Goal: Task Accomplishment & Management: Manage account settings

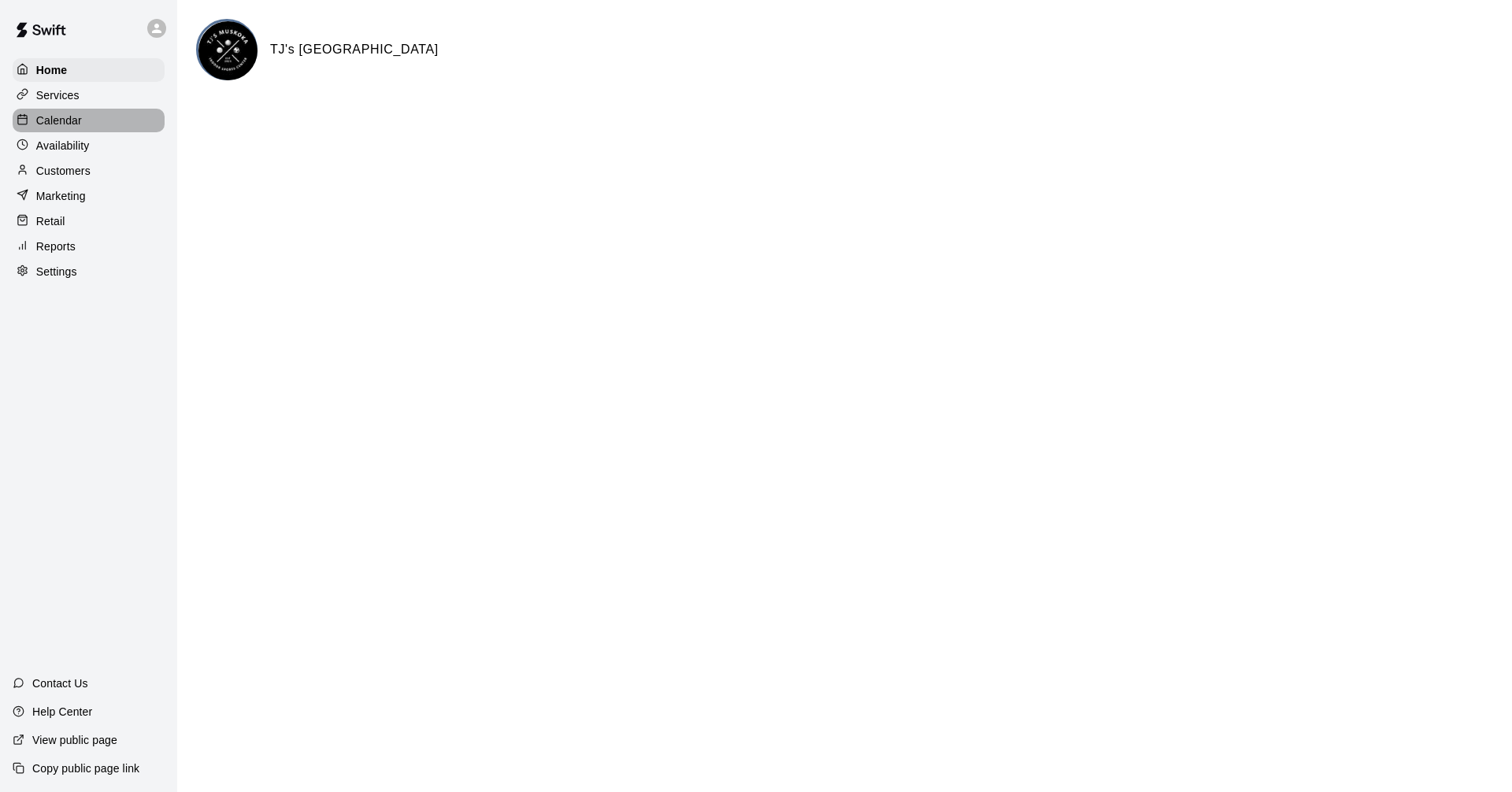
click at [110, 121] on div "Calendar" at bounding box center [88, 120] width 152 height 23
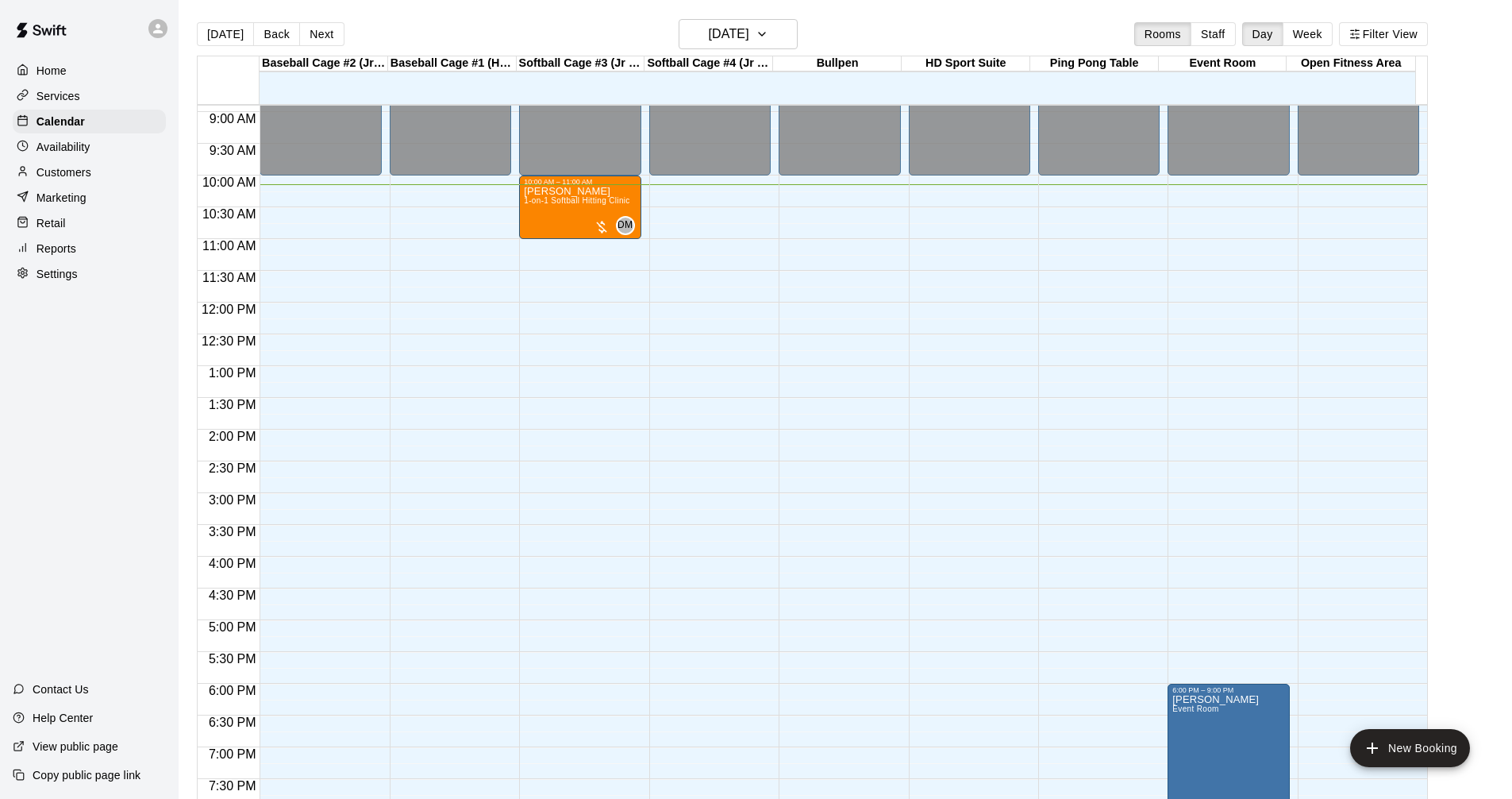
scroll to position [564, 0]
click at [90, 95] on div "Services" at bounding box center [89, 96] width 153 height 23
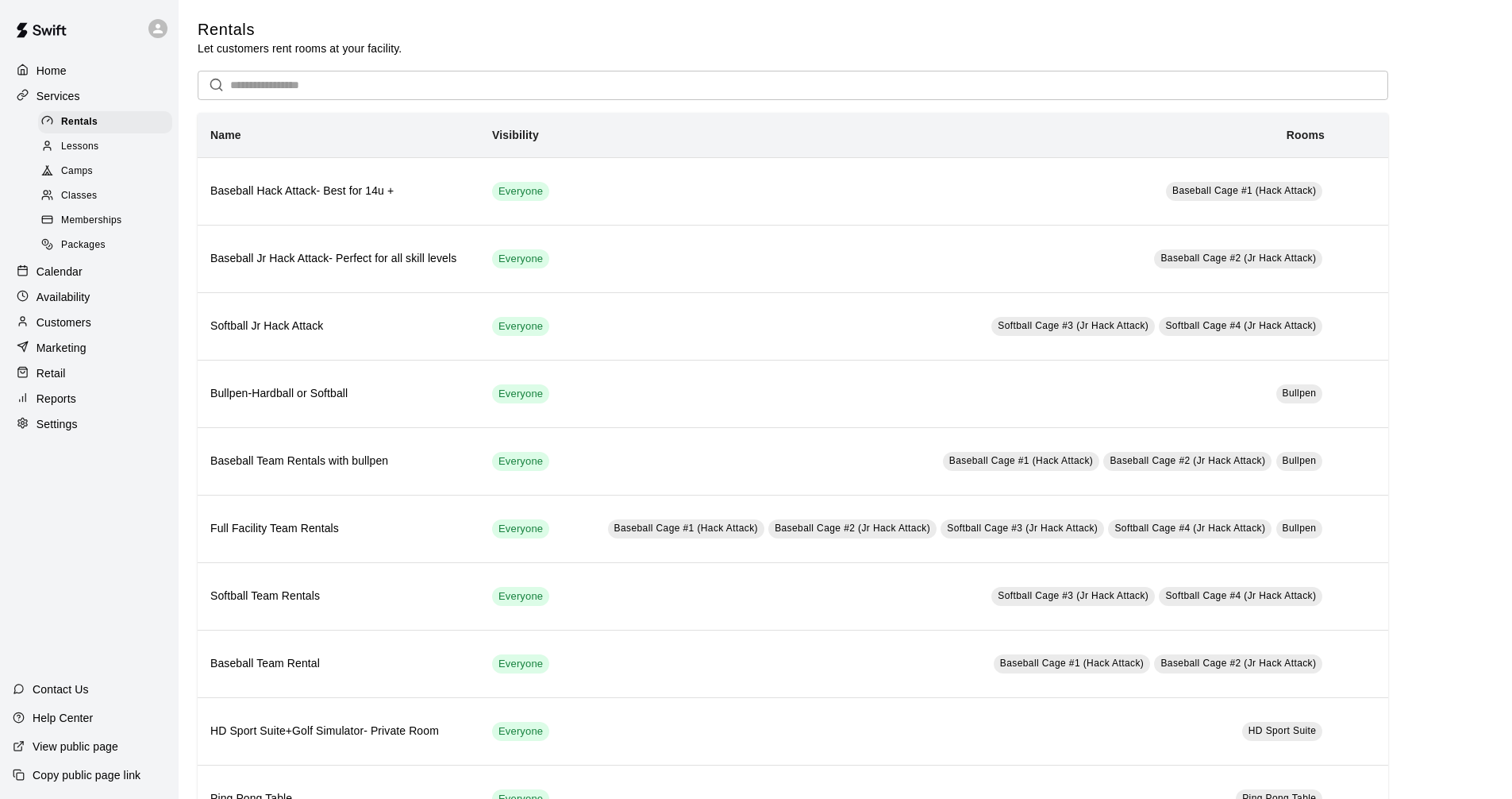
click at [113, 267] on div "Calendar" at bounding box center [89, 271] width 153 height 23
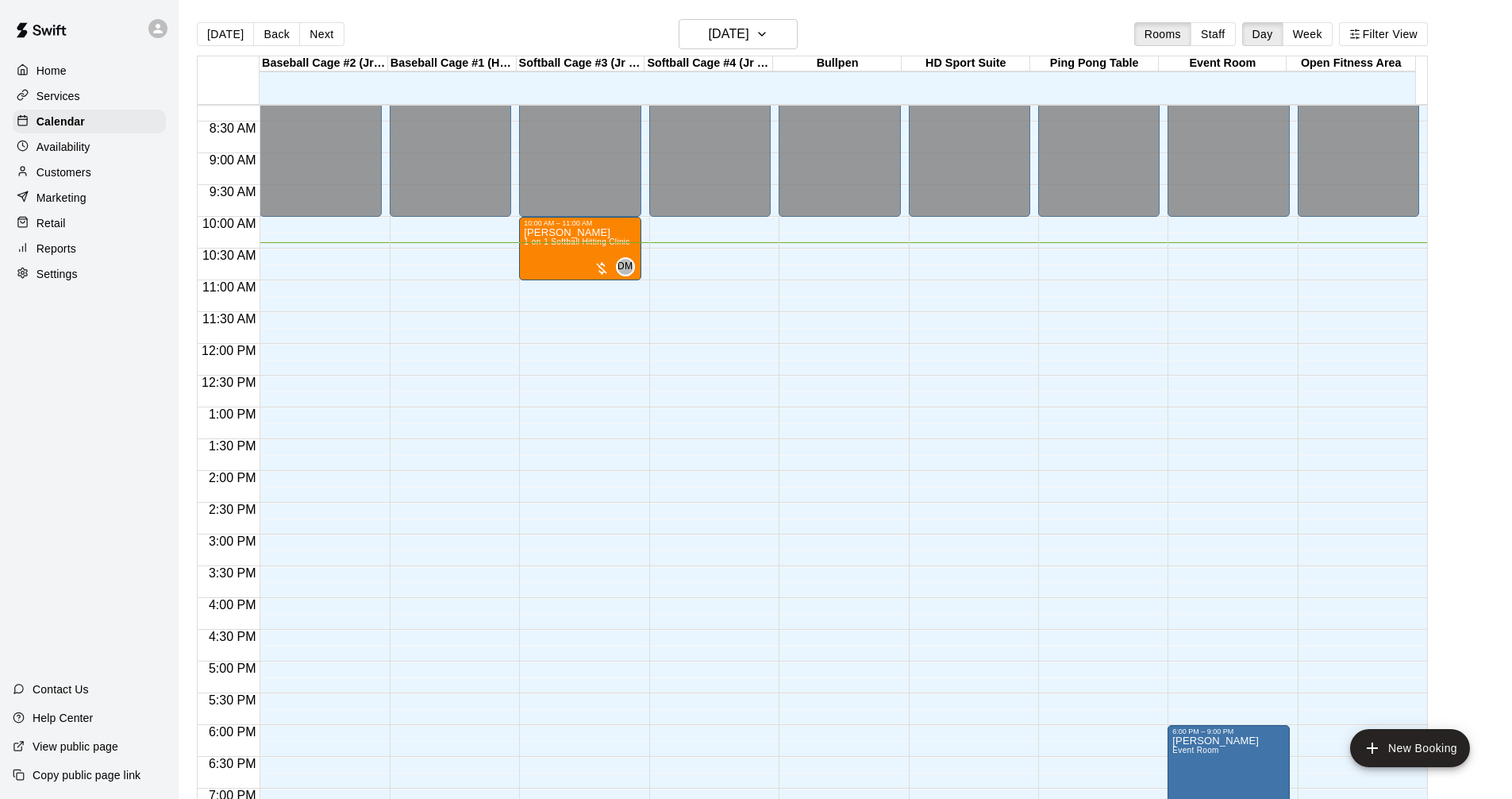
scroll to position [502, 0]
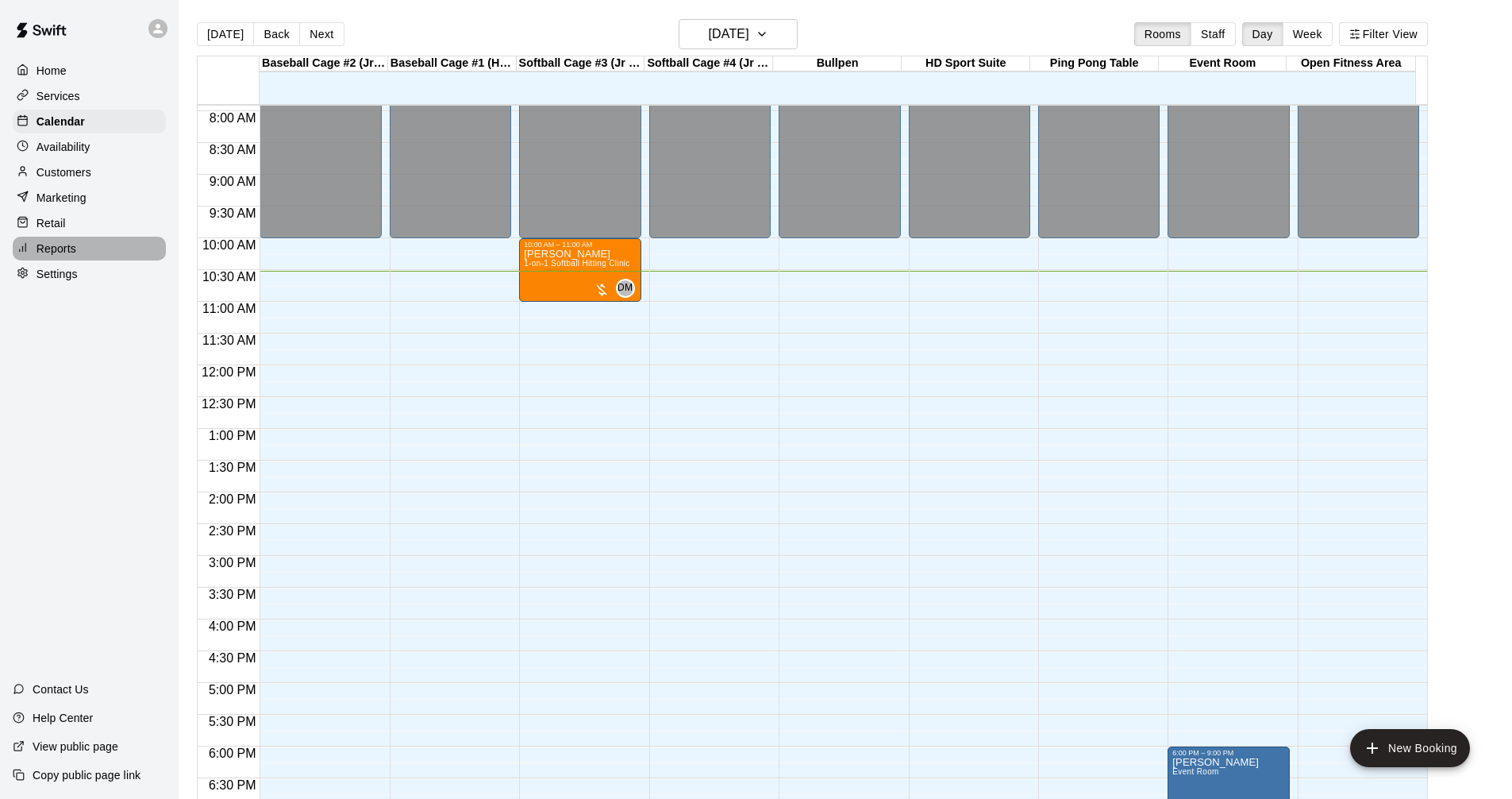
click at [81, 254] on div "Reports" at bounding box center [89, 248] width 153 height 23
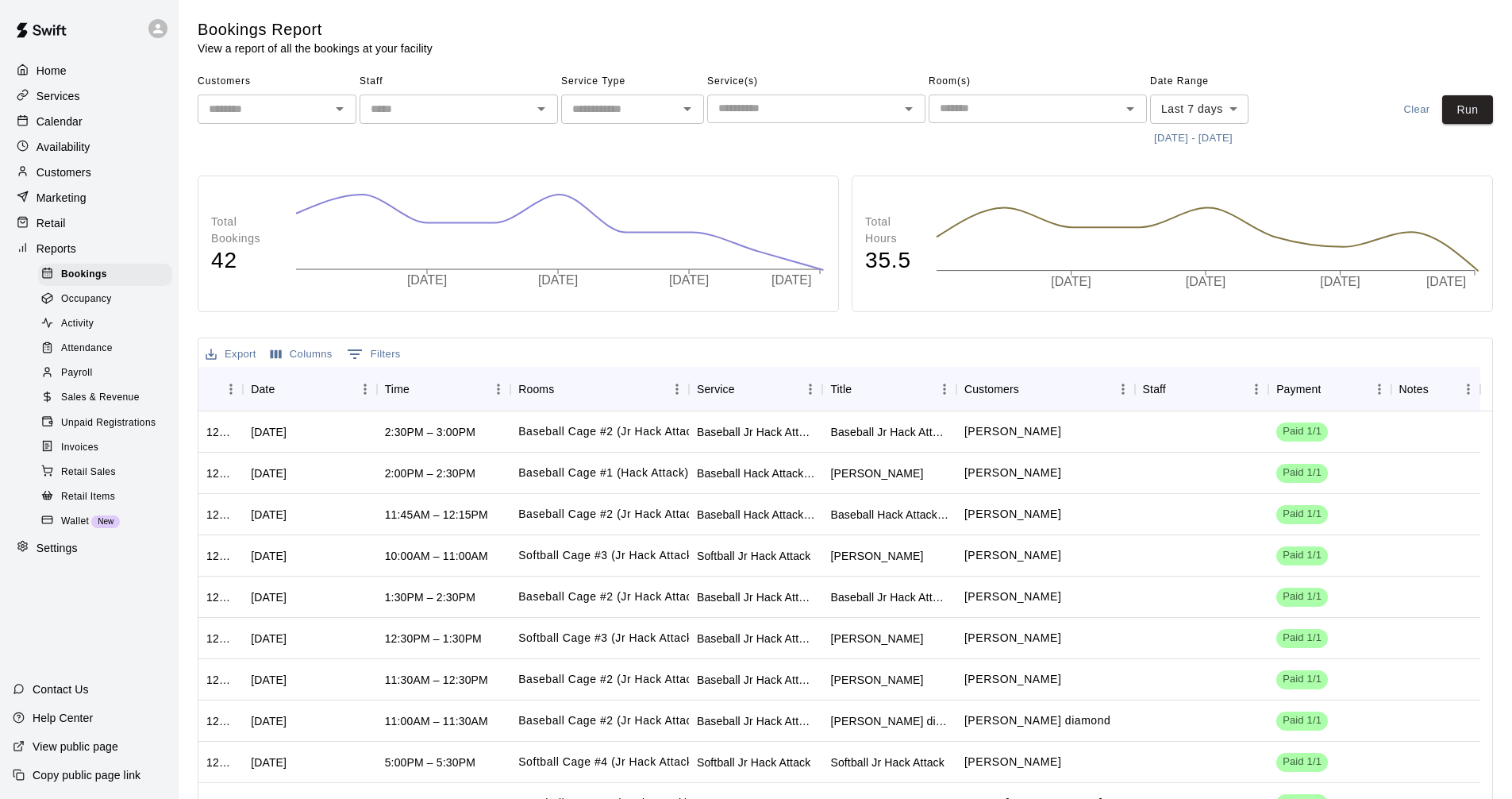
click at [1214, 105] on body "Home Services Calendar Availability Customers Marketing Retail Reports Bookings…" at bounding box center [756, 450] width 1512 height 899
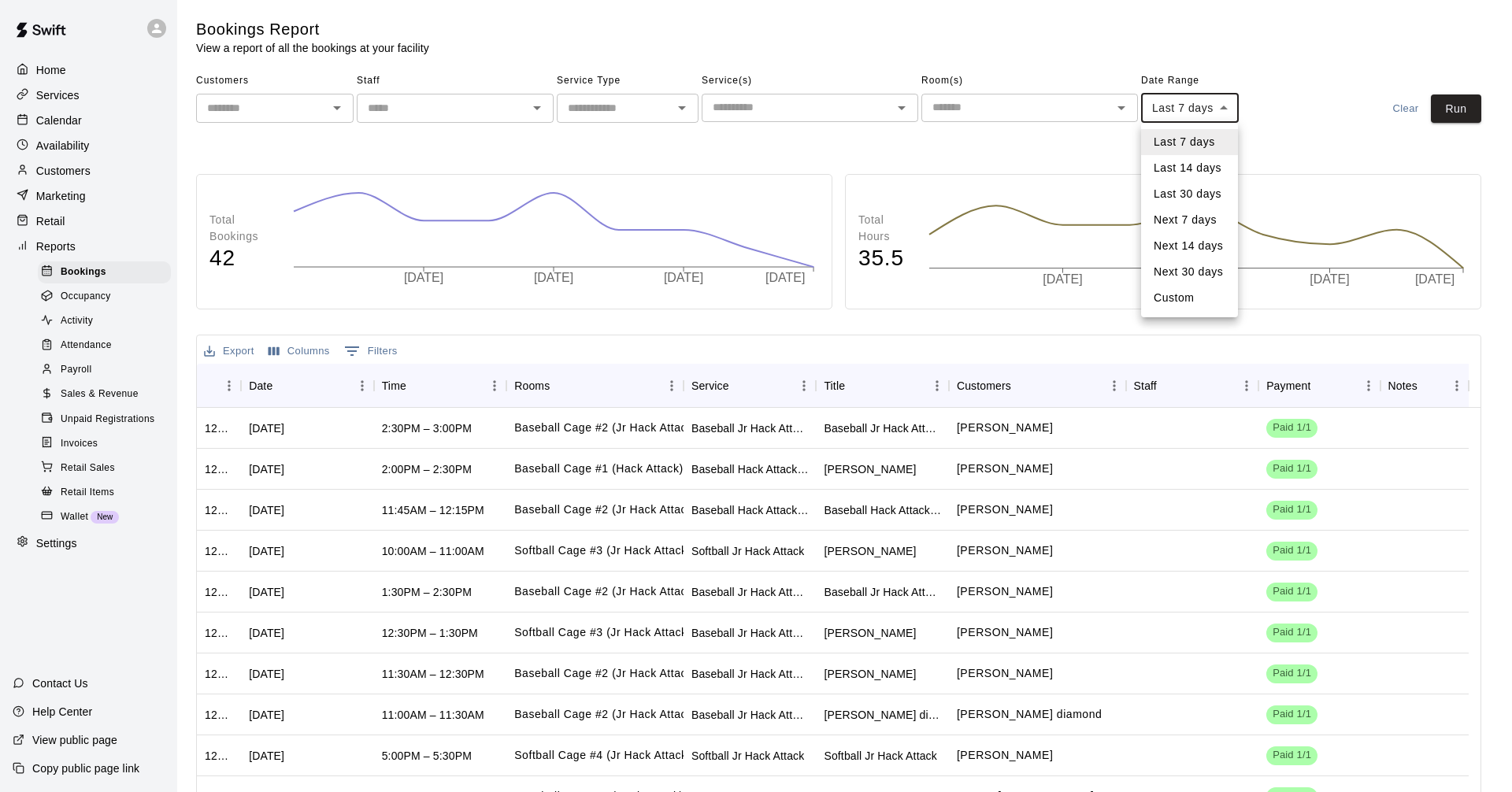
click at [1220, 164] on li "Last 14 days" at bounding box center [1189, 168] width 97 height 26
type input "******"
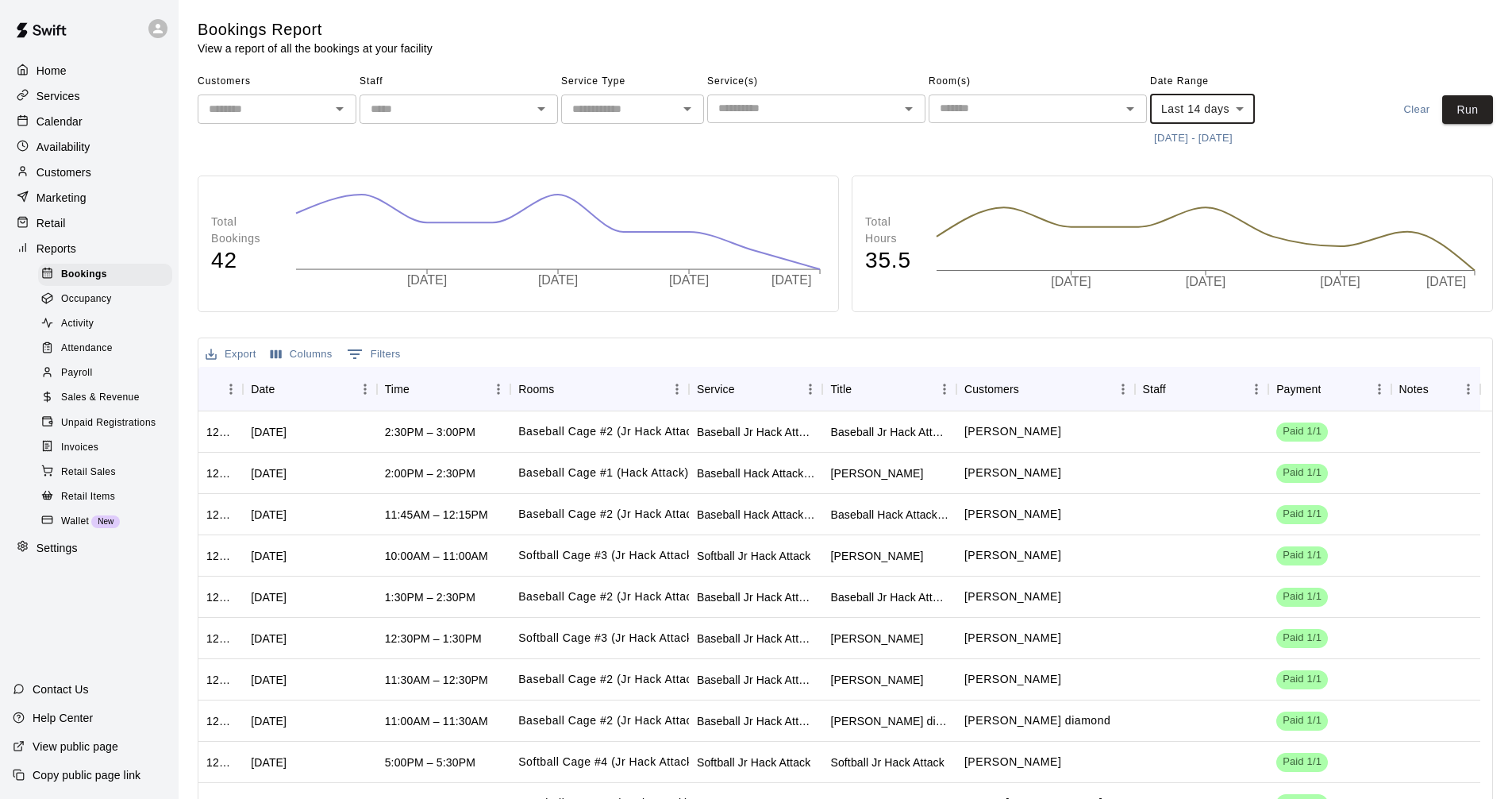
click at [836, 100] on input "text" at bounding box center [803, 108] width 182 height 20
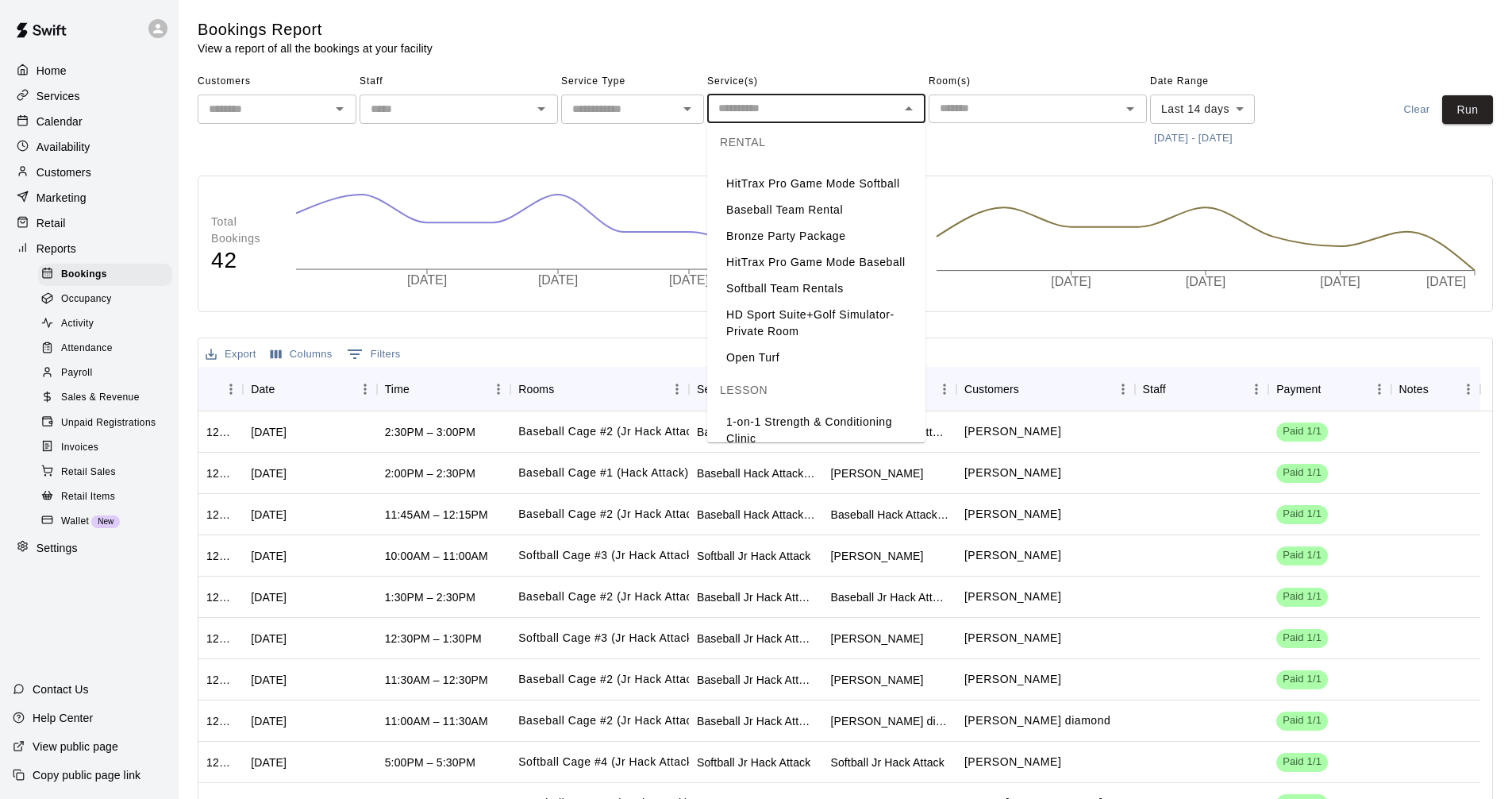
scroll to position [397, 0]
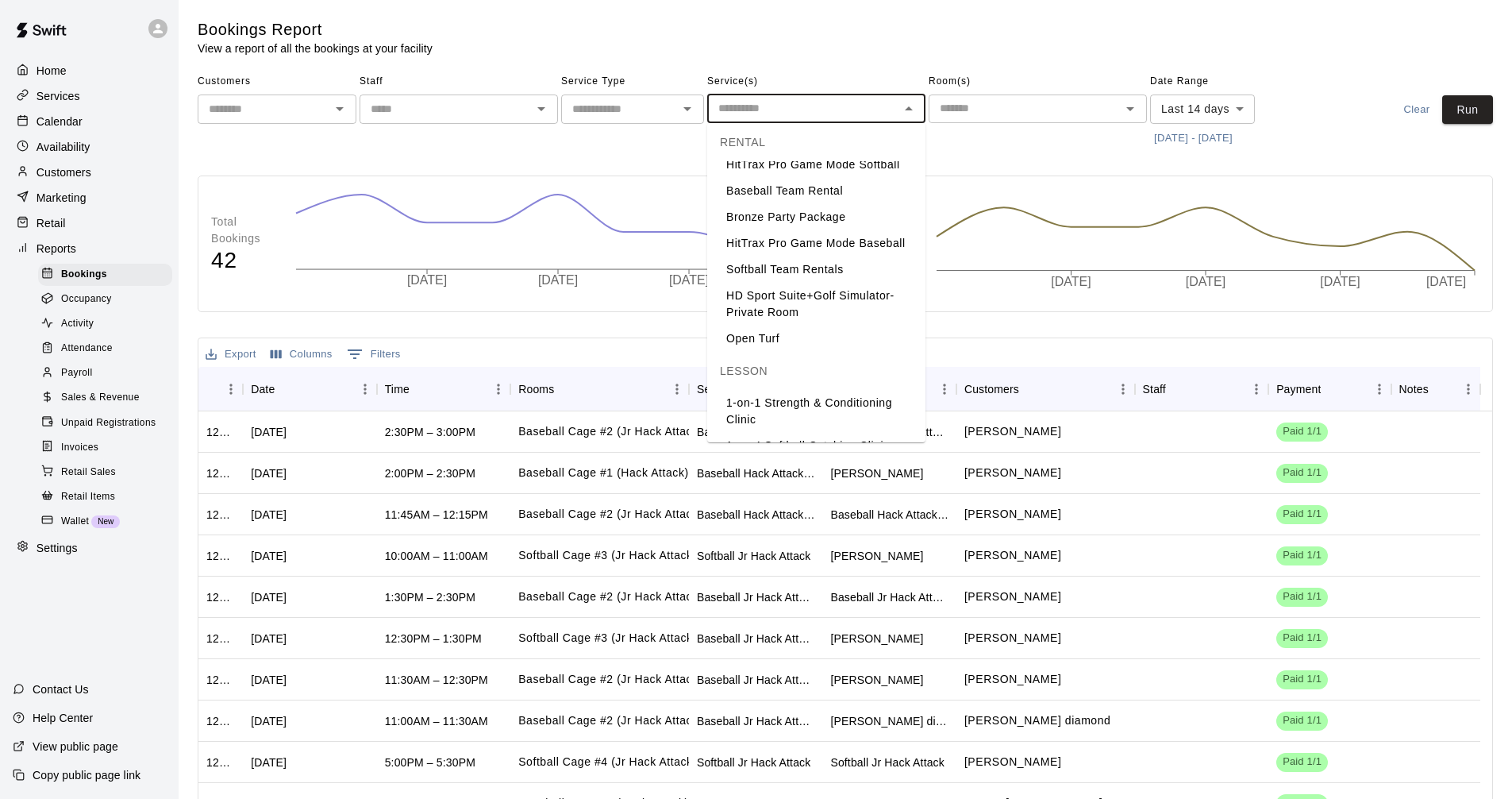
click at [688, 113] on icon "Open" at bounding box center [687, 109] width 19 height 19
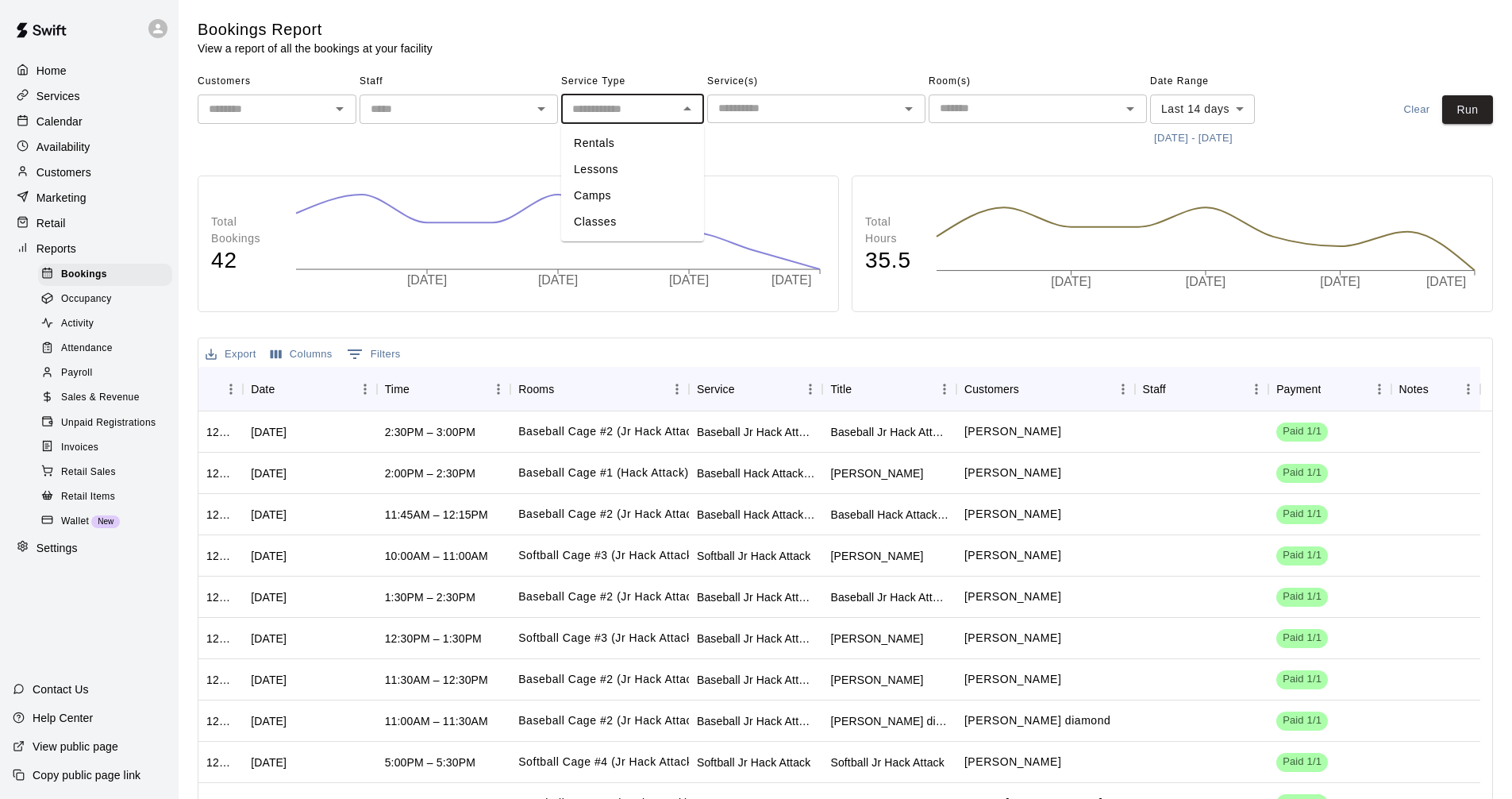
click at [677, 176] on li "Lessons" at bounding box center [633, 170] width 143 height 26
type input "*******"
click at [688, 112] on icon "Open" at bounding box center [687, 109] width 19 height 19
click at [1475, 120] on button "Run" at bounding box center [1467, 109] width 51 height 29
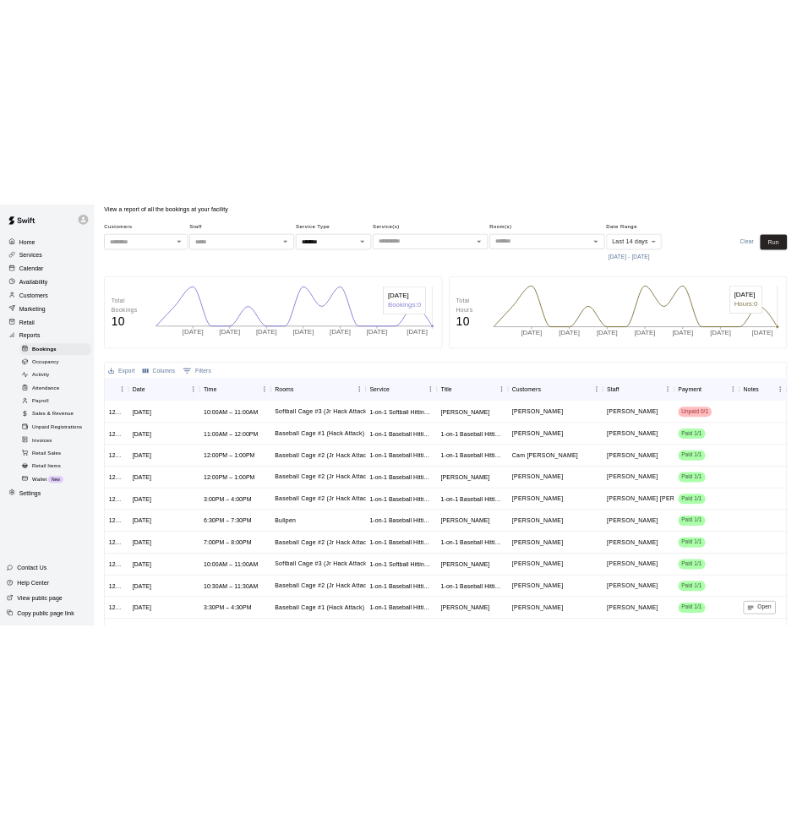
scroll to position [0, 0]
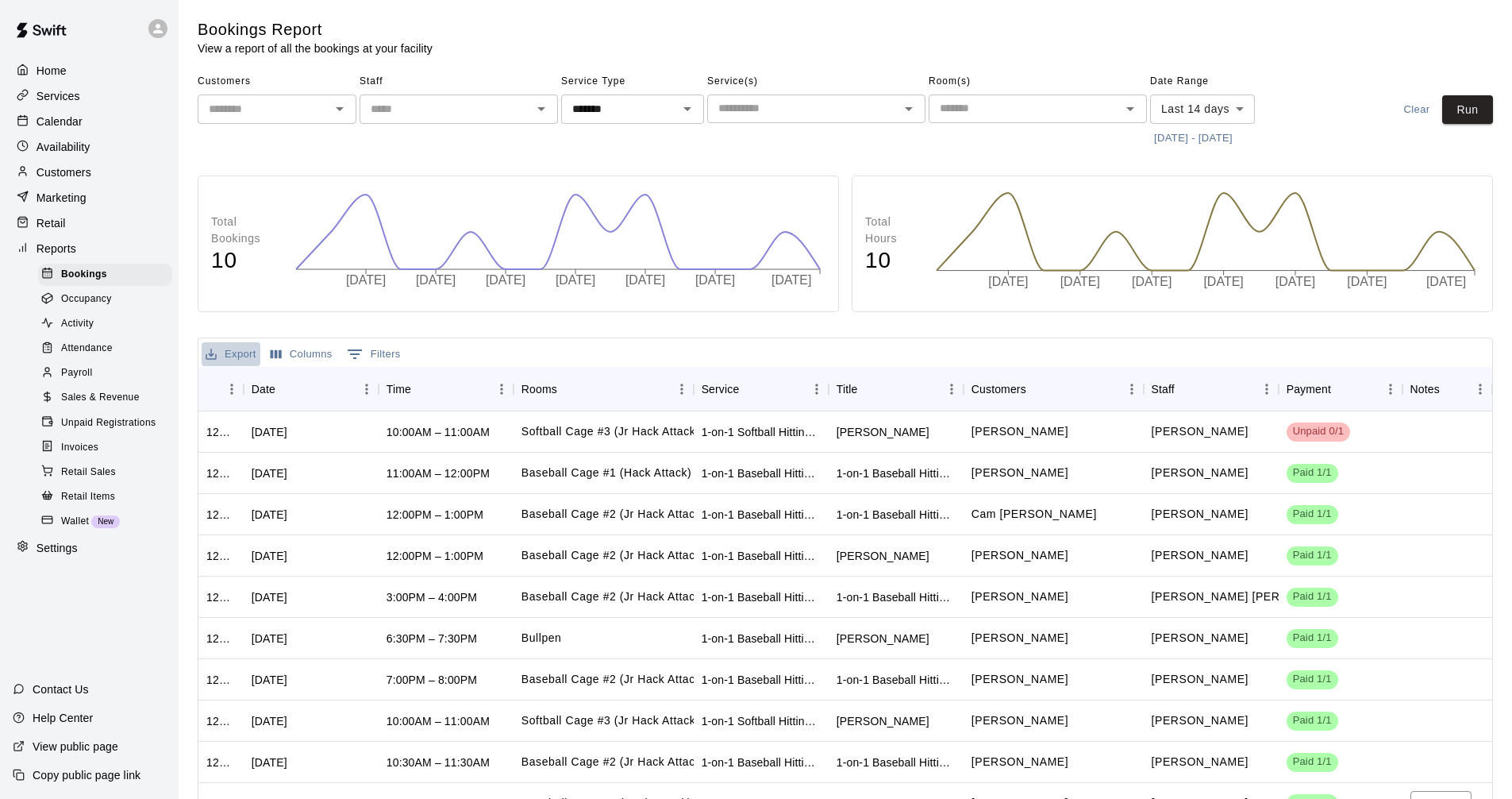
click at [230, 348] on button "Export" at bounding box center [231, 354] width 59 height 24
click at [257, 393] on li "Download as CSV" at bounding box center [263, 386] width 122 height 26
click at [218, 359] on icon "Export" at bounding box center [210, 354] width 14 height 14
click at [267, 387] on li "Download as CSV" at bounding box center [263, 386] width 122 height 26
drag, startPoint x: 626, startPoint y: 21, endPoint x: 652, endPoint y: 34, distance: 29.1
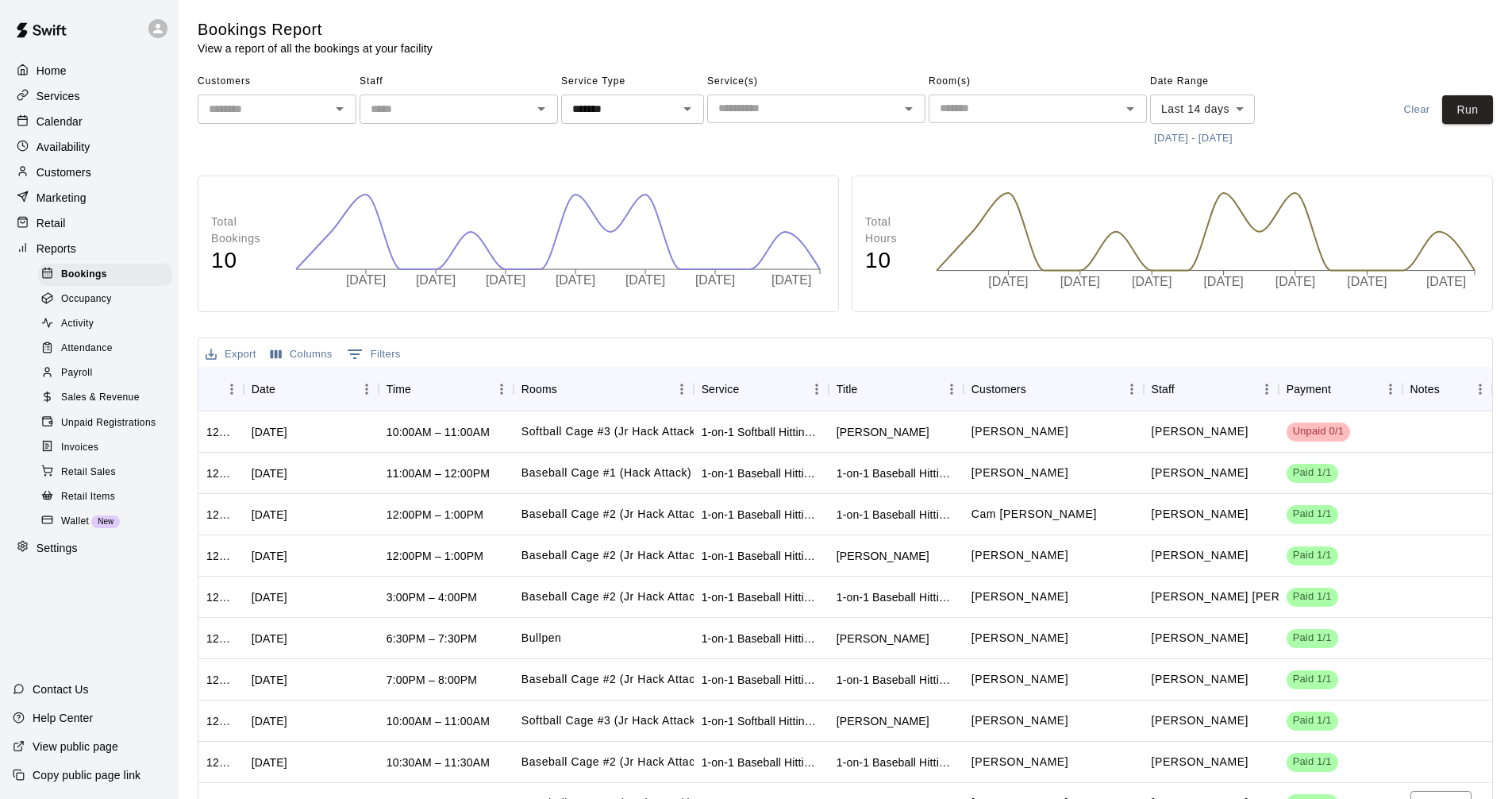
click at [626, 21] on div "Bookings Report View a report of all the bookings at your facility" at bounding box center [634, 38] width 873 height 38
click at [1229, 96] on body "Home Services Calendar Availability Customers Marketing Retail Reports Bookings…" at bounding box center [756, 450] width 1512 height 899
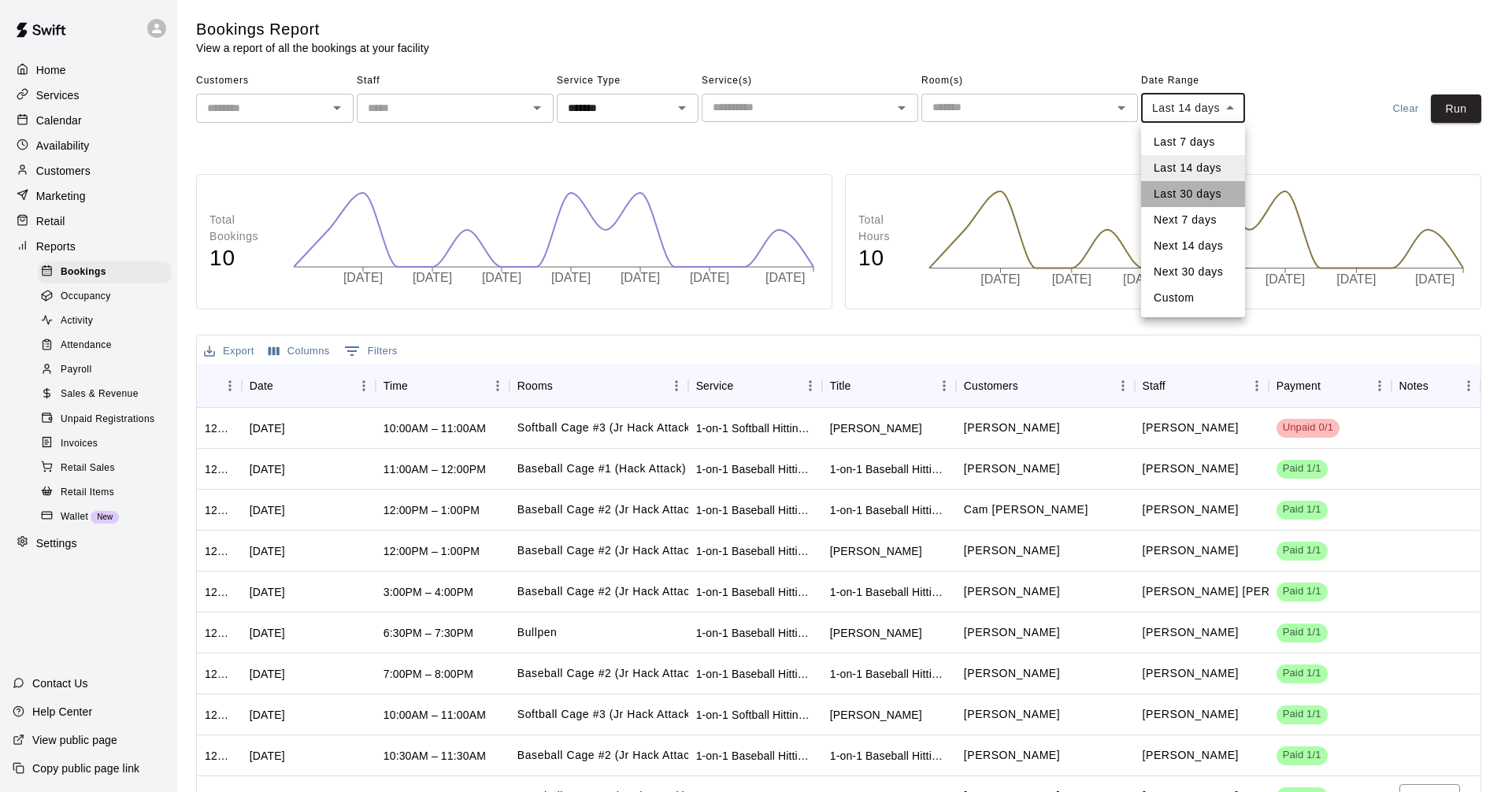
click at [1220, 195] on li "Last 30 days" at bounding box center [1193, 194] width 104 height 26
type input "*****"
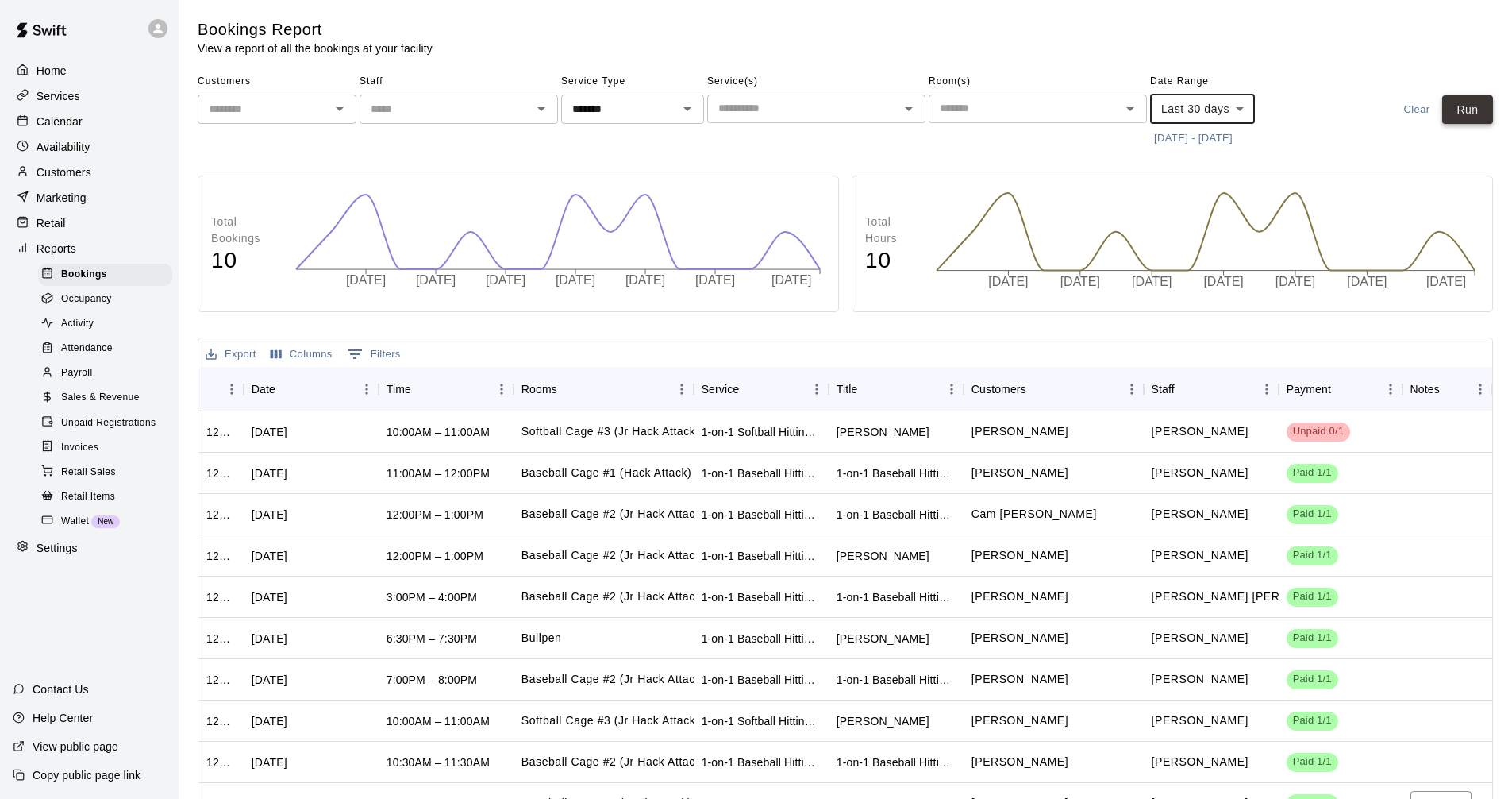
click at [1453, 105] on button "Run" at bounding box center [1467, 109] width 51 height 29
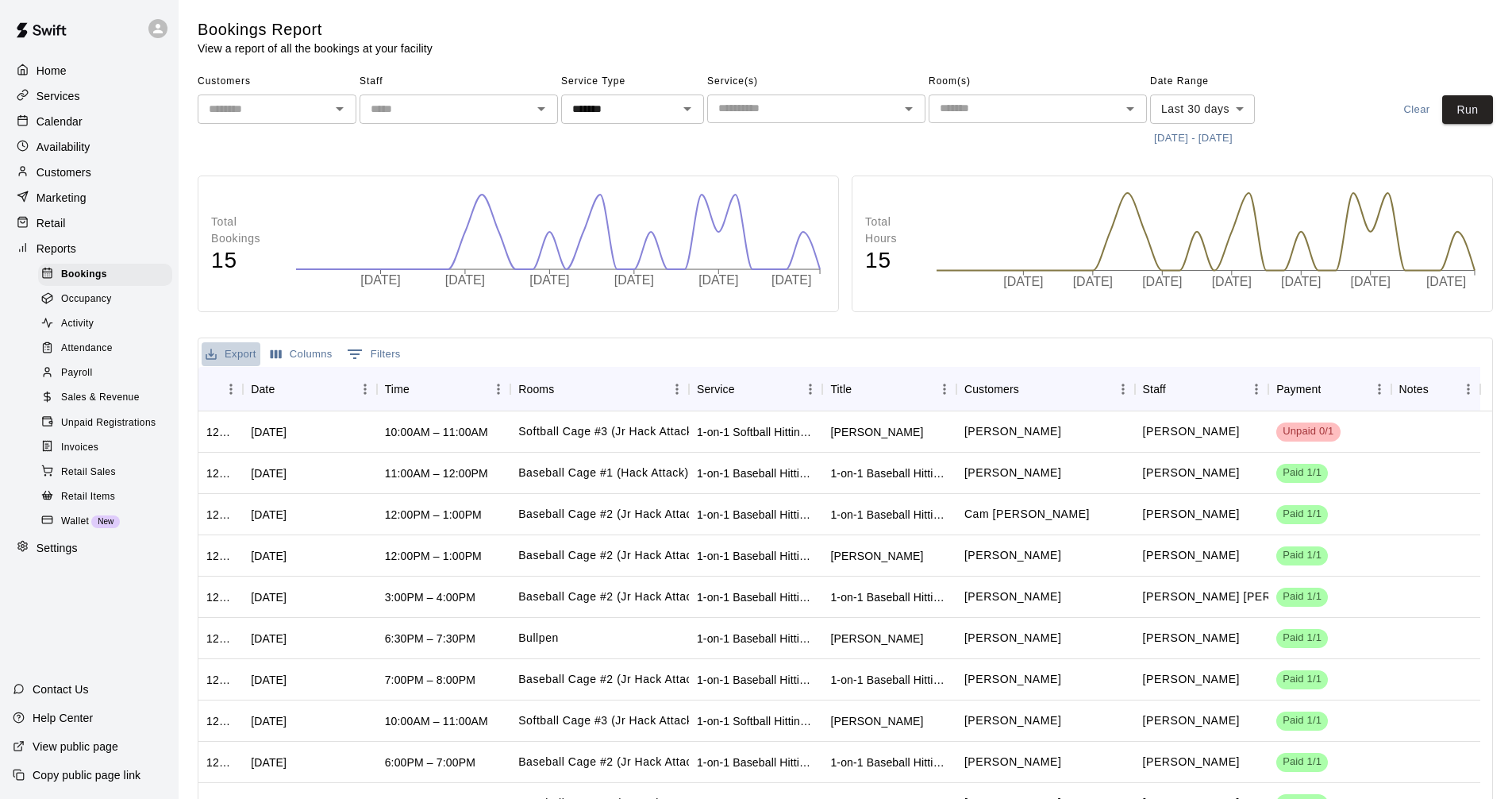
click at [230, 349] on button "Export" at bounding box center [231, 354] width 59 height 24
click at [284, 375] on li "Download as CSV" at bounding box center [263, 386] width 122 height 26
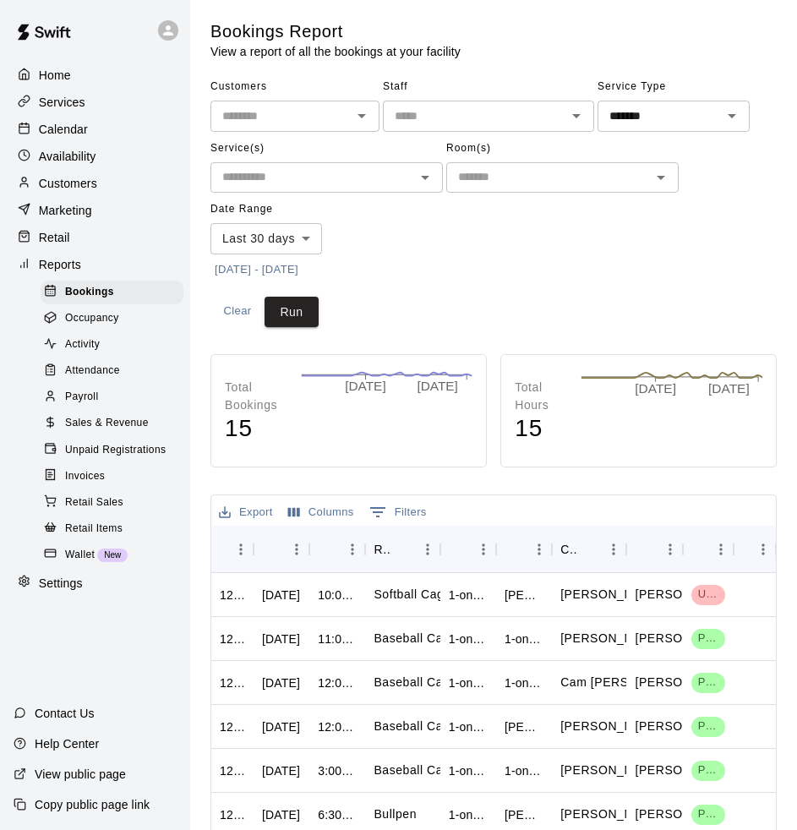
click at [614, 270] on div "Customers ​ Staff ​ Service Type ******* ​ Service(s) ​ Room(s) ​ Date Range La…" at bounding box center [494, 179] width 567 height 210
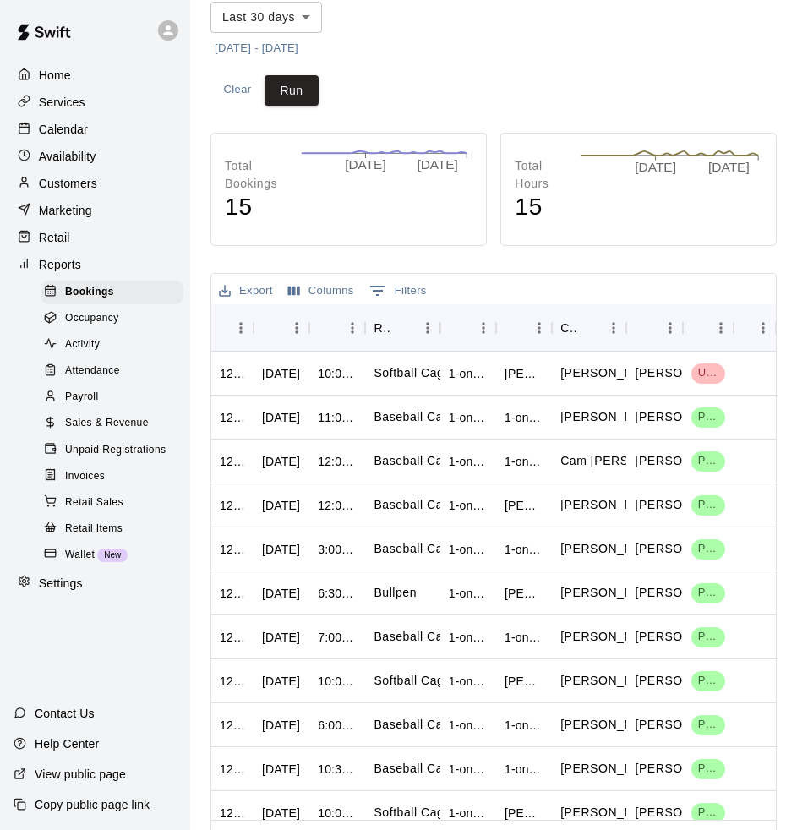
scroll to position [263, 0]
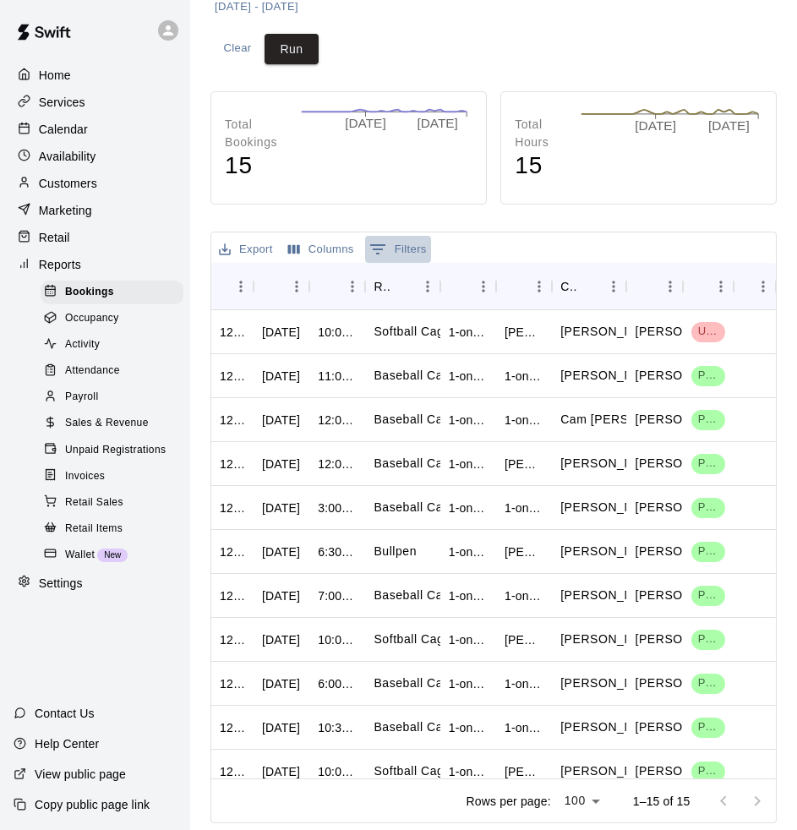
click at [381, 248] on icon "Show filters" at bounding box center [378, 249] width 20 height 20
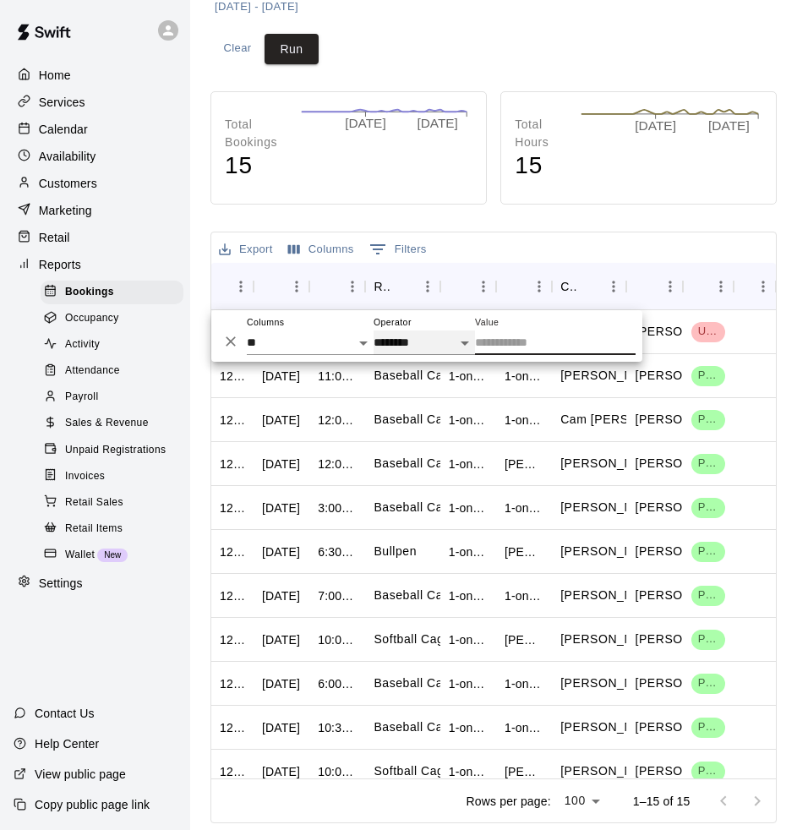
click at [435, 342] on select "**********" at bounding box center [424, 343] width 101 height 25
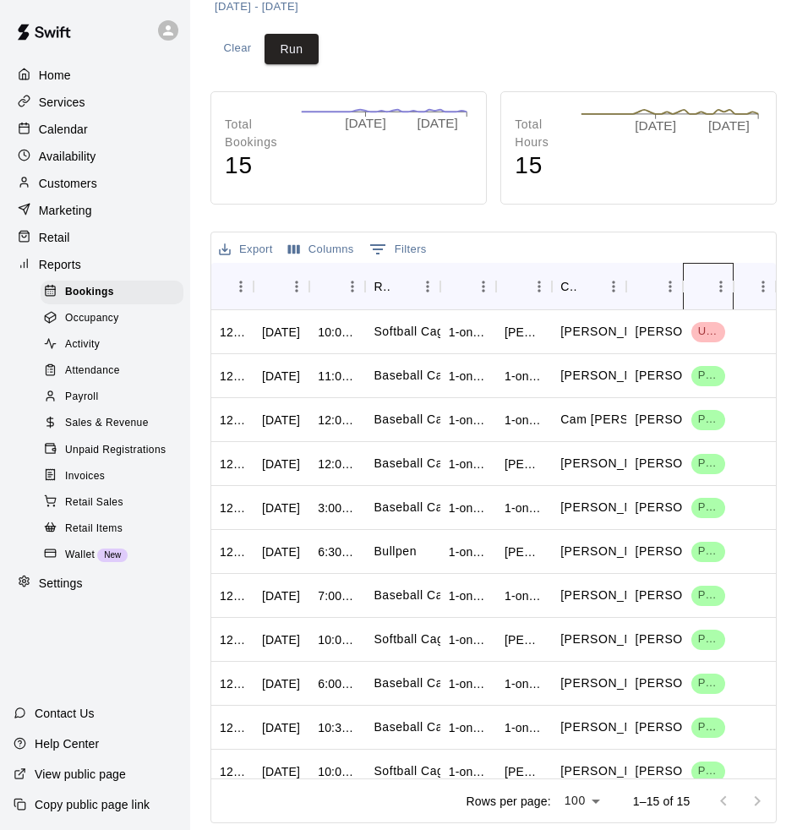
click at [725, 292] on icon "Payment" at bounding box center [734, 287] width 20 height 20
click at [721, 280] on icon "Menu" at bounding box center [721, 286] width 17 height 17
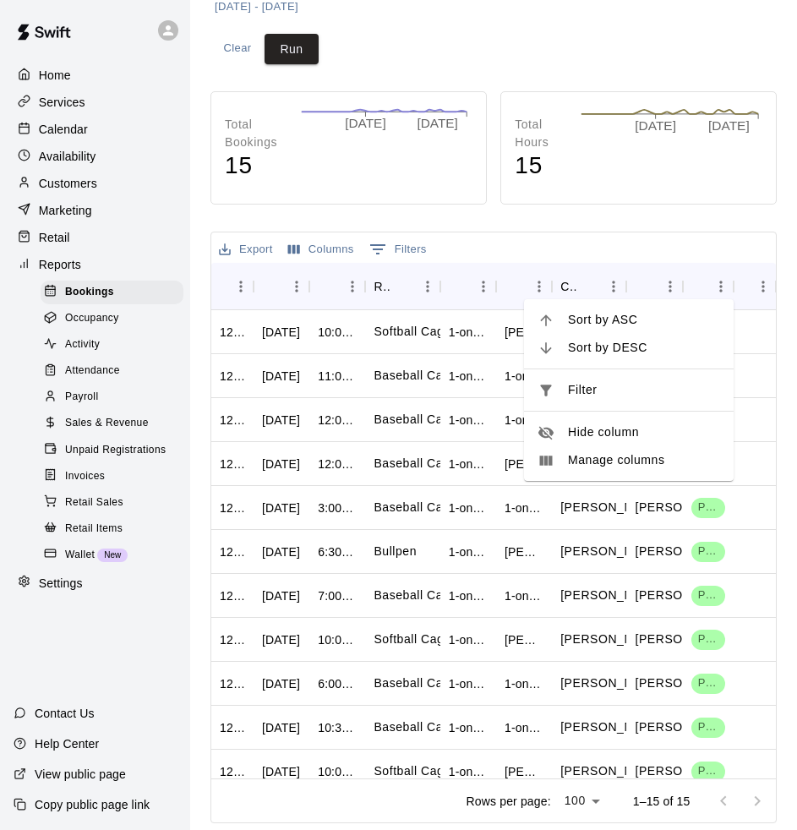
click at [680, 200] on div "Total Hours 15 [DATE] [DATE] [DATE]" at bounding box center [639, 147] width 277 height 113
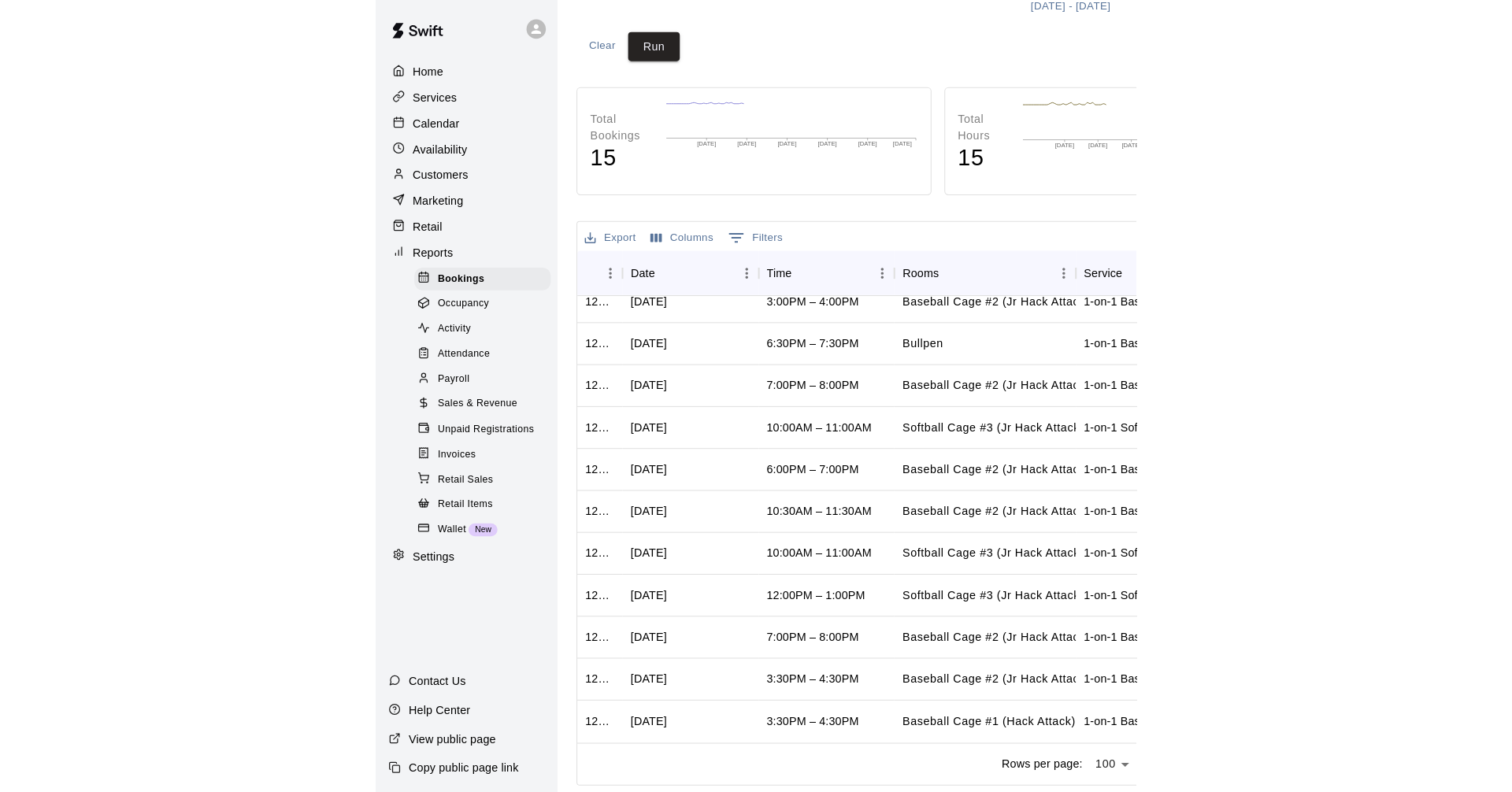
scroll to position [100, 0]
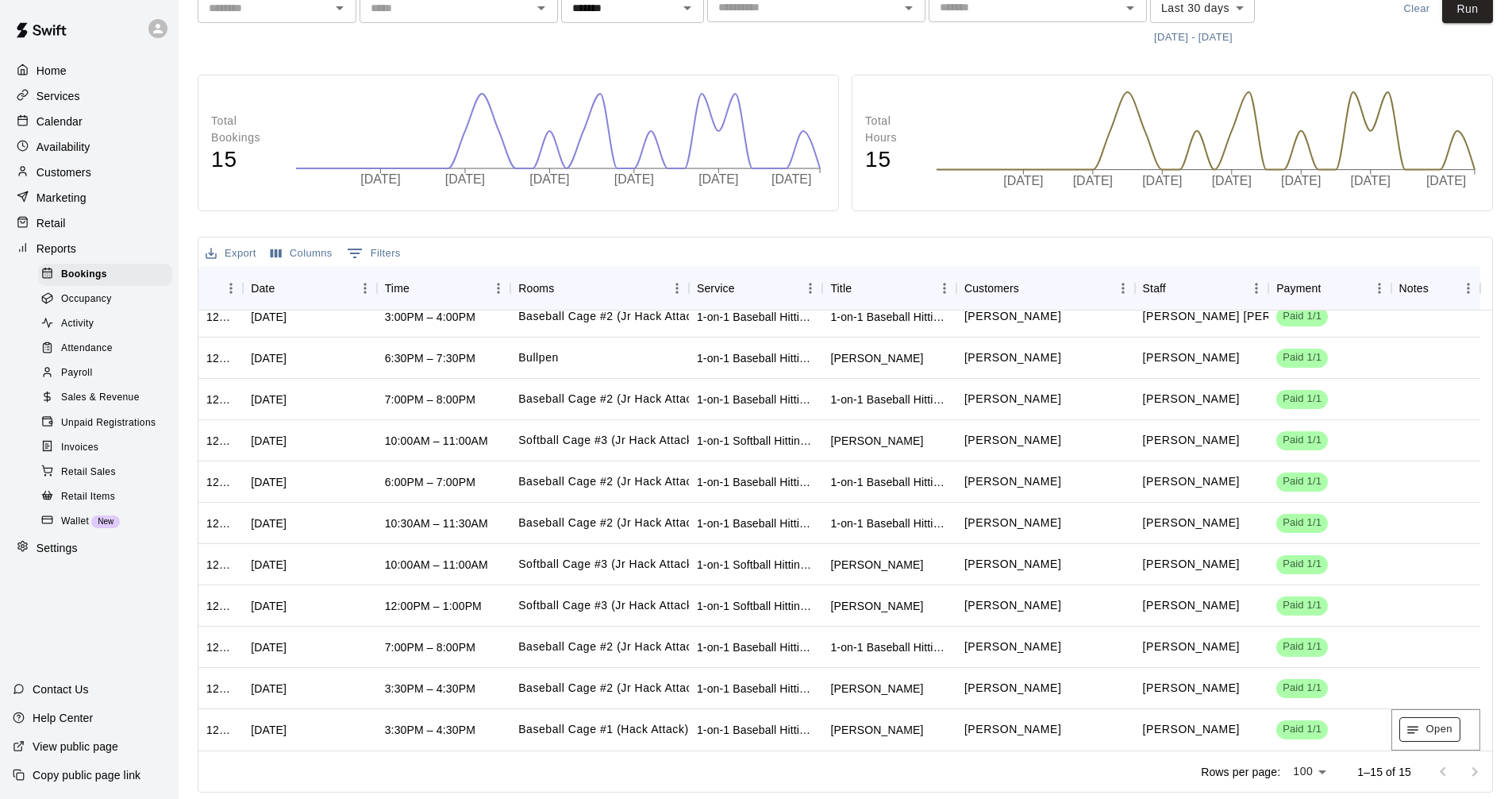
click at [1416, 736] on icon "button" at bounding box center [1413, 730] width 14 height 14
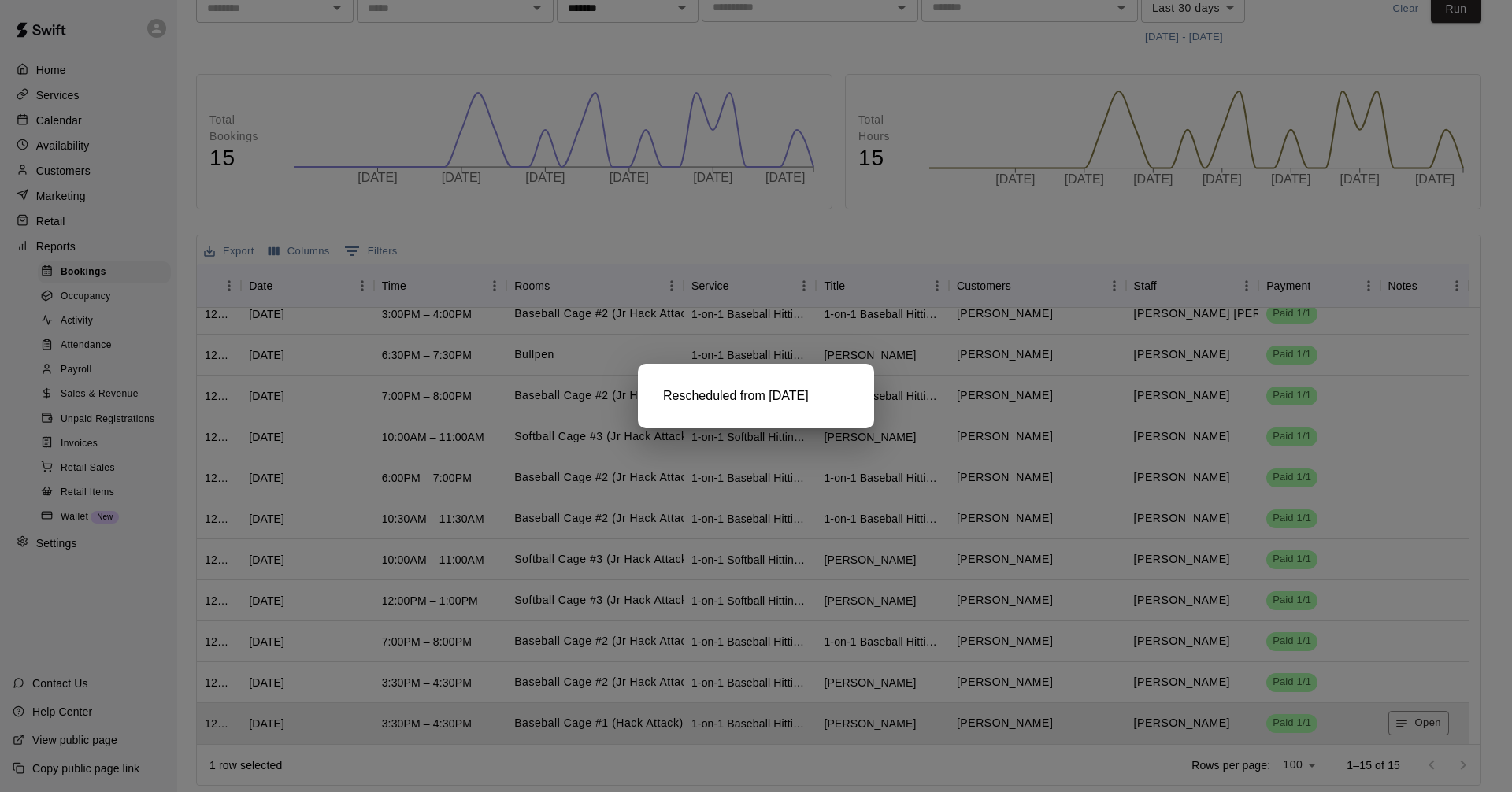
click at [1171, 326] on div at bounding box center [756, 396] width 1512 height 792
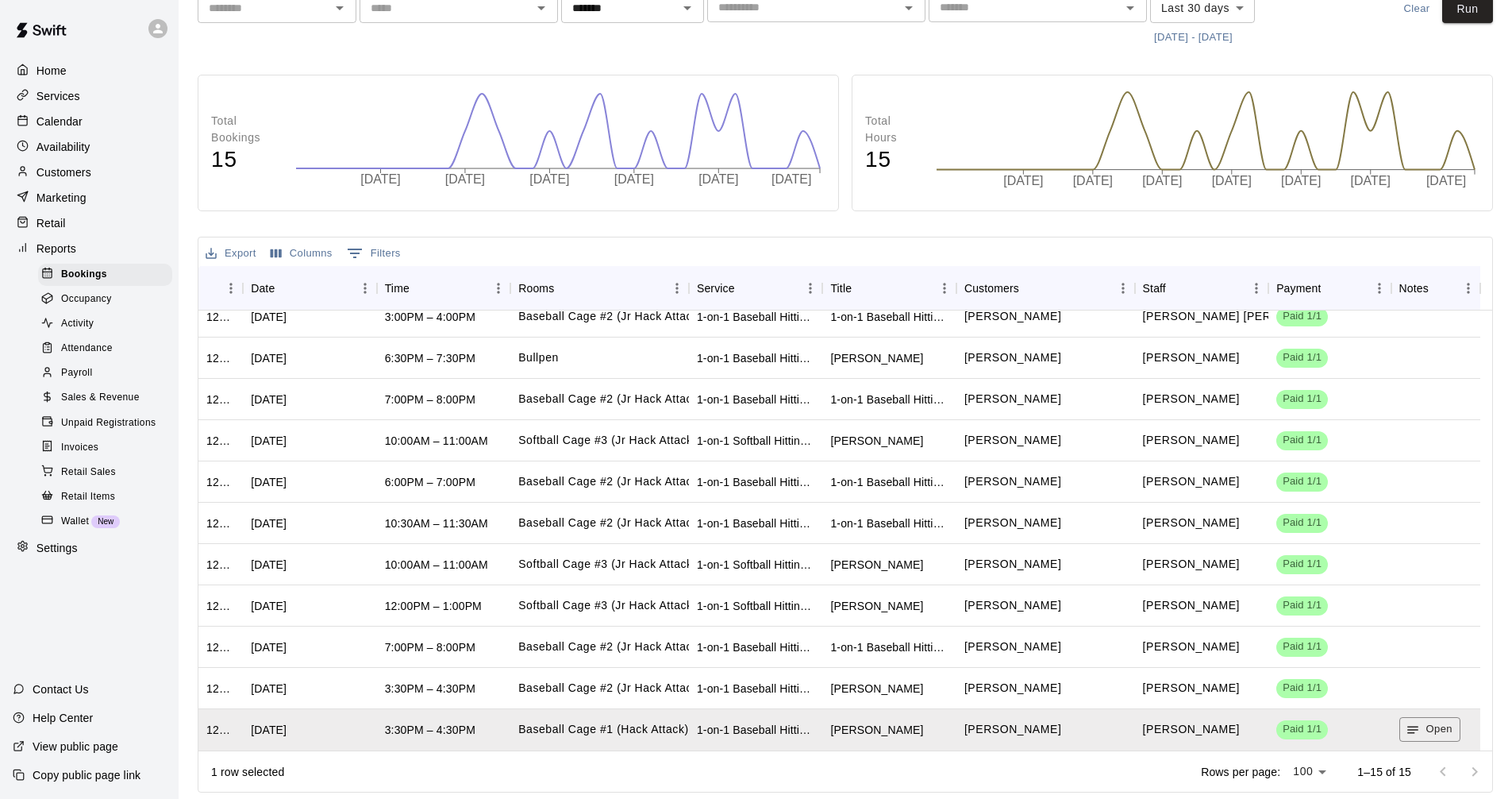
click at [1177, 218] on div "Total Bookings 15 [DATE] [DATE] [DATE] [DATE] [DATE] [DATE] [DATE] Total Hours …" at bounding box center [846, 433] width 1295 height 717
click at [104, 384] on div "Payroll" at bounding box center [105, 374] width 134 height 23
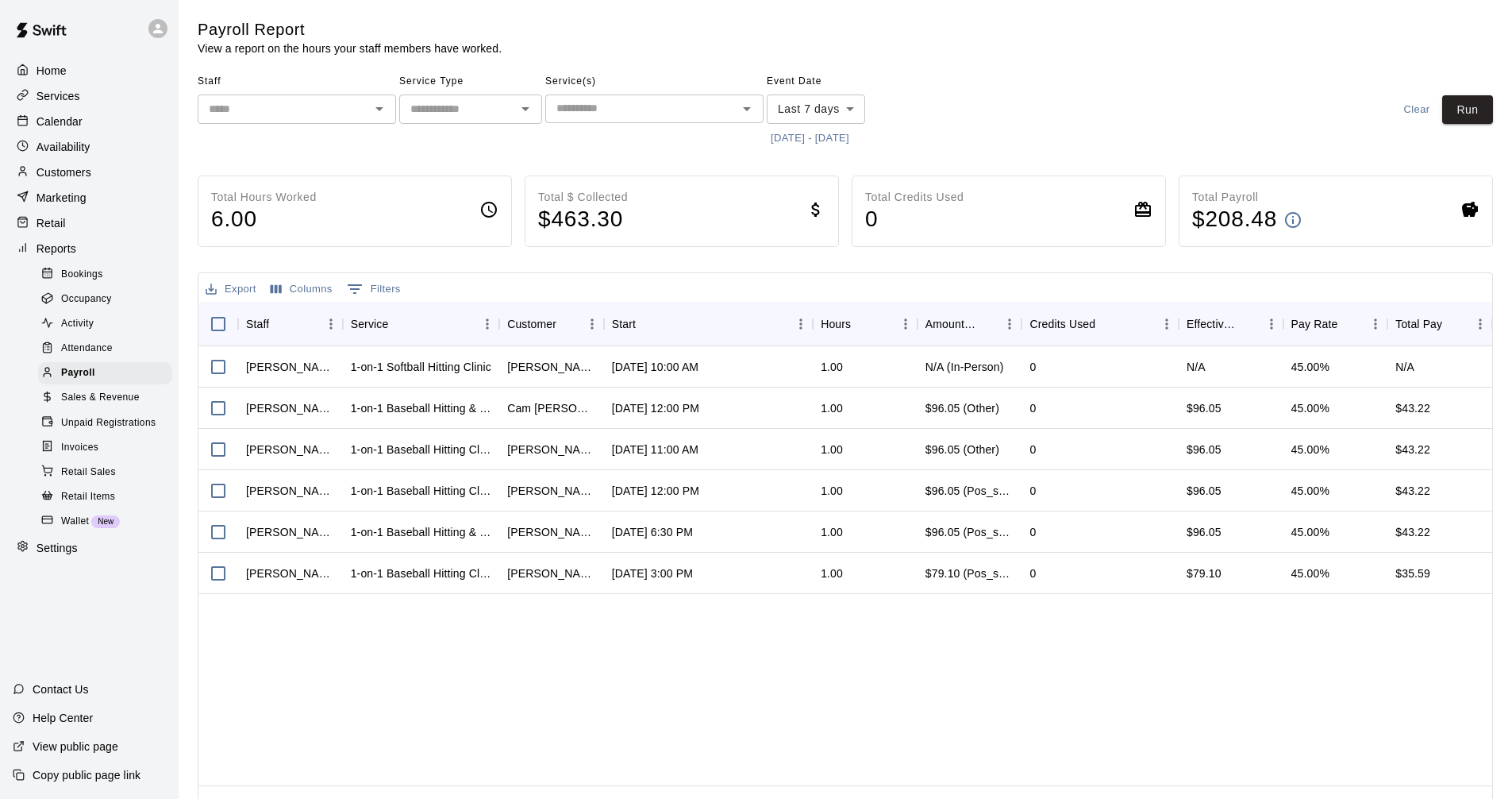
click at [847, 111] on body "Home Services Calendar Availability Customers Marketing Retail Reports Bookings…" at bounding box center [756, 417] width 1512 height 835
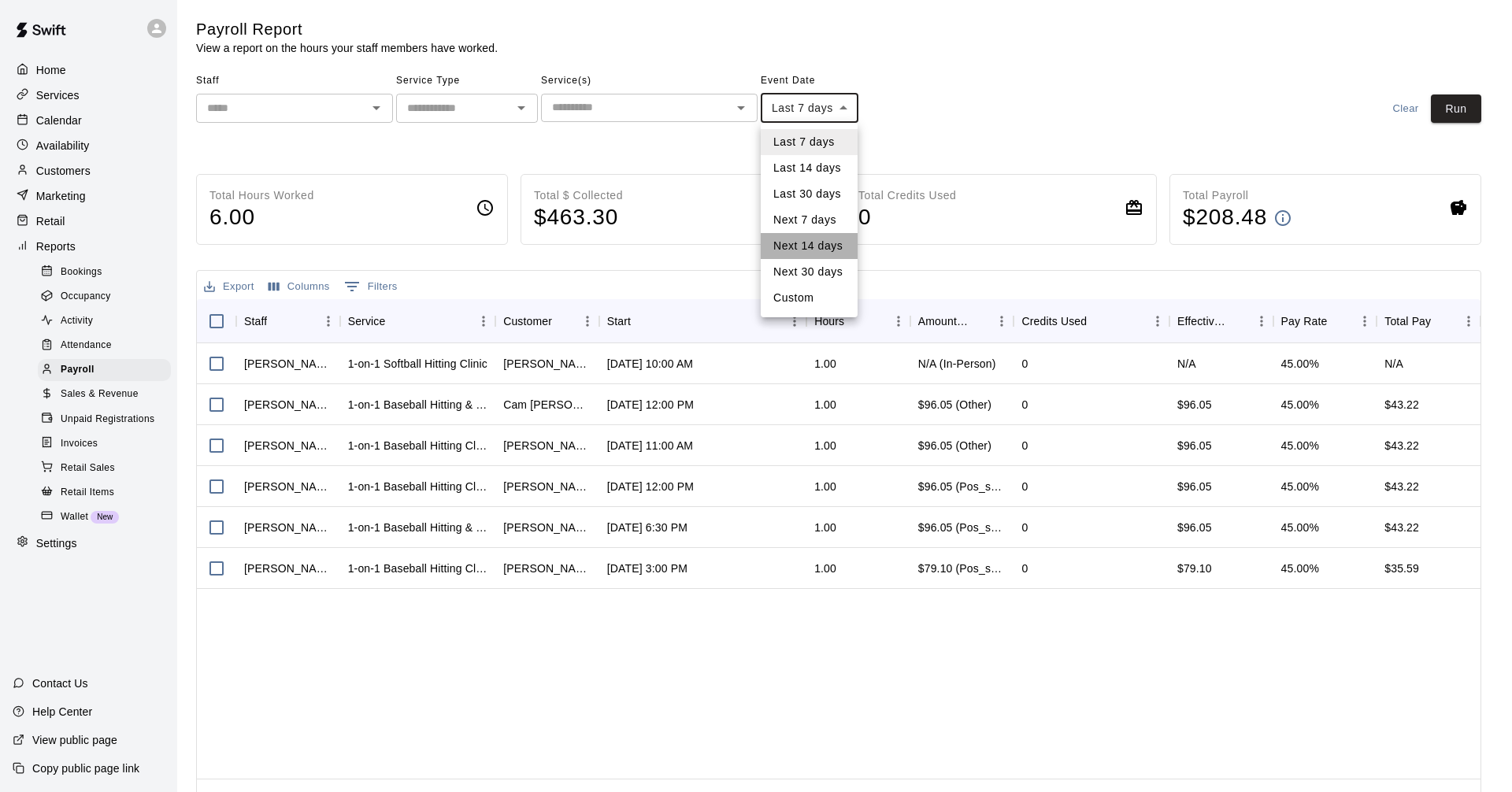
click at [841, 247] on li "Next 14 days" at bounding box center [809, 246] width 97 height 26
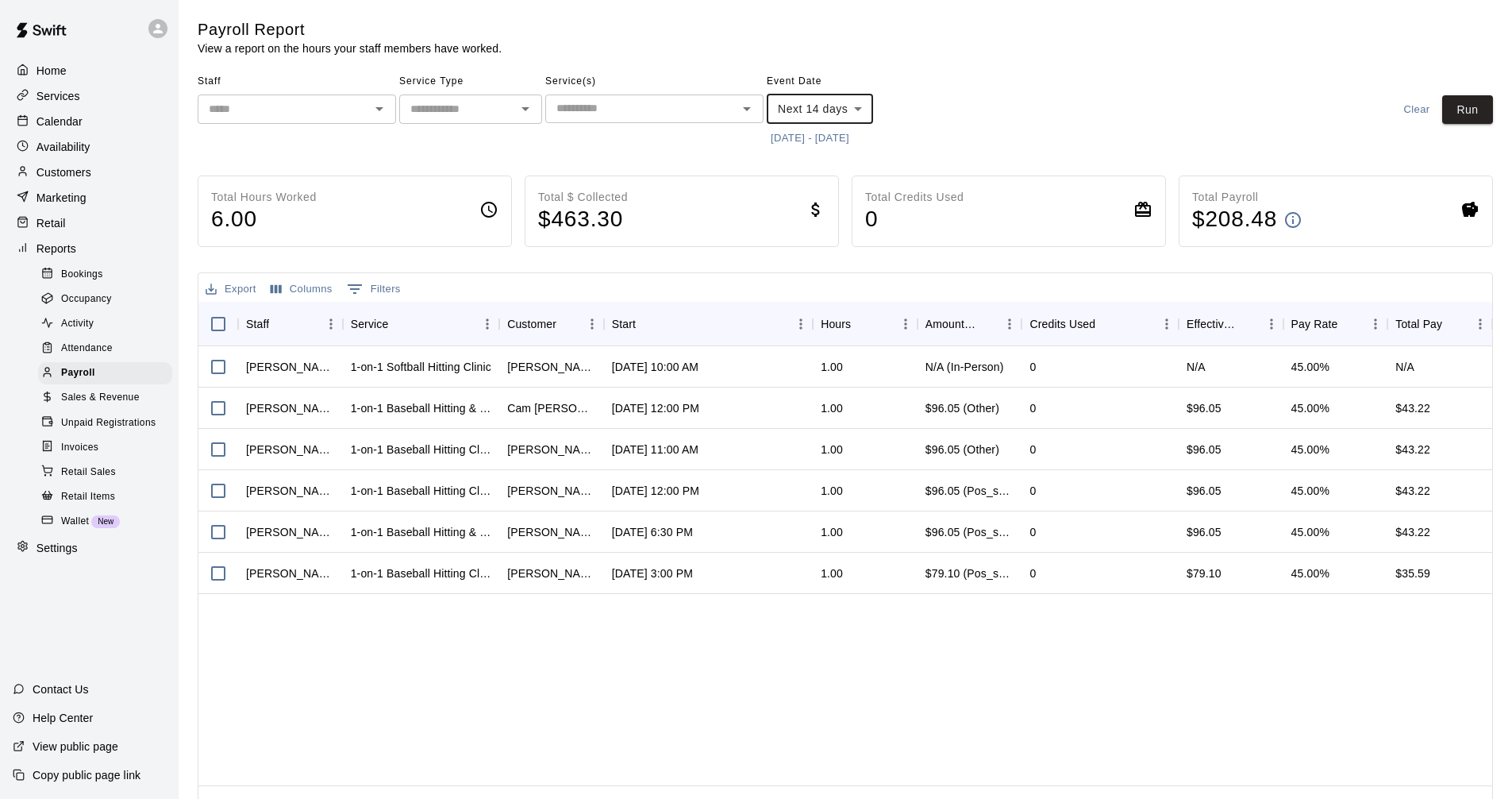
click at [863, 106] on body "**********" at bounding box center [756, 417] width 1512 height 835
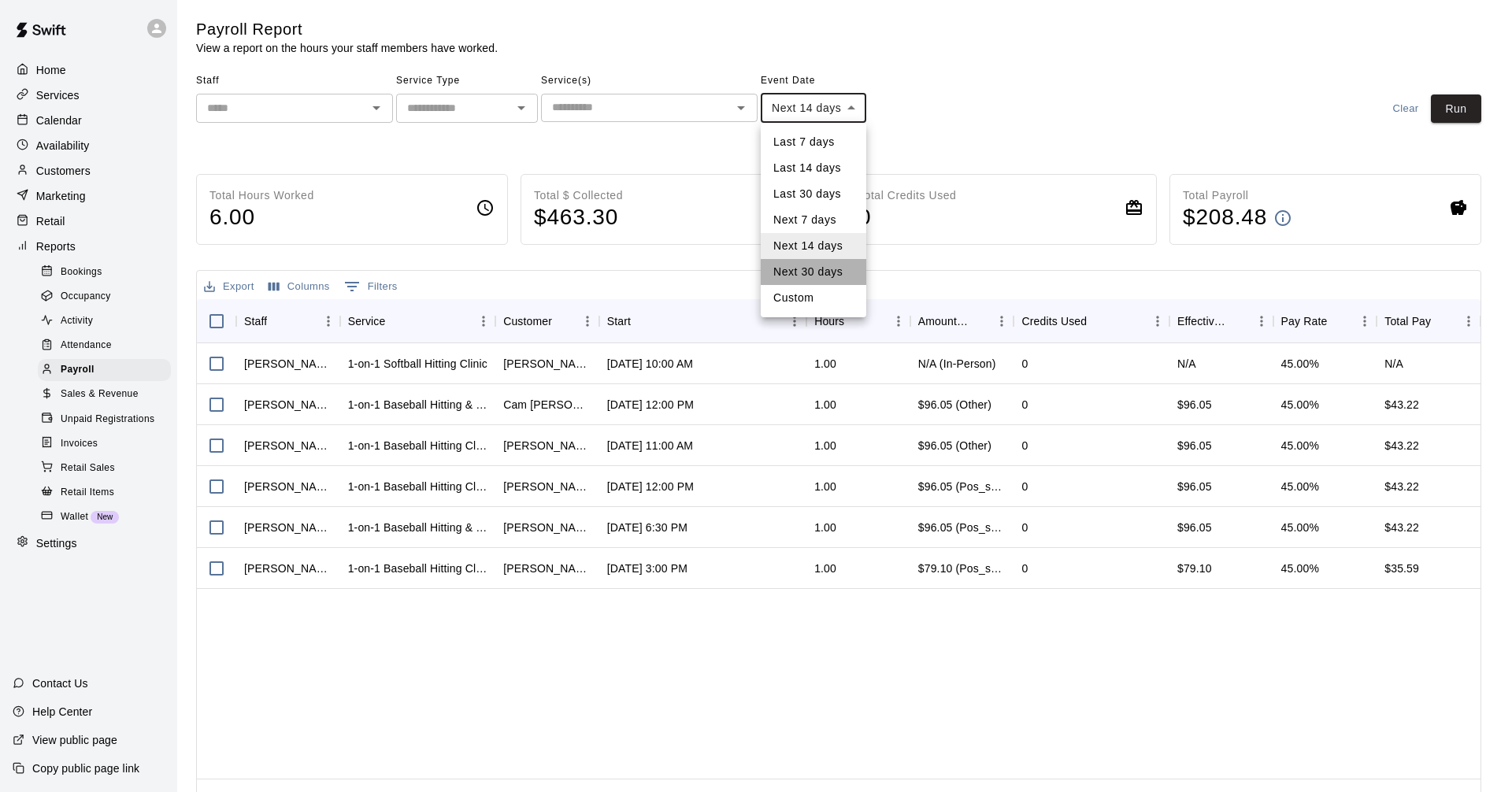
click at [836, 277] on li "Next 30 days" at bounding box center [813, 272] width 105 height 26
type input "*********"
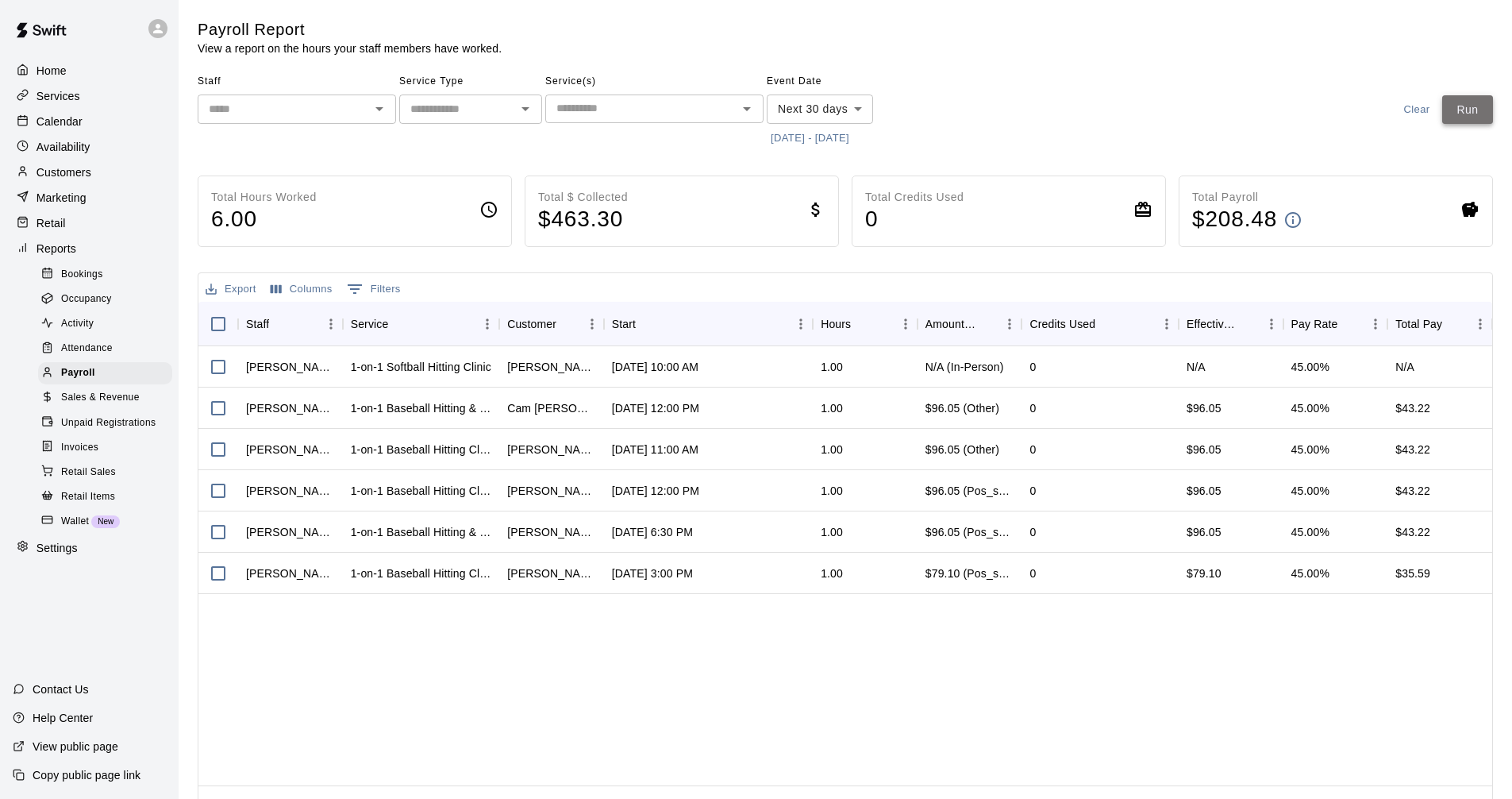
click at [1471, 102] on button "Run" at bounding box center [1467, 109] width 51 height 29
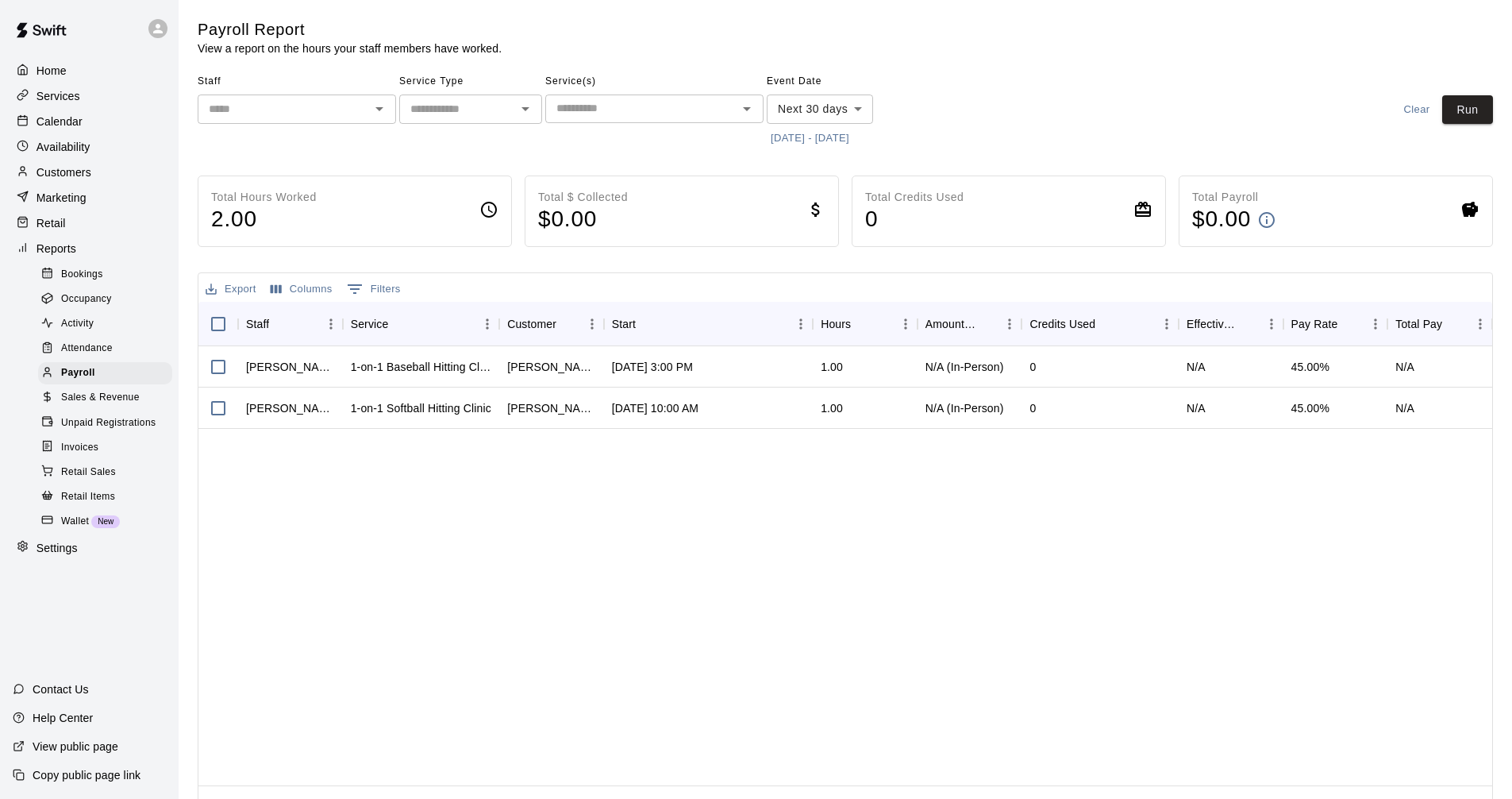
click at [446, 97] on div "​" at bounding box center [470, 109] width 143 height 29
click at [479, 146] on li "Lessons" at bounding box center [470, 144] width 143 height 26
type input "*******"
click at [1490, 107] on button "Run" at bounding box center [1467, 109] width 51 height 29
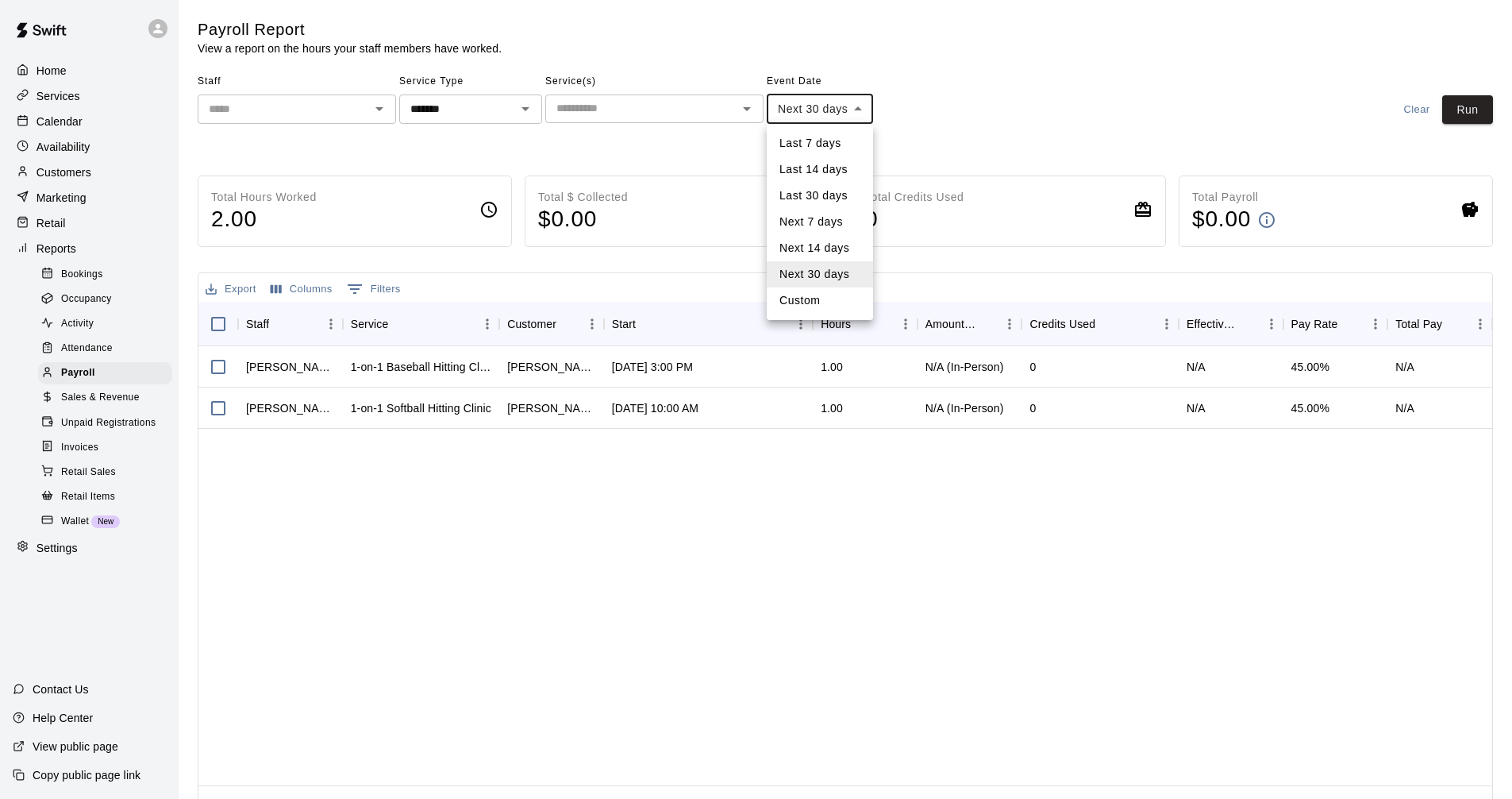
click at [865, 108] on body "Home Services Calendar Availability Customers Marketing Retail Reports Bookings…" at bounding box center [756, 417] width 1512 height 835
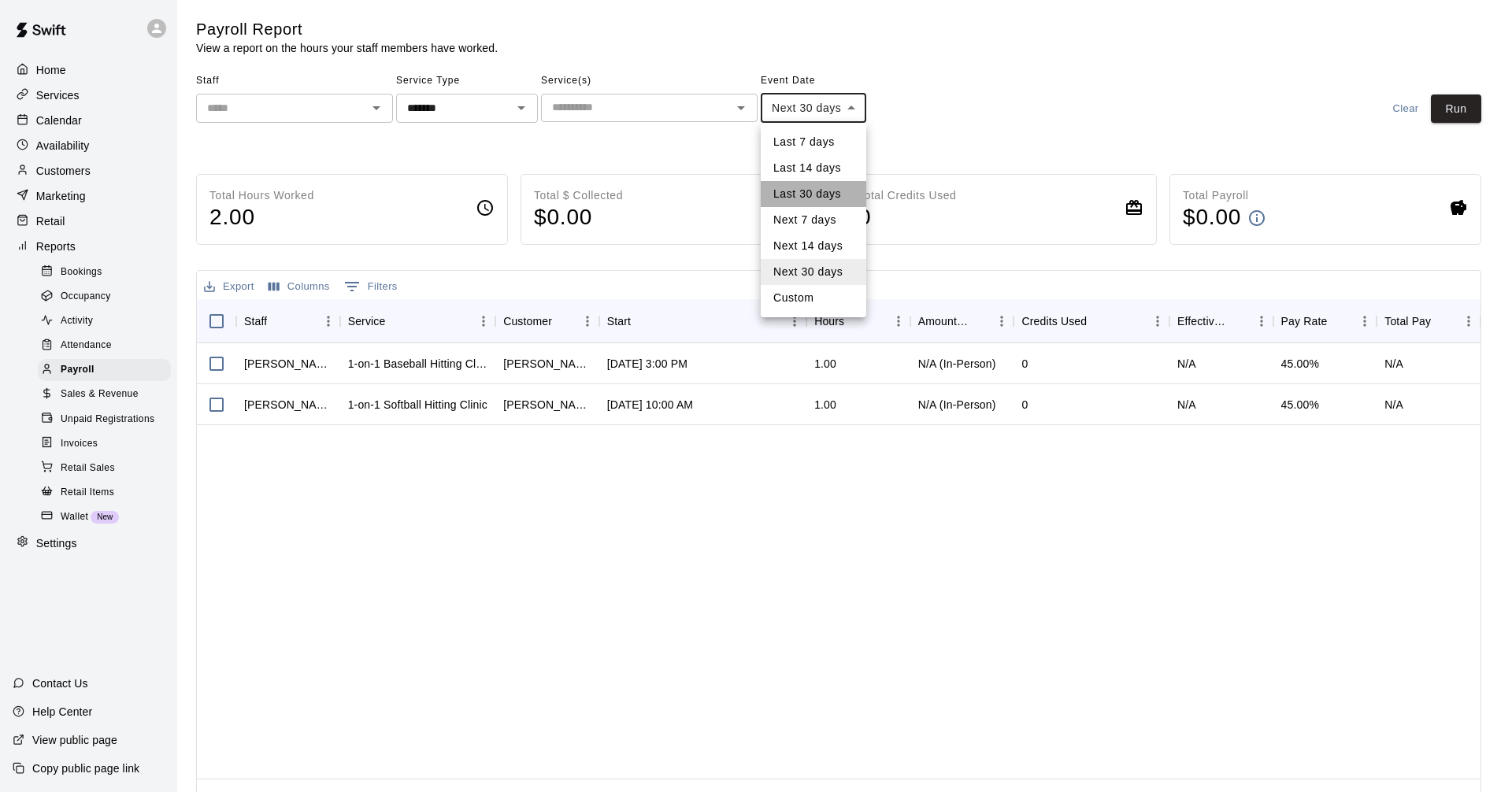
click at [847, 196] on li "Last 30 days" at bounding box center [813, 194] width 105 height 26
type input "*****"
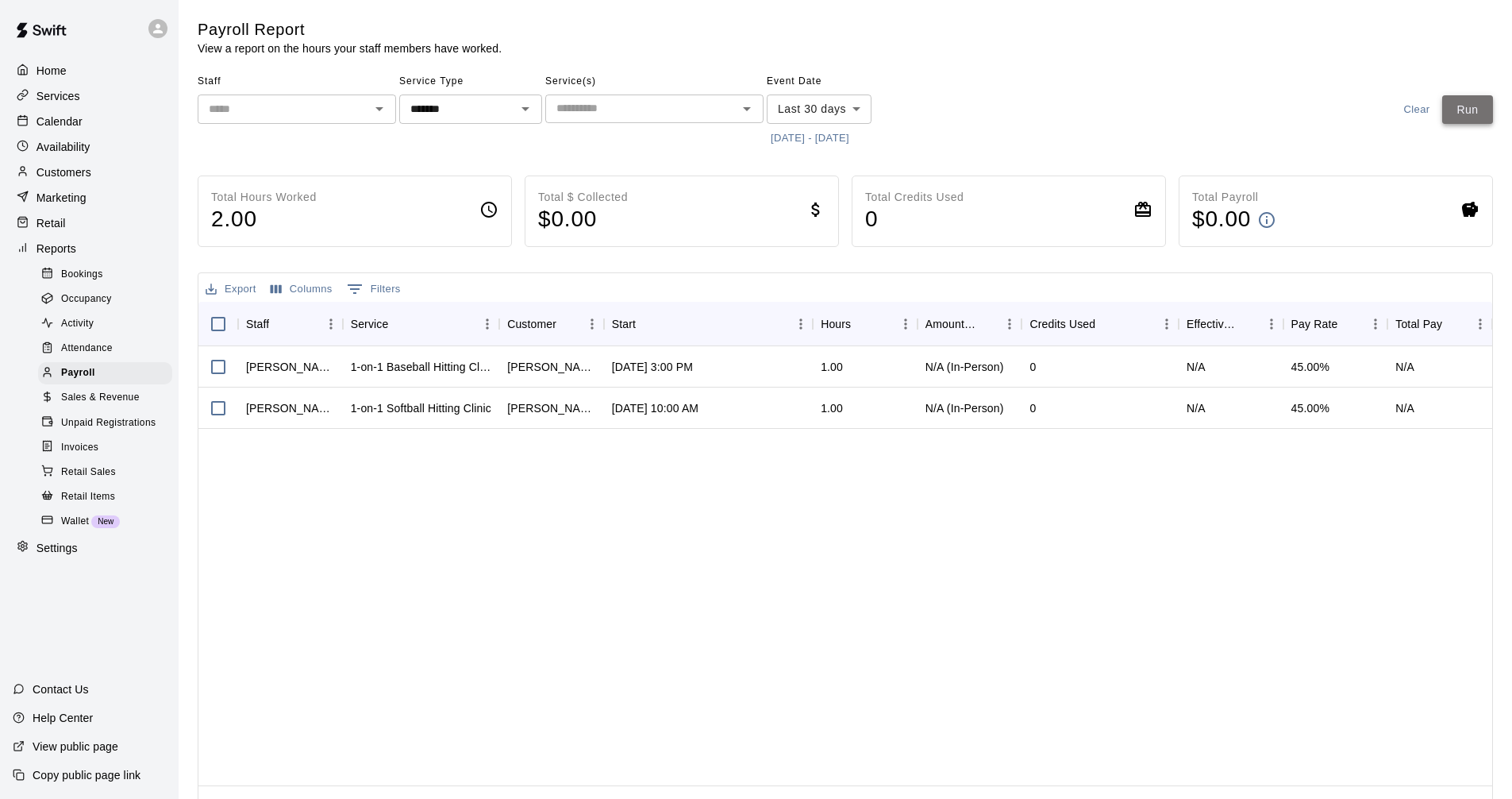
click at [1469, 110] on button "Run" at bounding box center [1467, 109] width 51 height 29
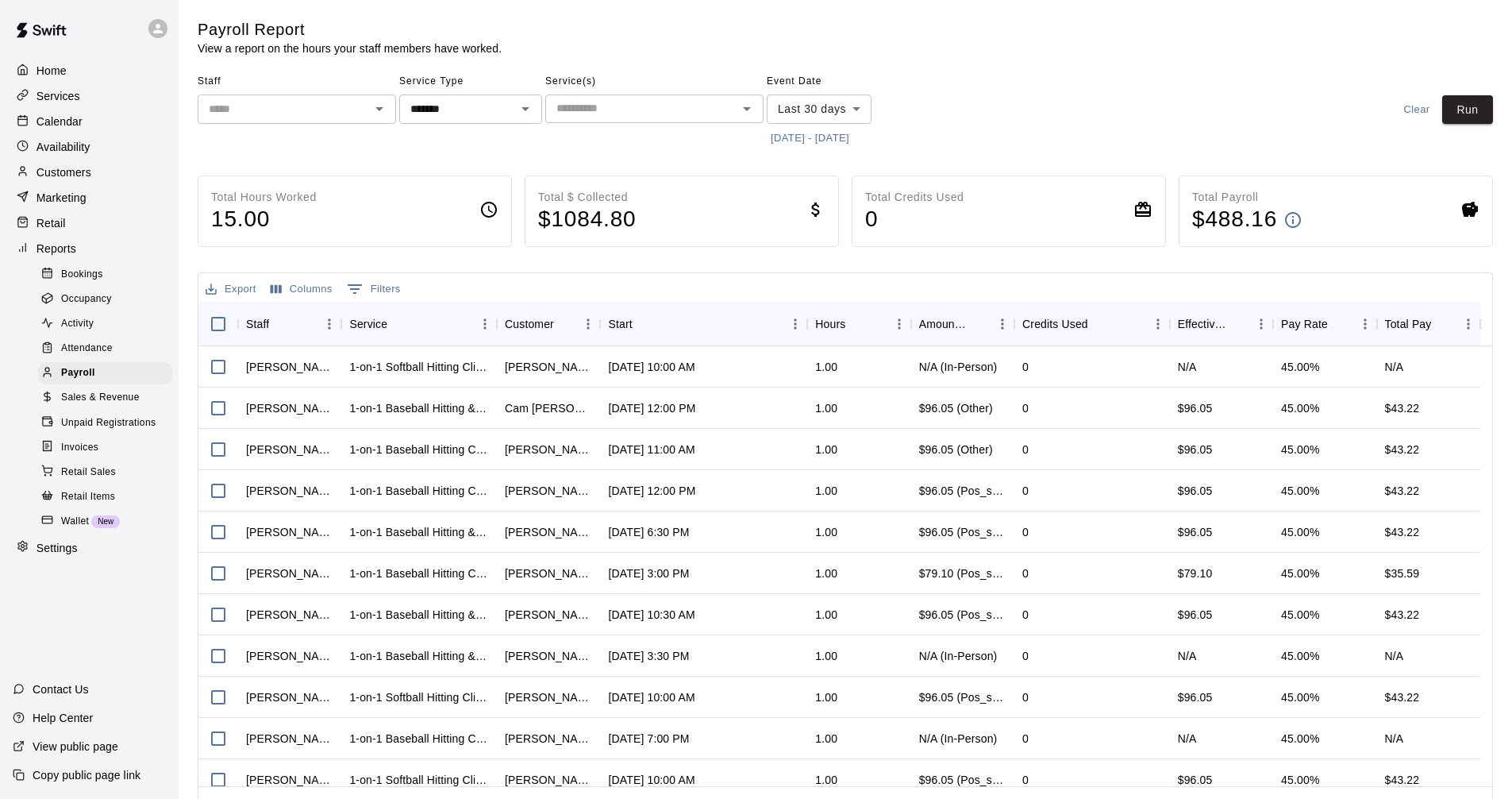
click at [232, 284] on button "Export" at bounding box center [231, 289] width 59 height 24
click at [282, 330] on li "Download as CSV" at bounding box center [263, 320] width 122 height 26
click at [115, 116] on div "Calendar" at bounding box center [89, 121] width 153 height 23
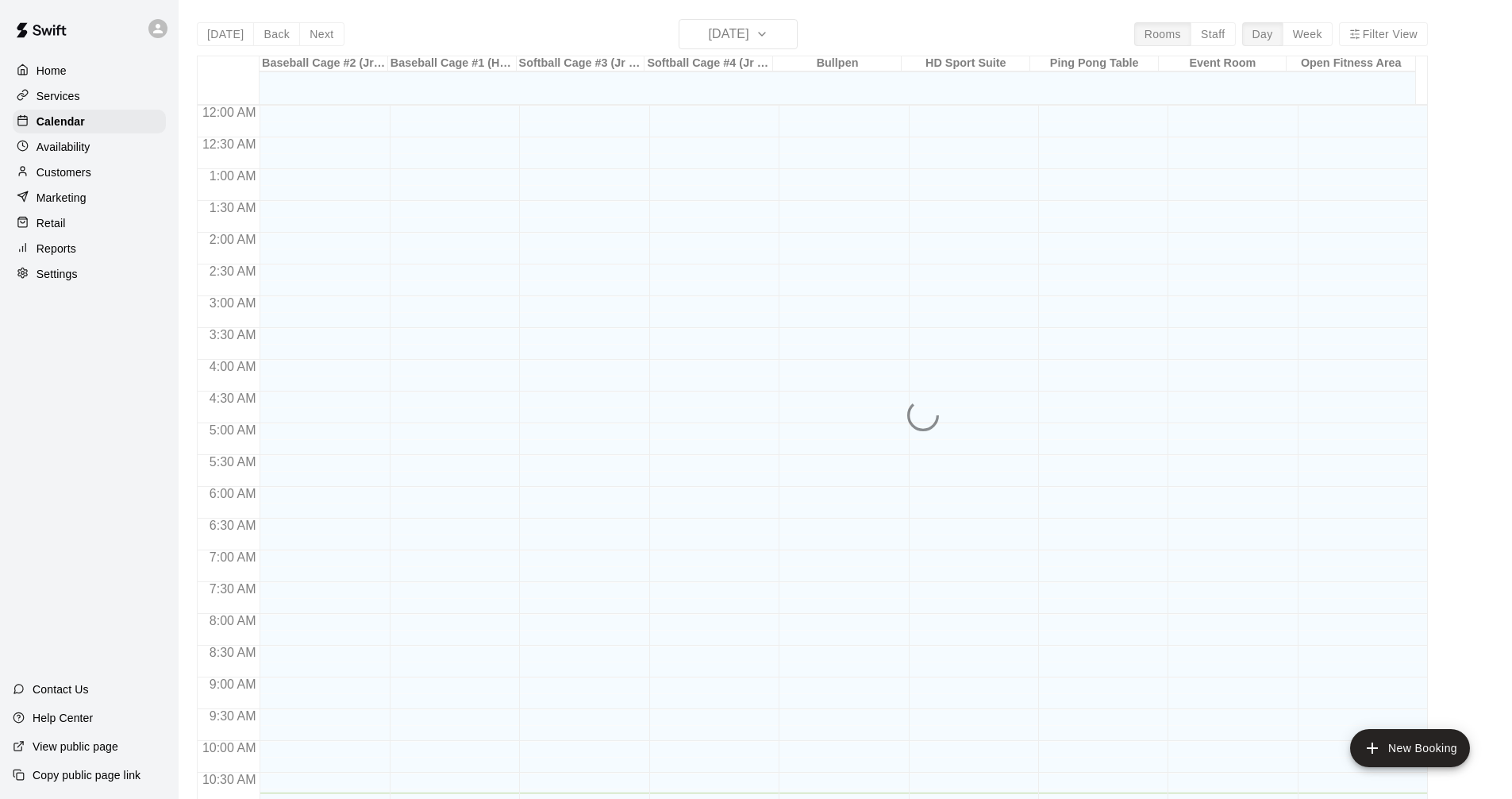
scroll to position [687, 0]
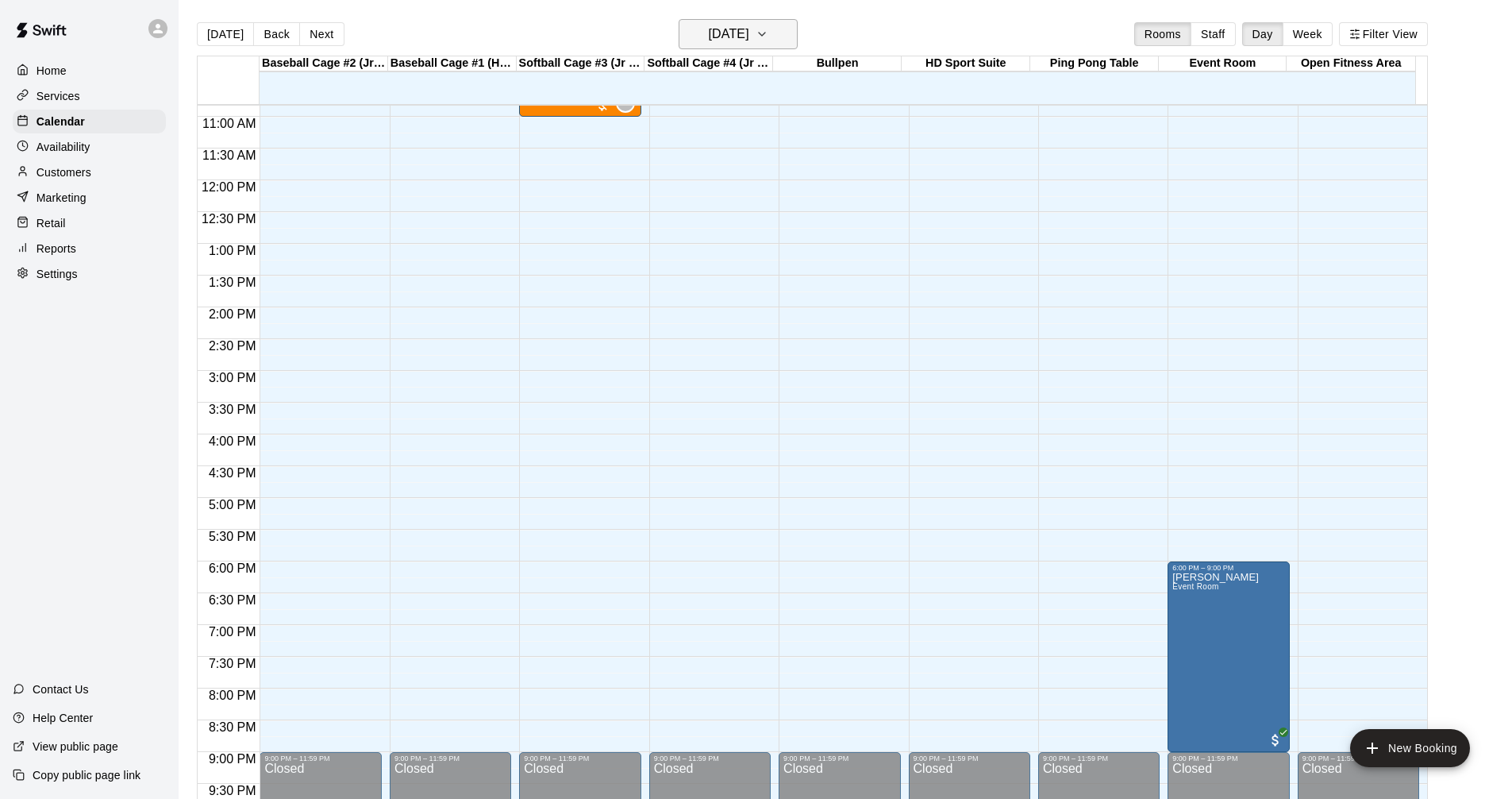
click at [749, 35] on h6 "[DATE]" at bounding box center [728, 35] width 40 height 23
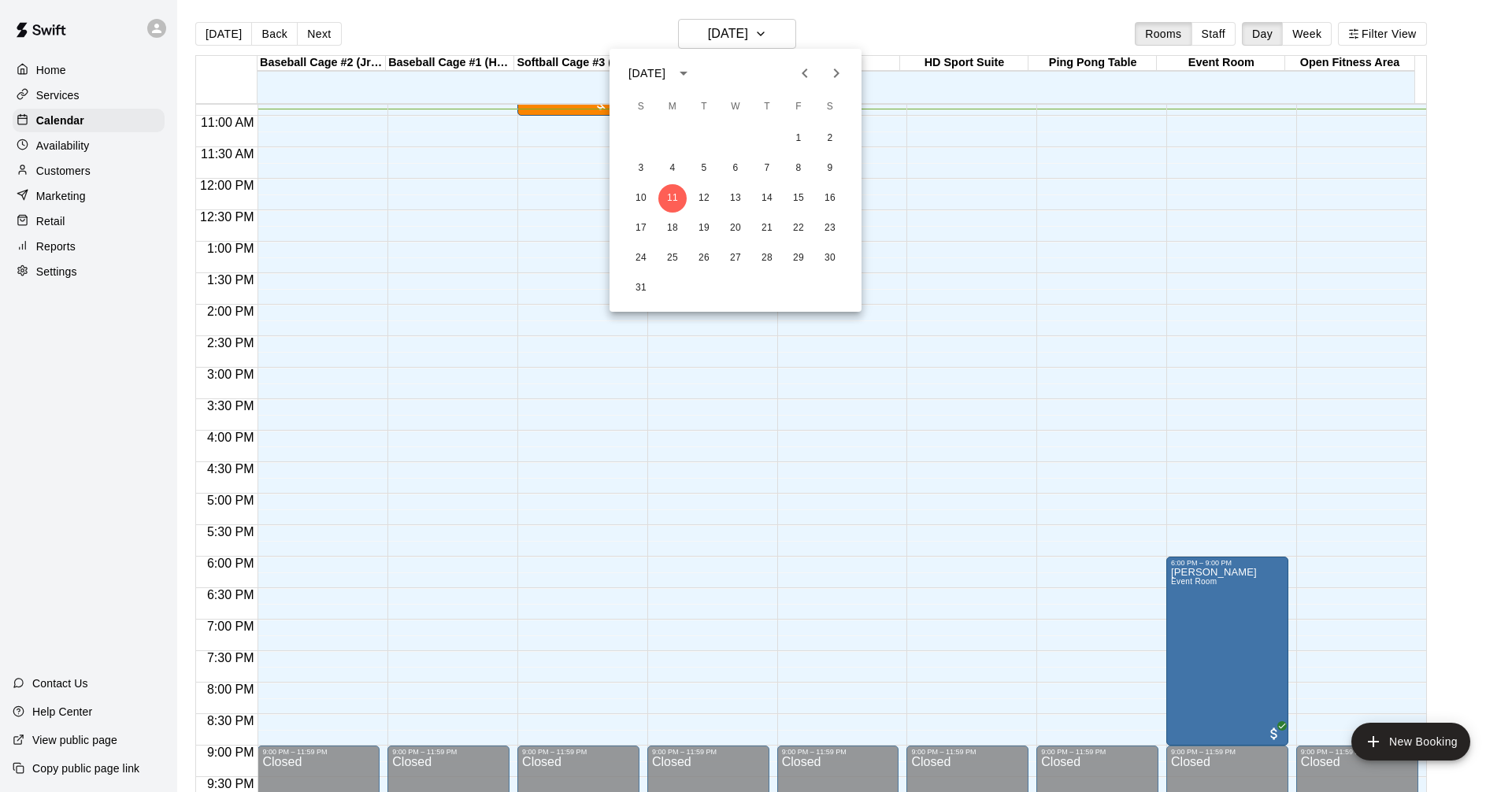
click at [737, 37] on div at bounding box center [756, 396] width 1512 height 792
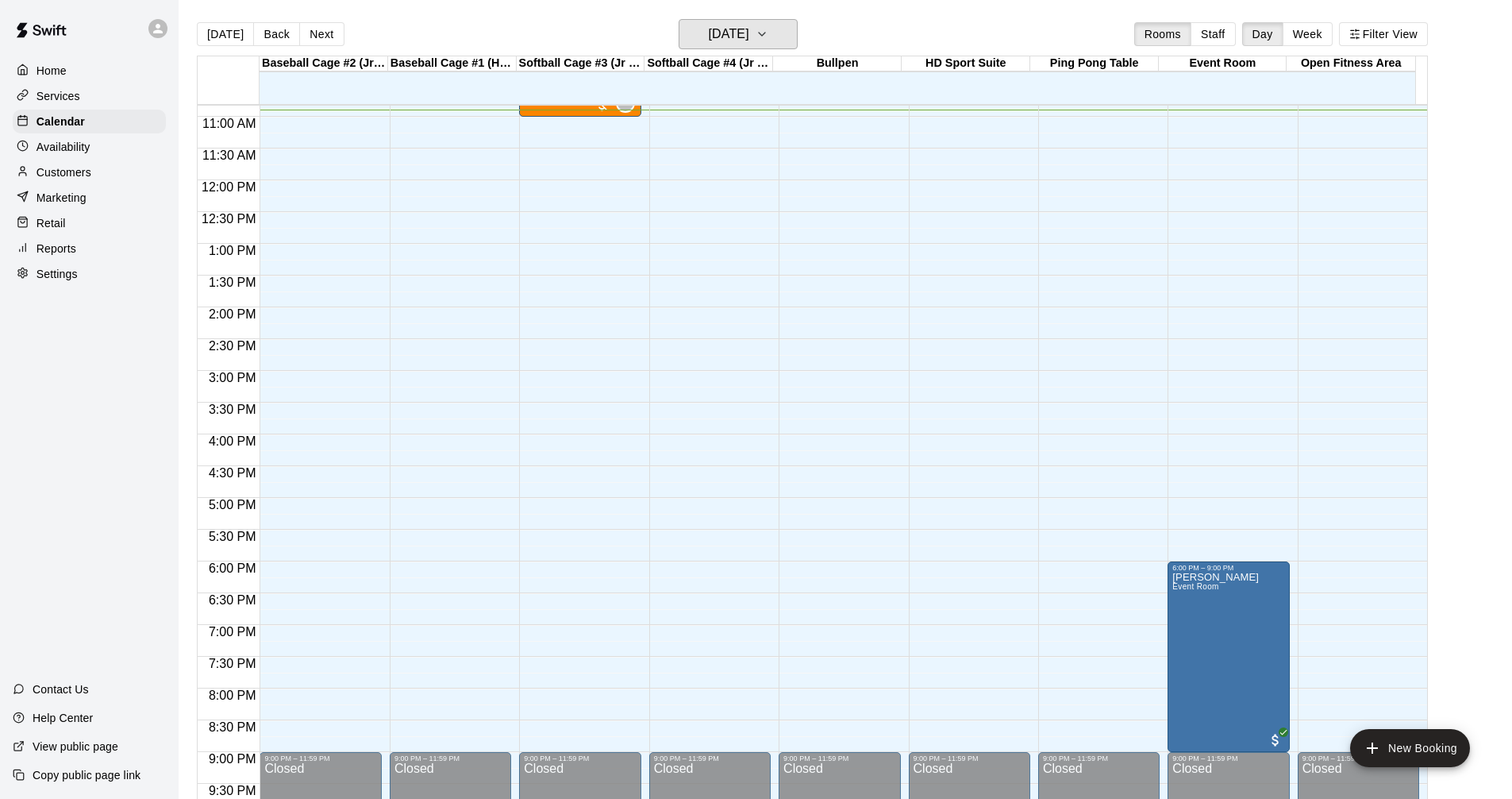
click at [777, 31] on button "[DATE]" at bounding box center [738, 34] width 119 height 30
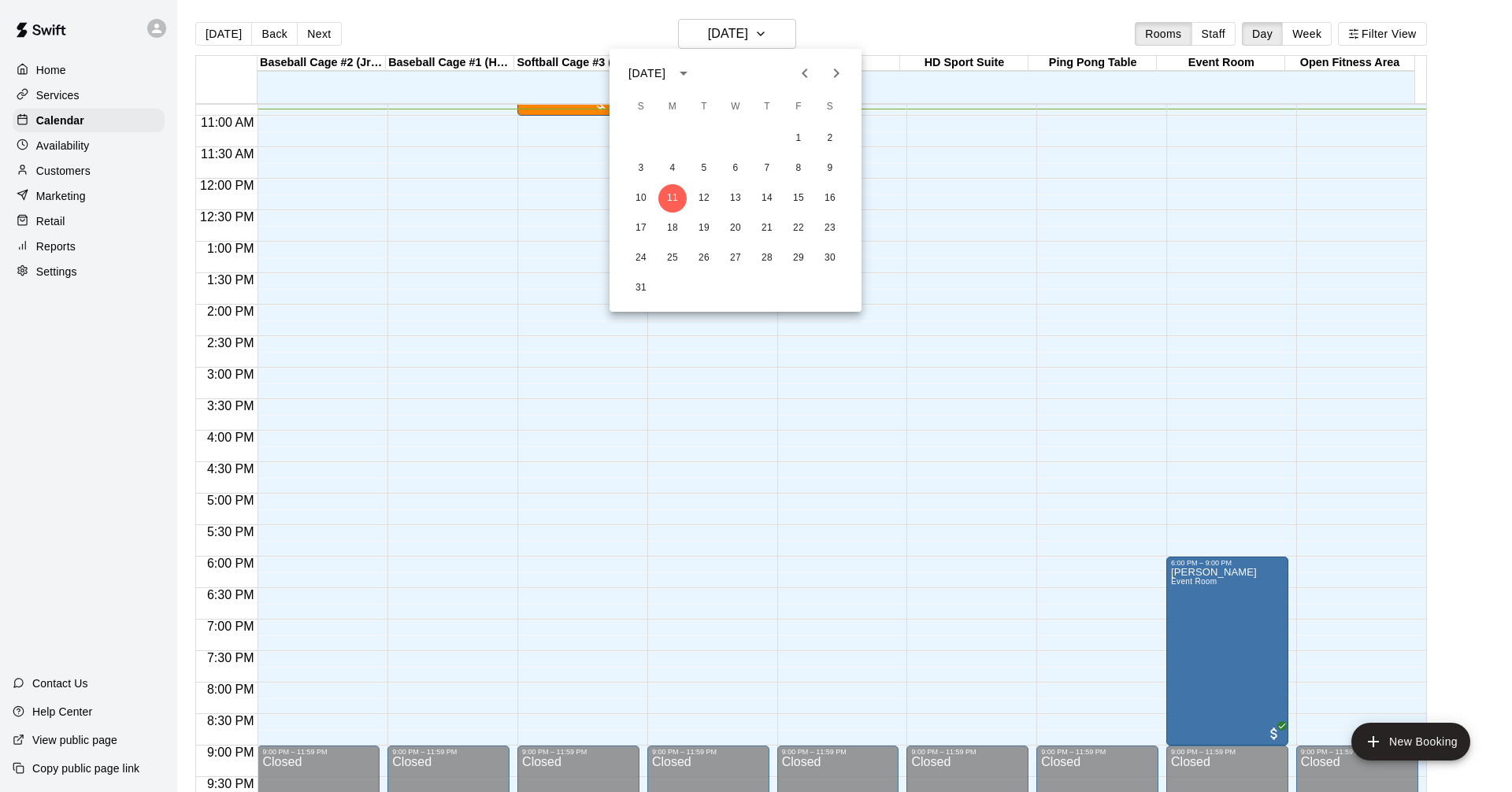
click at [809, 71] on icon "Previous month" at bounding box center [804, 73] width 19 height 19
click at [703, 261] on button "29" at bounding box center [704, 258] width 28 height 28
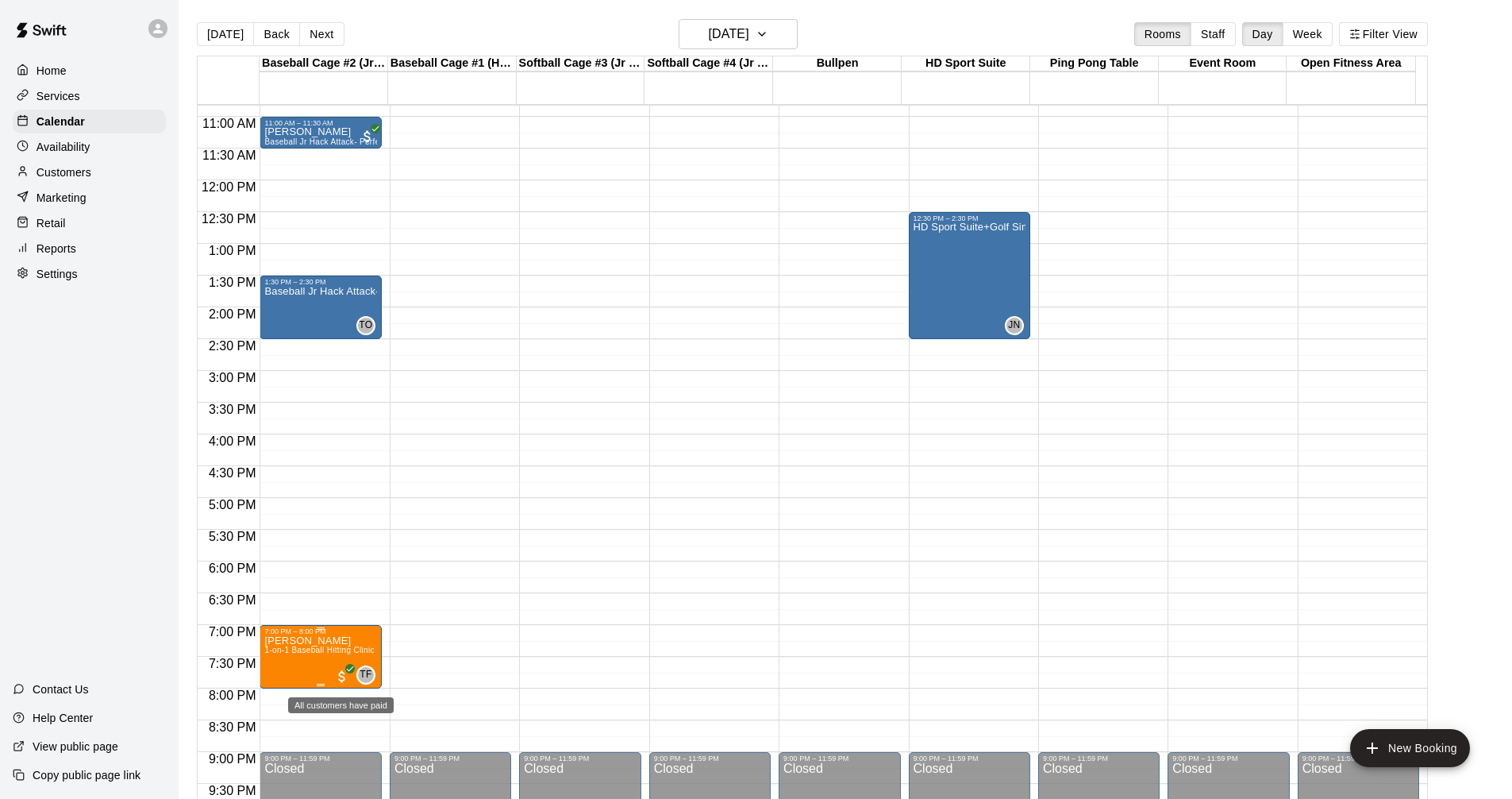
click at [340, 678] on span "All customers have paid" at bounding box center [342, 676] width 16 height 16
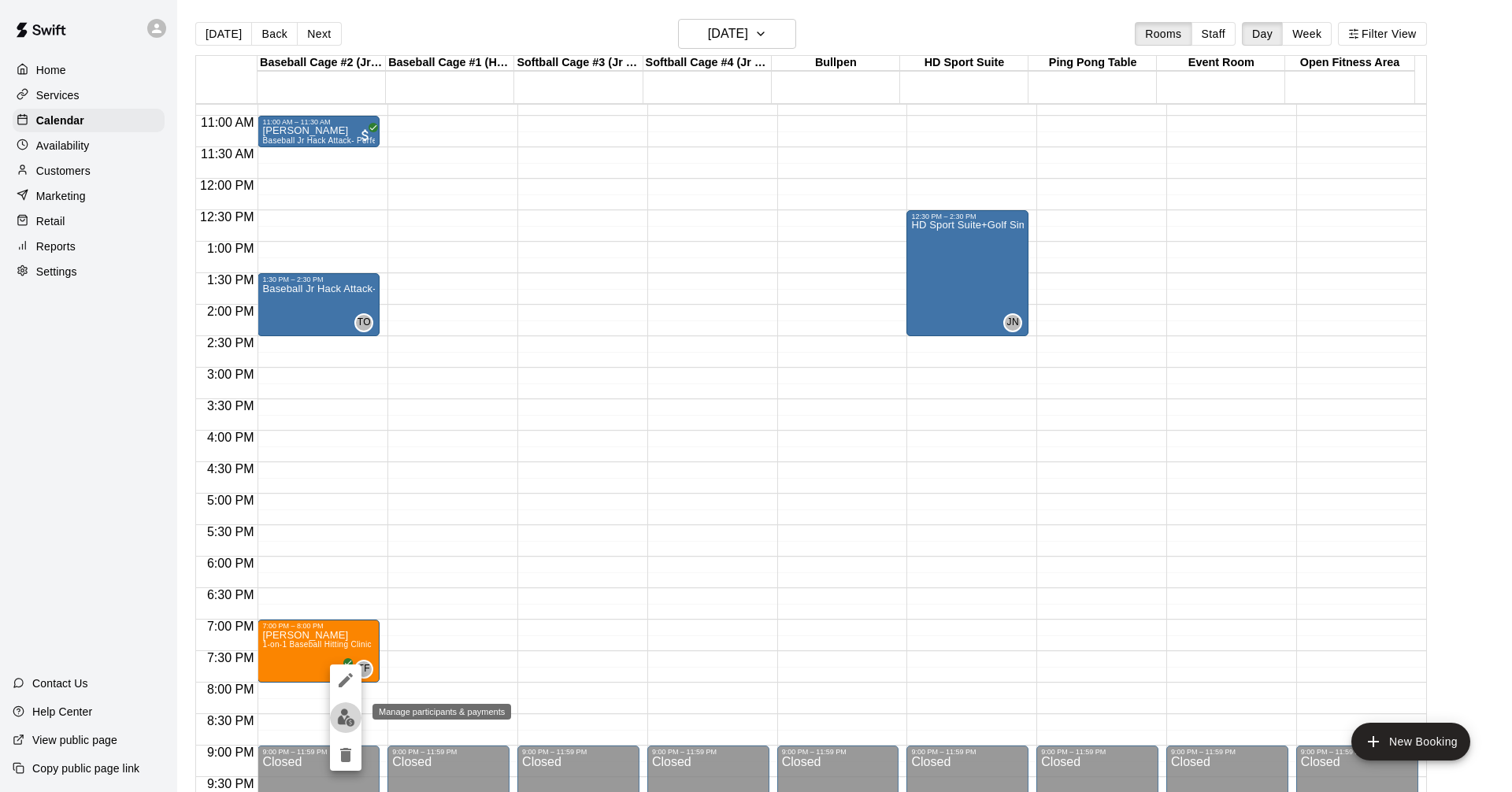
click at [352, 712] on img "edit" at bounding box center [345, 717] width 18 height 18
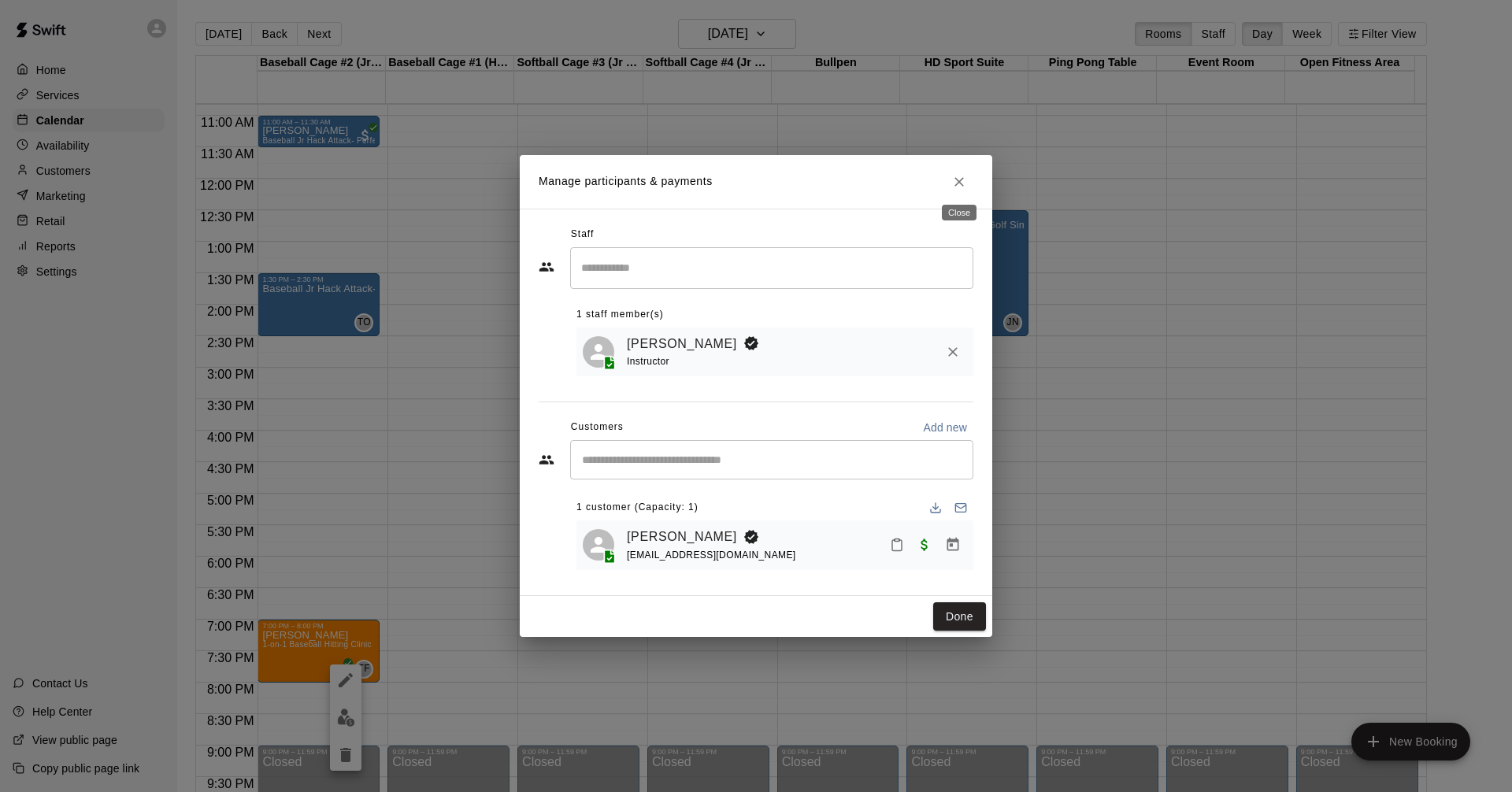
click at [952, 182] on icon "Close" at bounding box center [958, 181] width 16 height 16
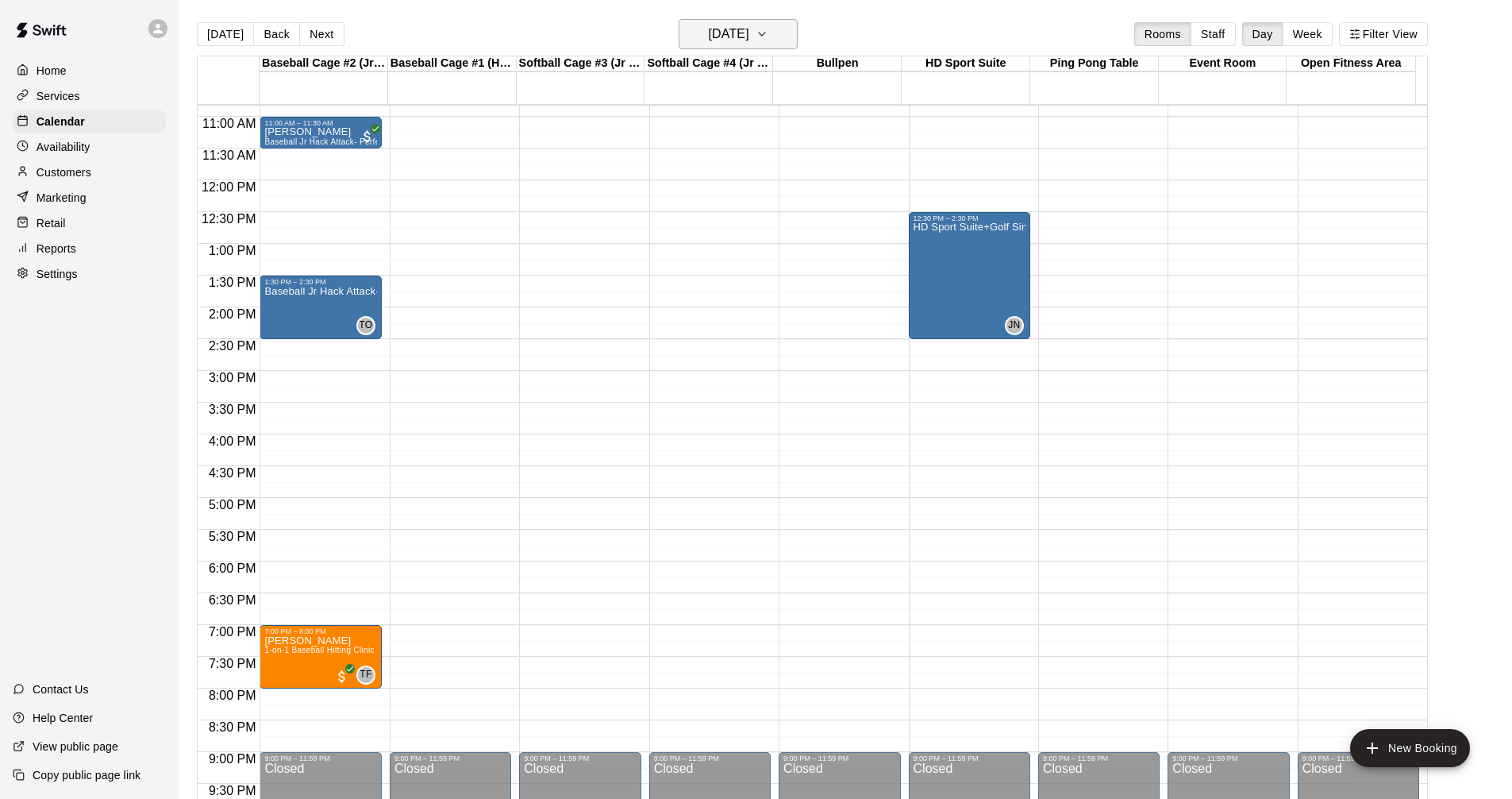
click at [749, 26] on h6 "[DATE]" at bounding box center [728, 35] width 40 height 23
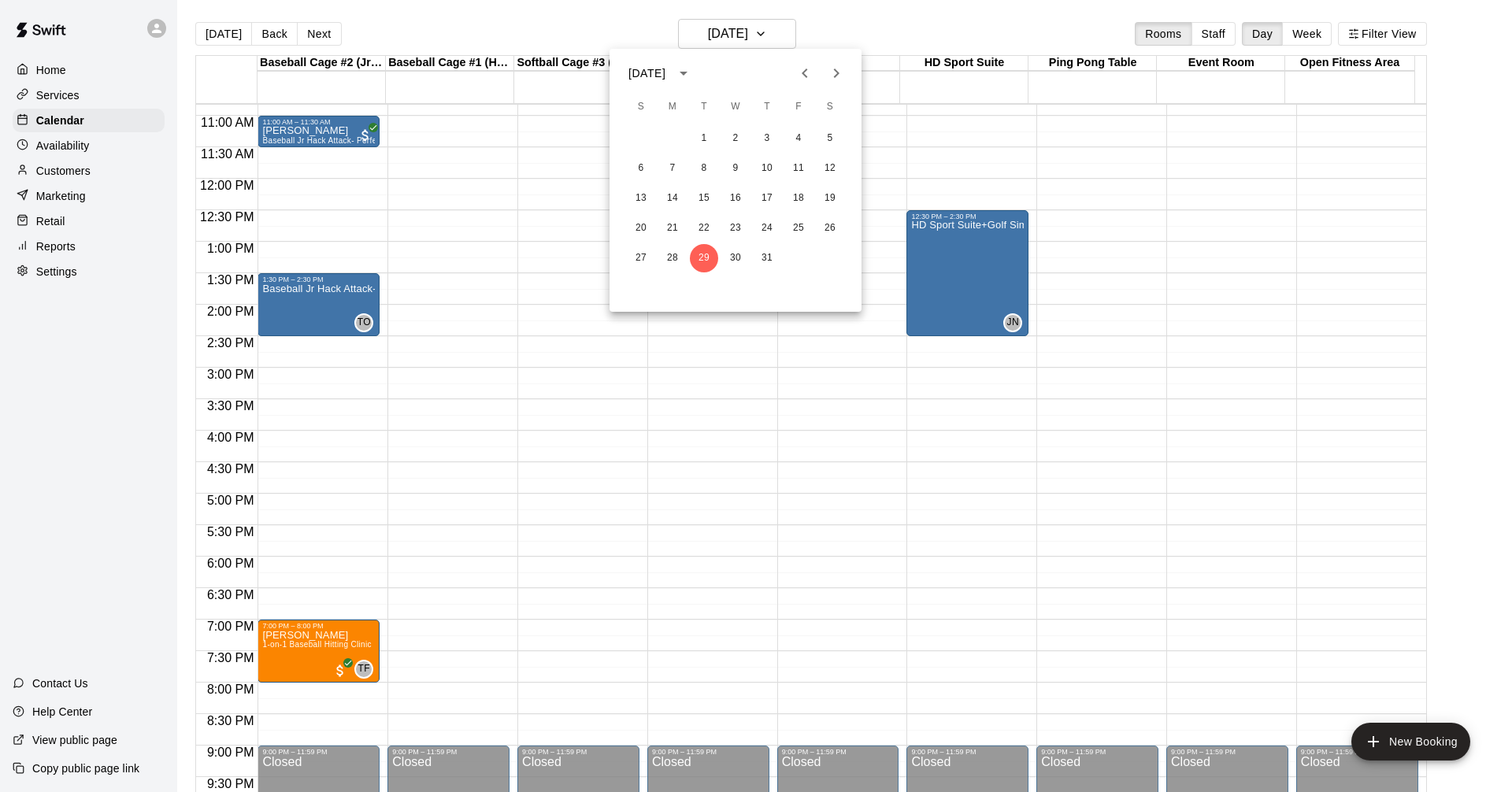
click at [843, 69] on icon "Next month" at bounding box center [836, 73] width 19 height 19
click at [659, 199] on button "11" at bounding box center [672, 198] width 28 height 28
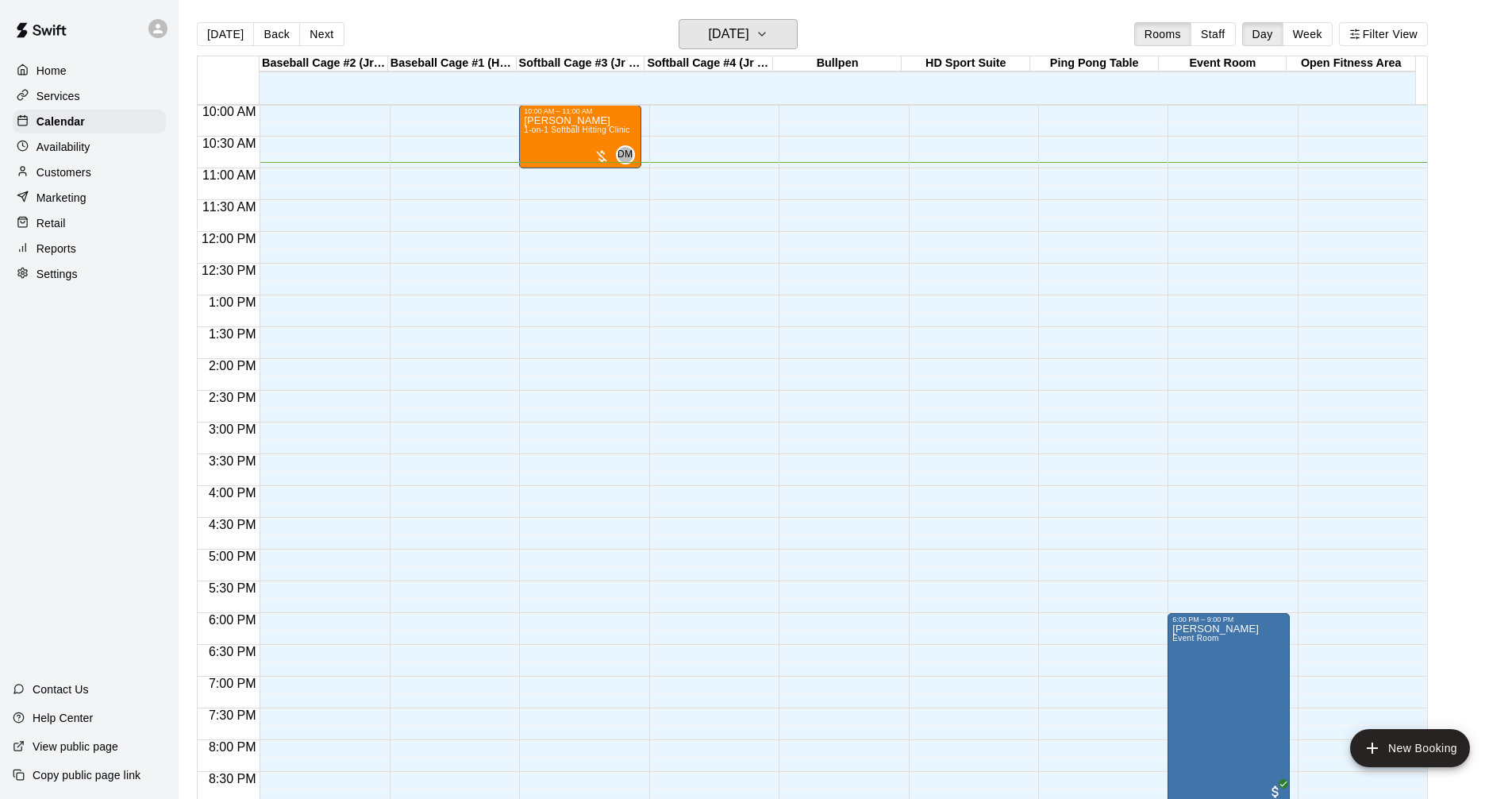
scroll to position [608, 0]
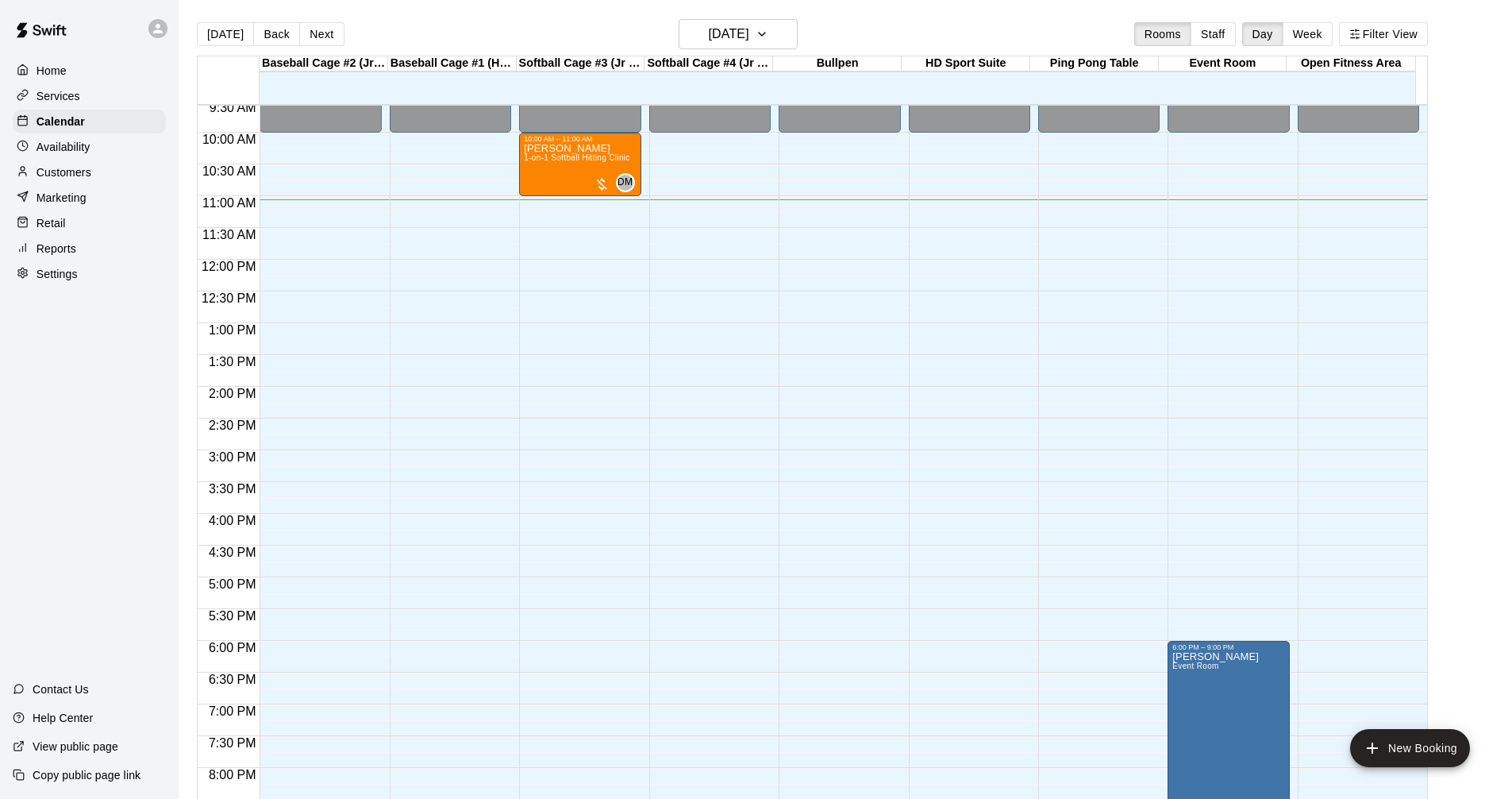
click at [80, 90] on div "Services" at bounding box center [89, 96] width 153 height 23
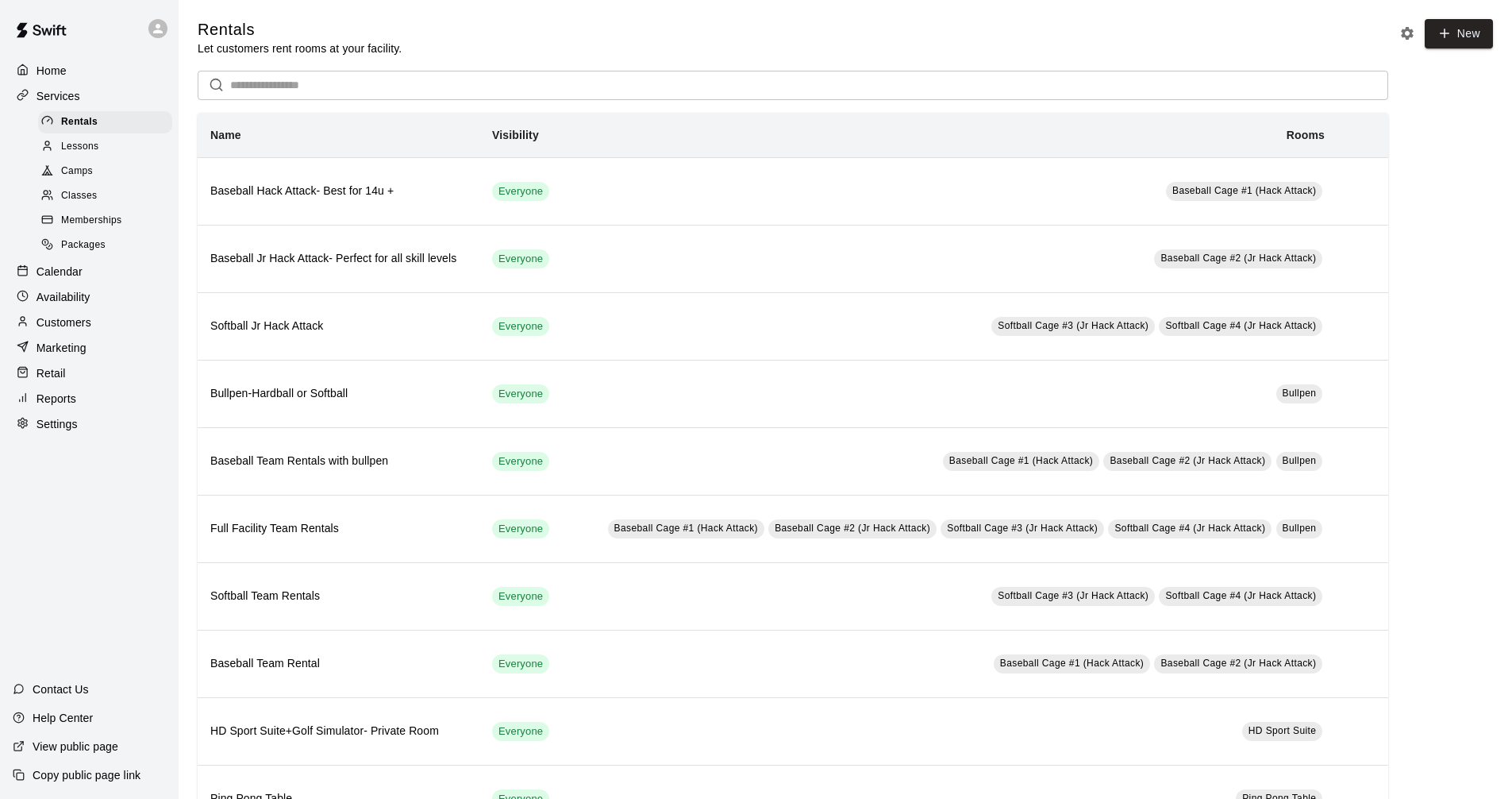
click at [100, 278] on div "Calendar" at bounding box center [89, 271] width 153 height 23
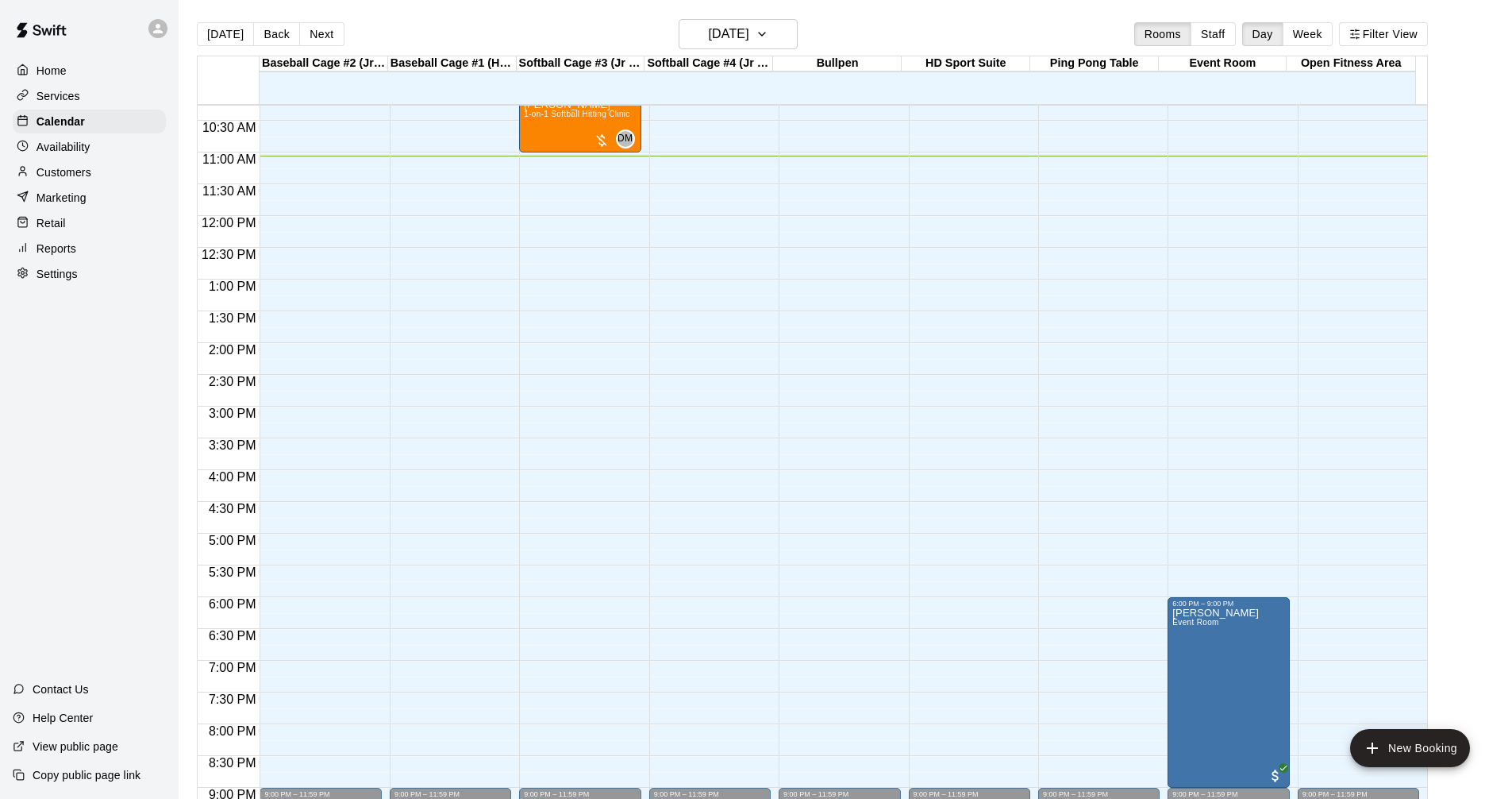
scroll to position [623, 0]
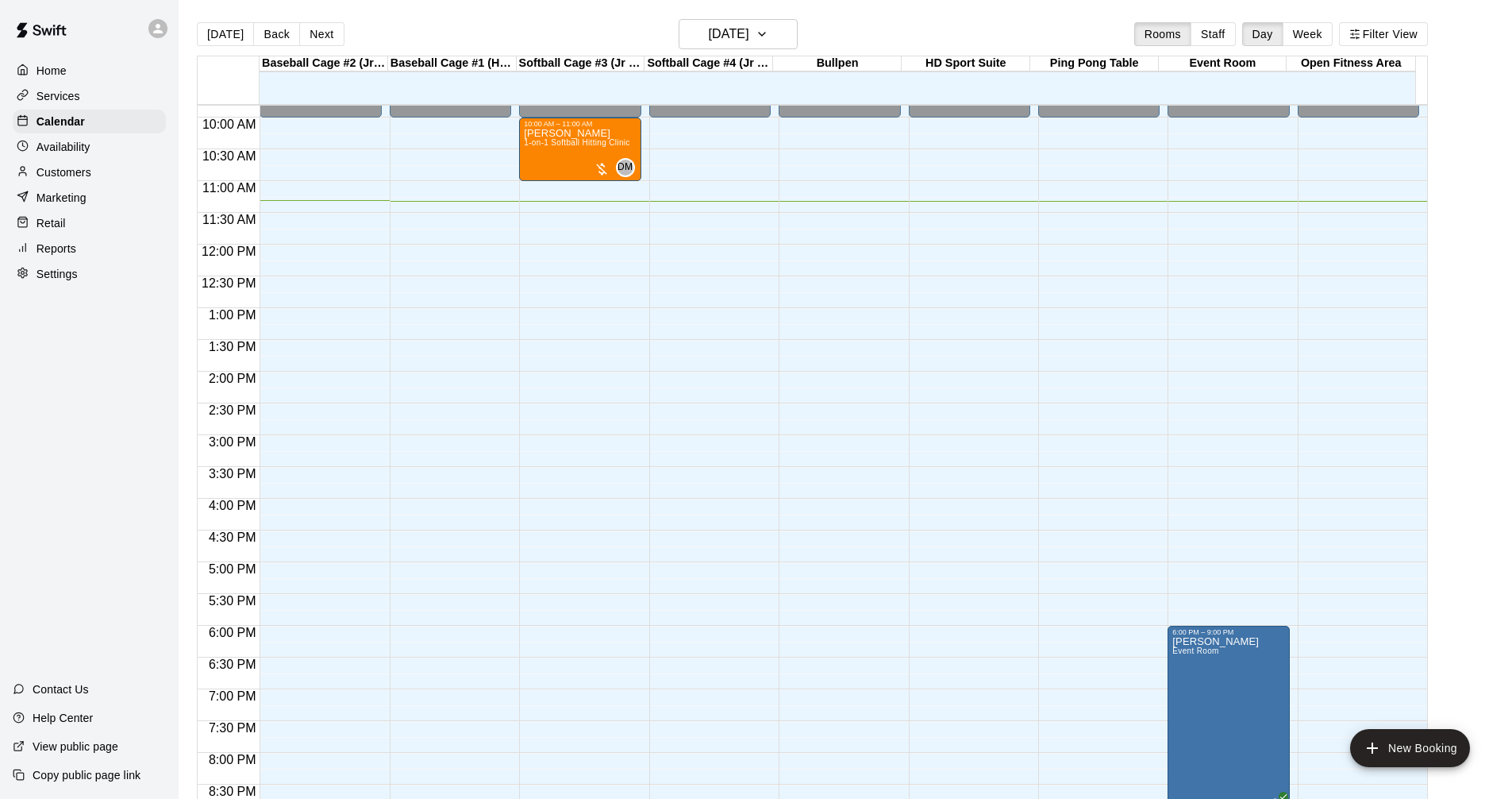
click at [121, 98] on div "Services" at bounding box center [89, 96] width 153 height 23
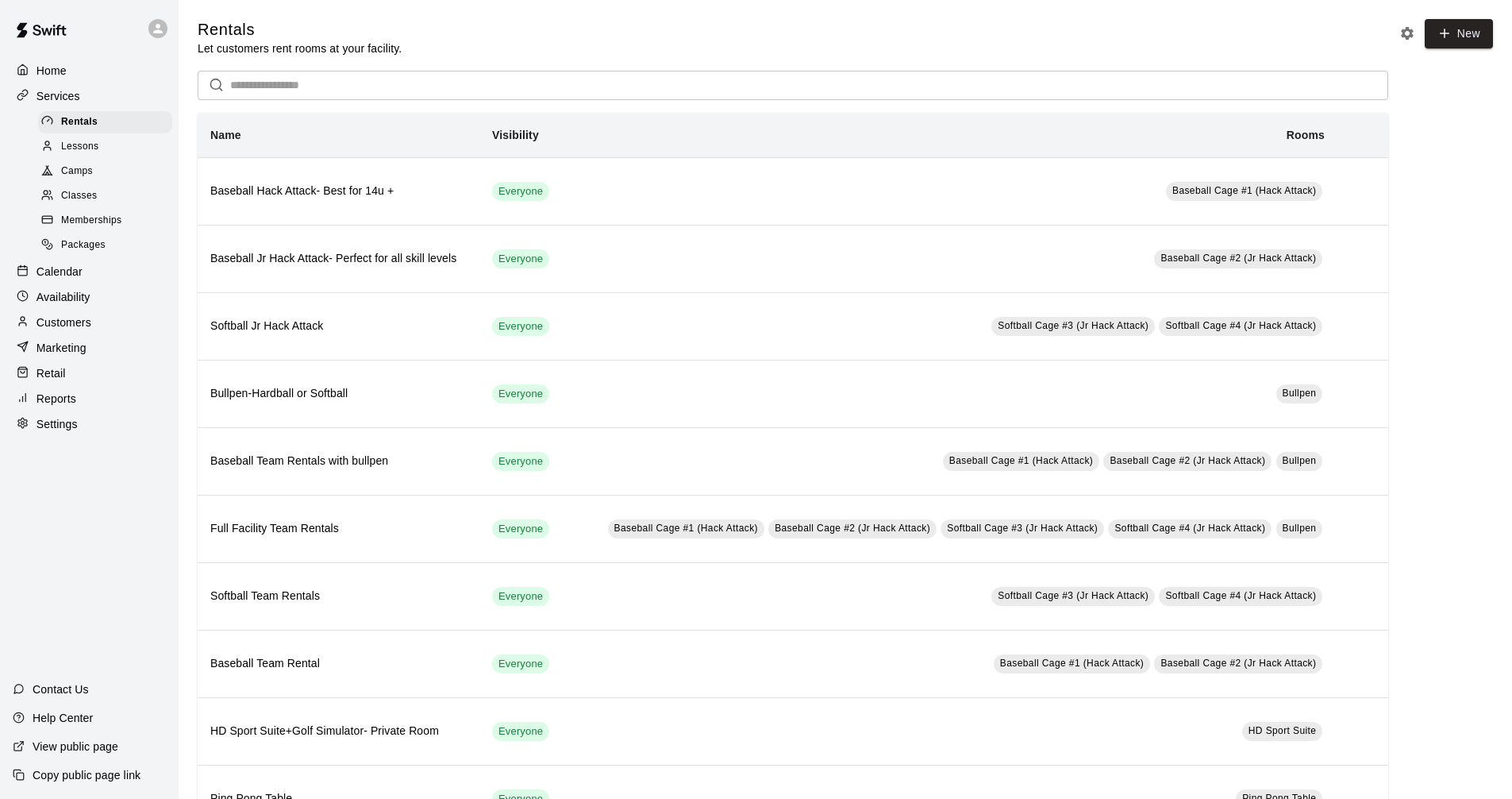
click at [97, 284] on div "Calendar" at bounding box center [89, 271] width 153 height 23
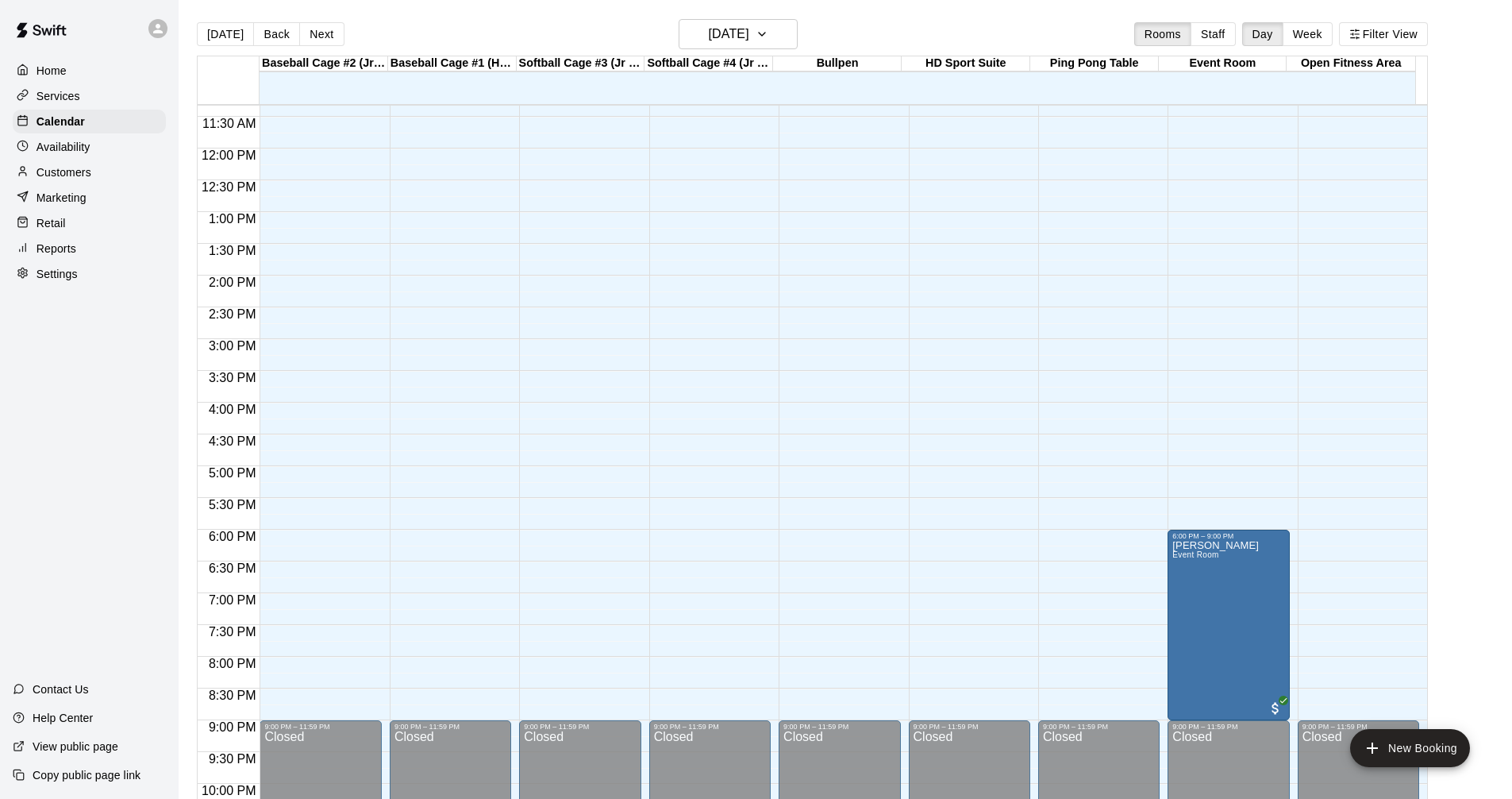
scroll to position [481, 0]
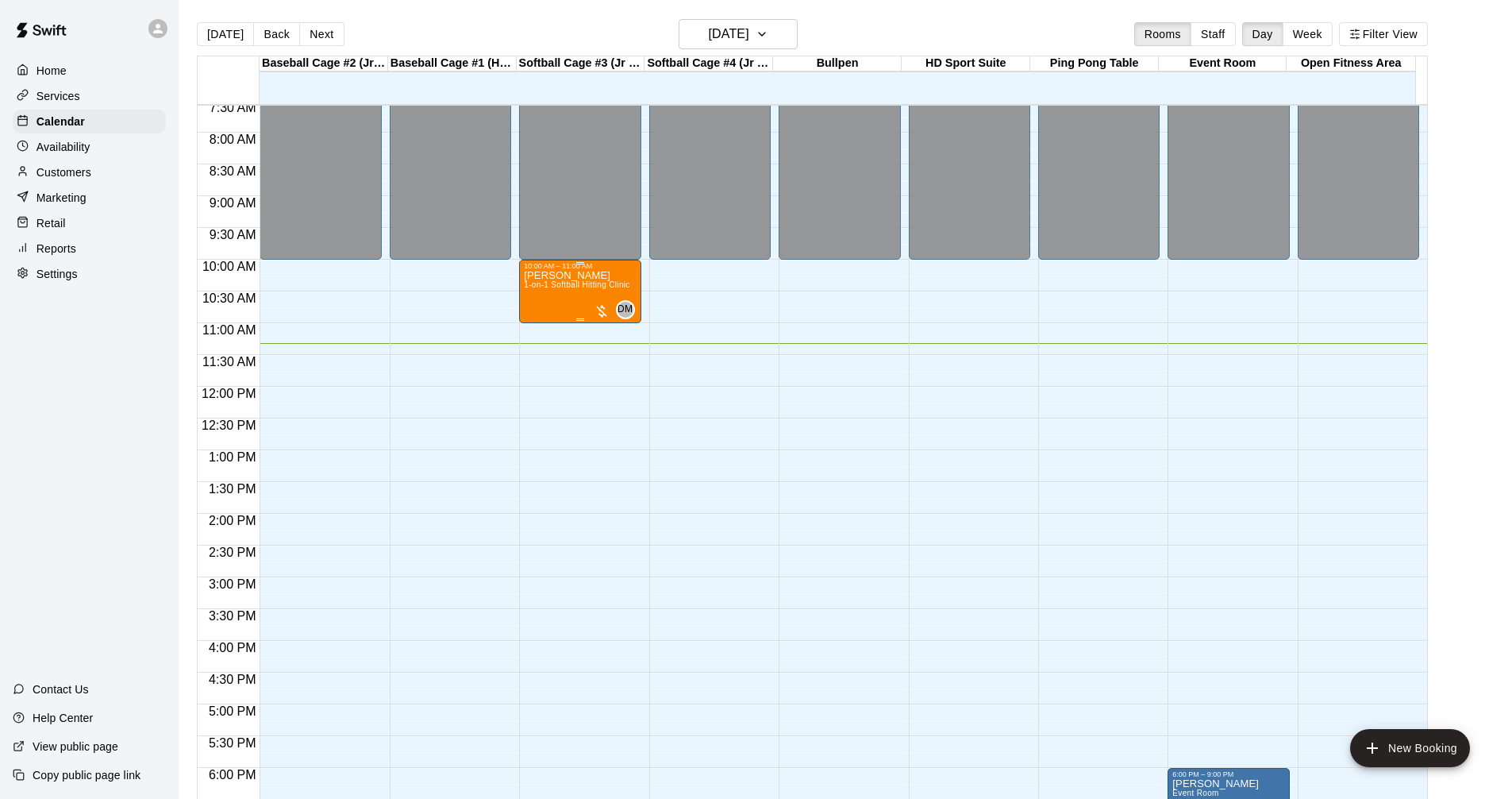
click at [578, 309] on div "[PERSON_NAME] 1-on-1 Softball Hitting Clinic" at bounding box center [576, 669] width 105 height 799
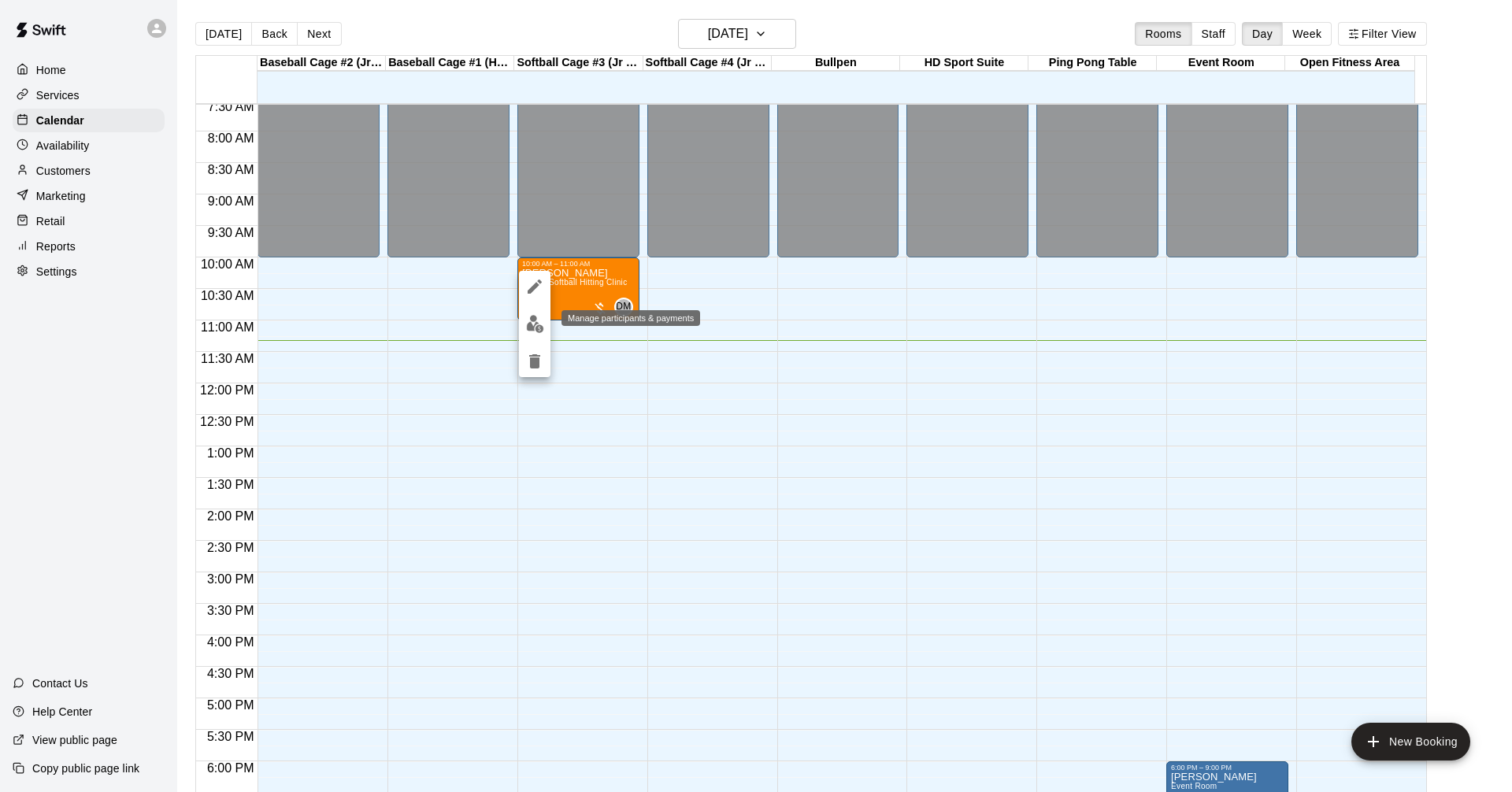
click at [540, 320] on img "edit" at bounding box center [534, 323] width 18 height 18
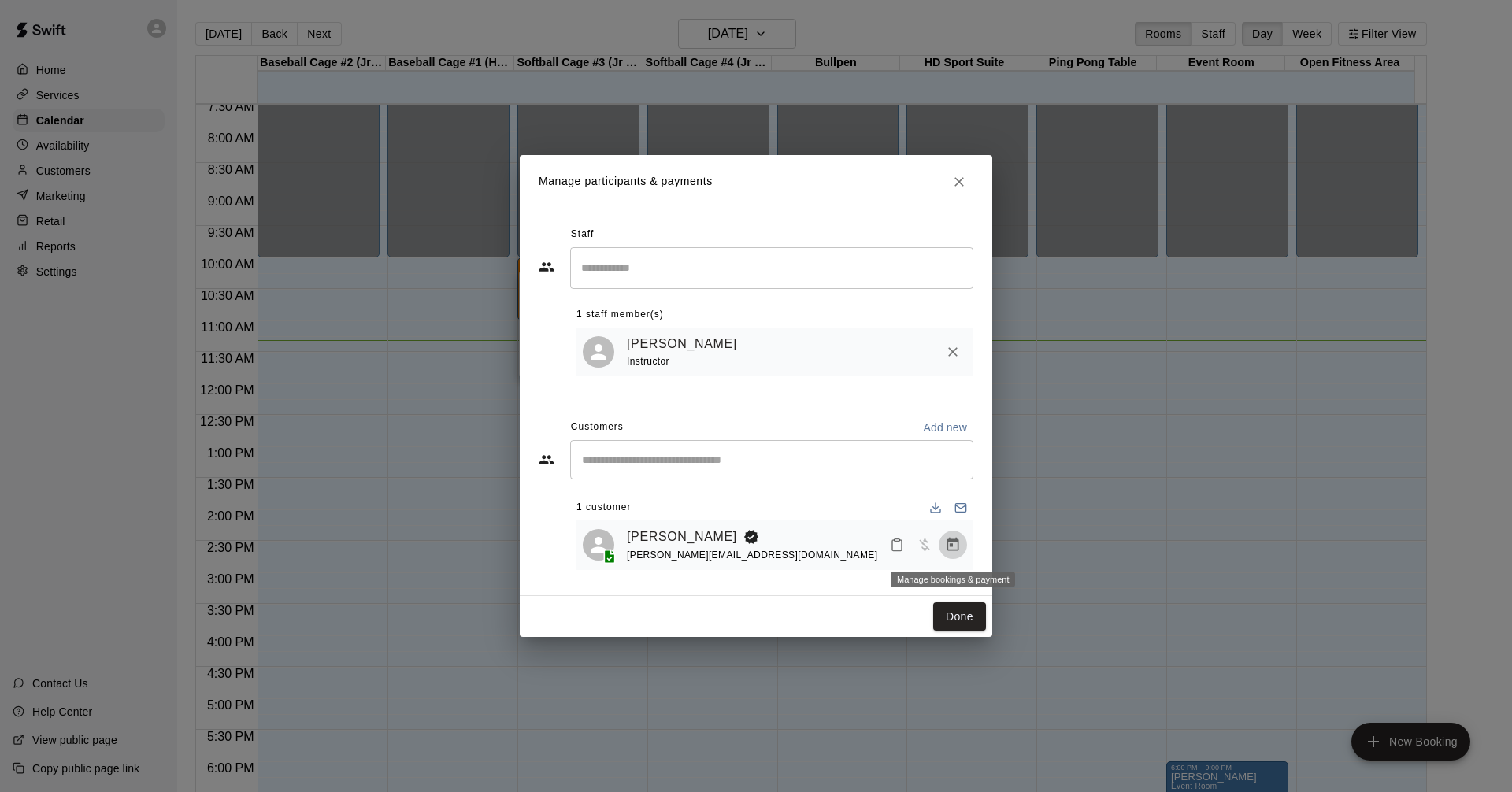
click at [952, 537] on button "Manage bookings & payment" at bounding box center [952, 544] width 28 height 28
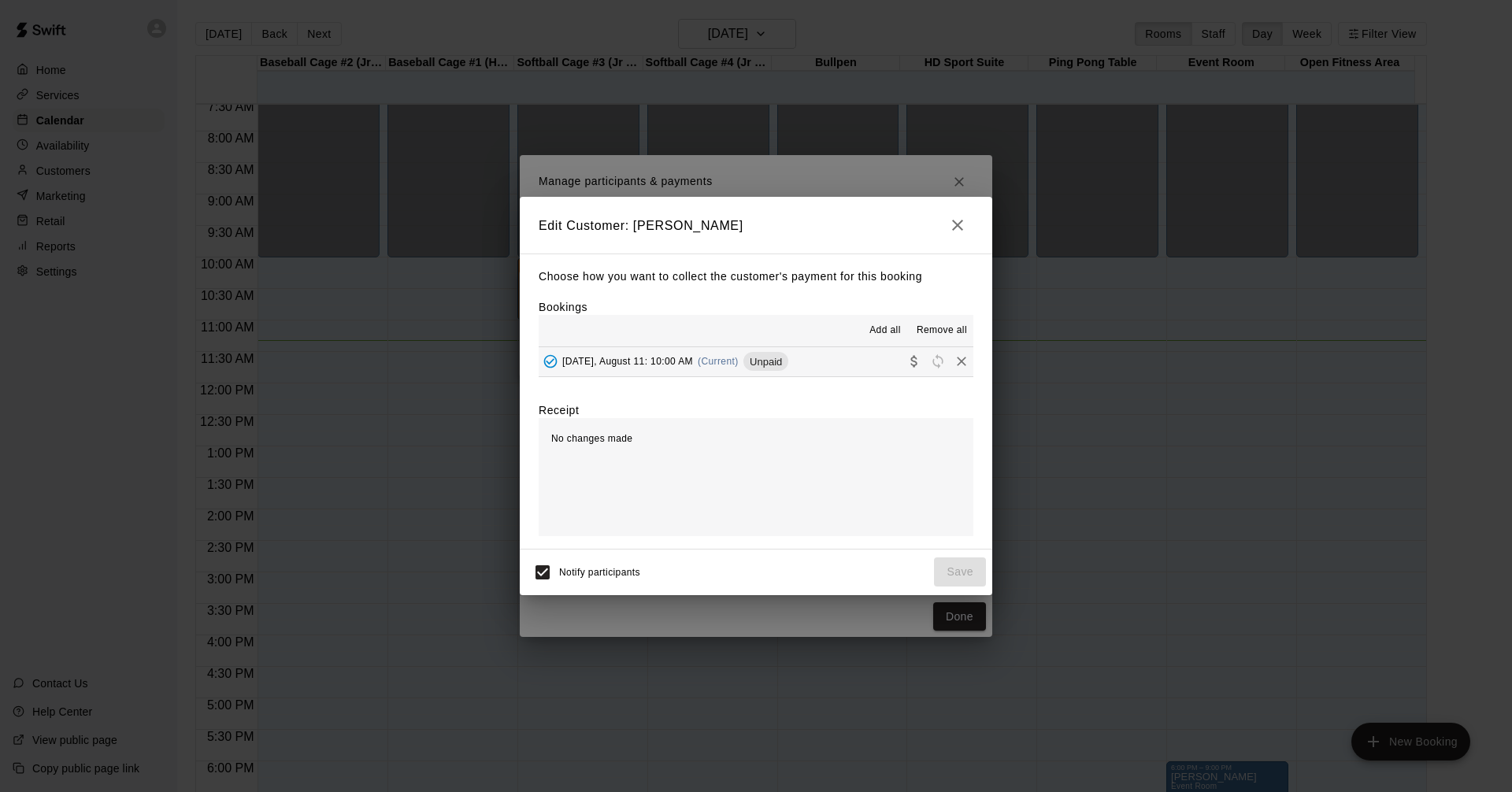
click at [846, 369] on button "[DATE], August 11: 10:00 AM (Current) Unpaid" at bounding box center [755, 361] width 435 height 29
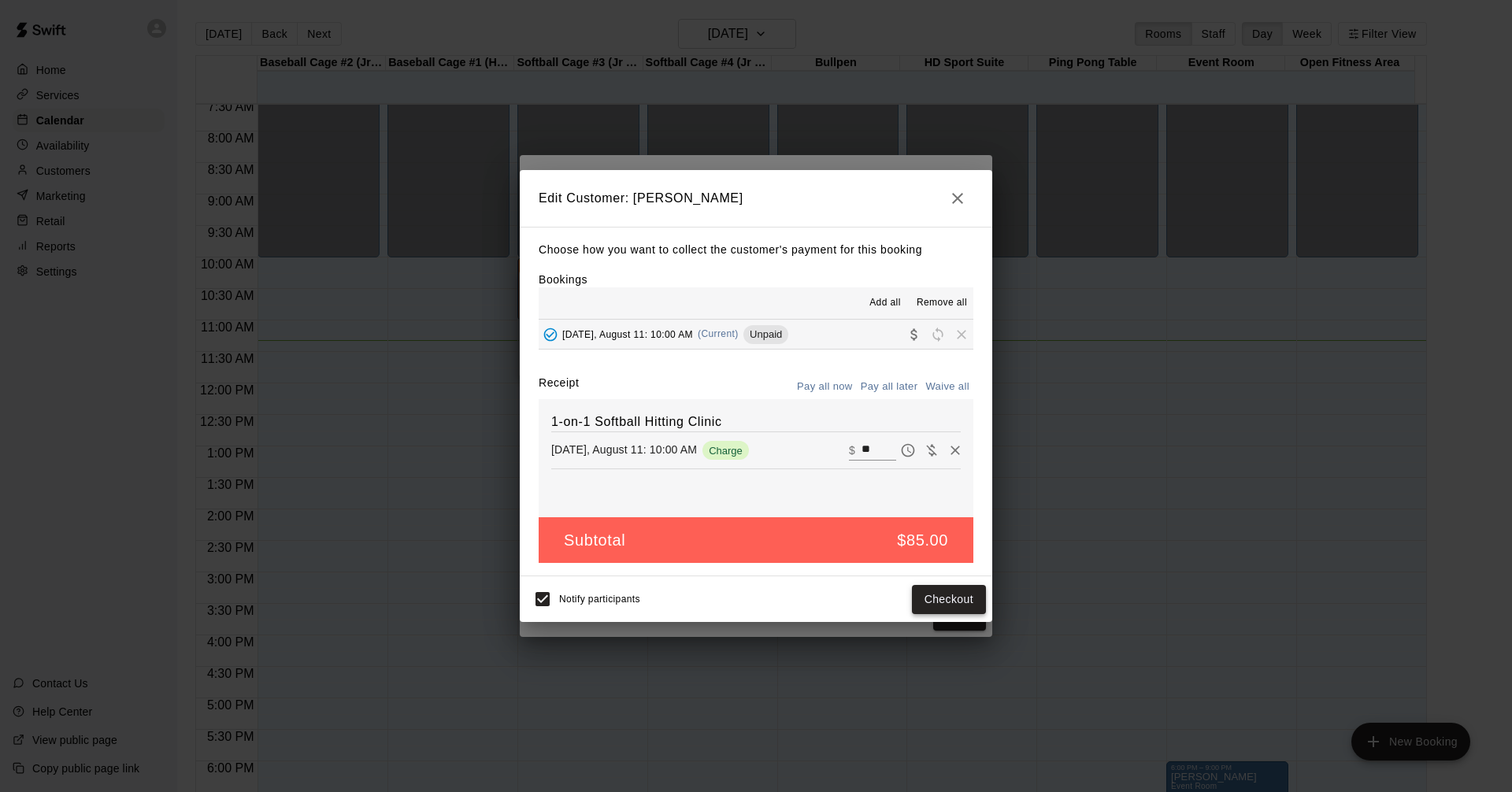
click at [952, 586] on button "Checkout" at bounding box center [948, 598] width 74 height 29
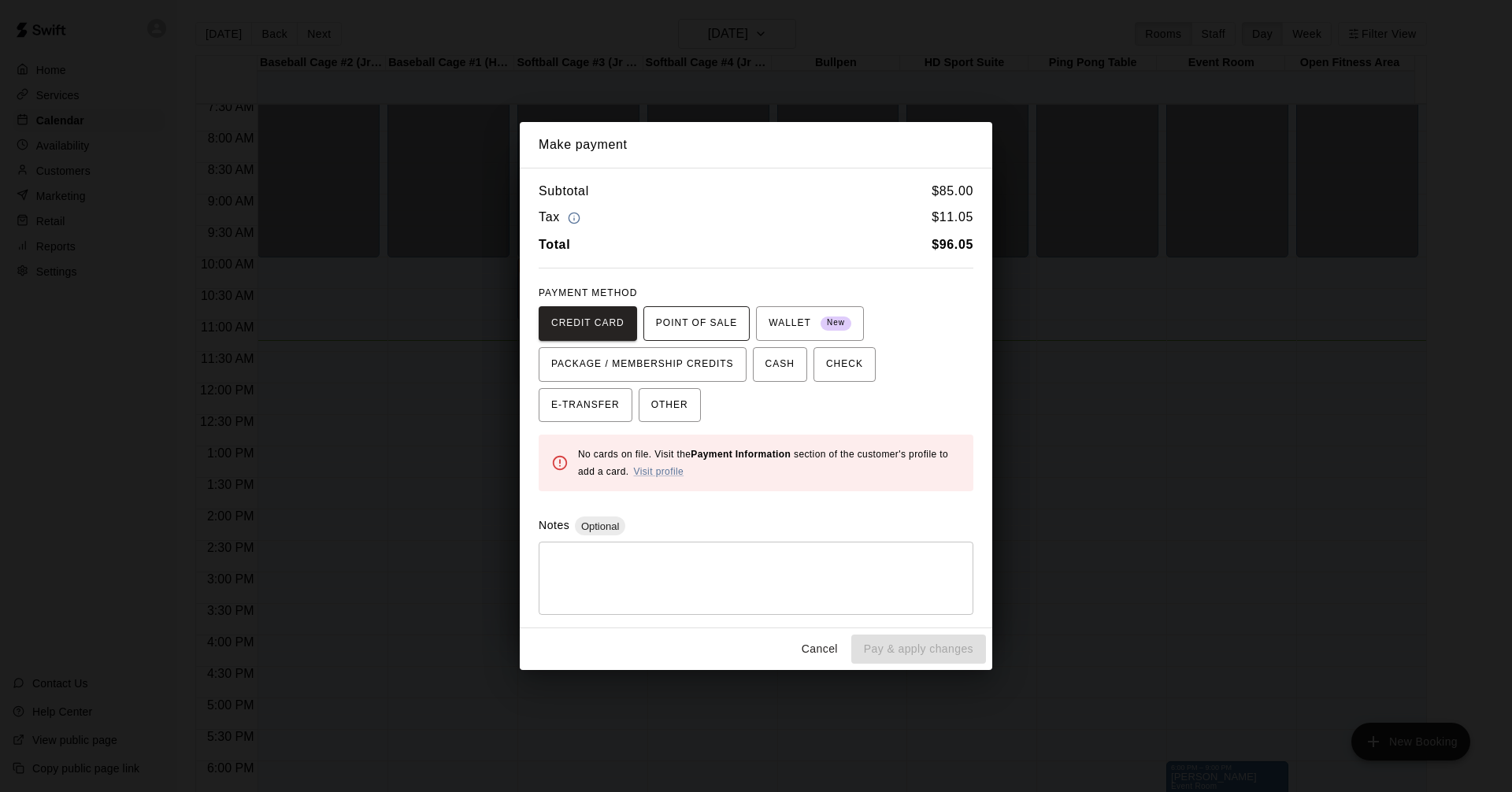
click at [672, 312] on span "POINT OF SALE" at bounding box center [695, 323] width 81 height 25
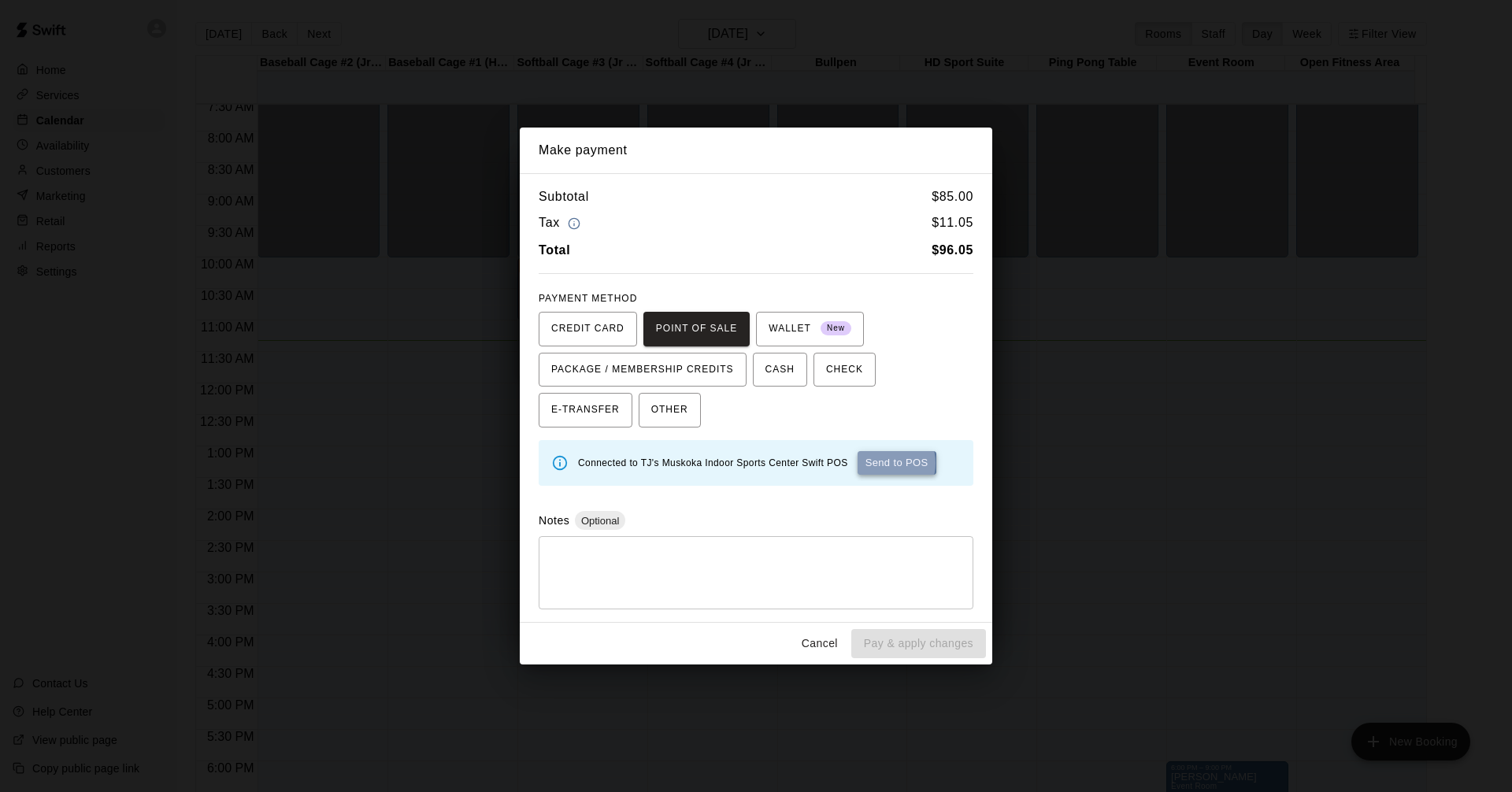
click at [878, 463] on button "Send to POS" at bounding box center [897, 463] width 79 height 23
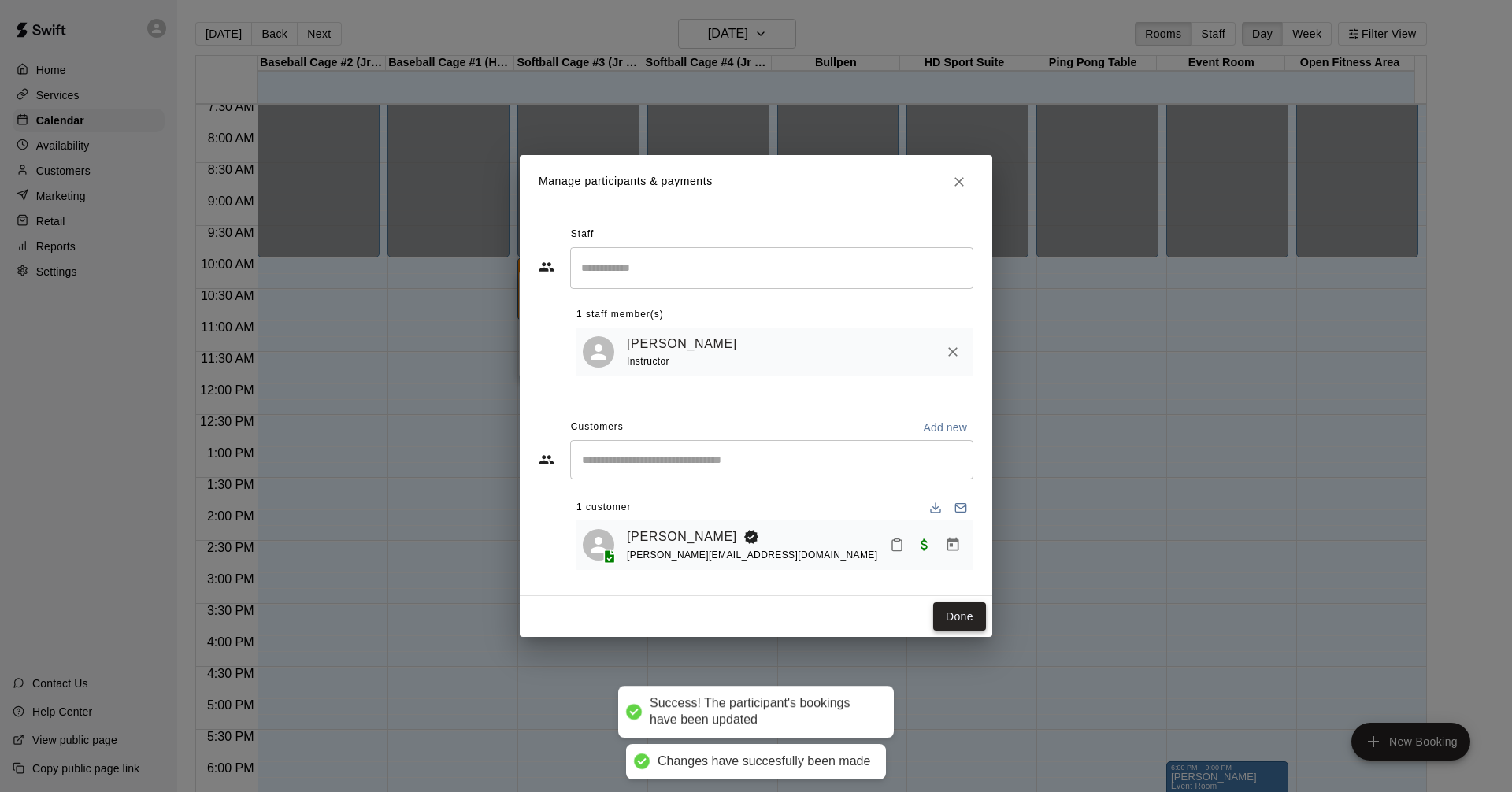
click at [960, 614] on button "Done" at bounding box center [959, 616] width 53 height 29
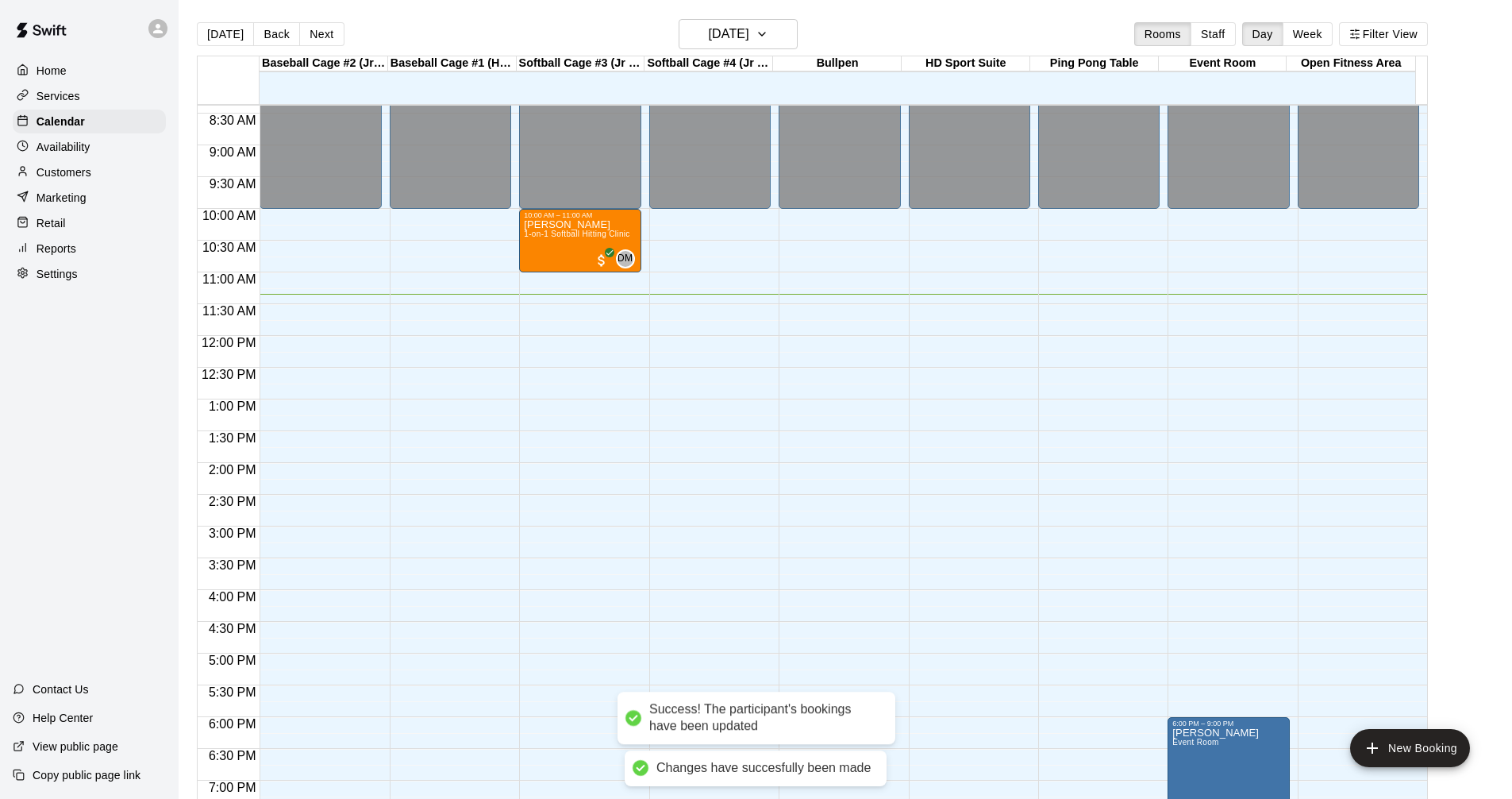
scroll to position [561, 0]
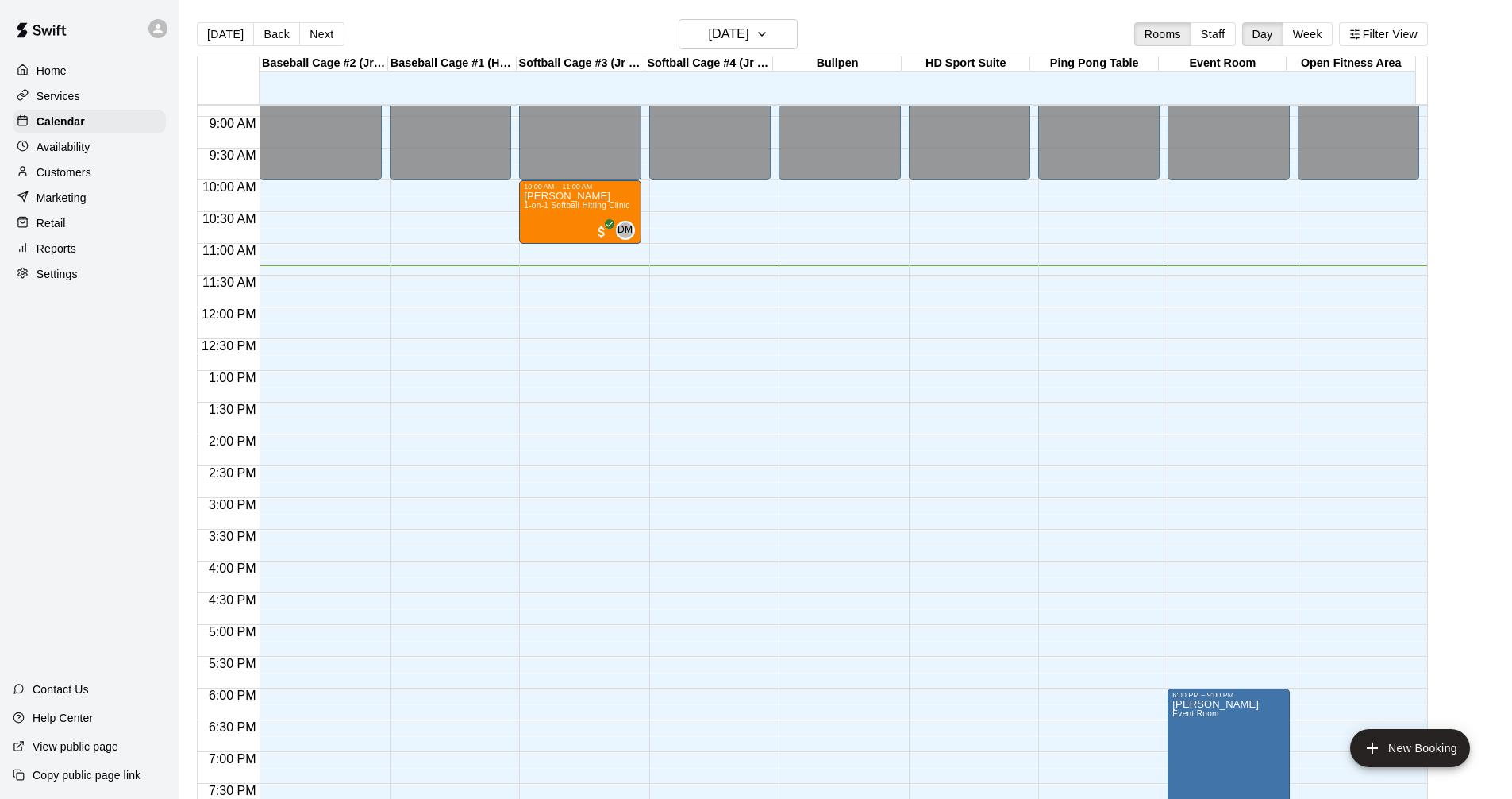
click at [111, 92] on div "Services" at bounding box center [89, 96] width 153 height 23
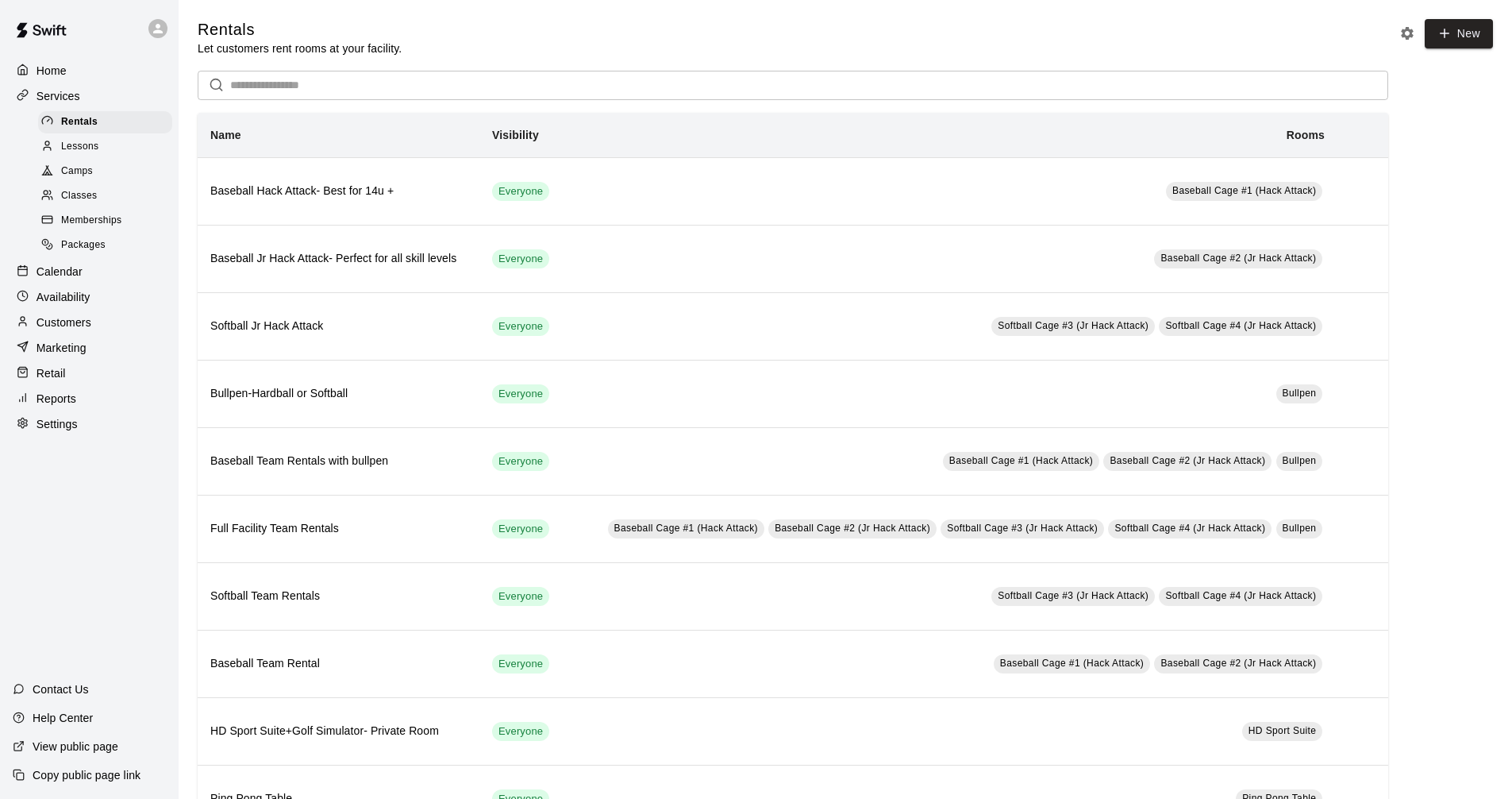
click at [105, 270] on div "Calendar" at bounding box center [89, 271] width 153 height 23
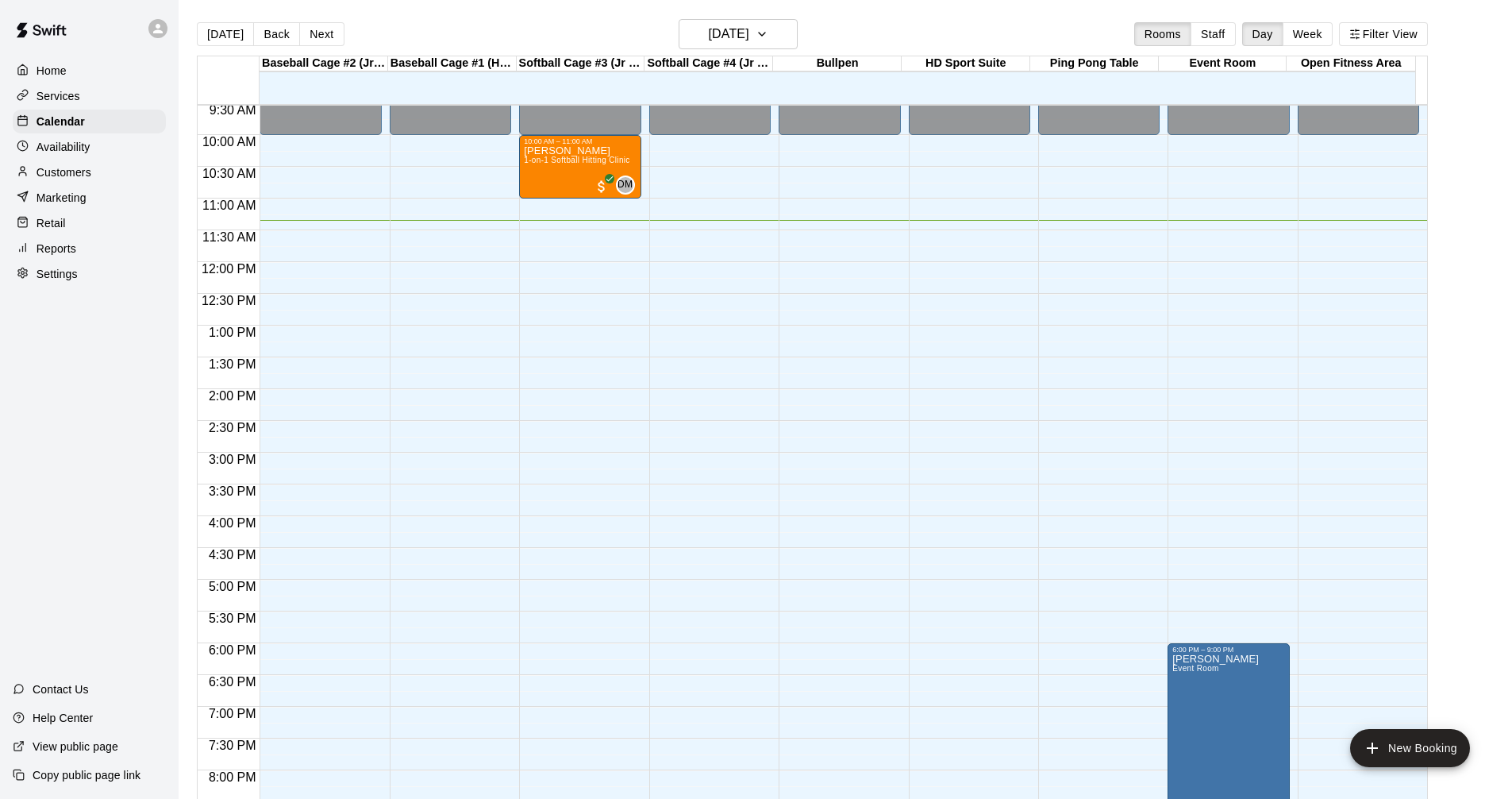
scroll to position [800, 0]
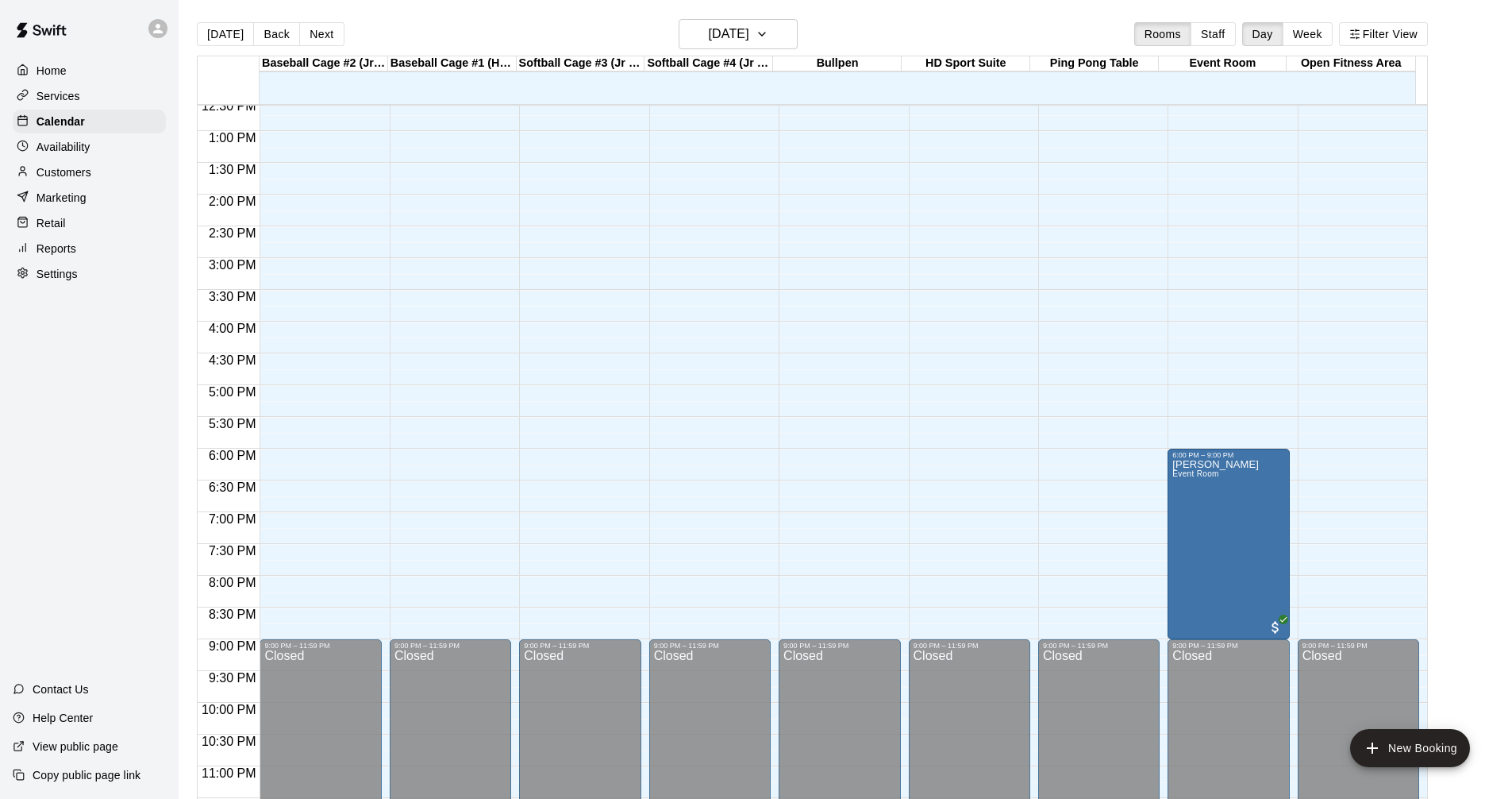
click at [97, 154] on div "Availability" at bounding box center [89, 146] width 153 height 23
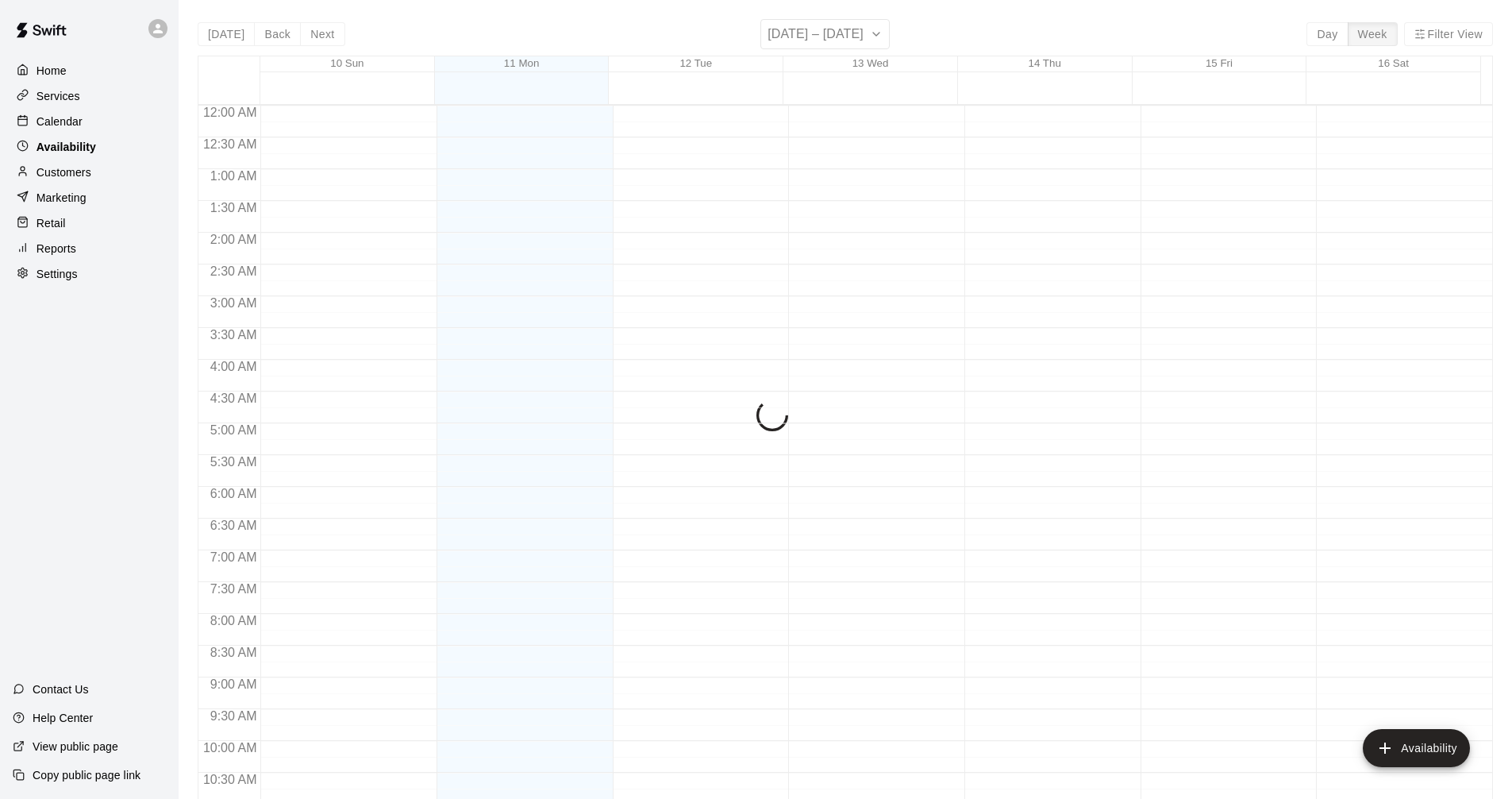
scroll to position [721, 0]
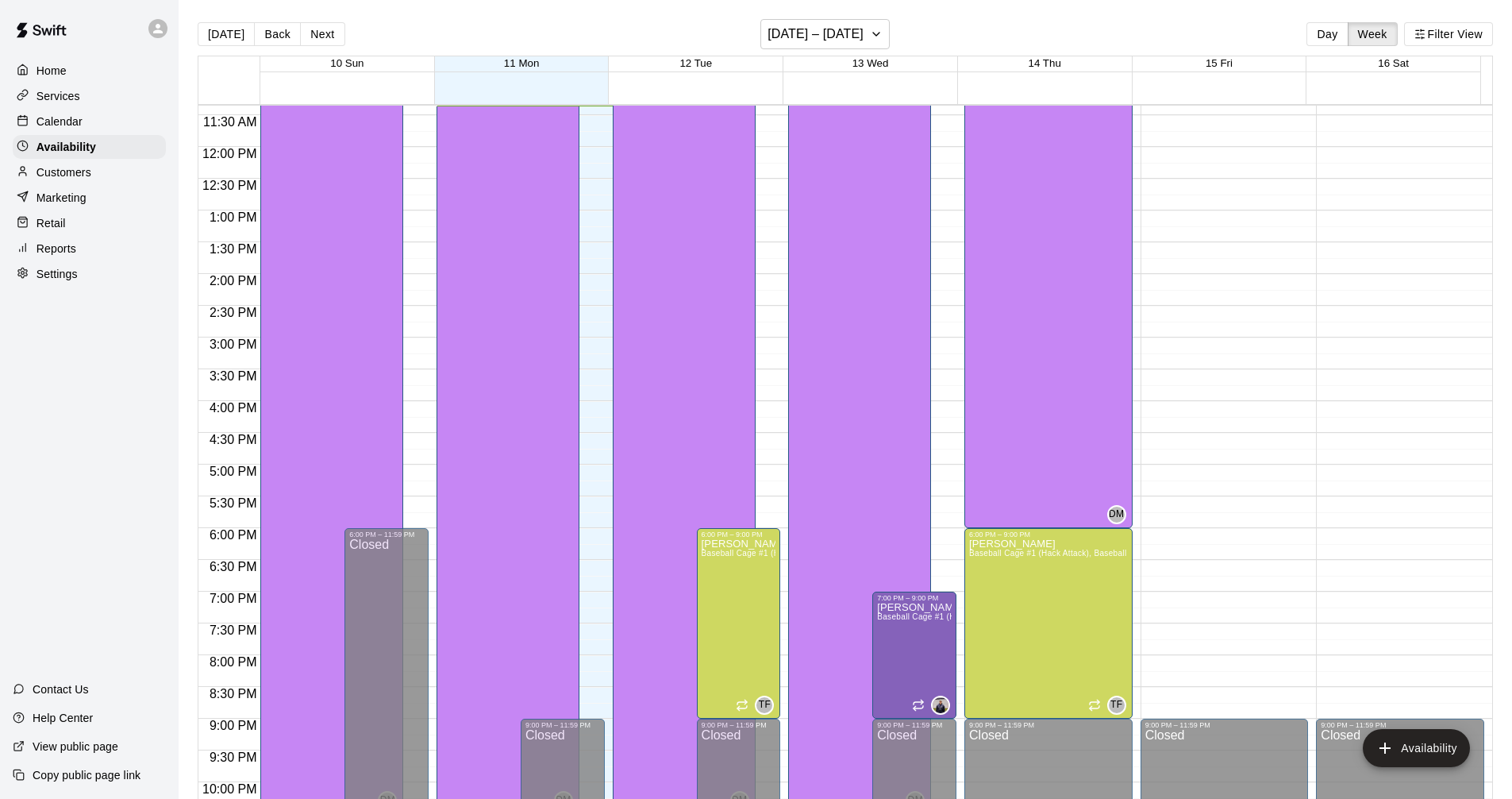
click at [87, 225] on div "Retail" at bounding box center [89, 223] width 153 height 23
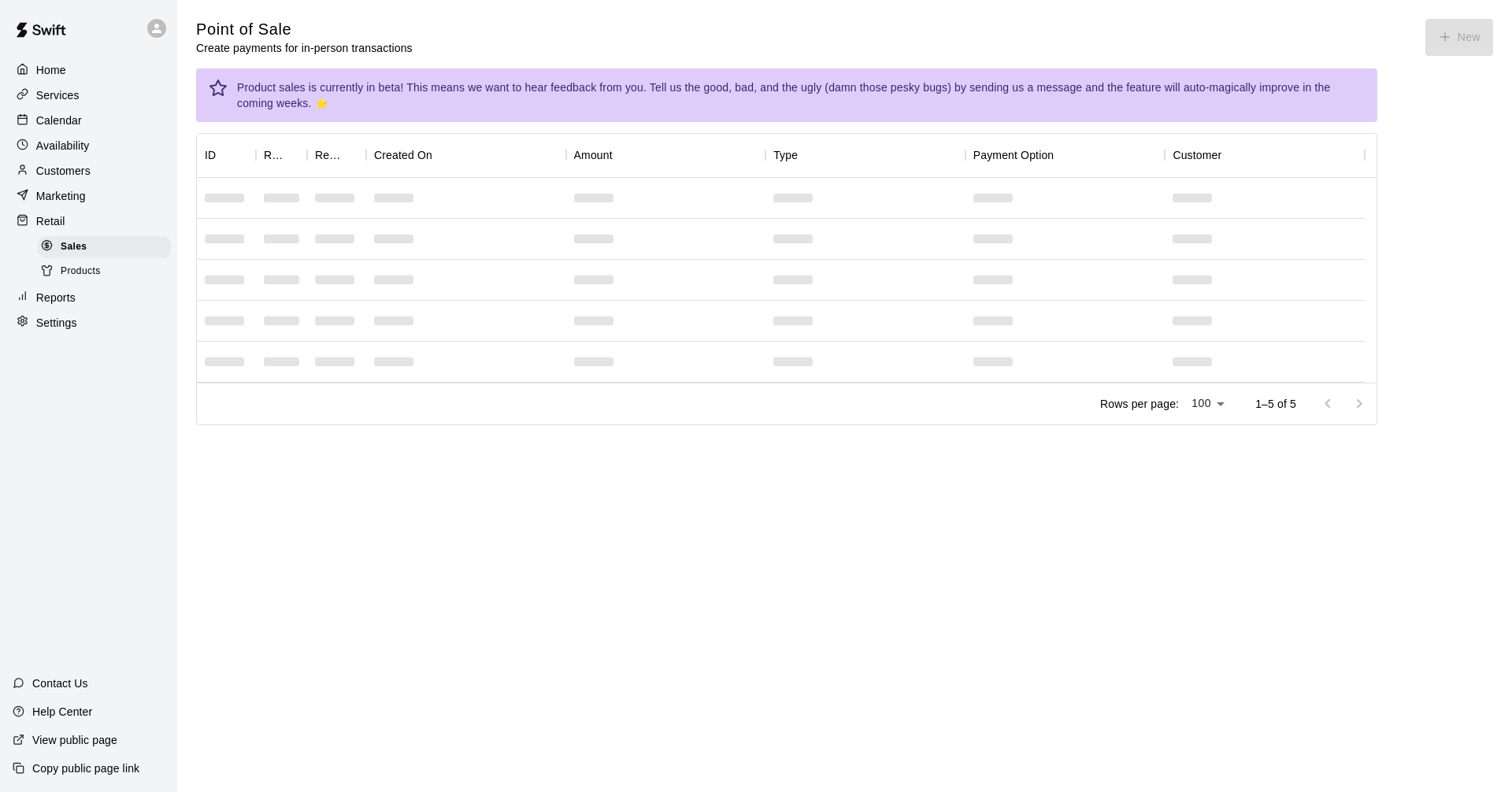
click at [92, 309] on div "Reports" at bounding box center [88, 297] width 152 height 23
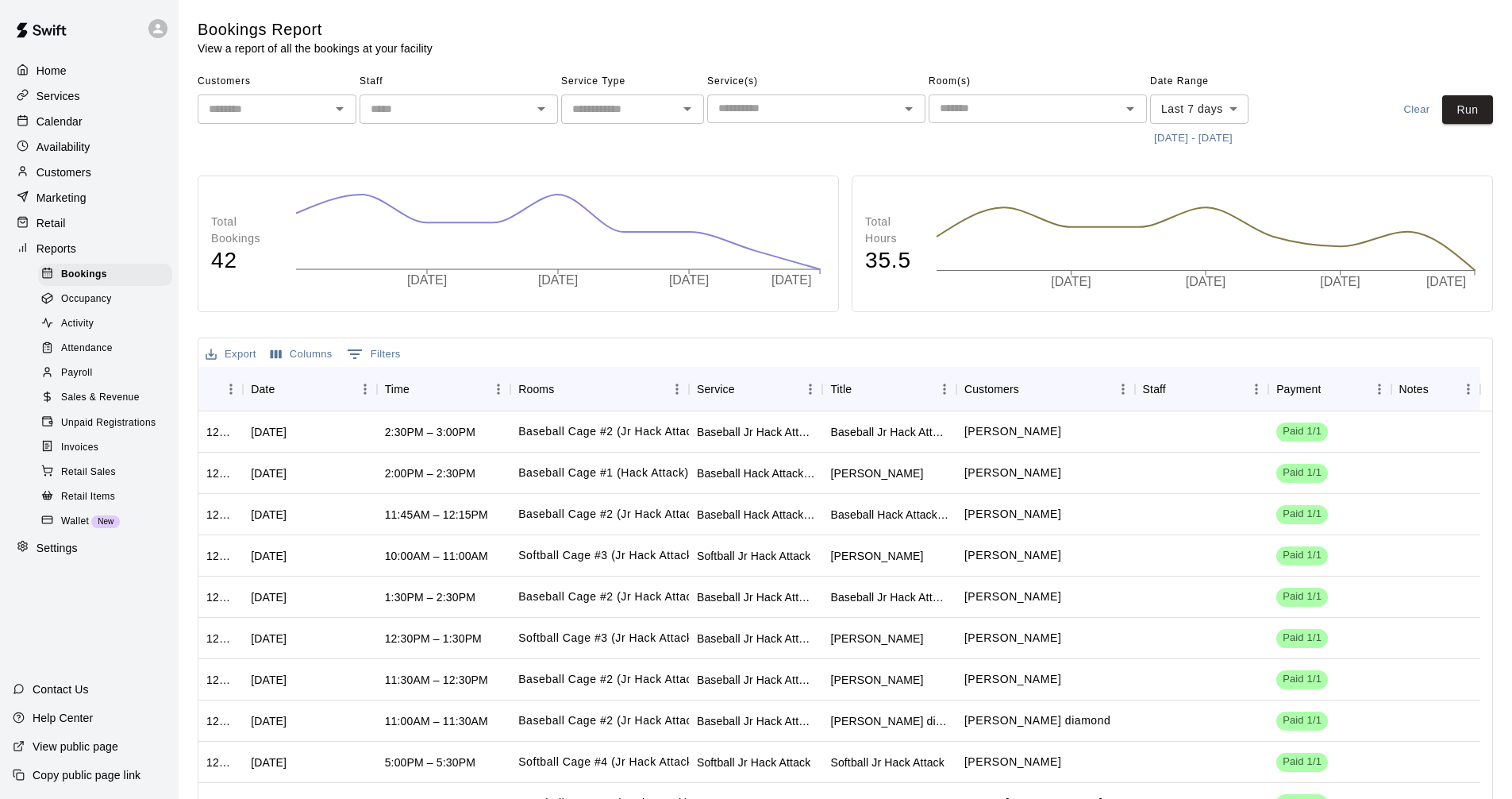
click at [85, 229] on div "Retail" at bounding box center [89, 223] width 153 height 23
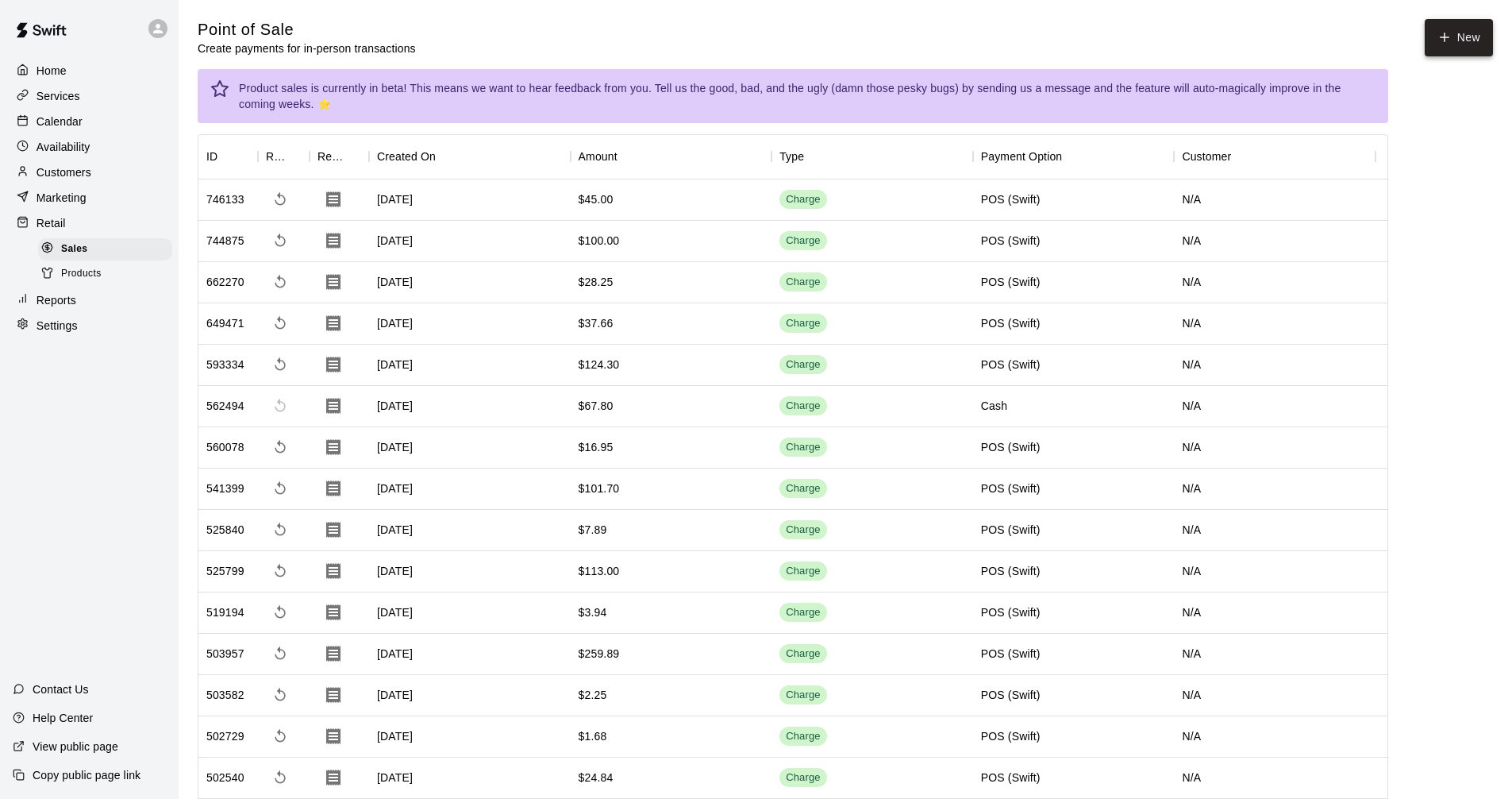
click at [1462, 37] on button "New" at bounding box center [1459, 38] width 69 height 38
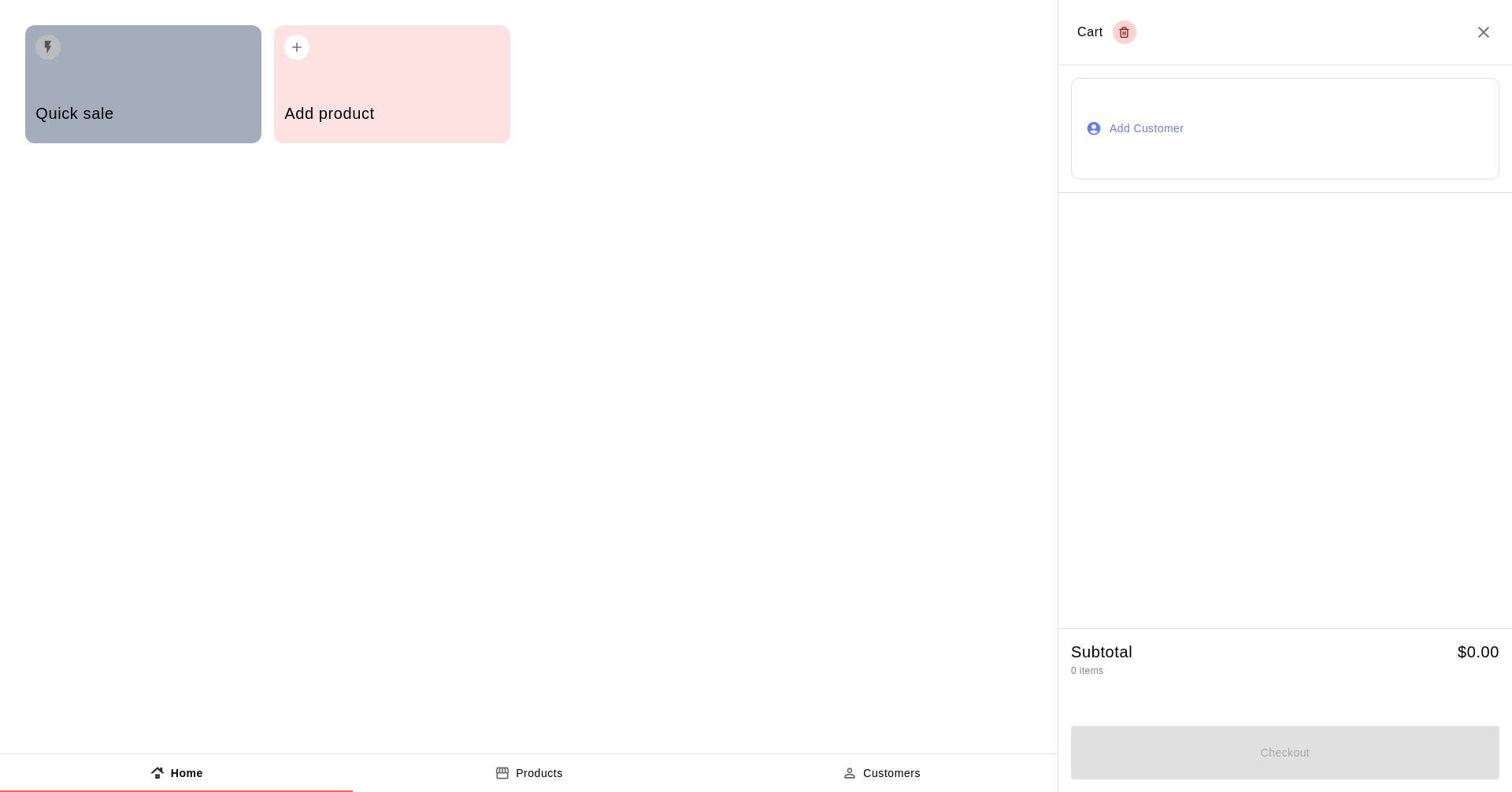
click at [56, 71] on div "Quick sale" at bounding box center [143, 84] width 236 height 118
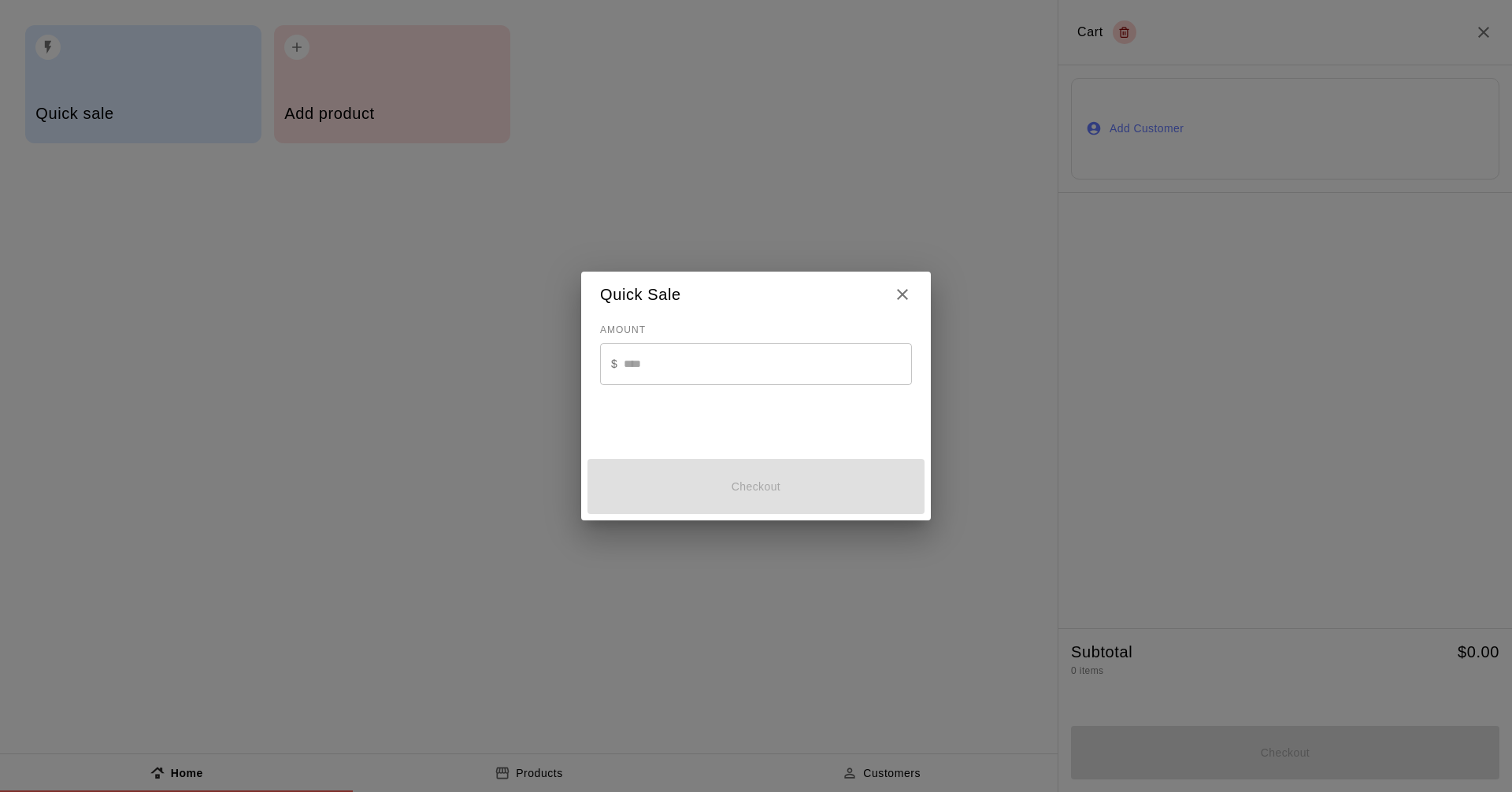
click at [806, 369] on input "text" at bounding box center [767, 364] width 288 height 42
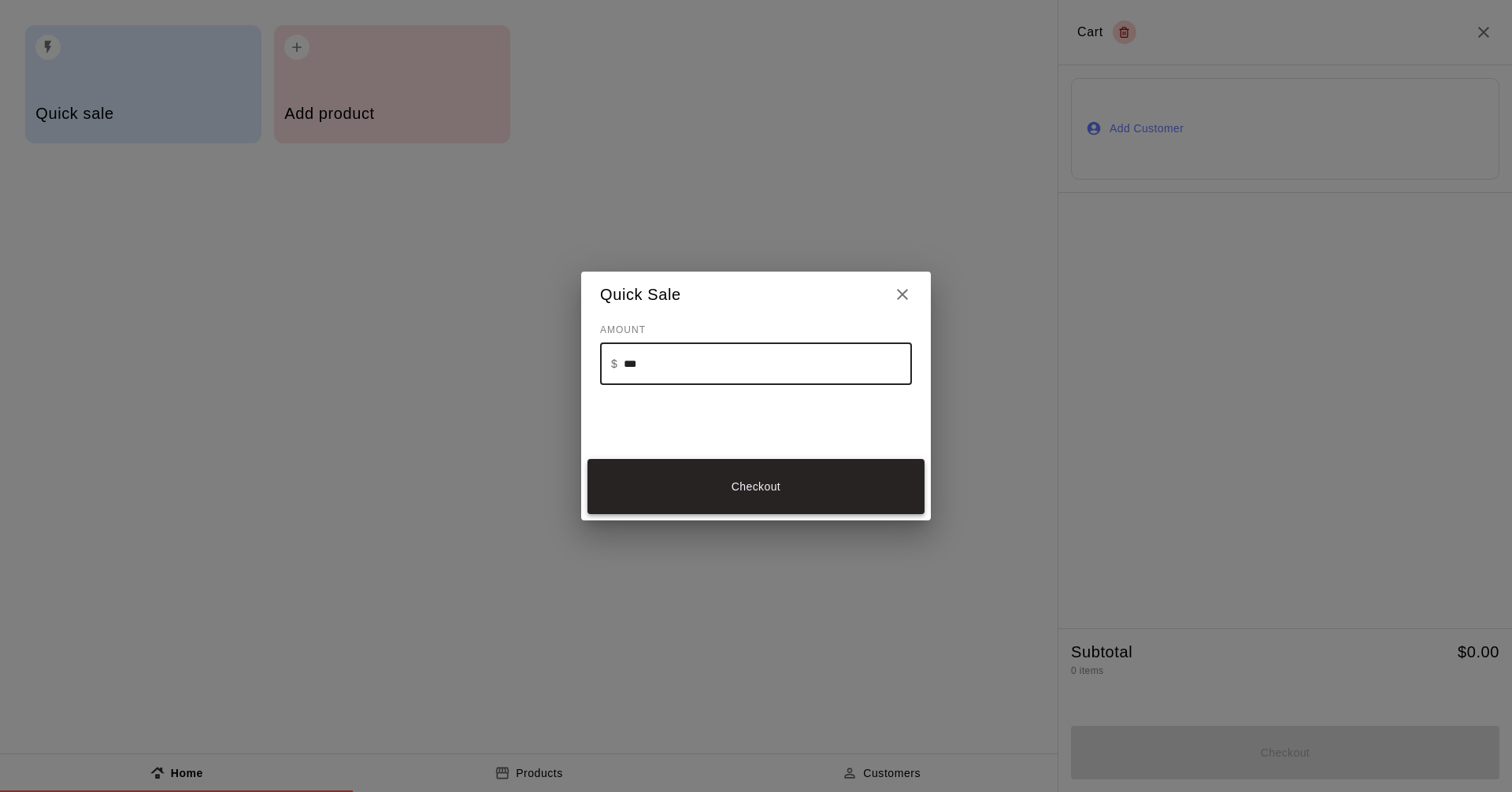
type input "***"
click at [839, 482] on button "Checkout" at bounding box center [756, 486] width 337 height 55
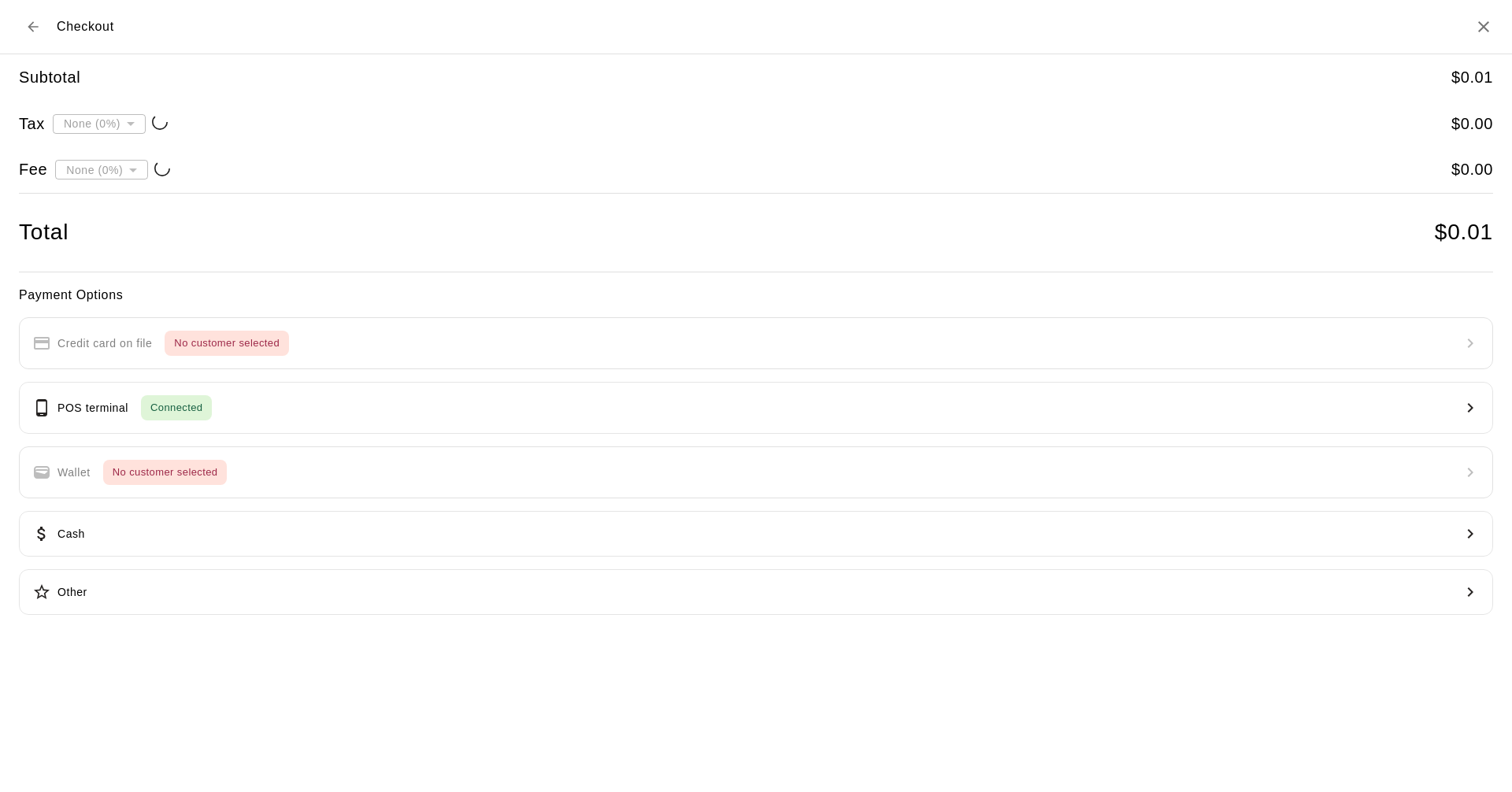
type input "**********"
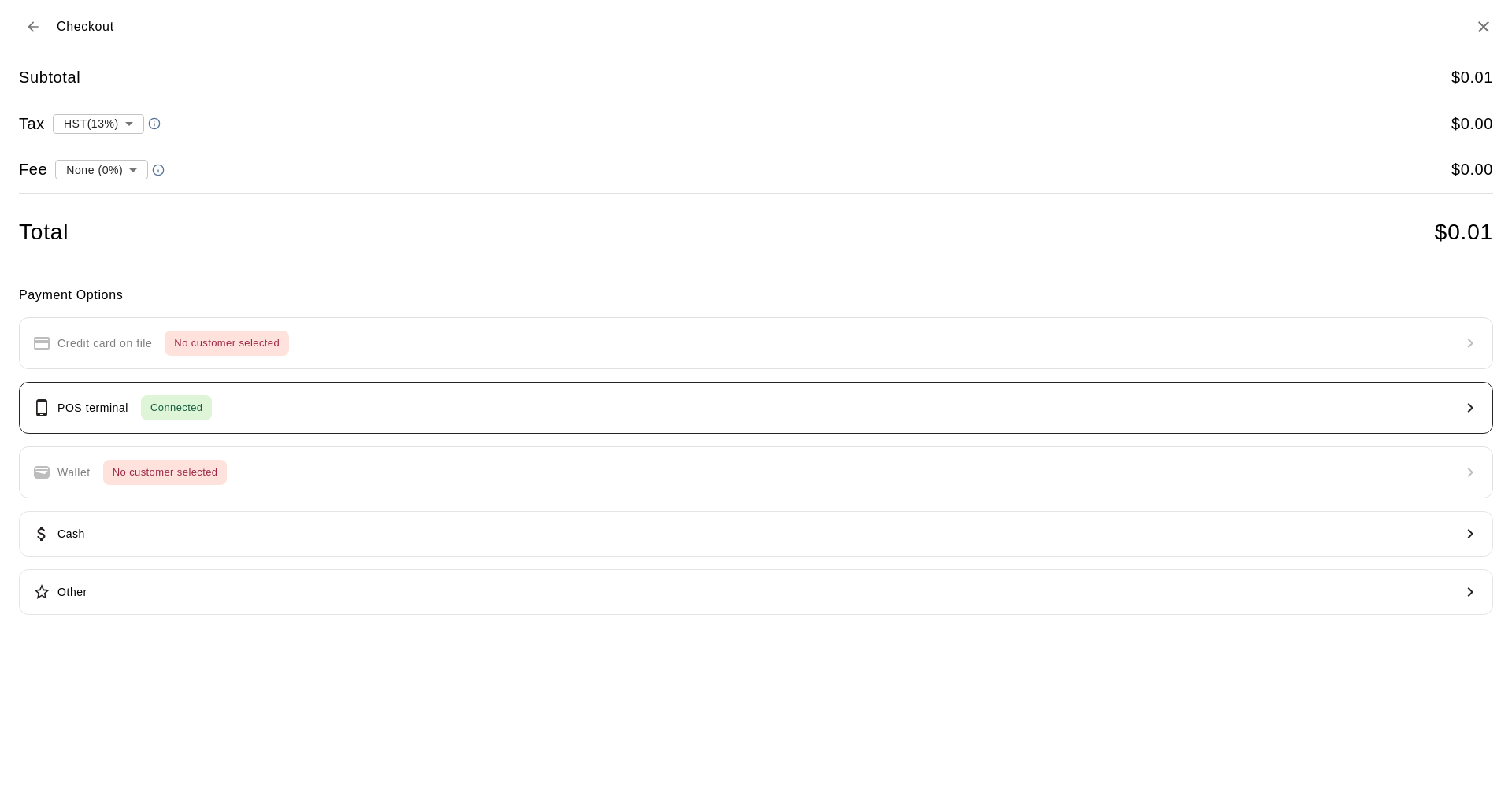
click at [176, 412] on span "Connected" at bounding box center [176, 408] width 71 height 18
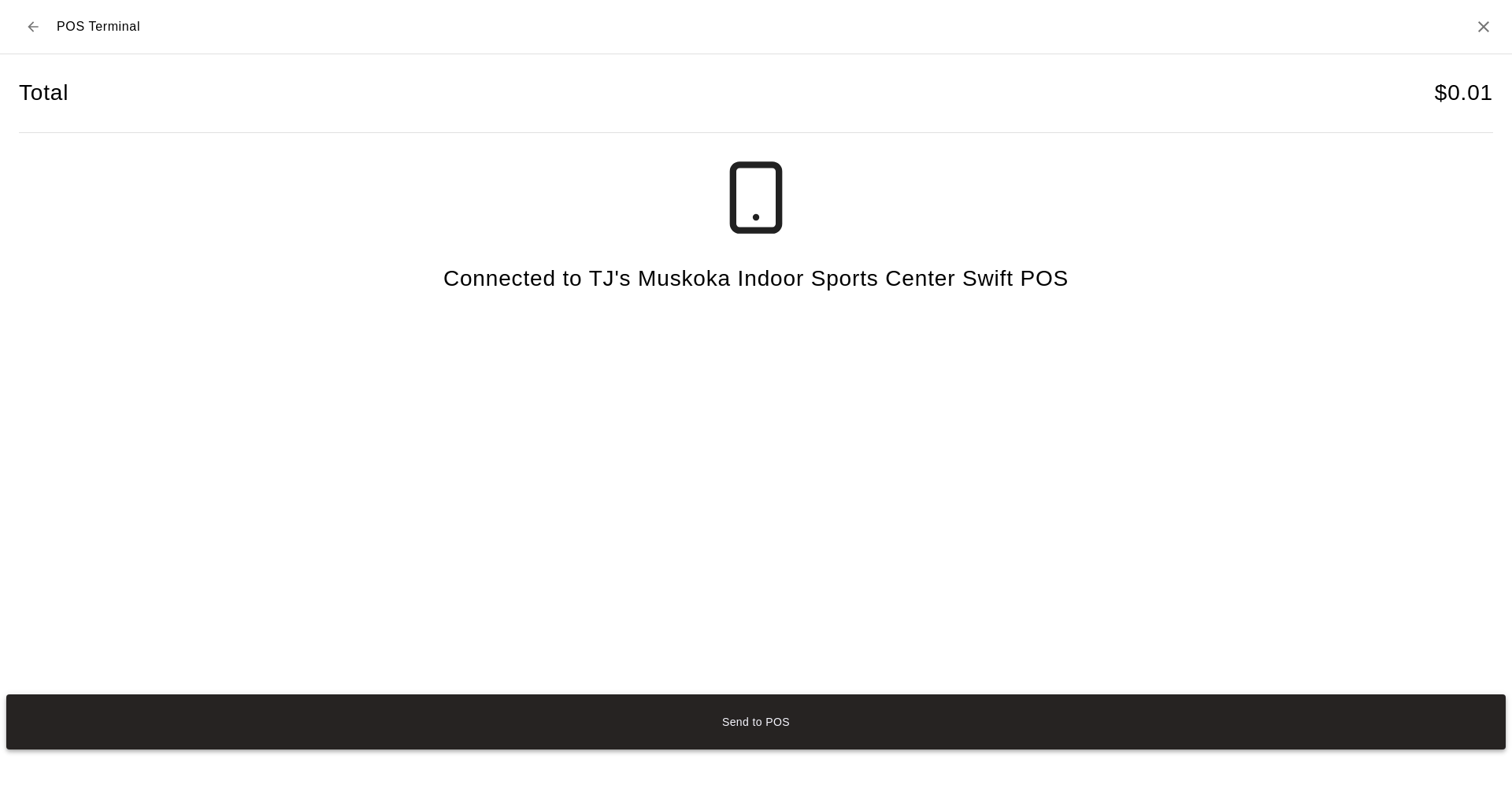
click at [844, 723] on button "Send to POS" at bounding box center [756, 721] width 1499 height 55
click at [752, 707] on button "Send to POS" at bounding box center [756, 721] width 1499 height 55
click at [1485, 31] on icon "Close" at bounding box center [1483, 27] width 19 height 19
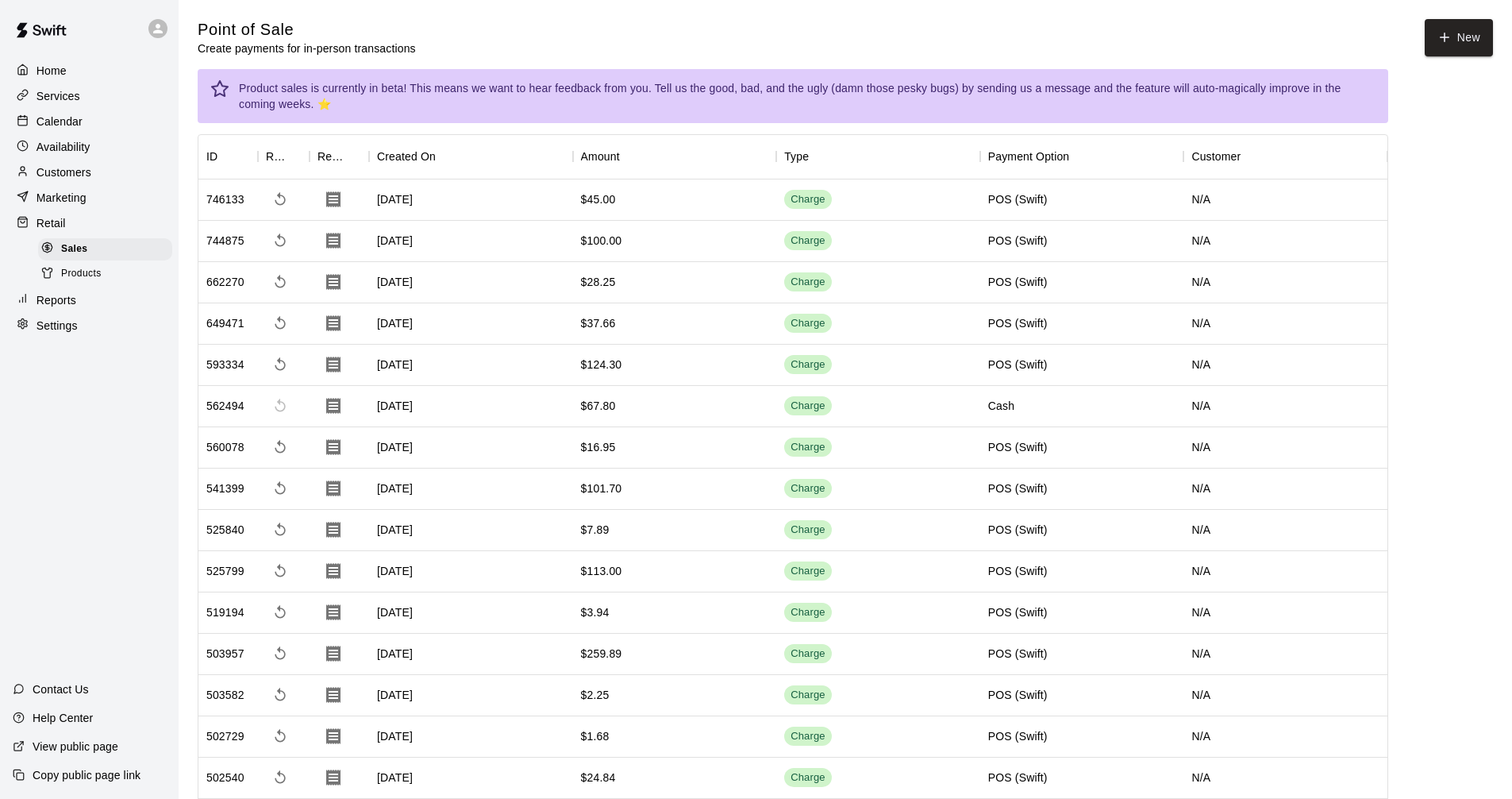
click at [86, 128] on div "Calendar" at bounding box center [89, 121] width 153 height 23
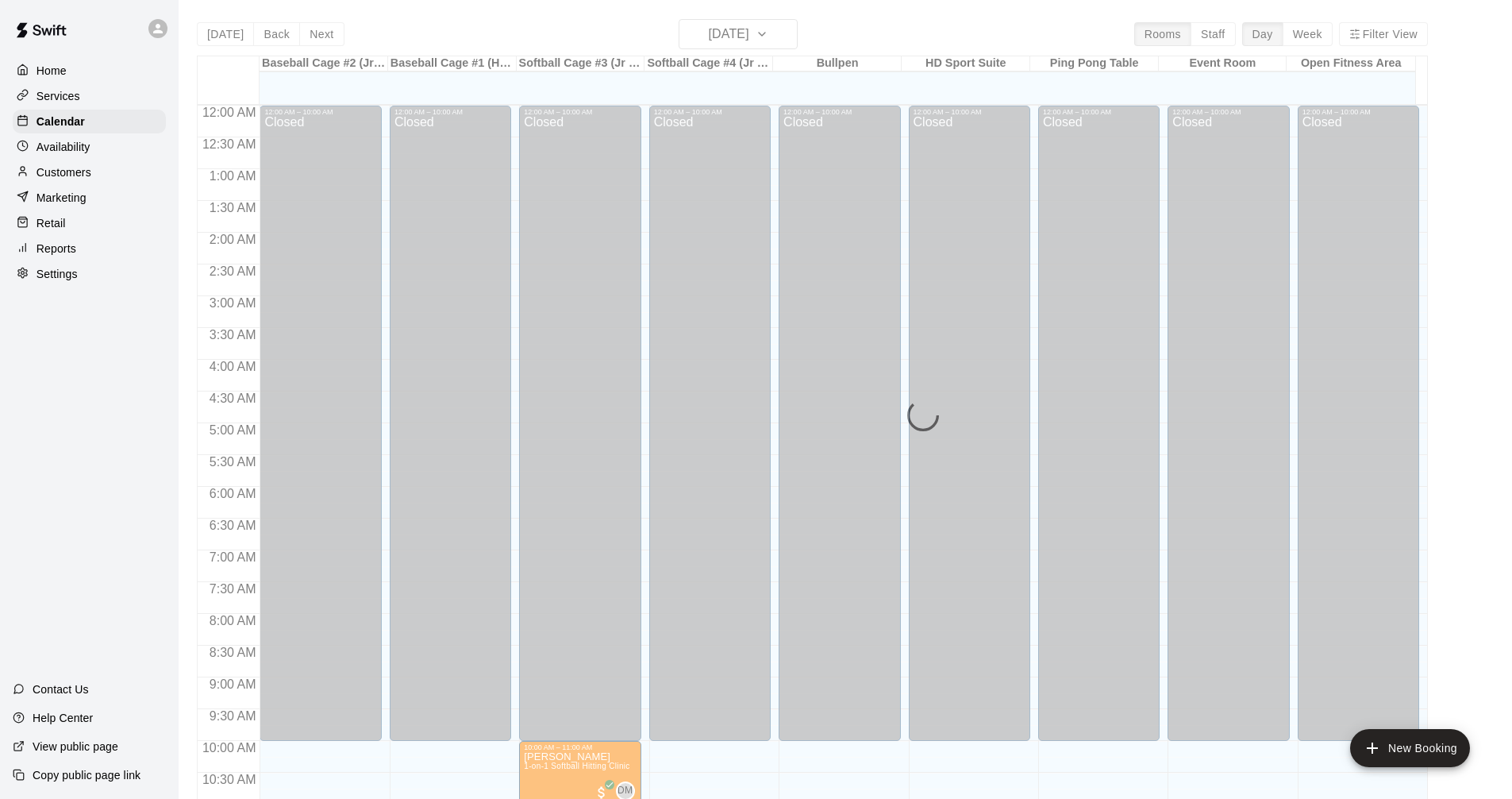
scroll to position [723, 0]
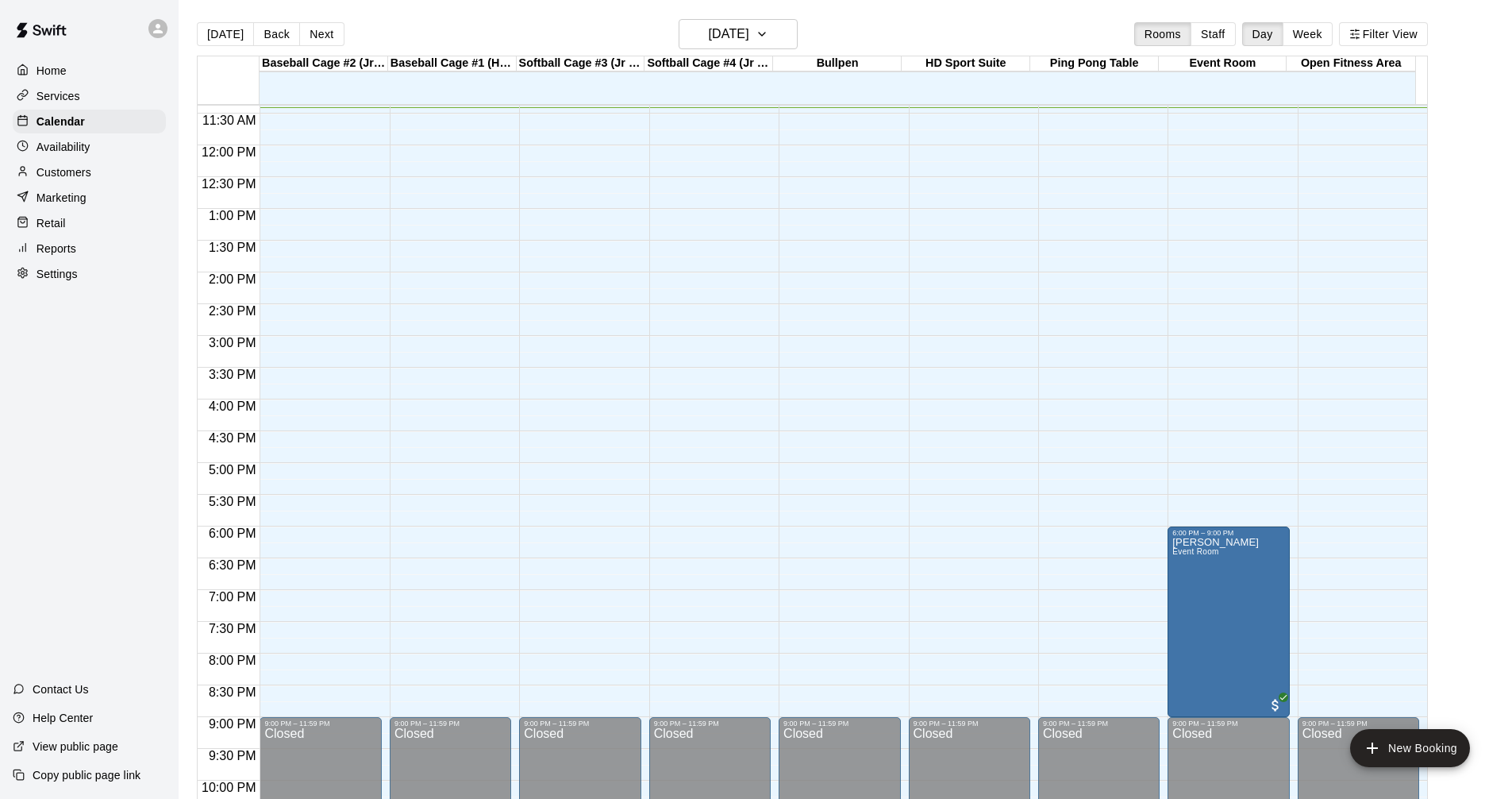
click at [68, 87] on div "Services" at bounding box center [89, 96] width 153 height 23
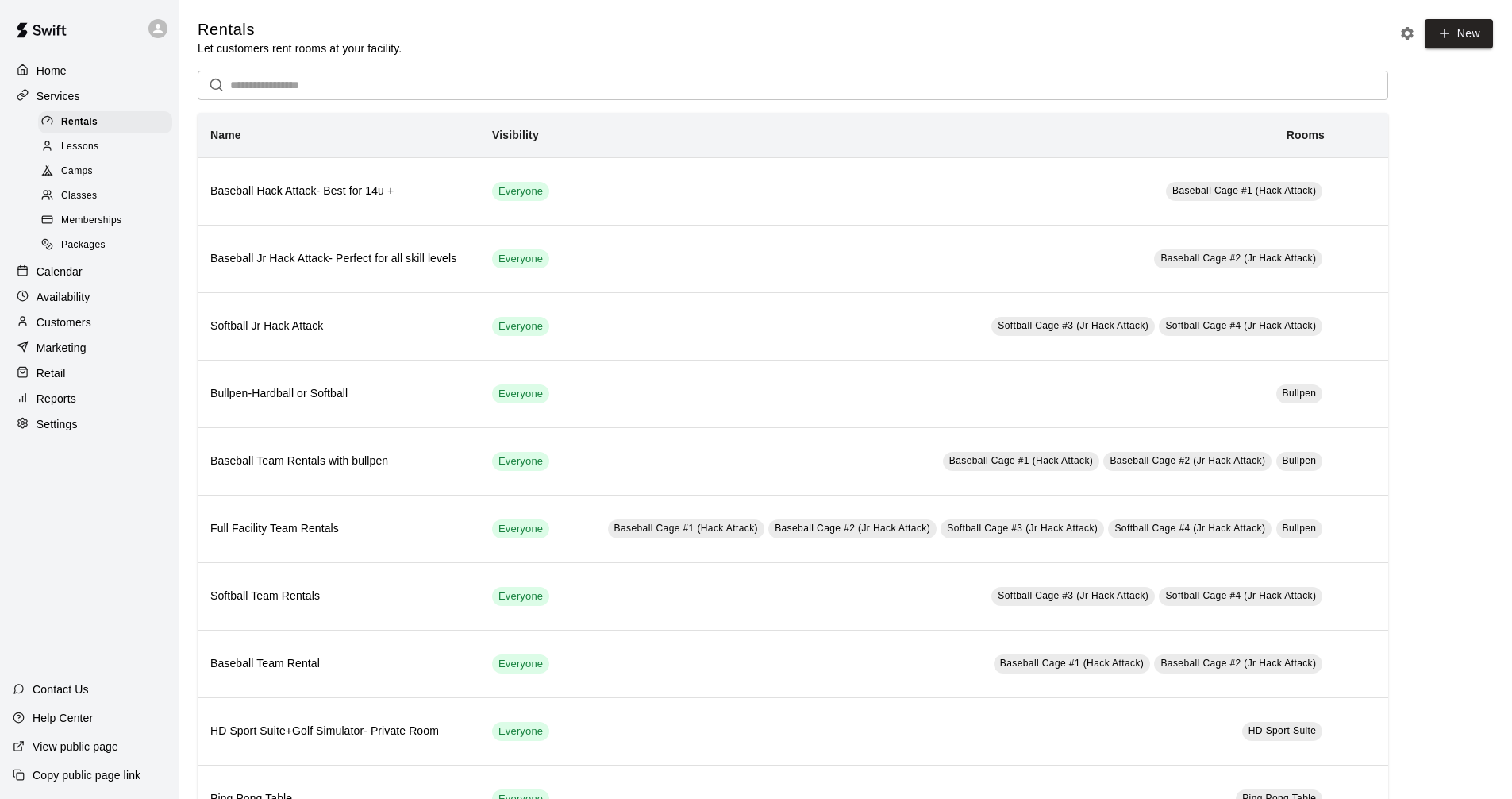
click at [90, 284] on div "Calendar" at bounding box center [89, 271] width 153 height 23
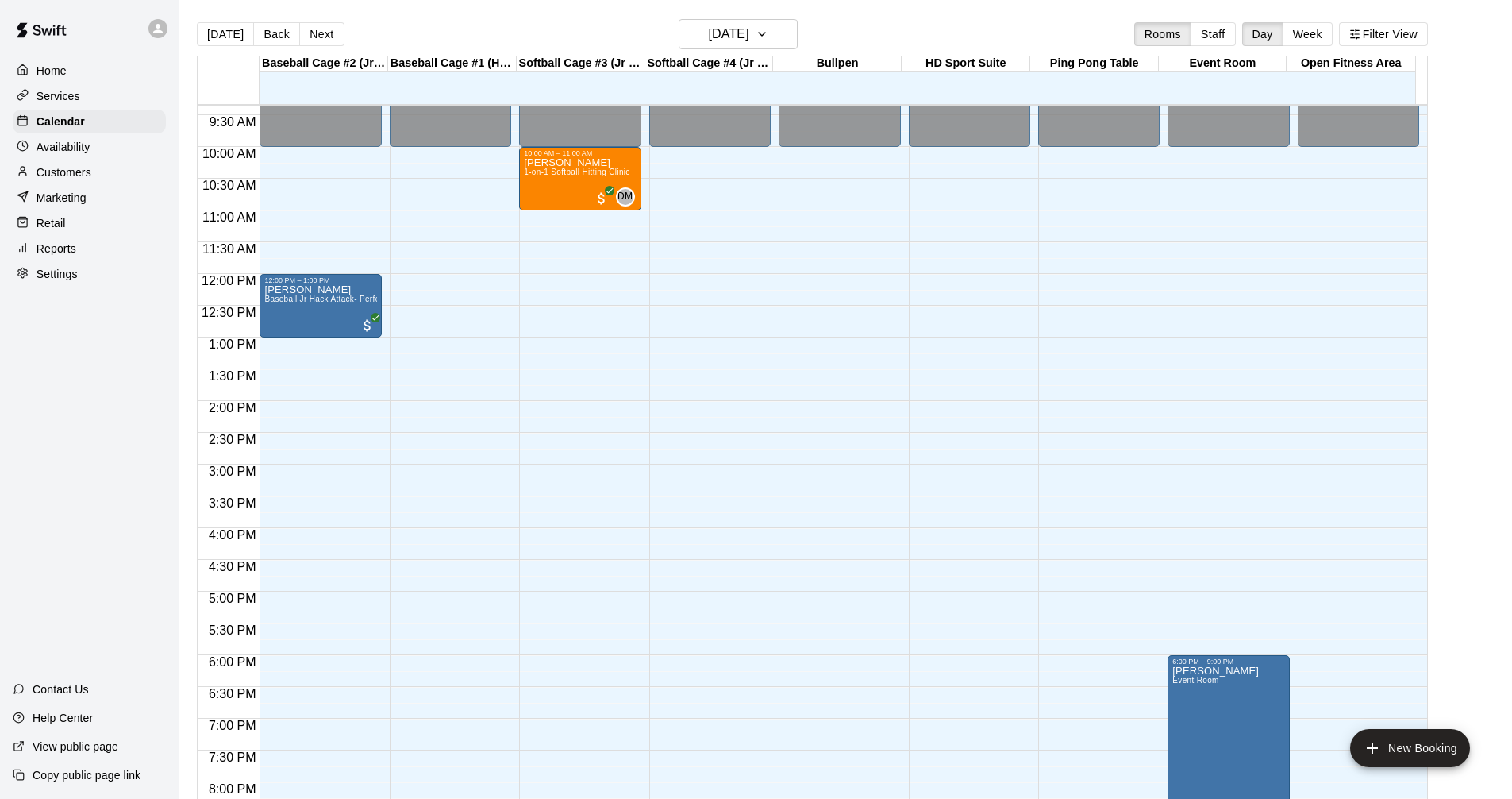
scroll to position [566, 0]
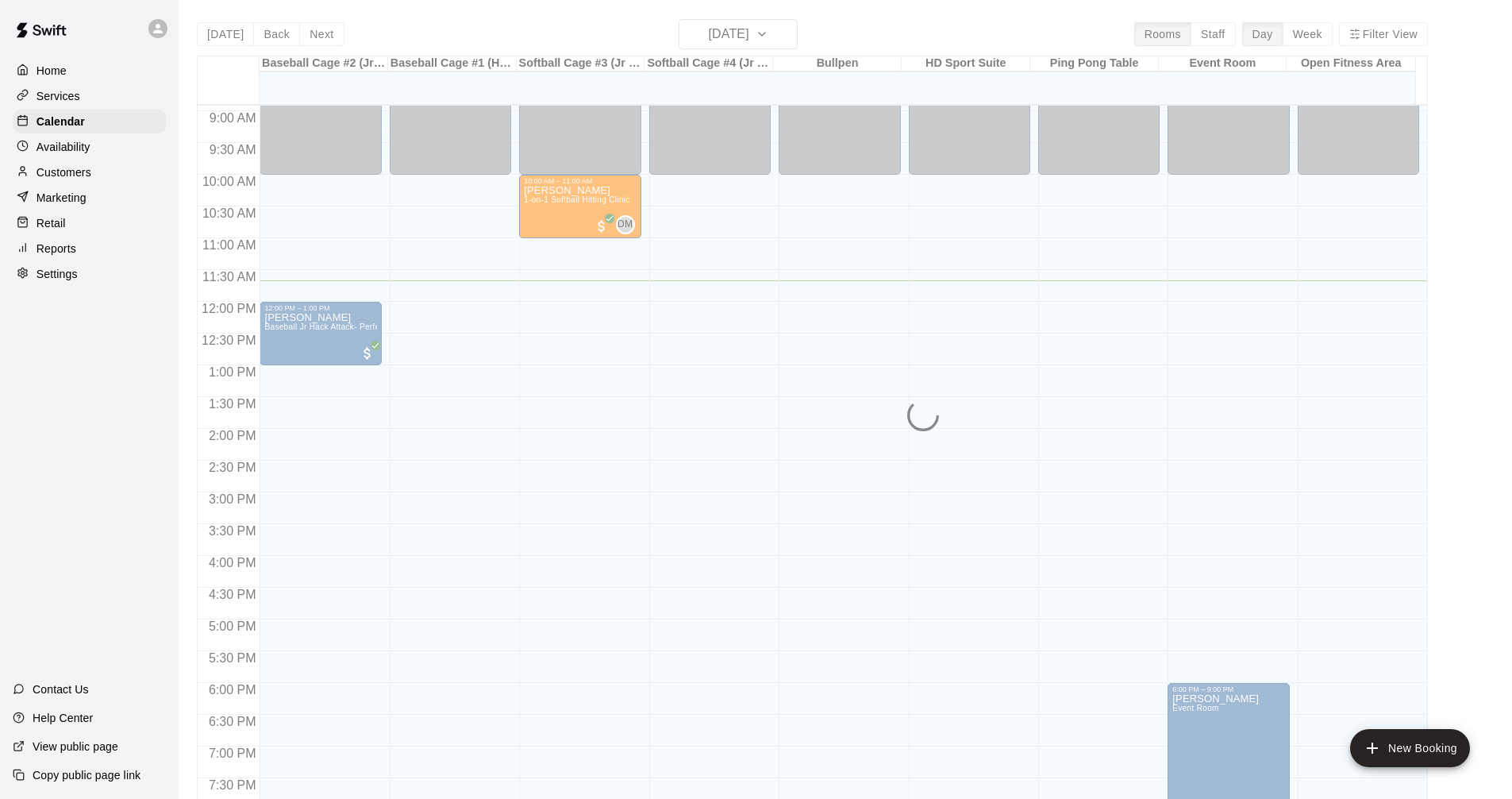
click at [90, 89] on div "Services" at bounding box center [89, 96] width 153 height 23
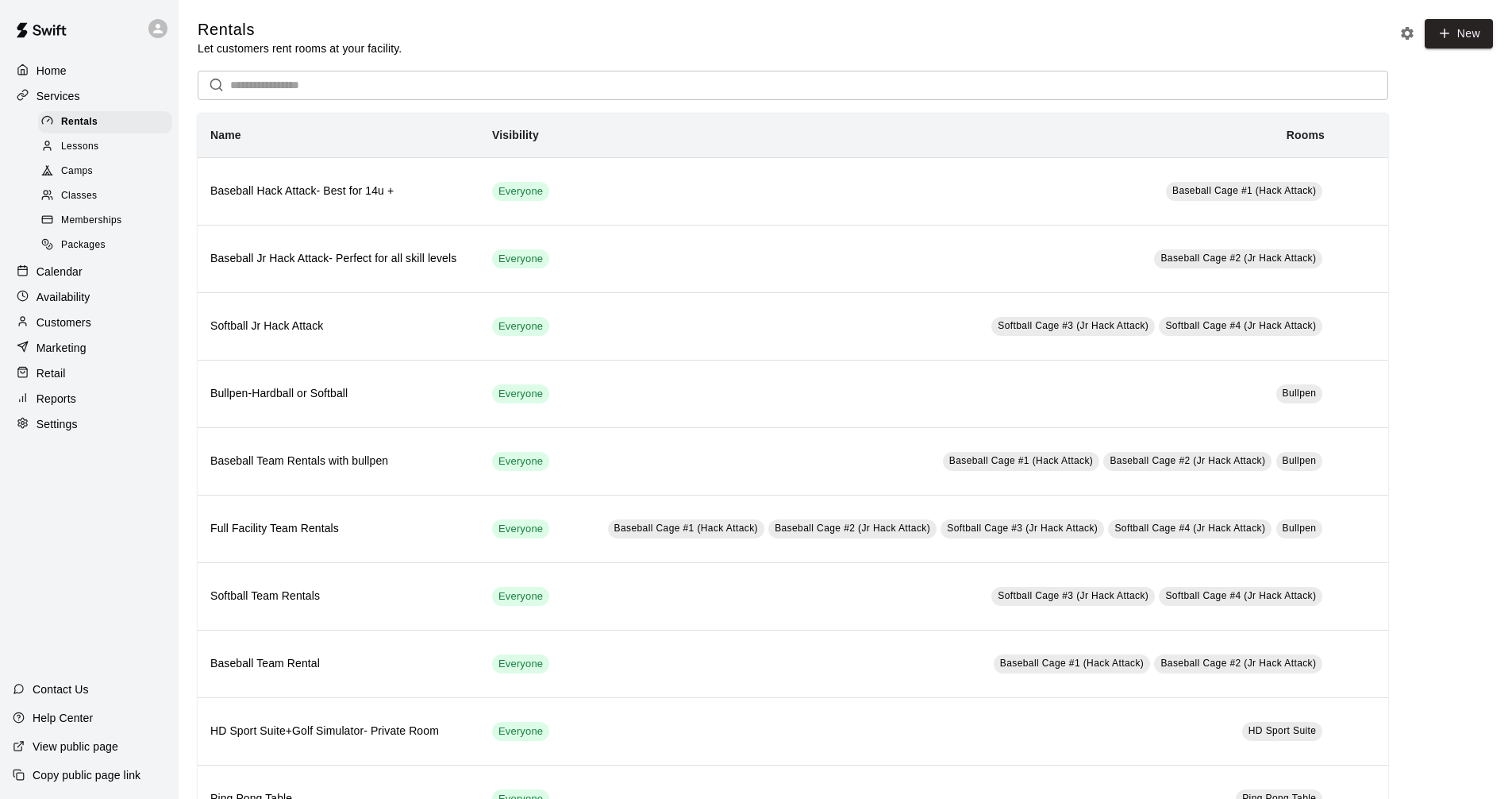
click at [83, 282] on div "Calendar" at bounding box center [89, 271] width 153 height 23
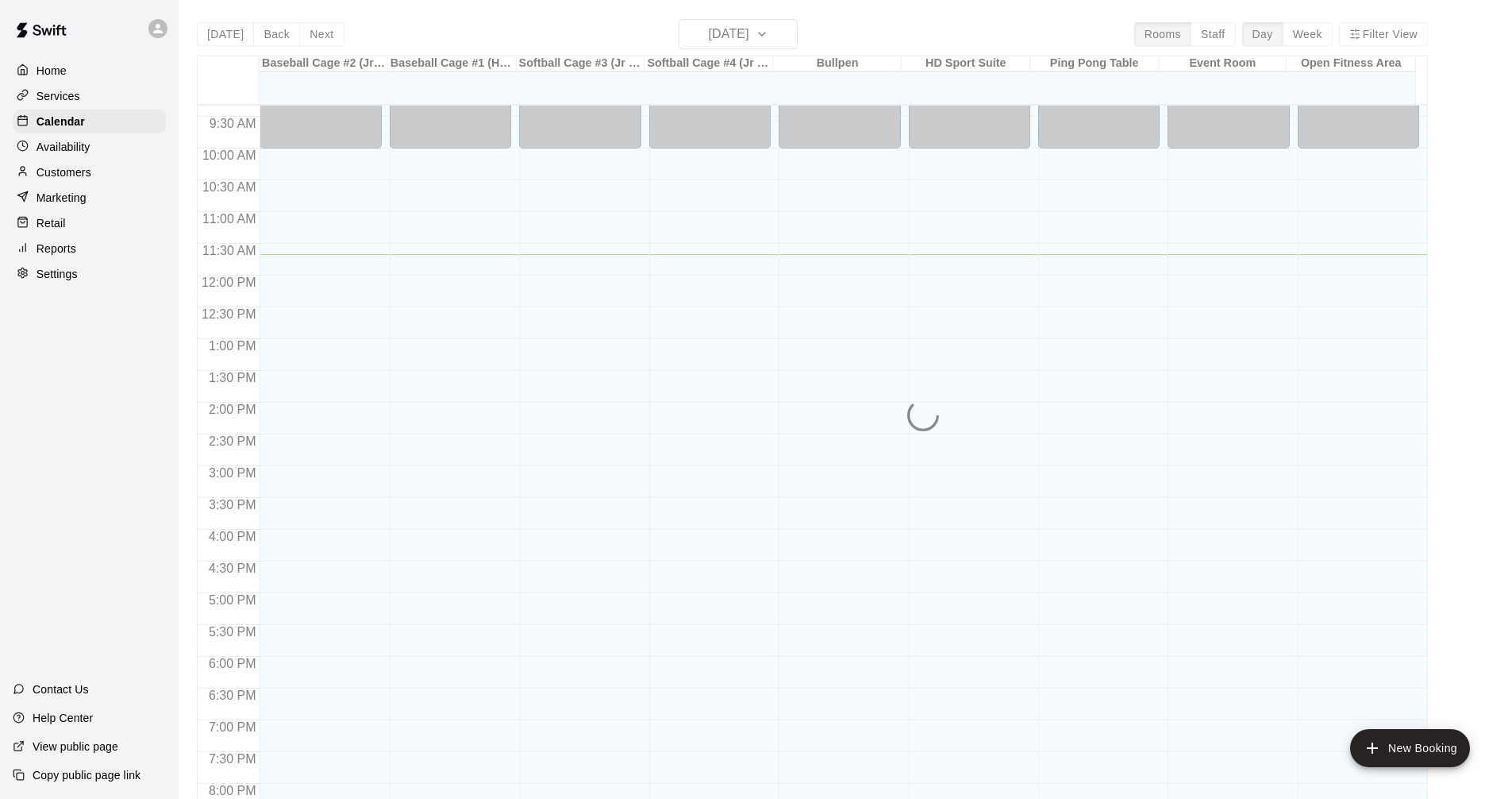
scroll to position [583, 0]
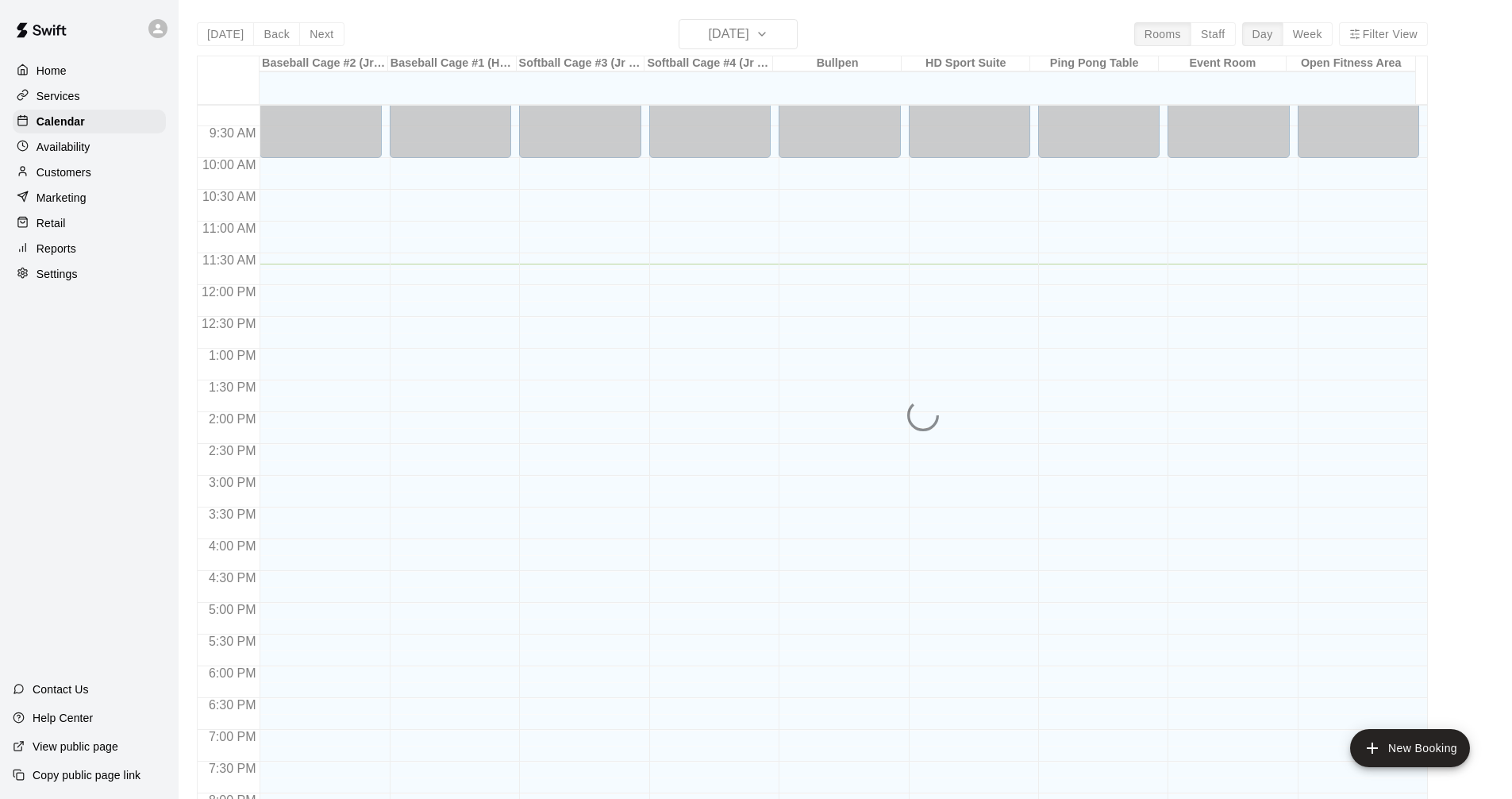
click at [85, 111] on div "Home Services Calendar Availability Customers Marketing Retail Reports Settings" at bounding box center [89, 172] width 178 height 230
click at [109, 94] on div "Services" at bounding box center [89, 96] width 153 height 23
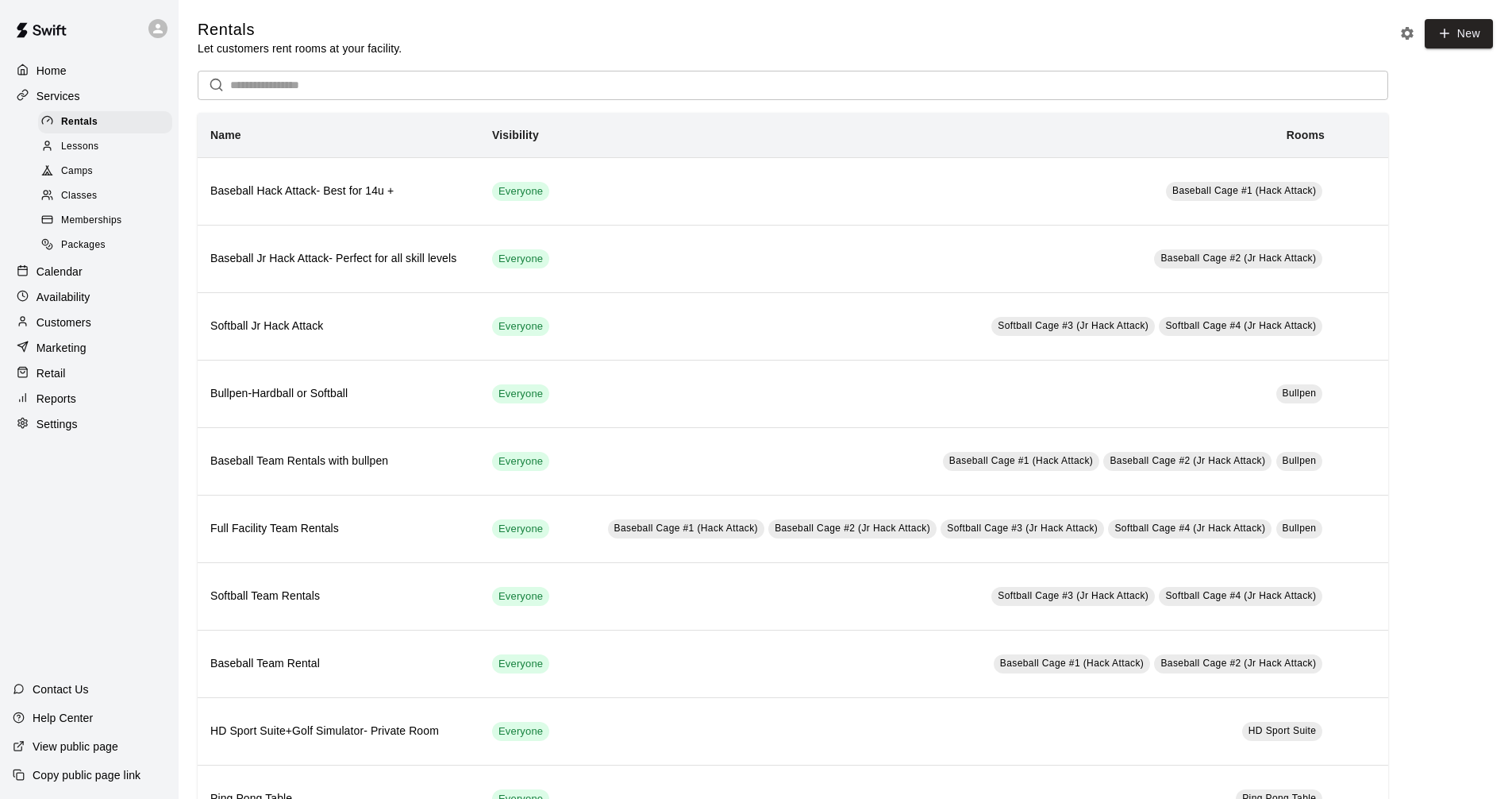
click at [96, 280] on div "Calendar" at bounding box center [89, 271] width 153 height 23
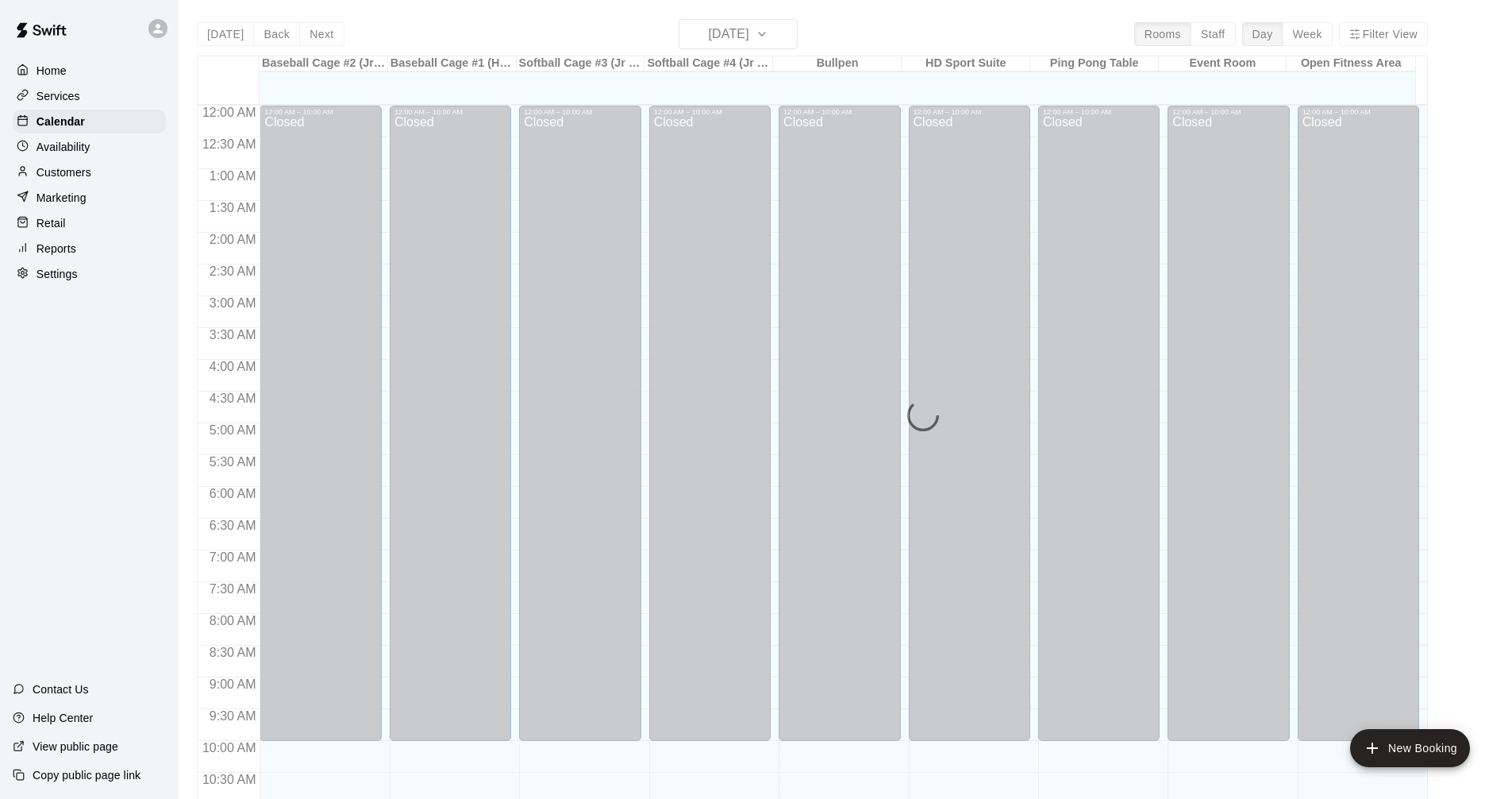
scroll to position [743, 0]
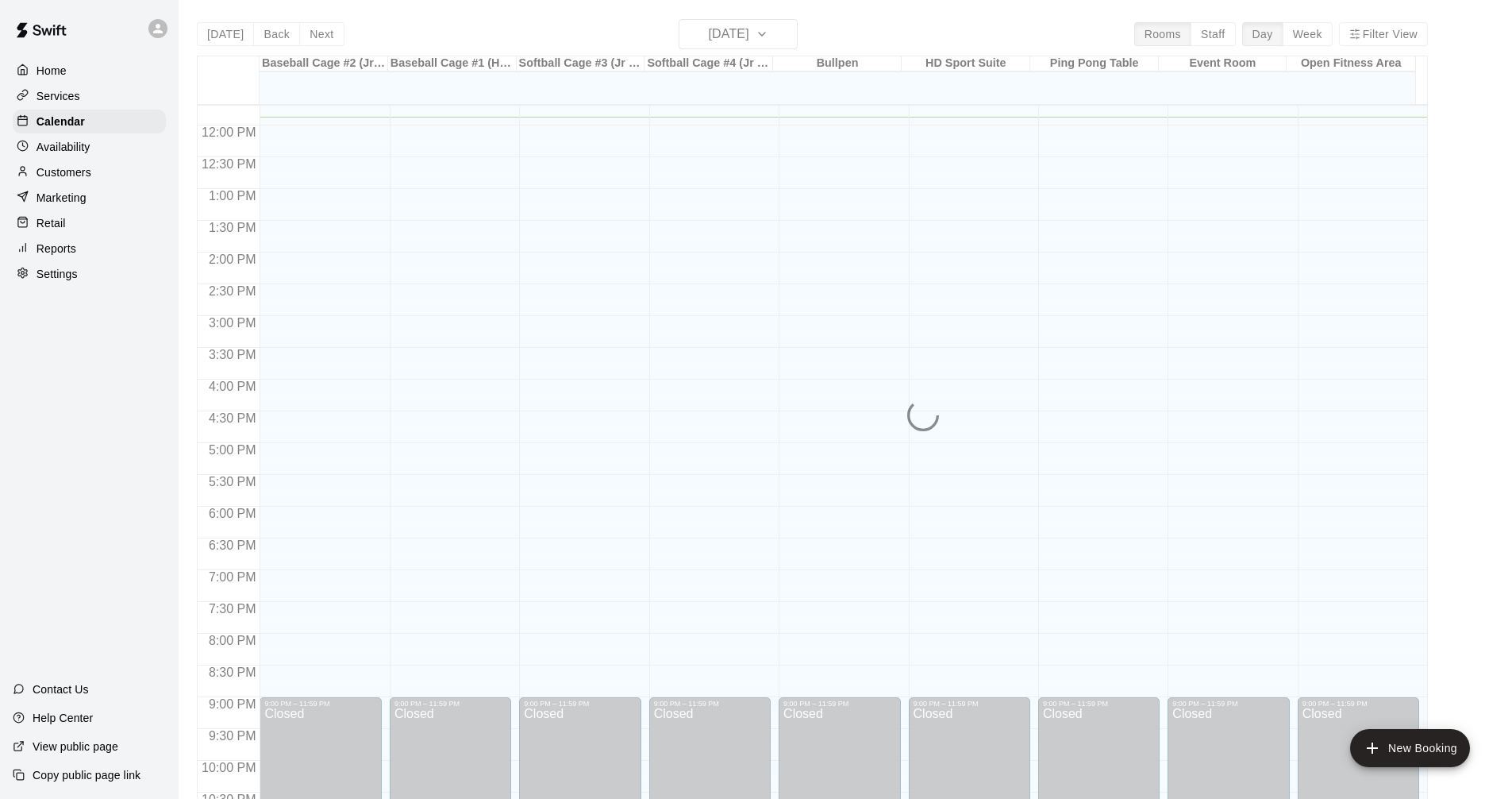
click at [83, 91] on div "Services" at bounding box center [89, 96] width 153 height 23
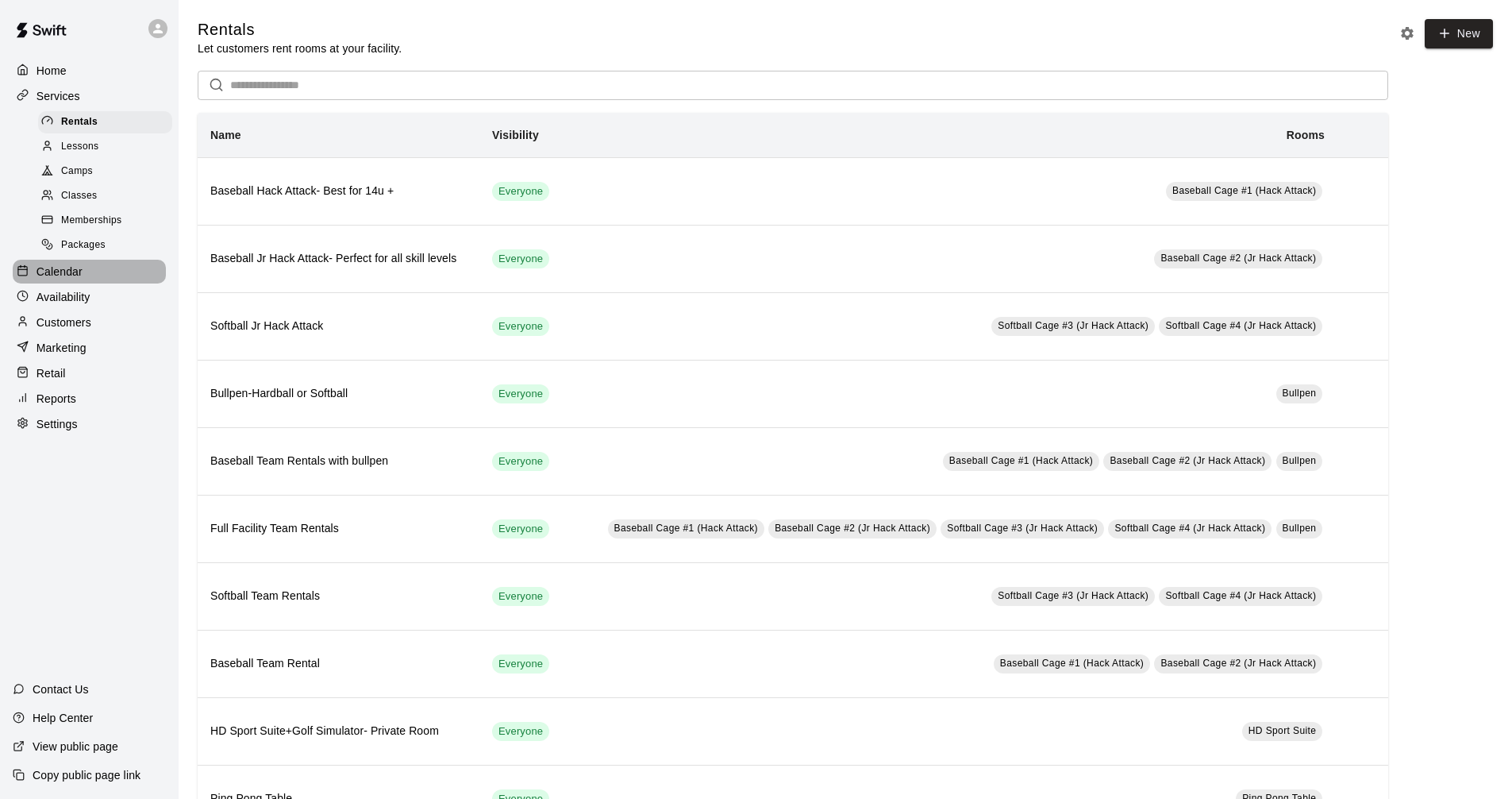
click at [96, 283] on div "Calendar" at bounding box center [89, 271] width 153 height 23
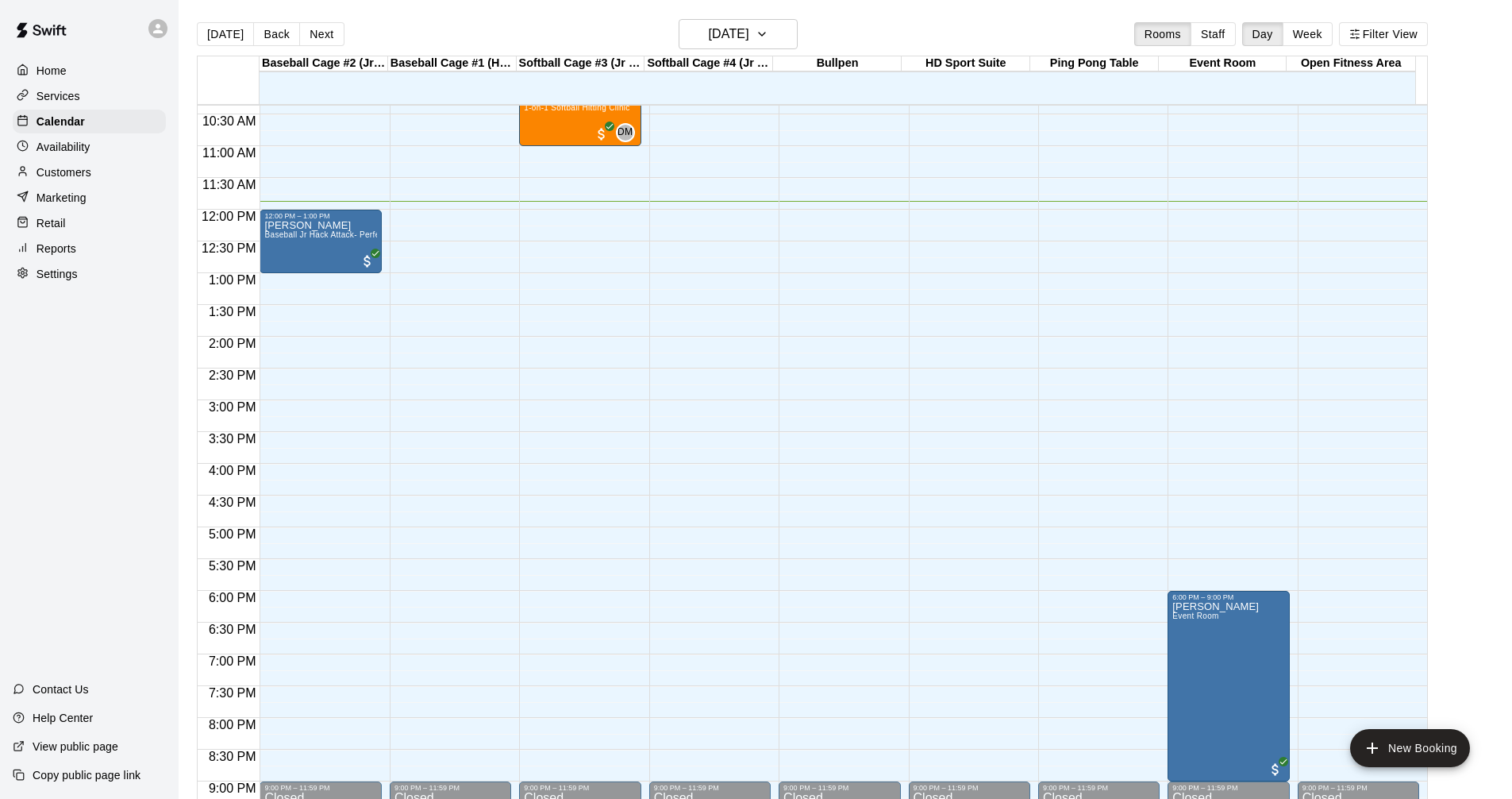
scroll to position [516, 0]
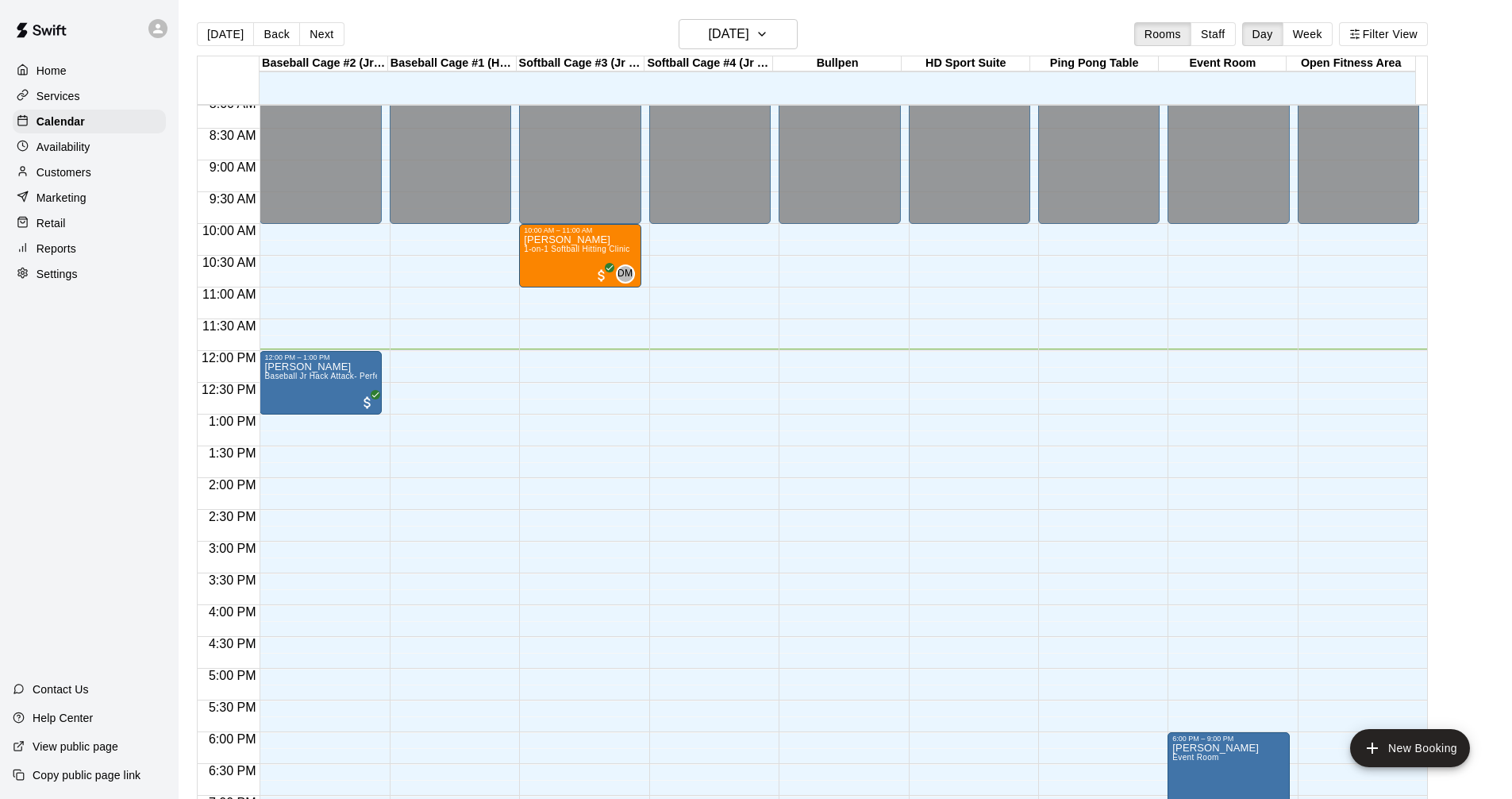
click at [75, 99] on p "Services" at bounding box center [58, 96] width 44 height 16
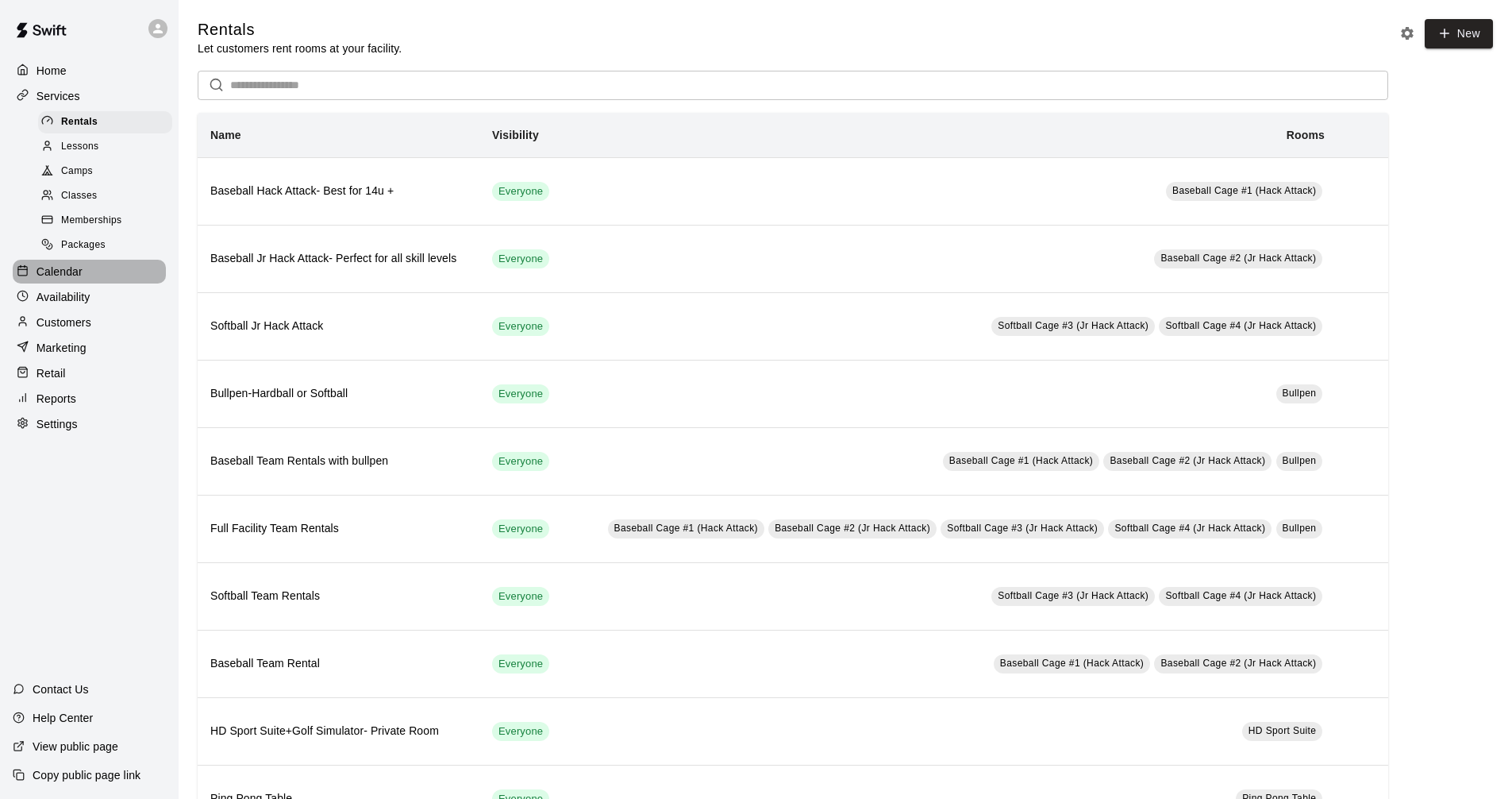
click at [109, 284] on div "Calendar" at bounding box center [89, 271] width 153 height 23
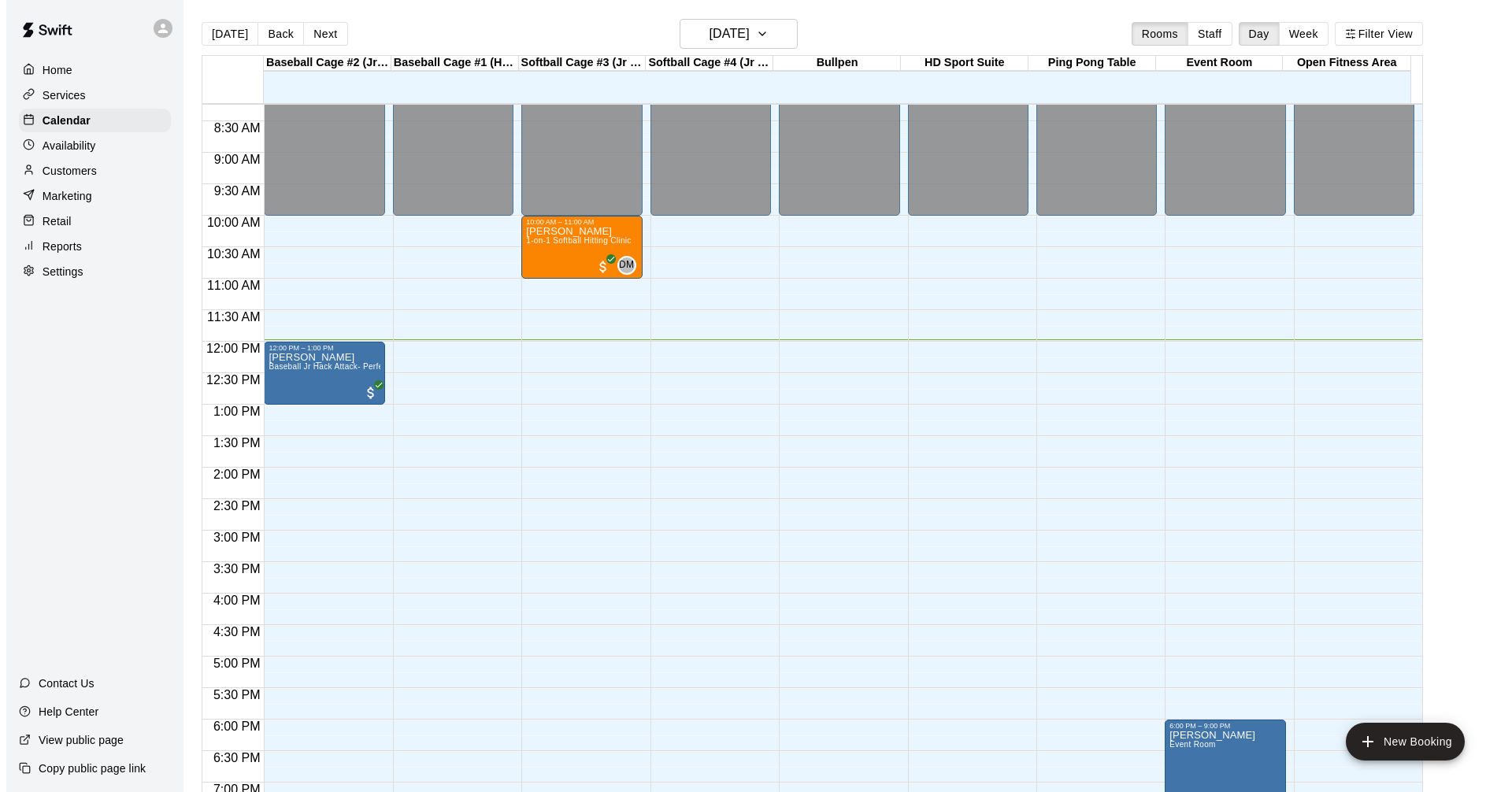
scroll to position [517, 0]
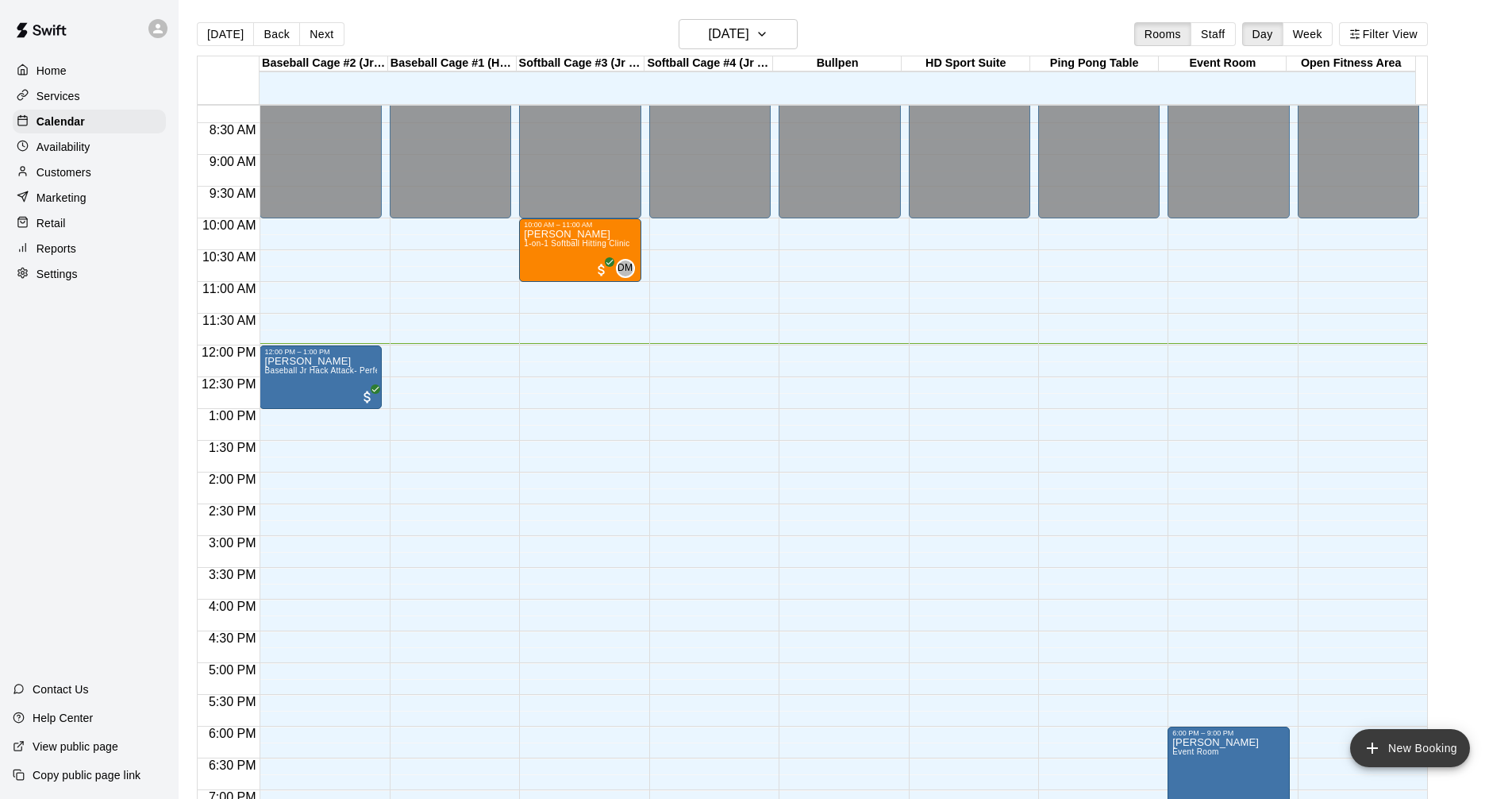
click at [1392, 732] on button "New Booking" at bounding box center [1410, 747] width 120 height 38
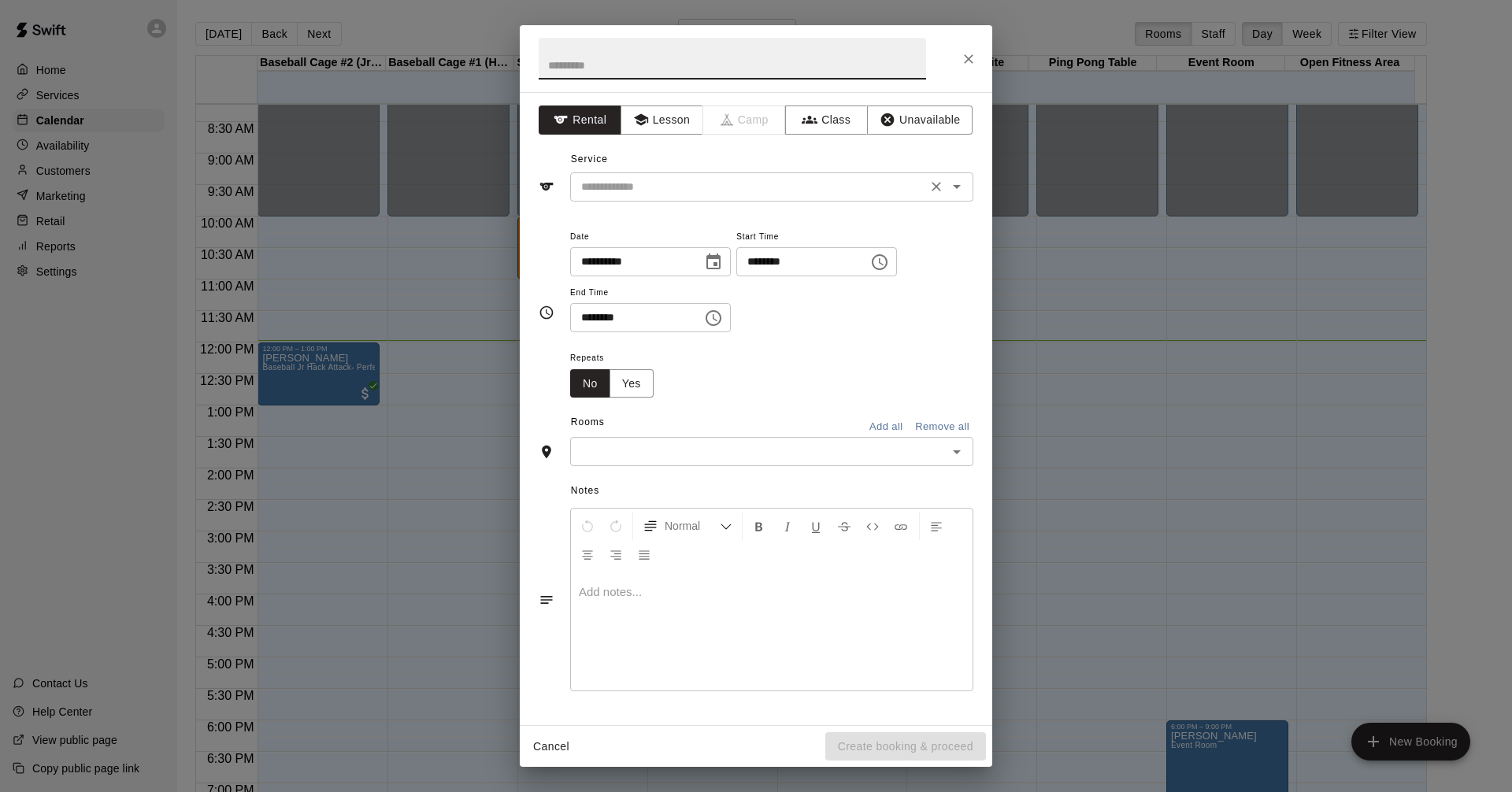
click at [958, 186] on icon "Open" at bounding box center [956, 187] width 7 height 4
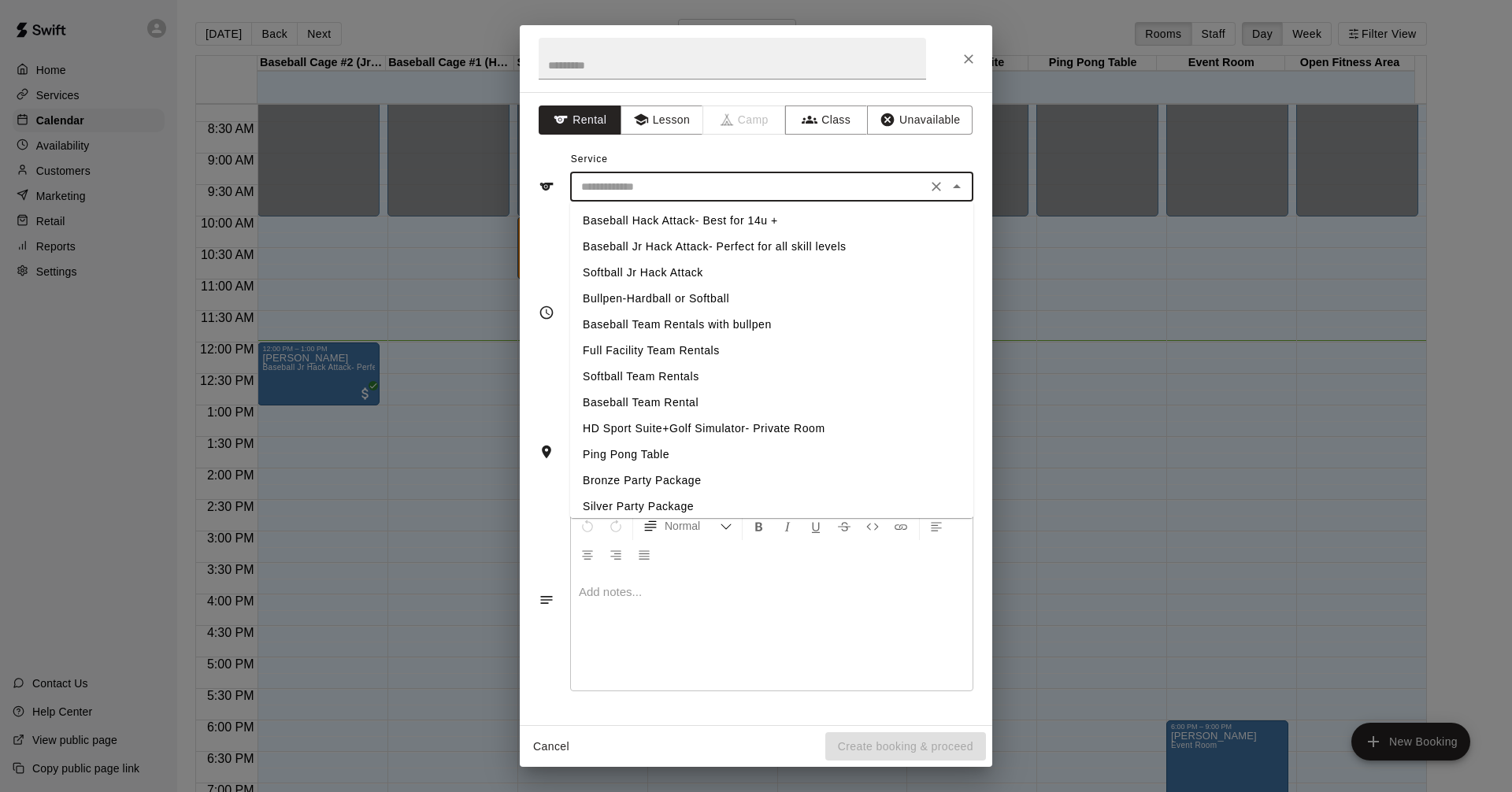
click at [747, 428] on li "HD Sport Suite+Golf Simulator- Private Room" at bounding box center [771, 428] width 403 height 26
type input "**********"
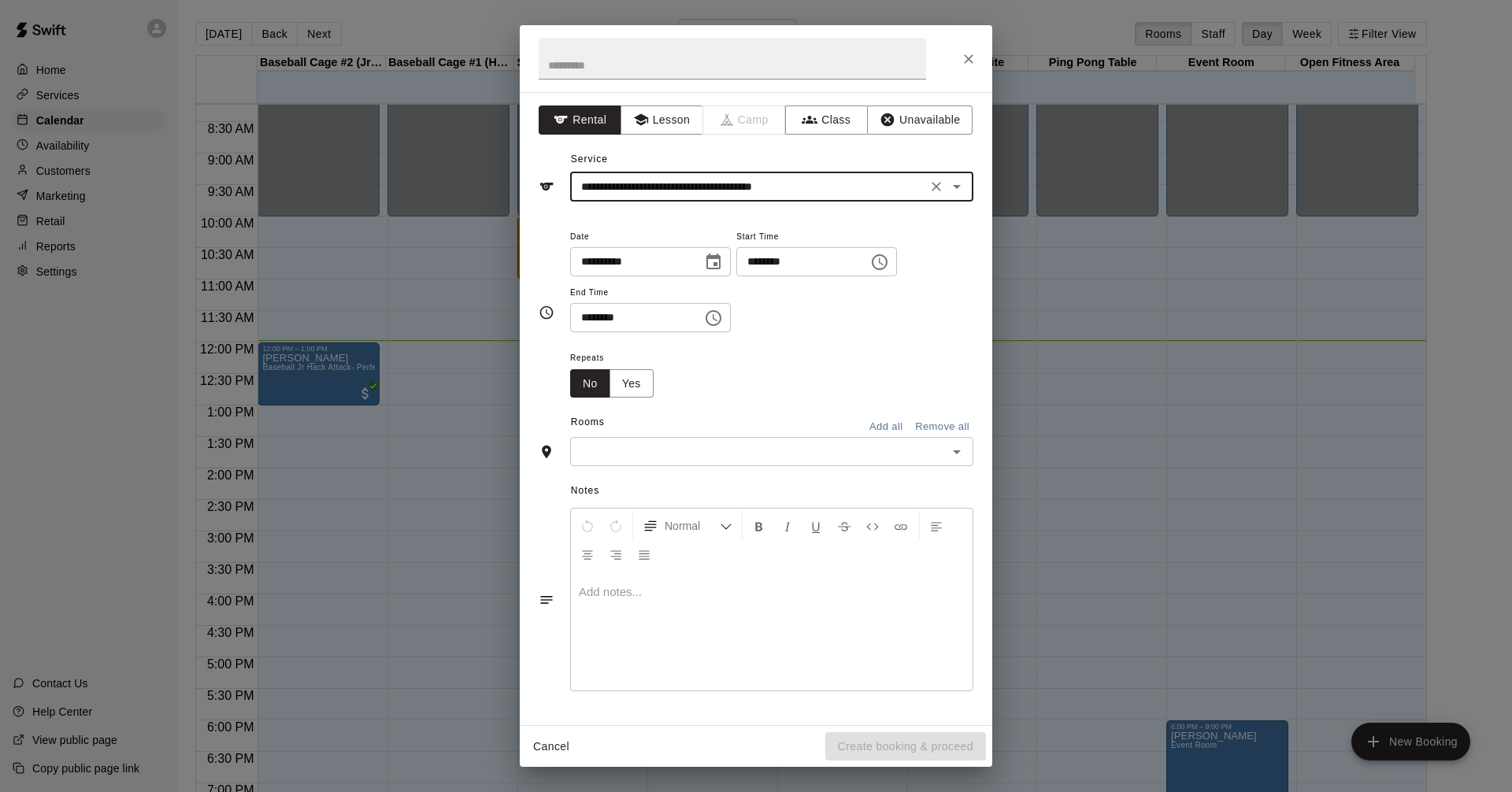
click at [945, 447] on div "​" at bounding box center [771, 450] width 403 height 29
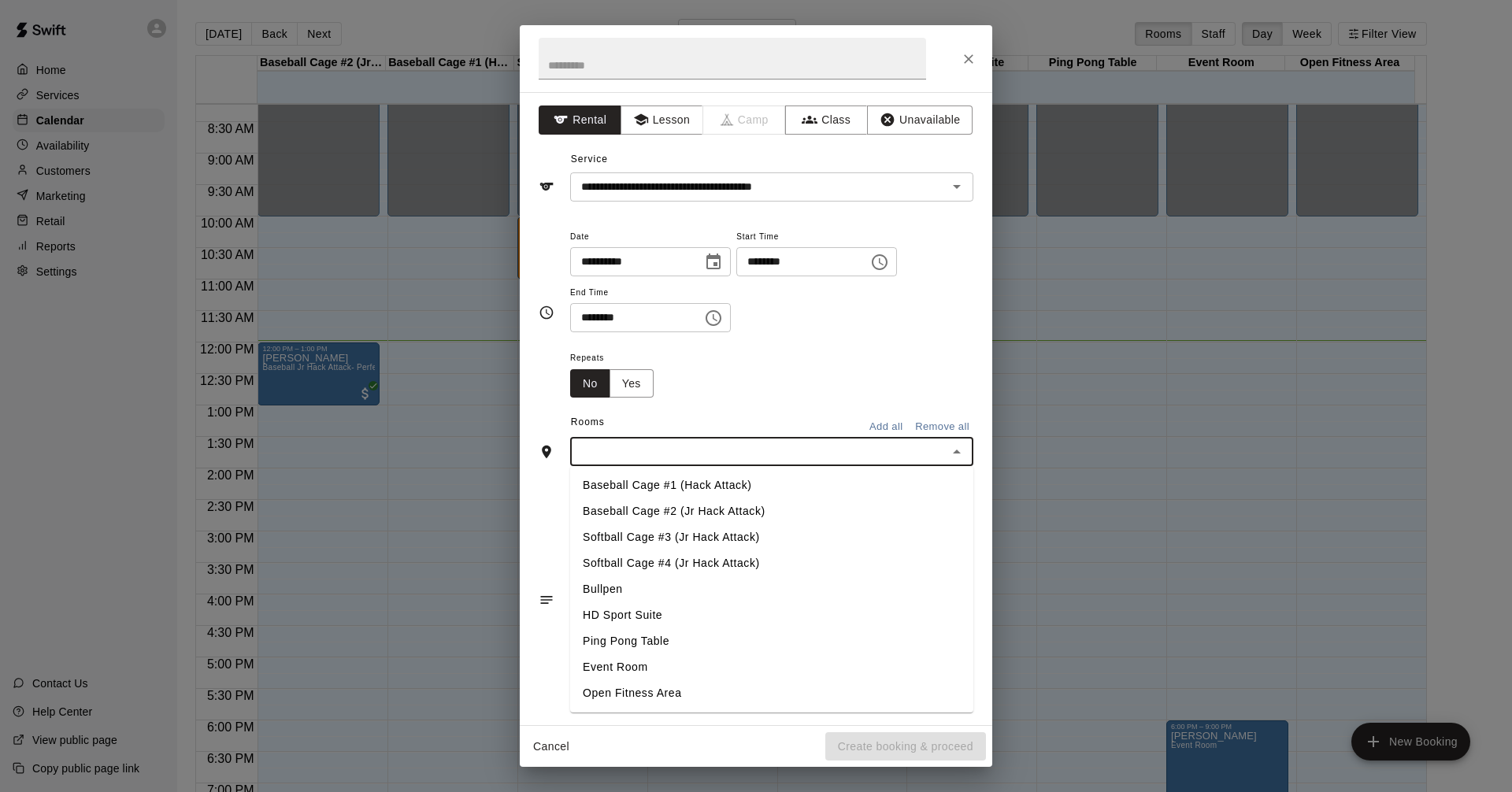
click at [733, 618] on li "HD Sport Suite" at bounding box center [771, 615] width 403 height 26
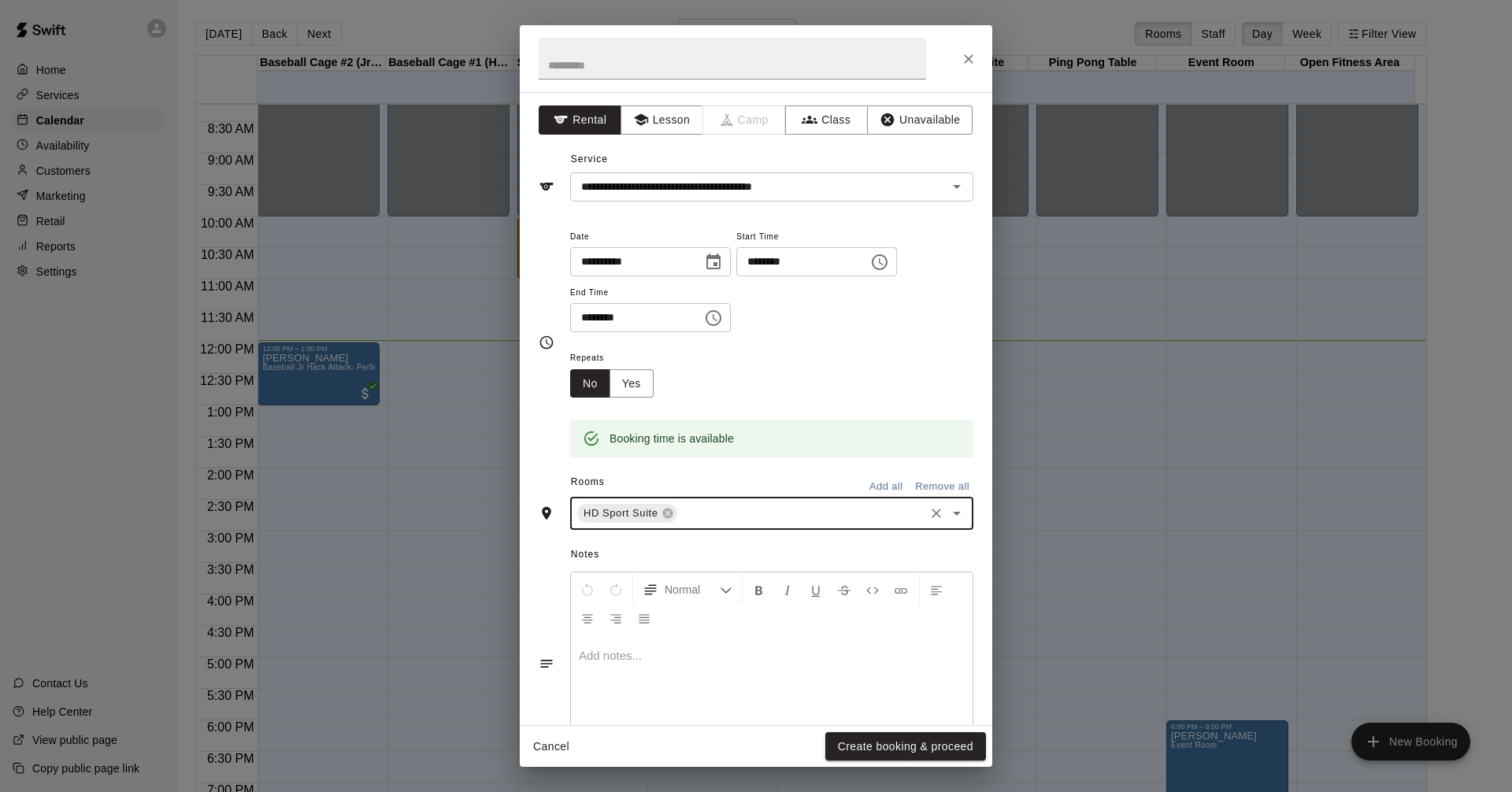
click at [722, 315] on icon "Choose time, selected time is 11:30 AM" at bounding box center [713, 317] width 19 height 19
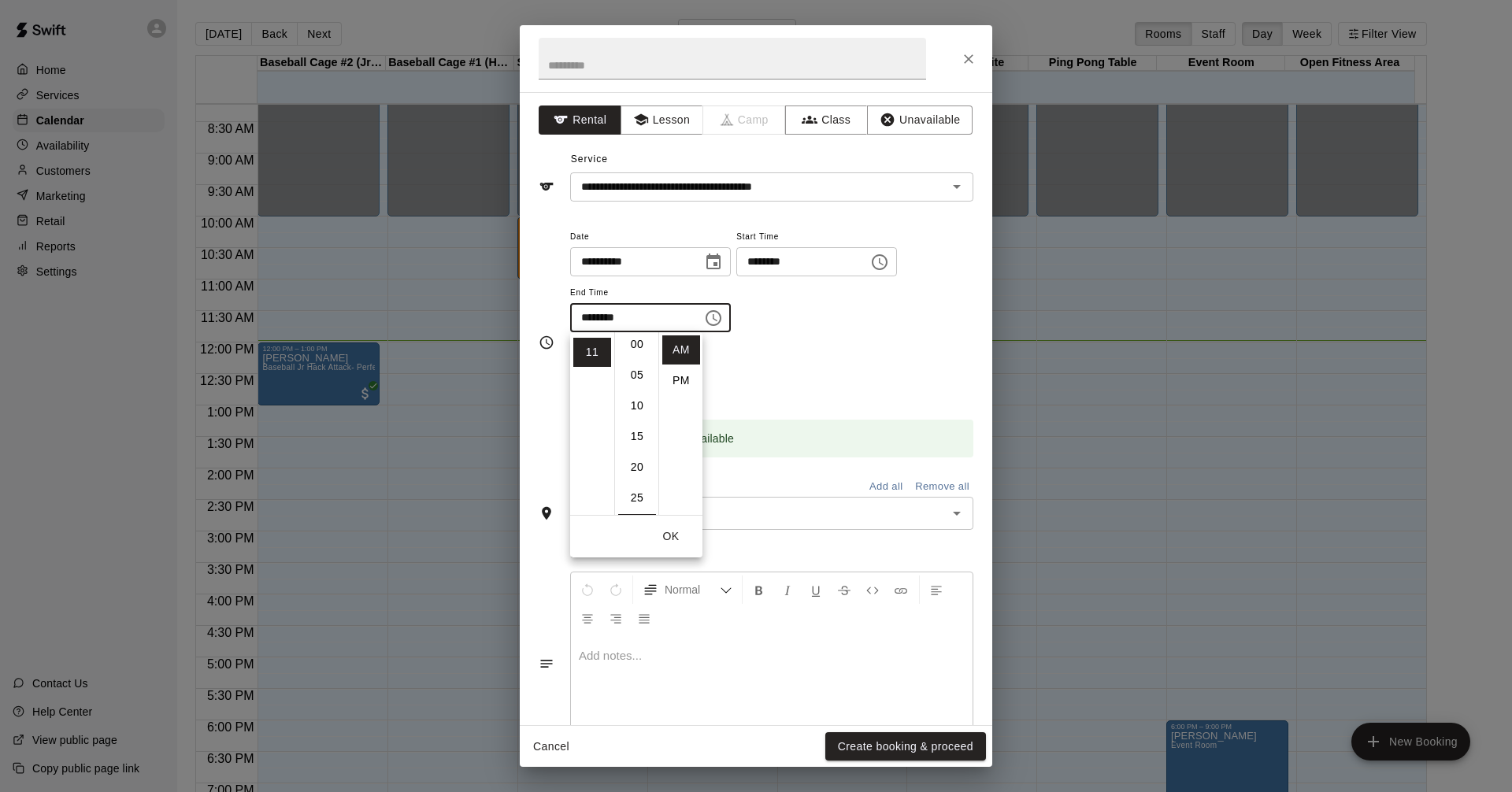
scroll to position [0, 0]
click at [676, 383] on li "PM" at bounding box center [681, 380] width 38 height 29
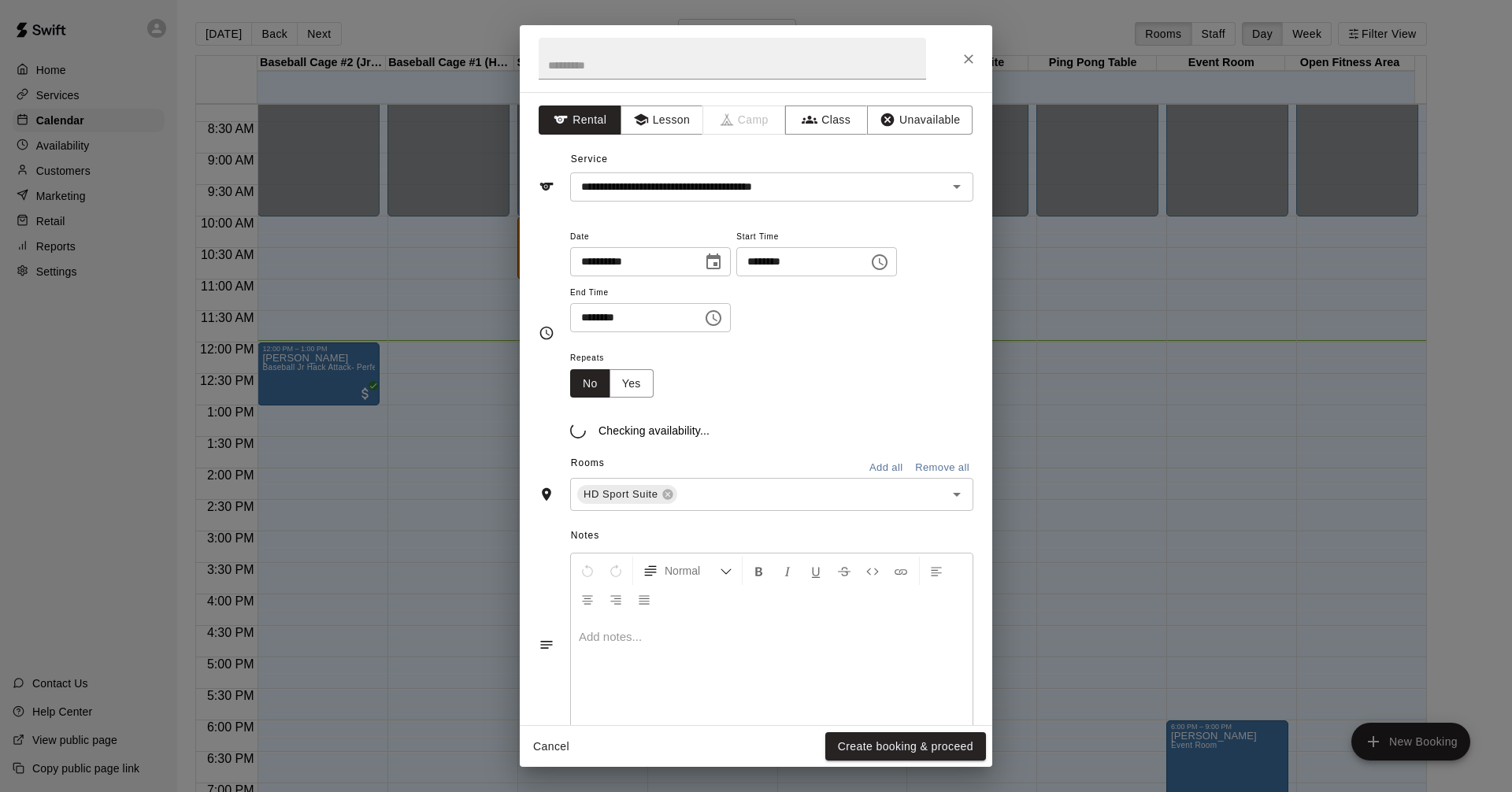
scroll to position [28, 0]
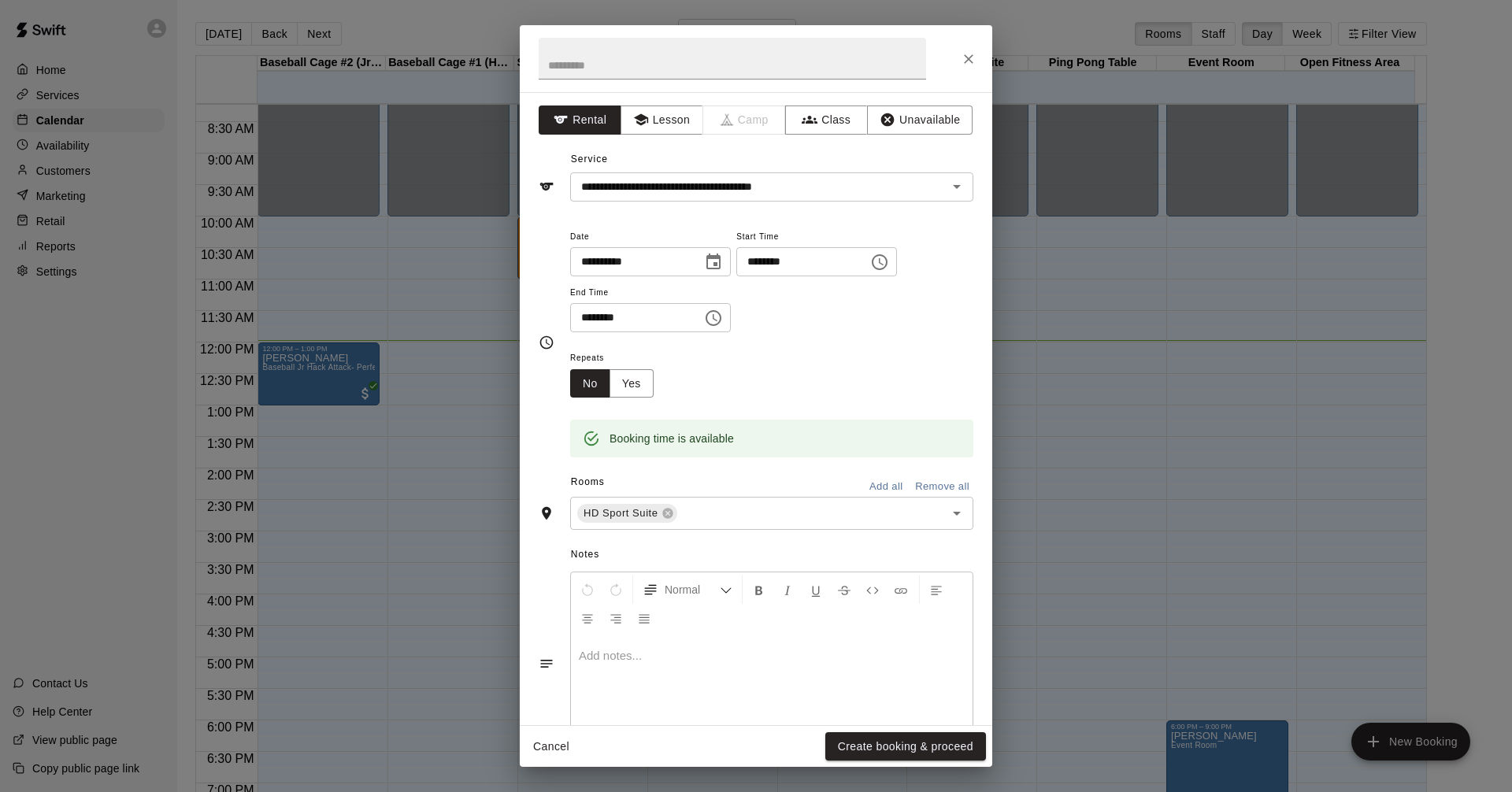
click at [717, 319] on icon "Choose time, selected time is 11:30 PM" at bounding box center [714, 317] width 5 height 7
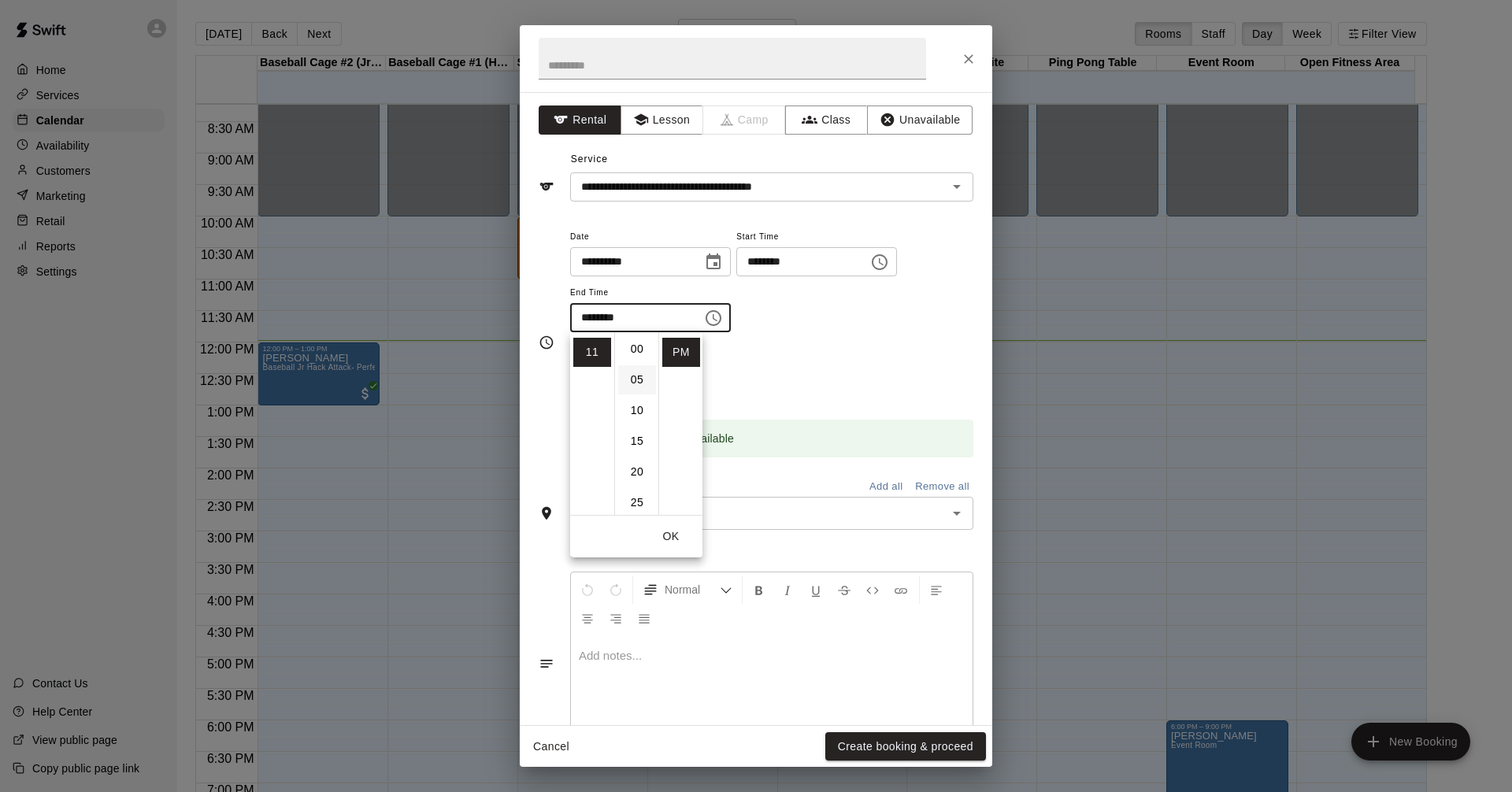
scroll to position [0, 0]
click at [631, 346] on li "00" at bounding box center [637, 349] width 38 height 29
click at [584, 350] on li "12" at bounding box center [592, 349] width 38 height 29
type input "********"
click at [674, 531] on button "OK" at bounding box center [670, 536] width 50 height 29
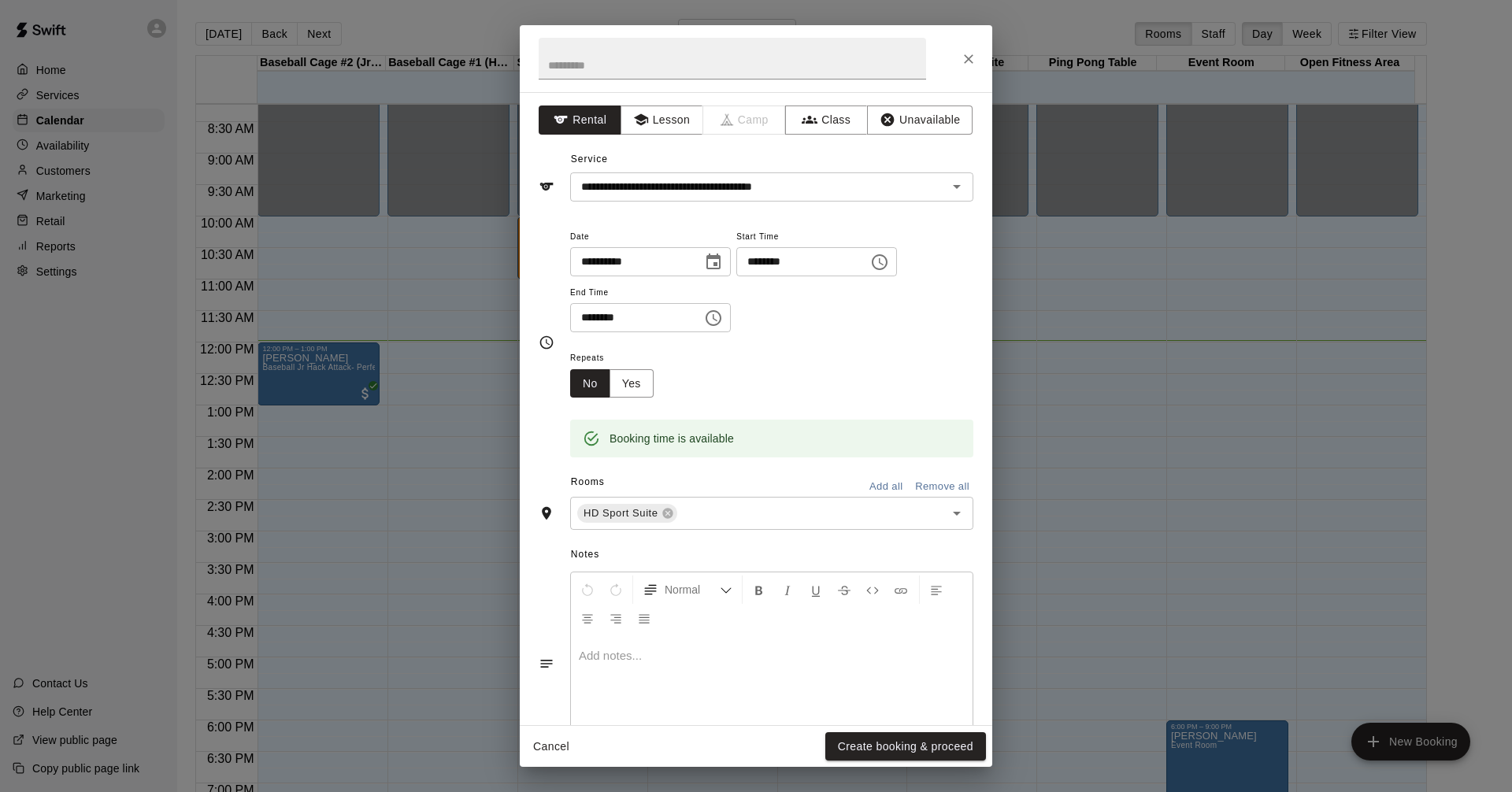
click at [886, 752] on button "Create booking & proceed" at bounding box center [905, 745] width 161 height 29
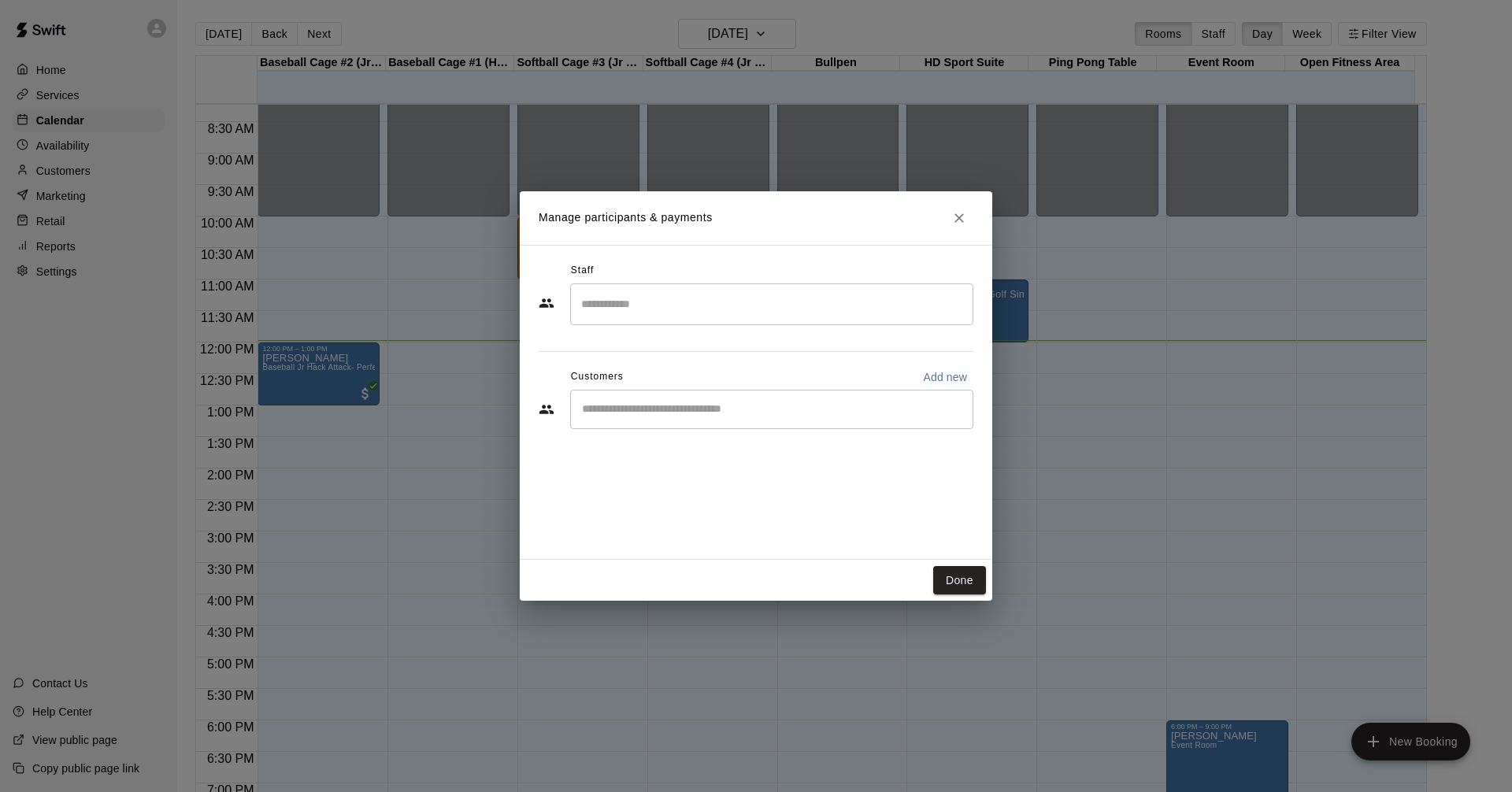
click at [948, 580] on button "Done" at bounding box center [959, 580] width 53 height 29
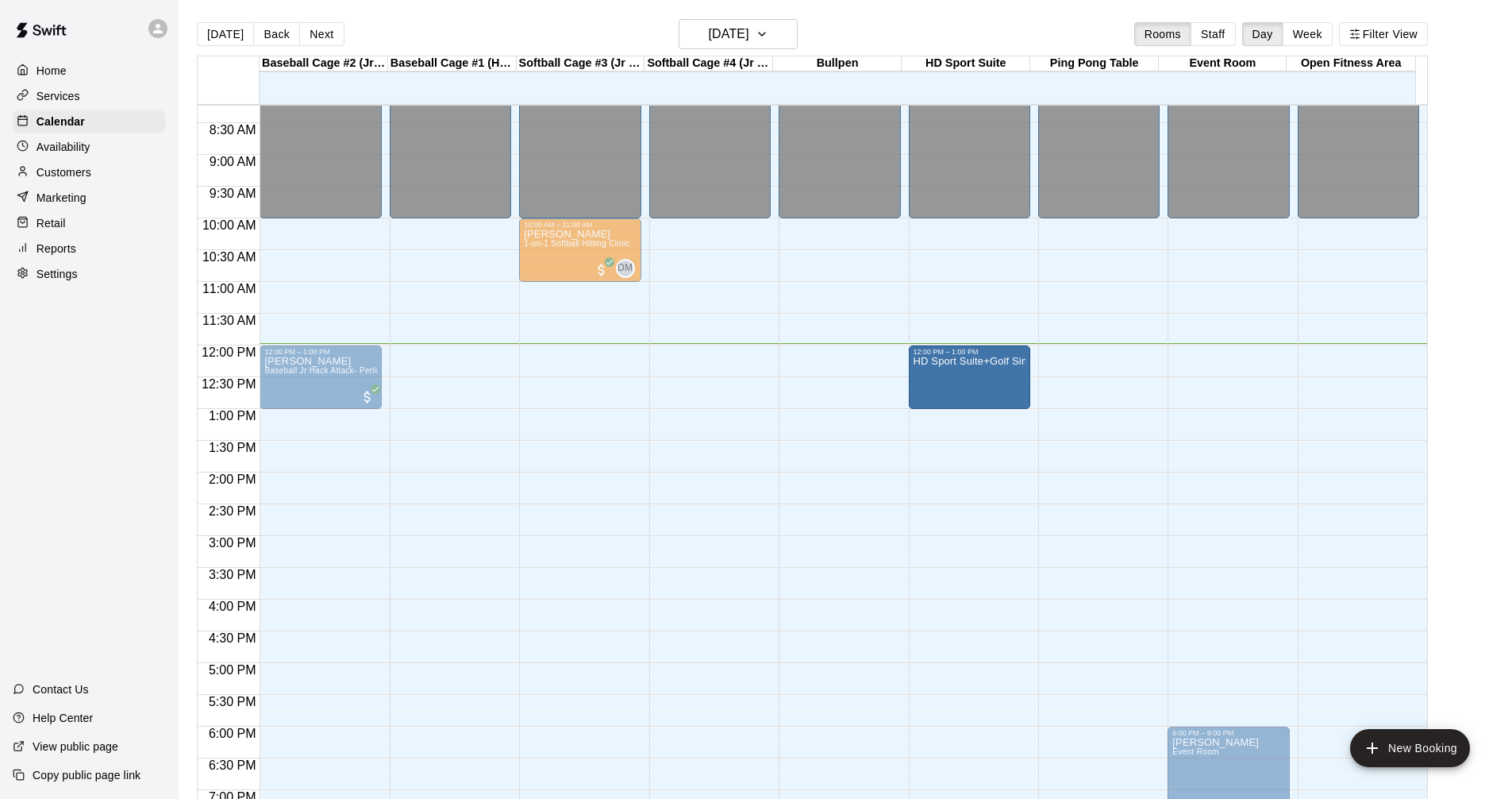
drag, startPoint x: 984, startPoint y: 306, endPoint x: 995, endPoint y: 372, distance: 66.9
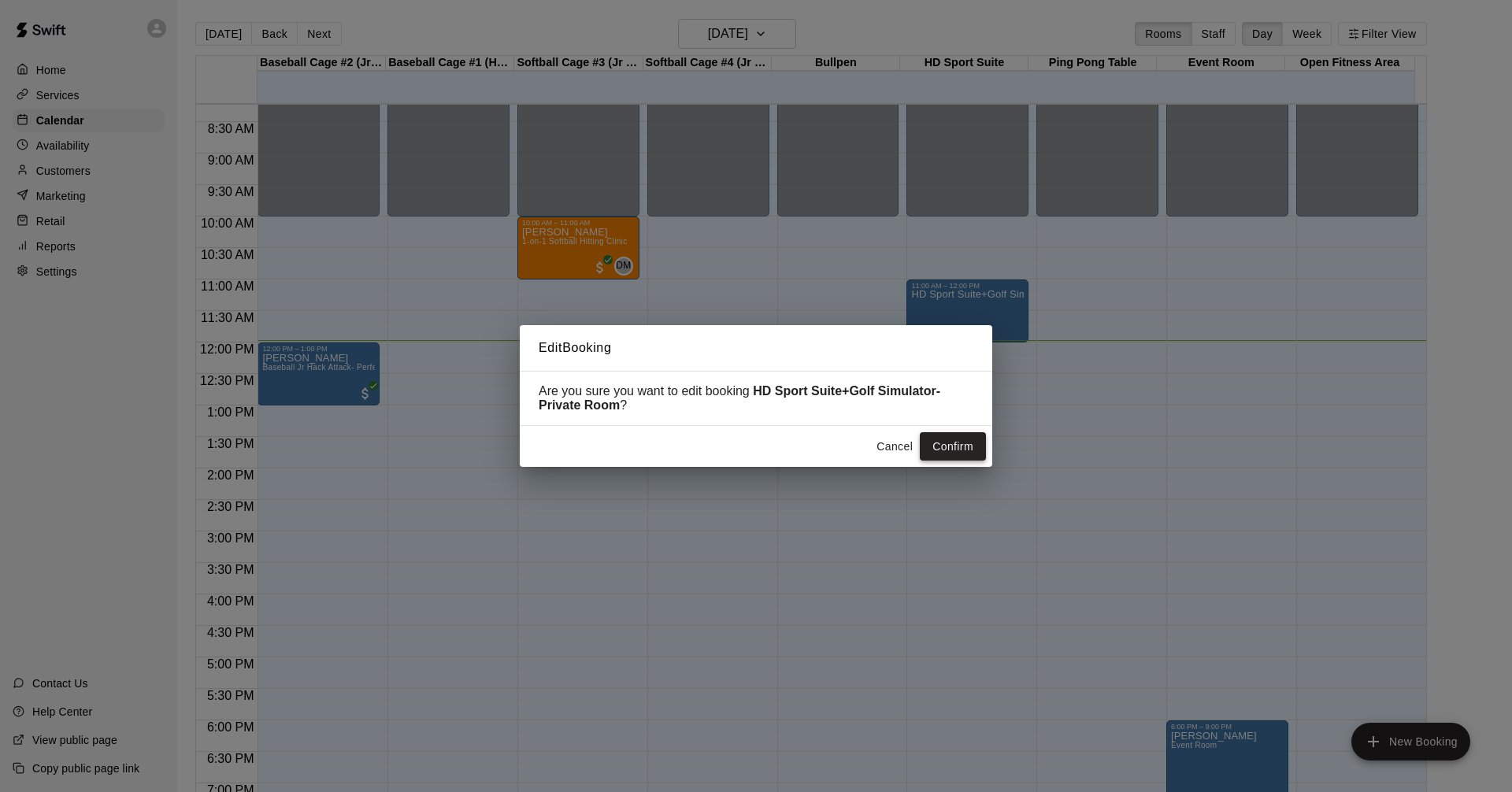
click at [968, 446] on button "Confirm" at bounding box center [952, 446] width 66 height 29
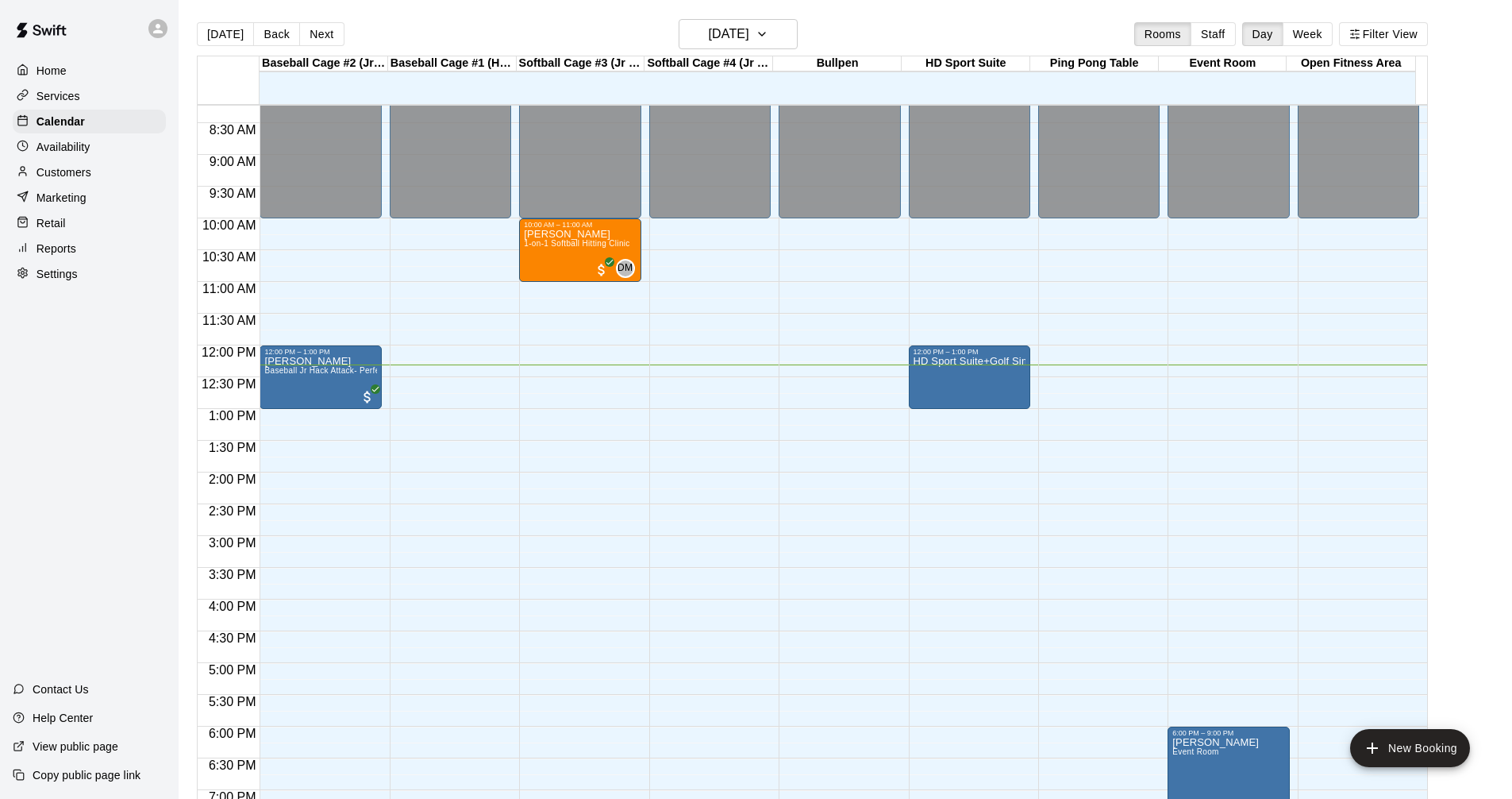
click at [99, 94] on div "Services" at bounding box center [89, 96] width 153 height 23
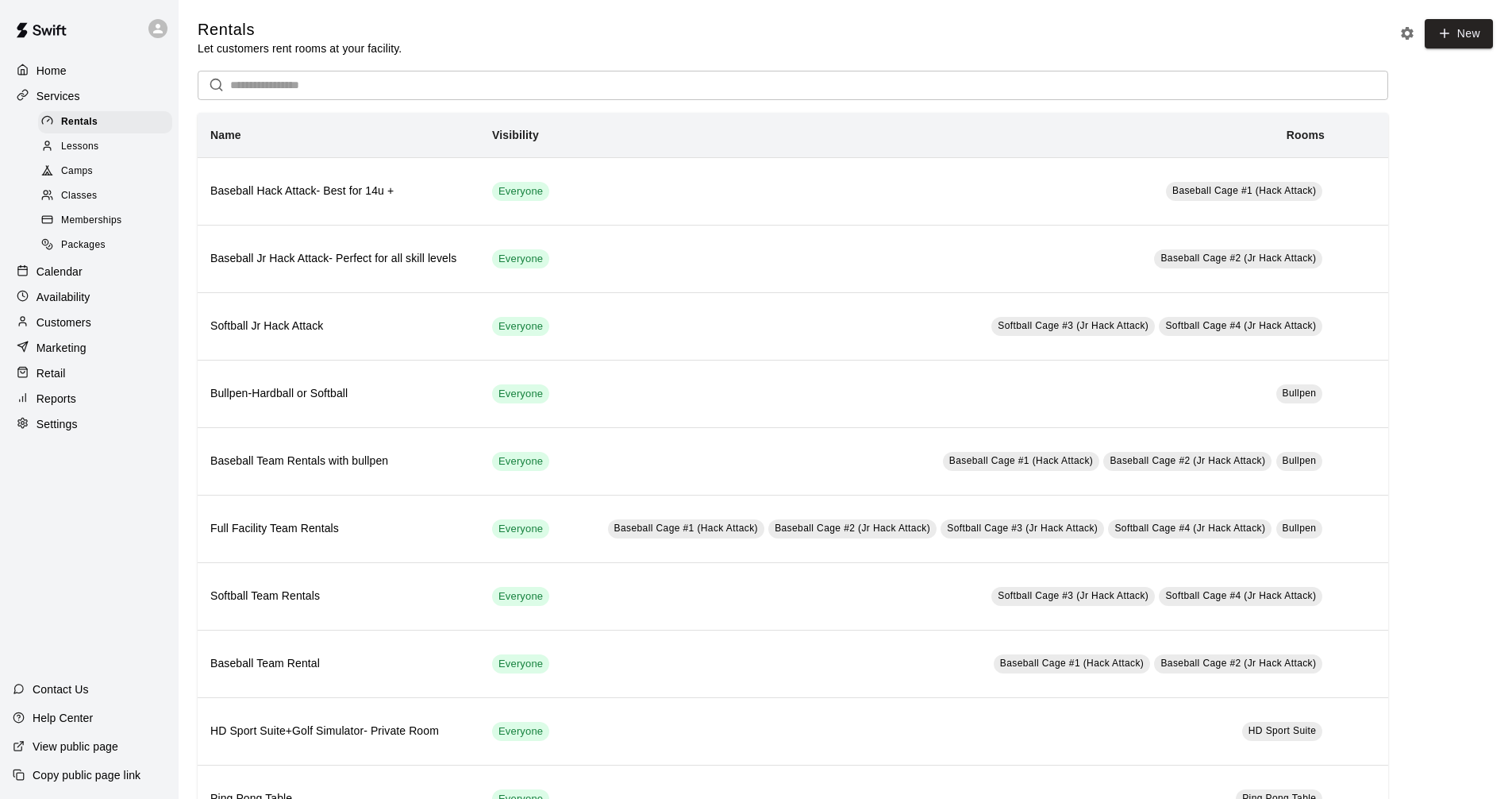
click at [102, 274] on div "Calendar" at bounding box center [89, 271] width 153 height 23
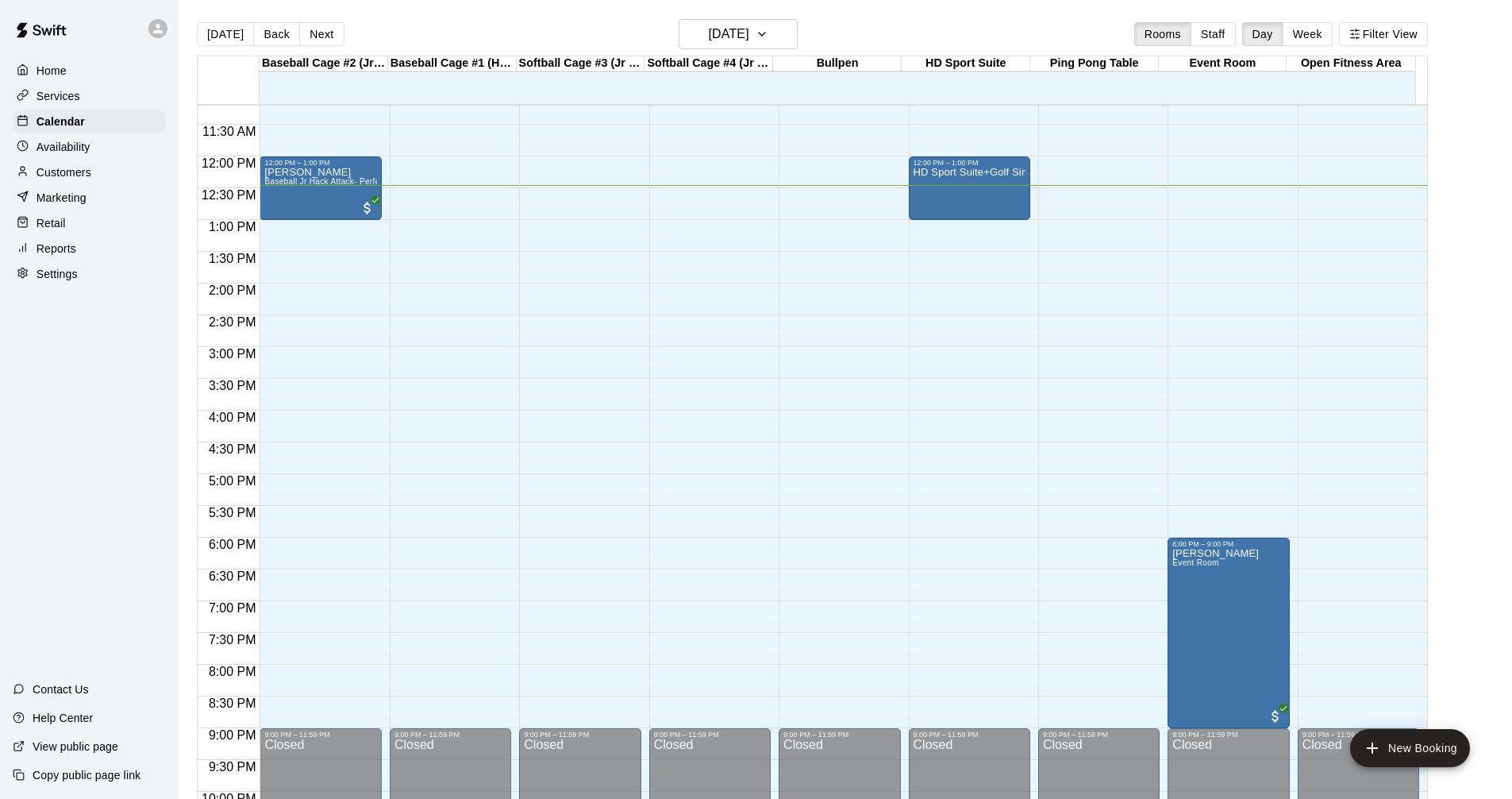
scroll to position [686, 0]
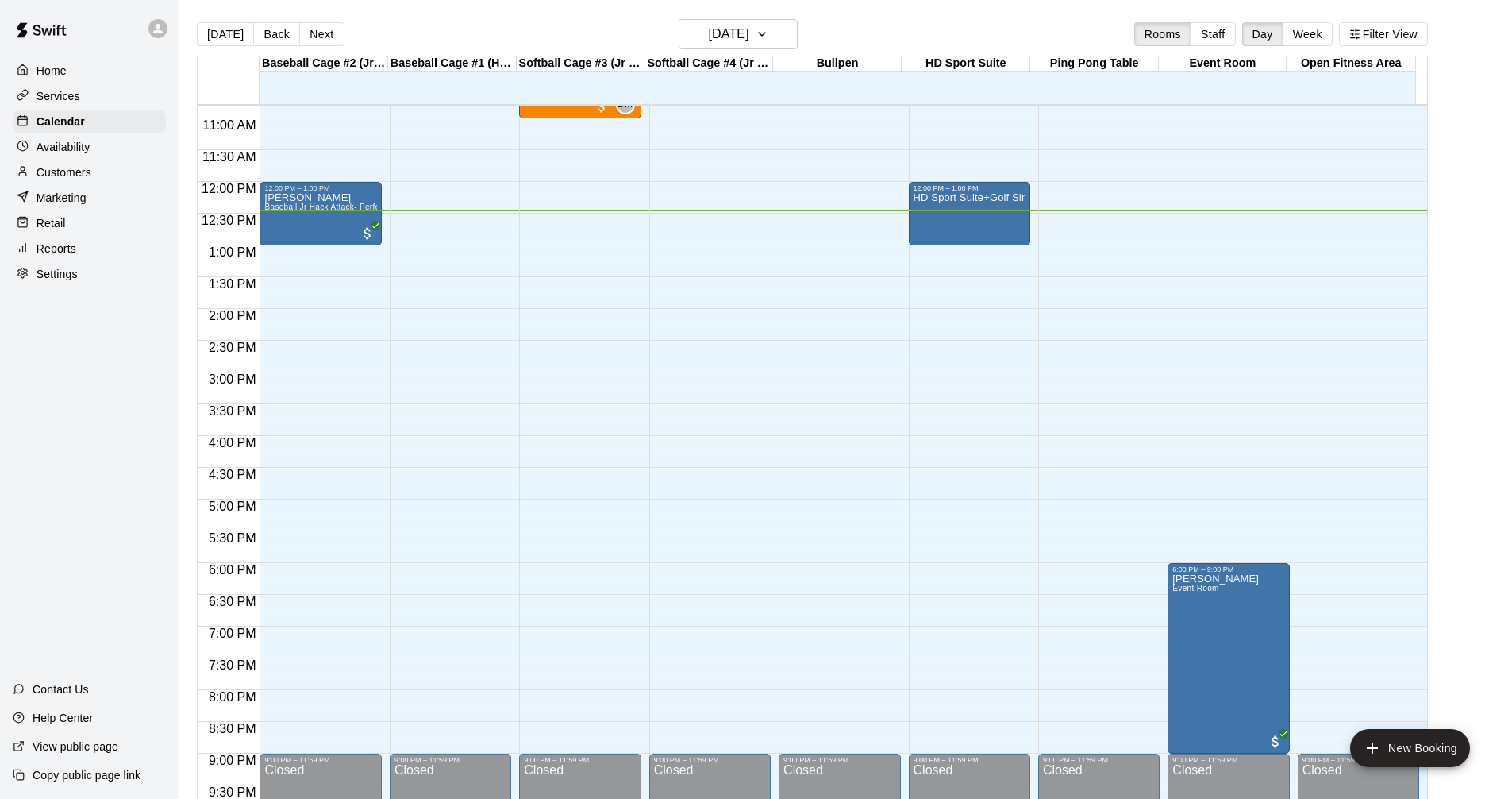
click at [100, 100] on div "Services" at bounding box center [89, 96] width 153 height 23
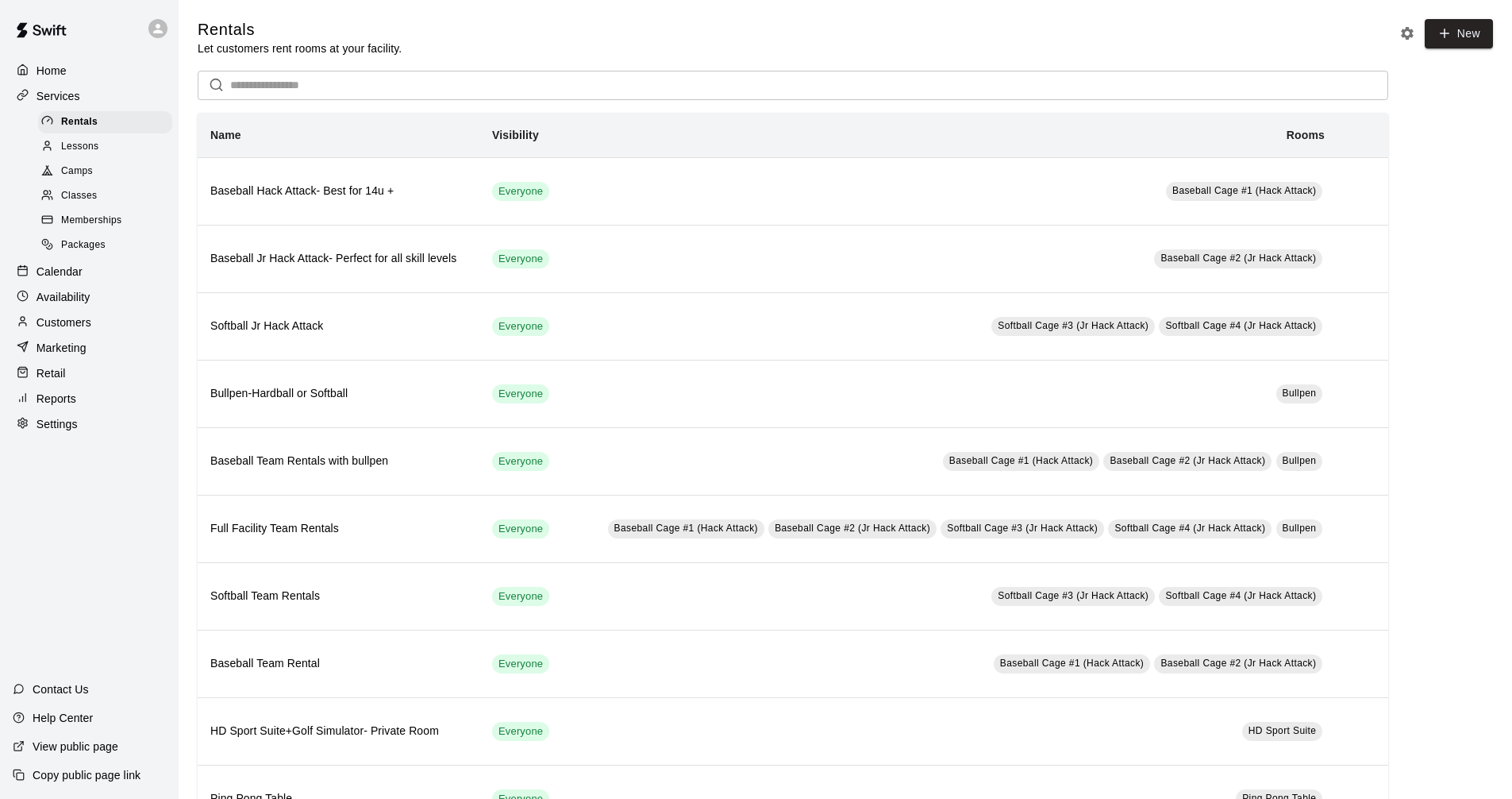
click at [98, 284] on div "Calendar" at bounding box center [89, 271] width 153 height 23
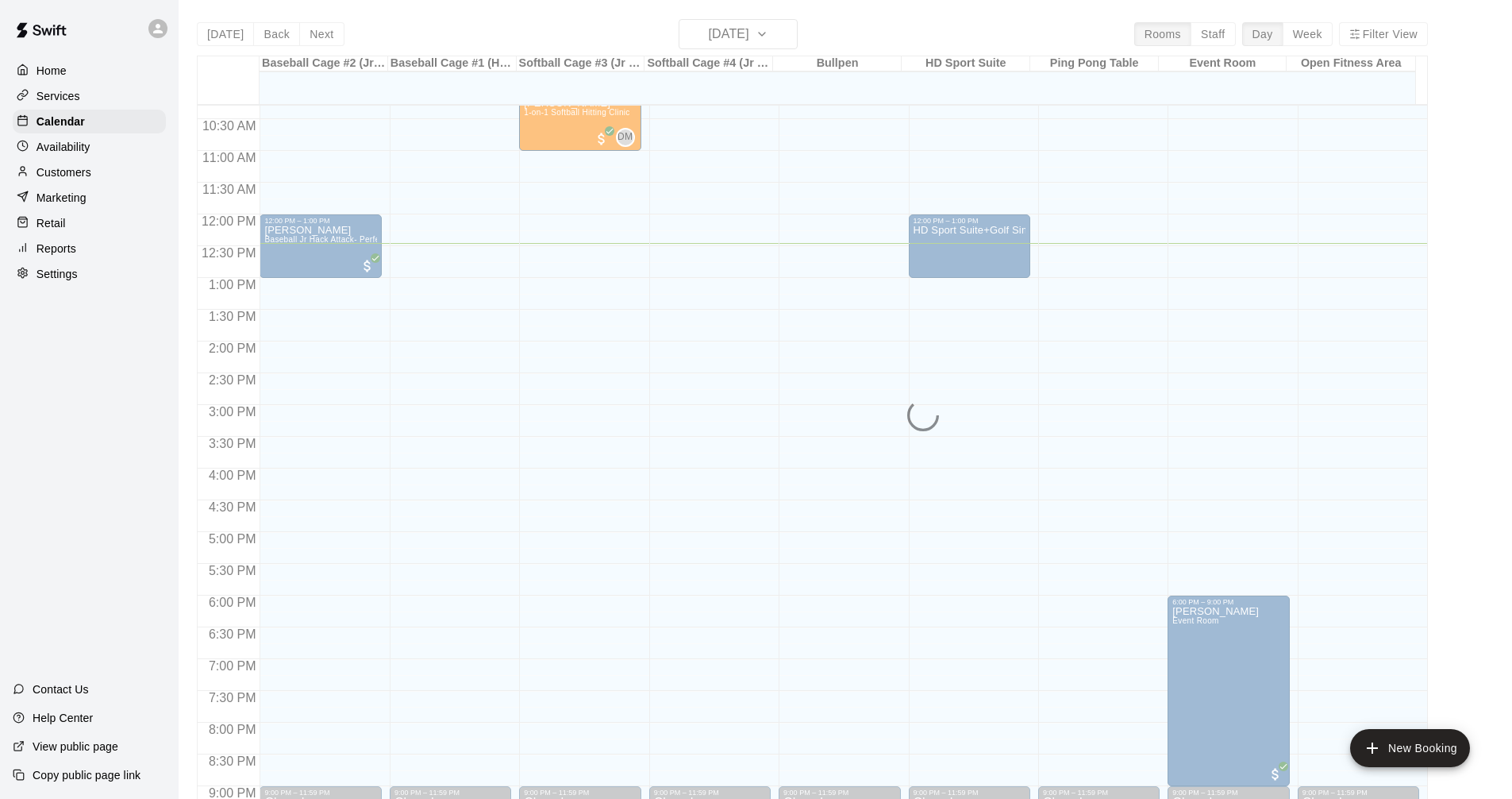
scroll to position [607, 0]
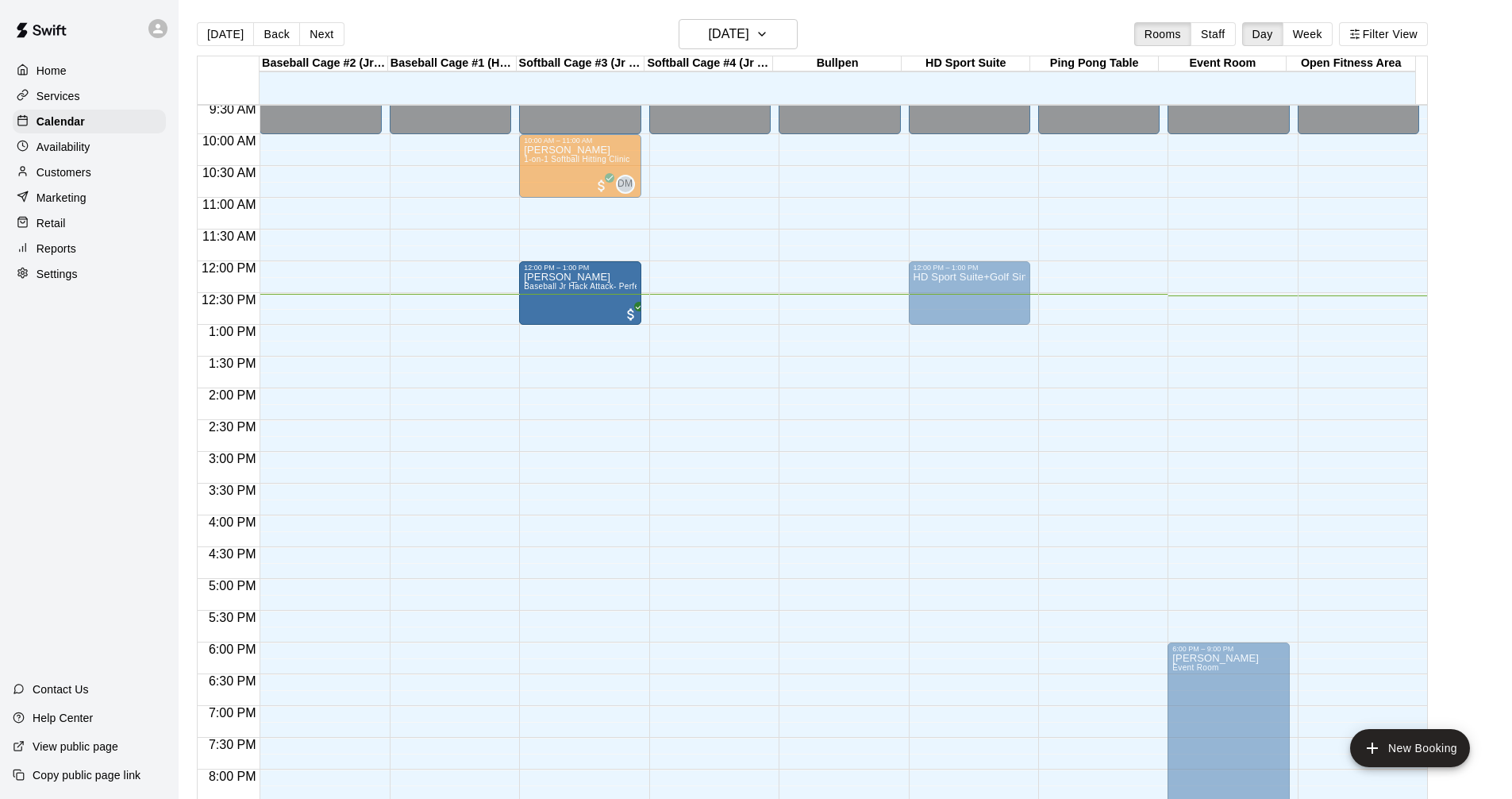
drag, startPoint x: 329, startPoint y: 282, endPoint x: 566, endPoint y: 296, distance: 237.4
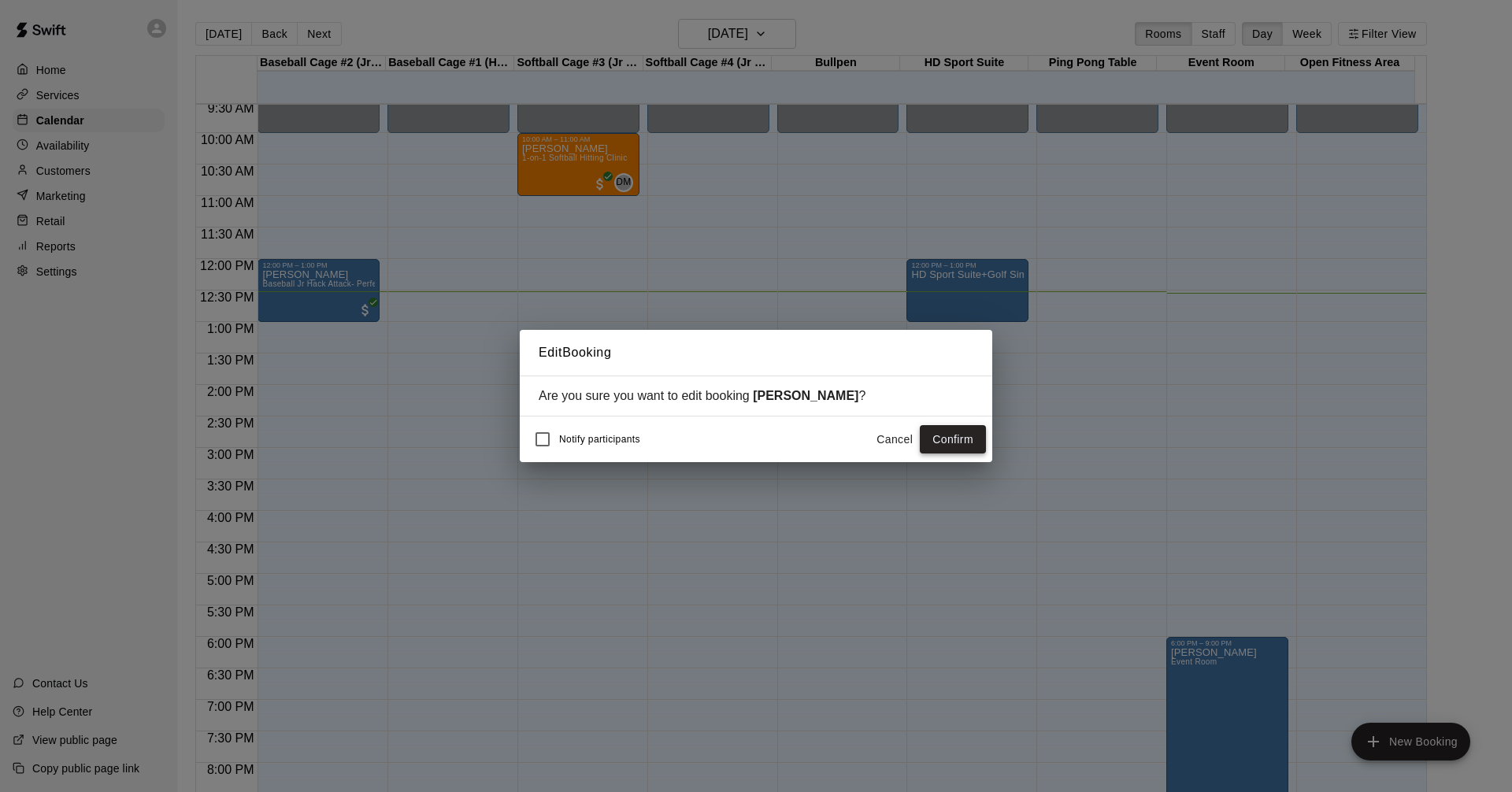
click at [950, 445] on button "Confirm" at bounding box center [952, 439] width 66 height 29
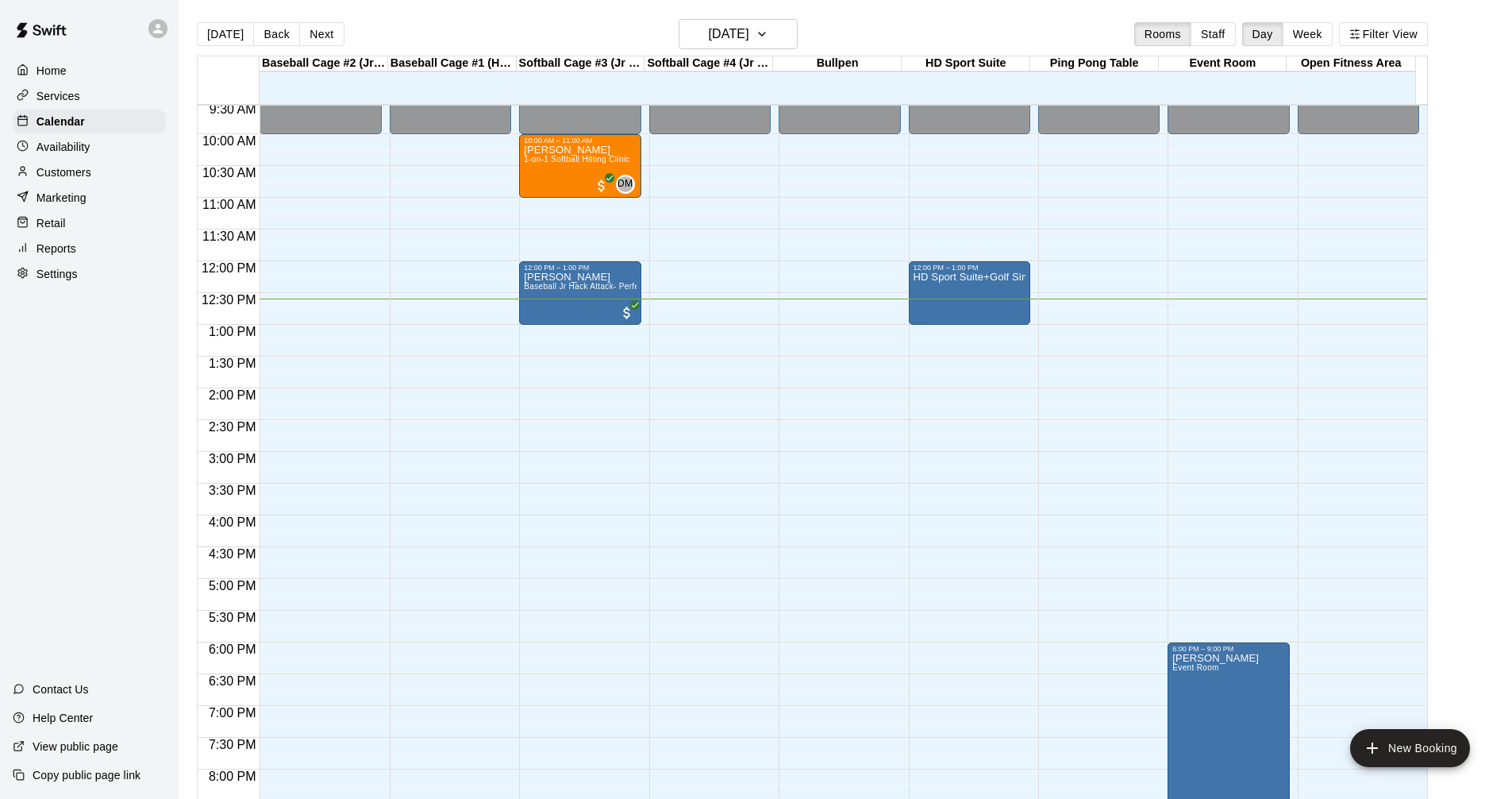
click at [112, 102] on div "Services" at bounding box center [89, 96] width 153 height 23
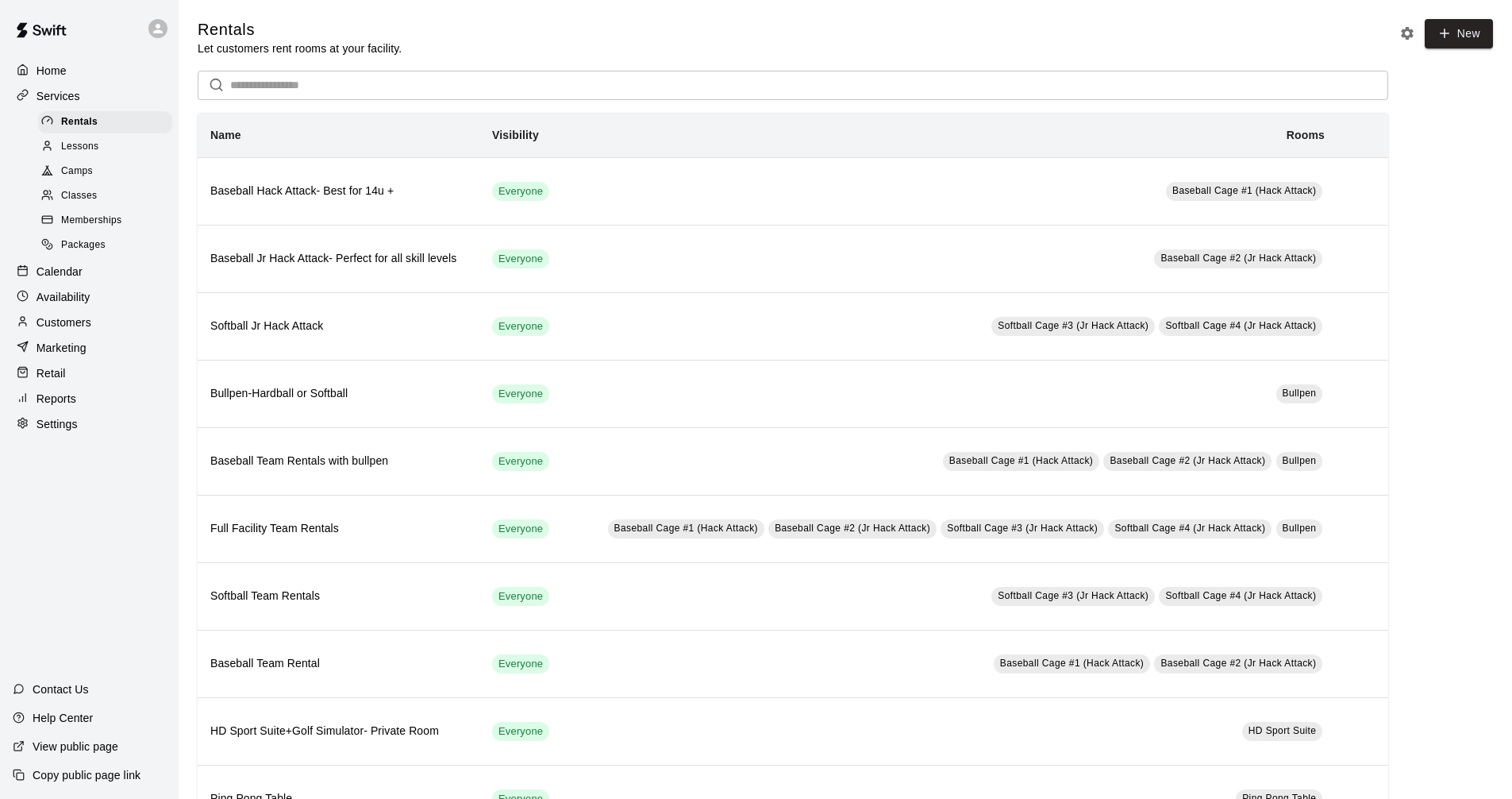
click at [100, 268] on div "Calendar" at bounding box center [89, 271] width 153 height 23
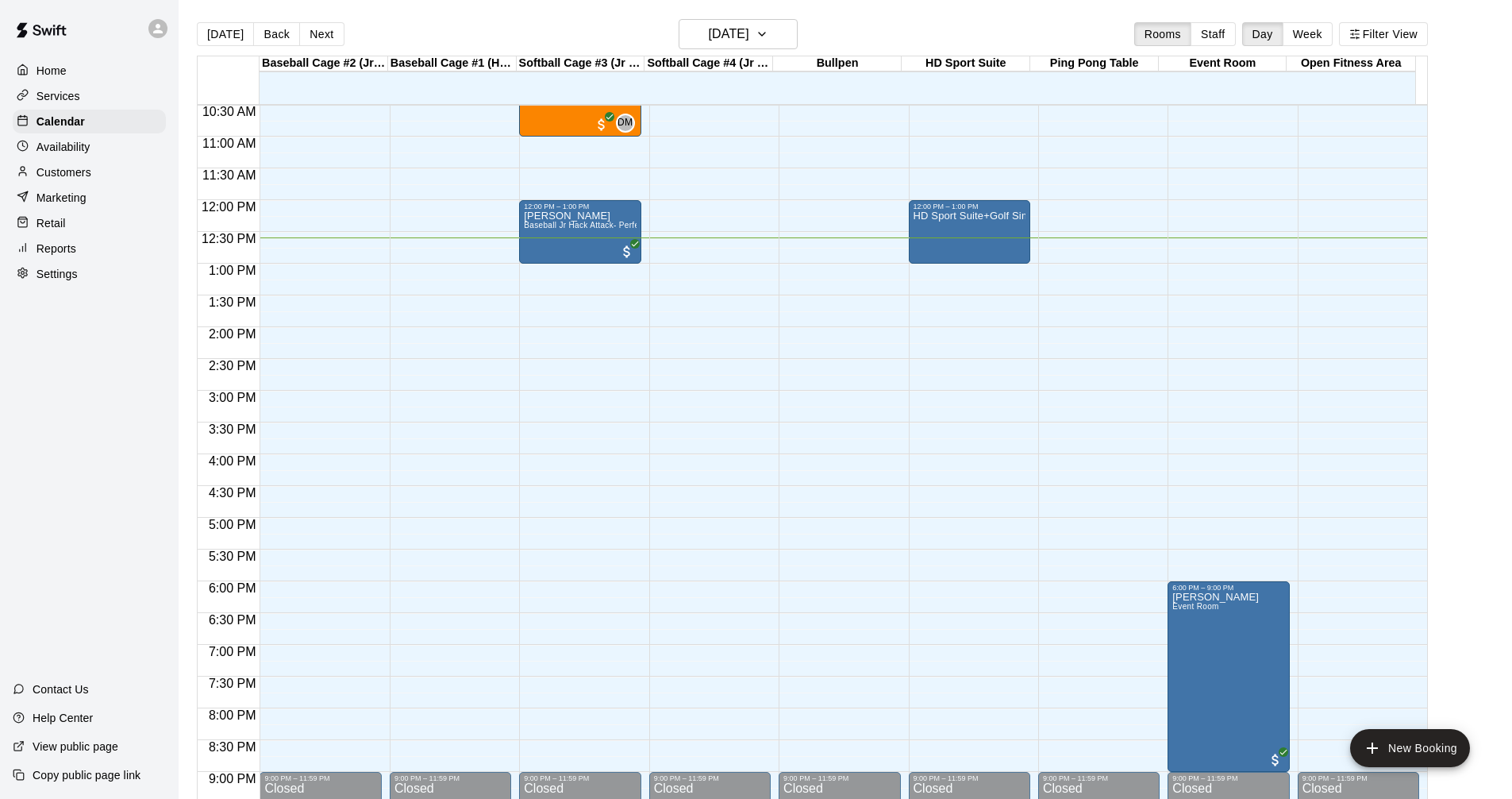
scroll to position [527, 0]
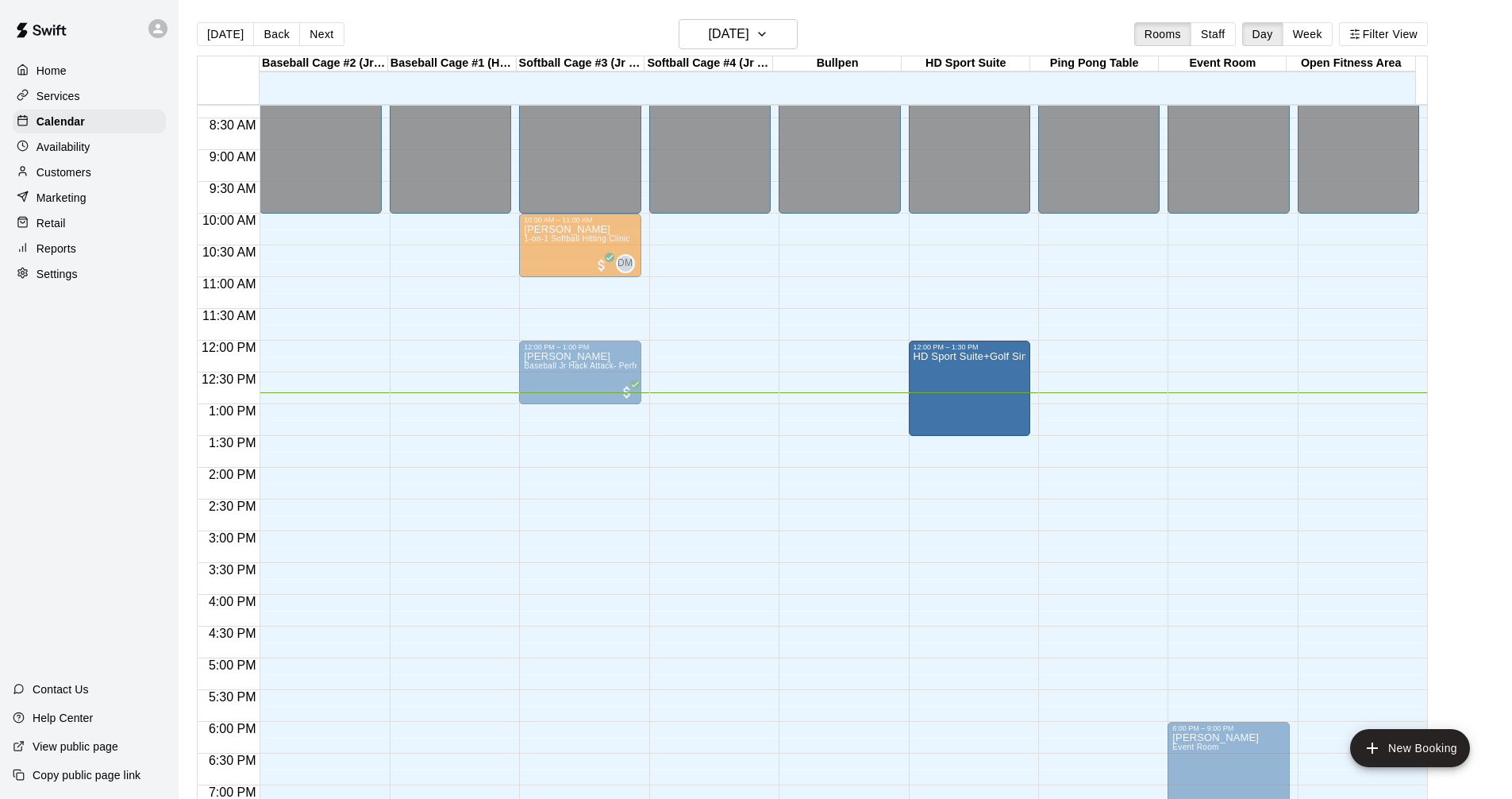
drag, startPoint x: 970, startPoint y: 402, endPoint x: 968, endPoint y: 447, distance: 45.0
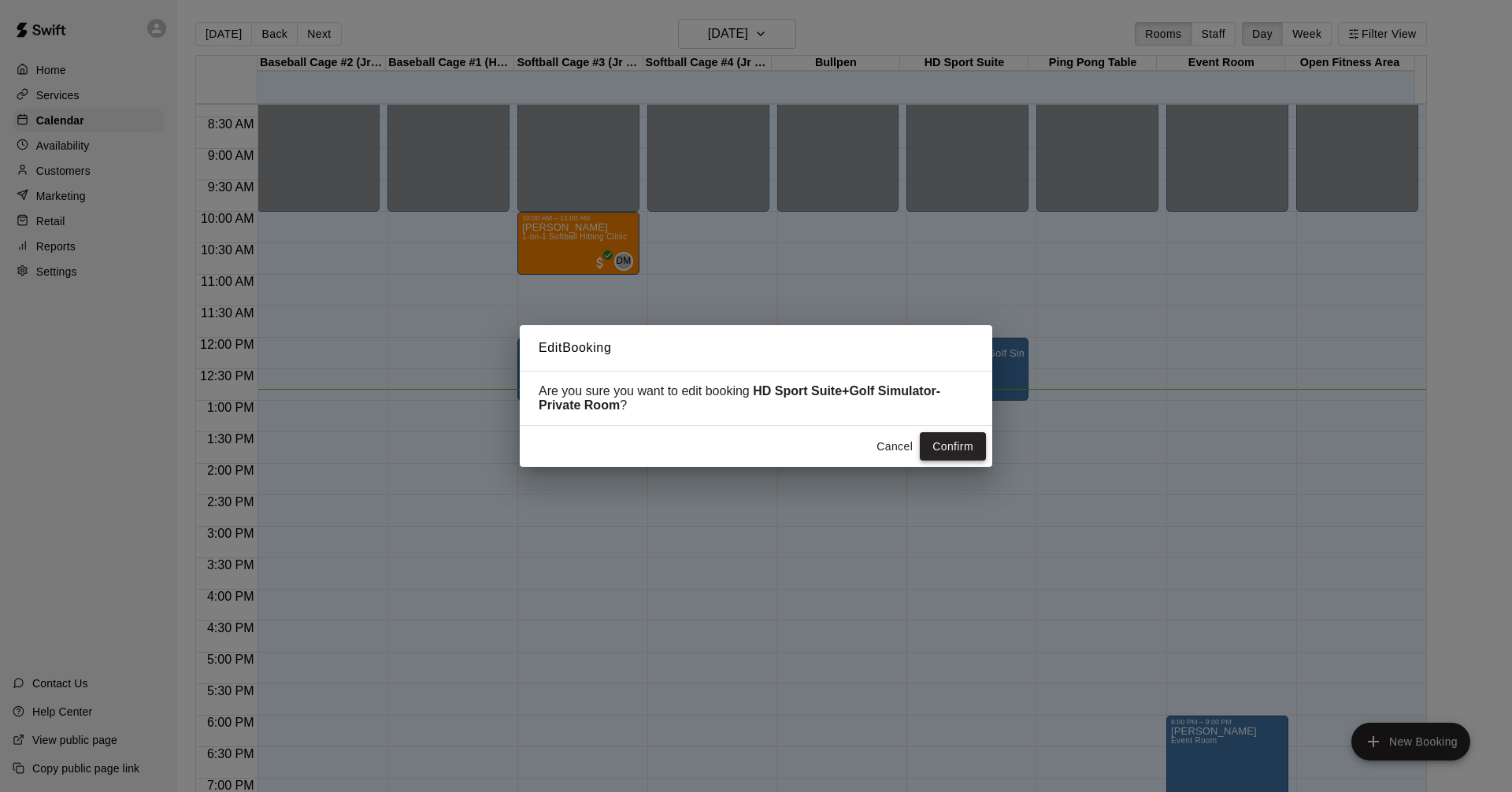
click at [955, 448] on button "Confirm" at bounding box center [952, 446] width 66 height 29
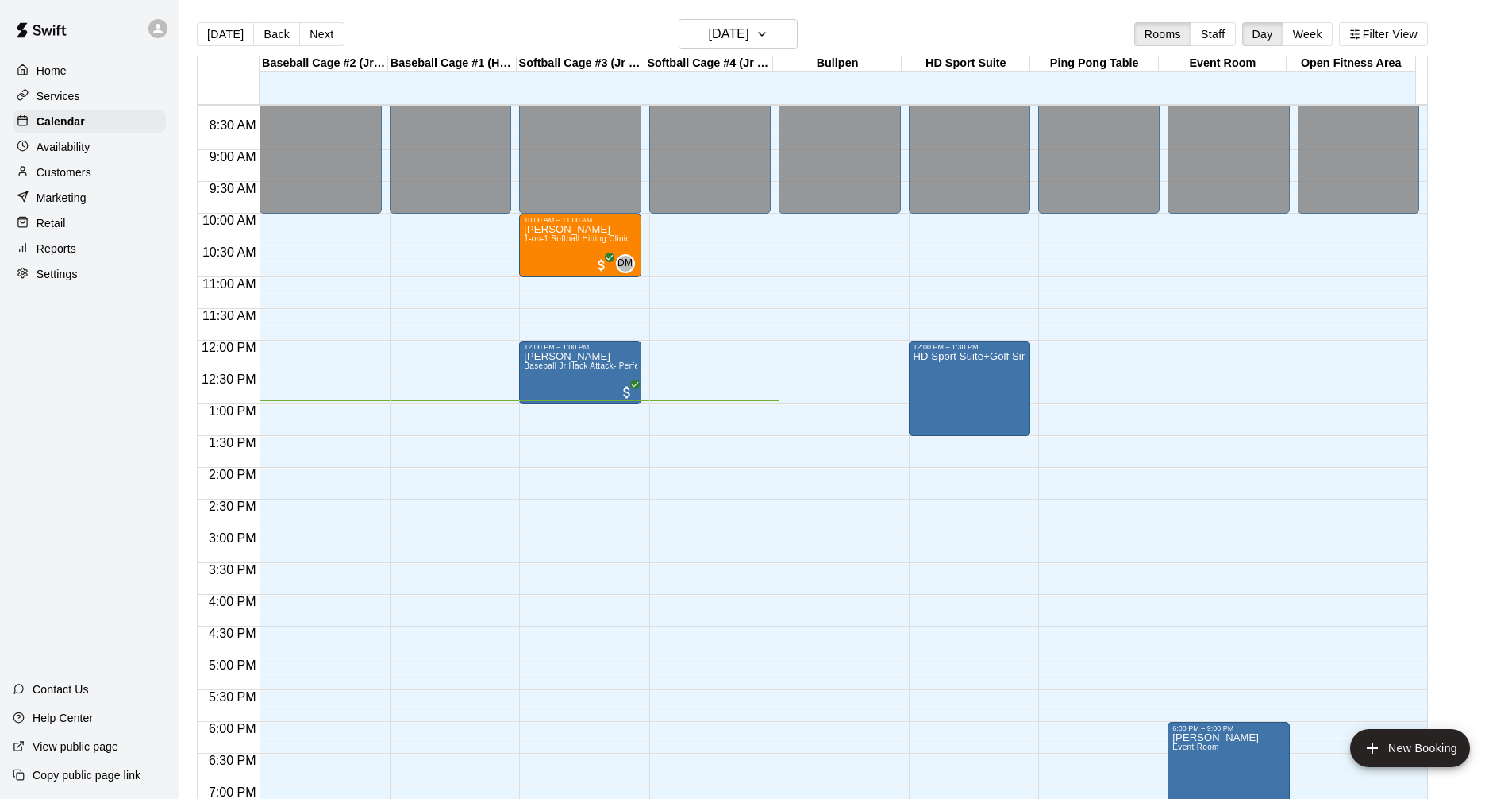
scroll to position [607, 0]
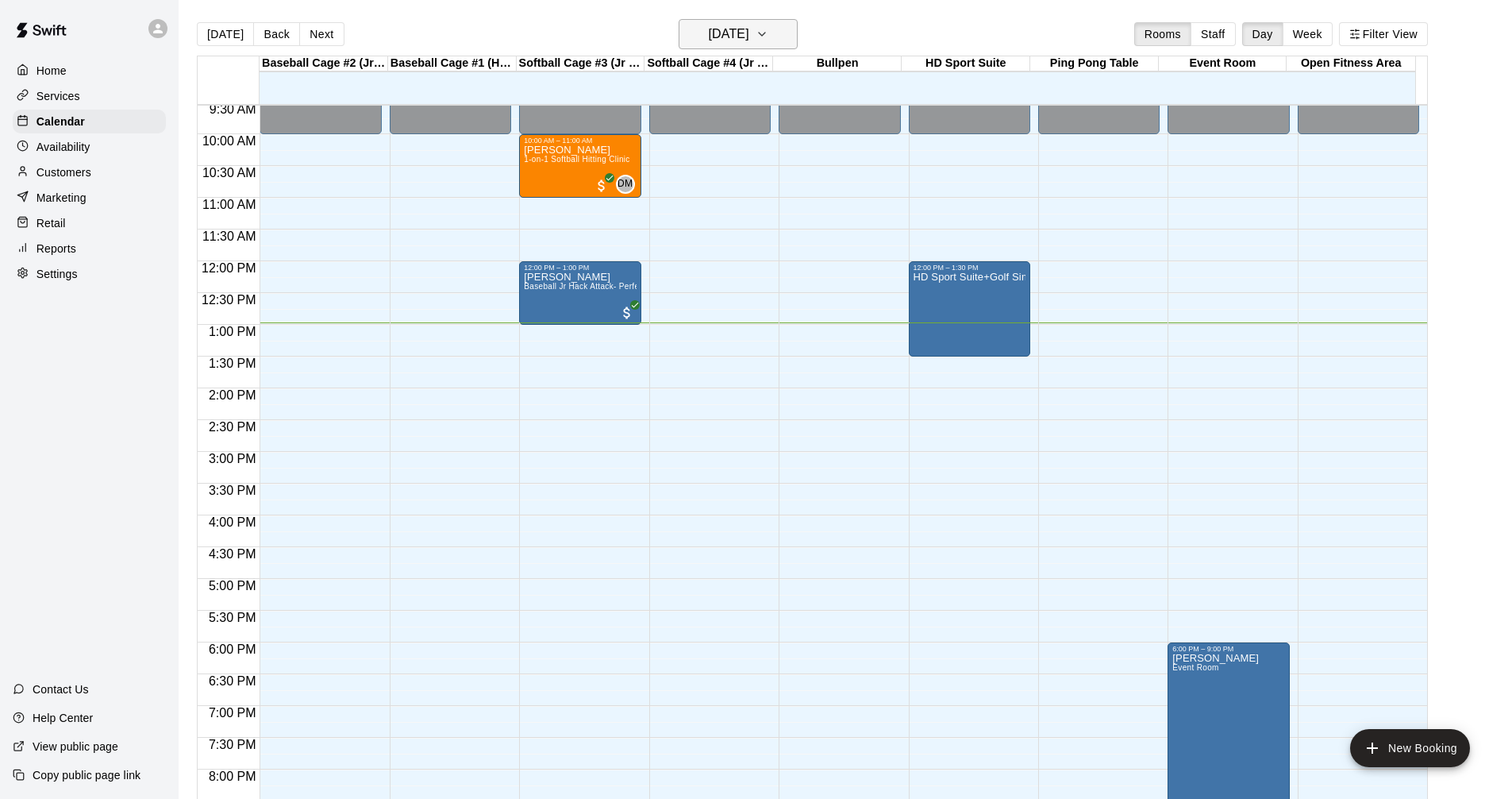
click at [749, 34] on h6 "[DATE]" at bounding box center [728, 35] width 40 height 23
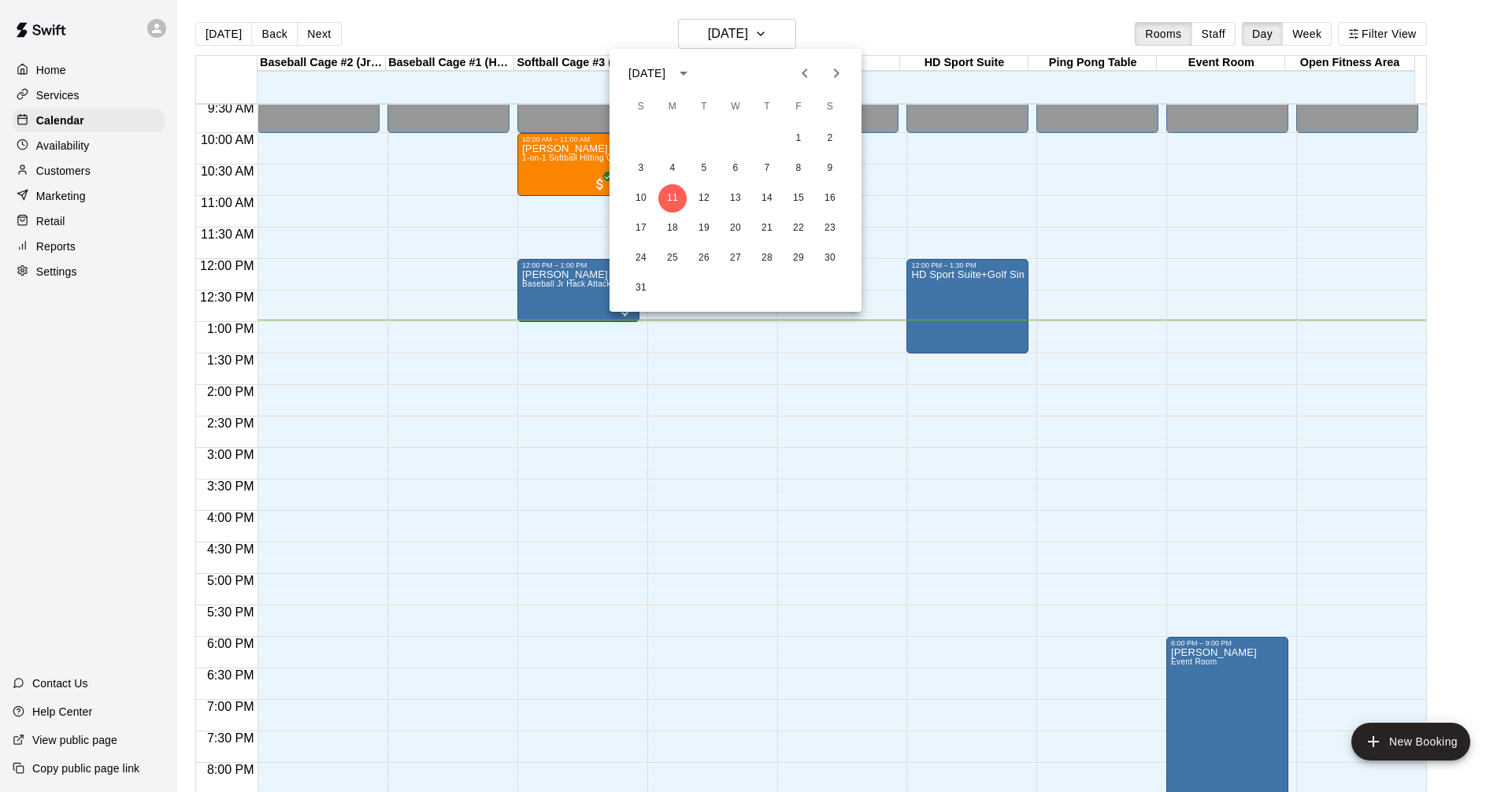
click at [939, 12] on div at bounding box center [756, 396] width 1512 height 792
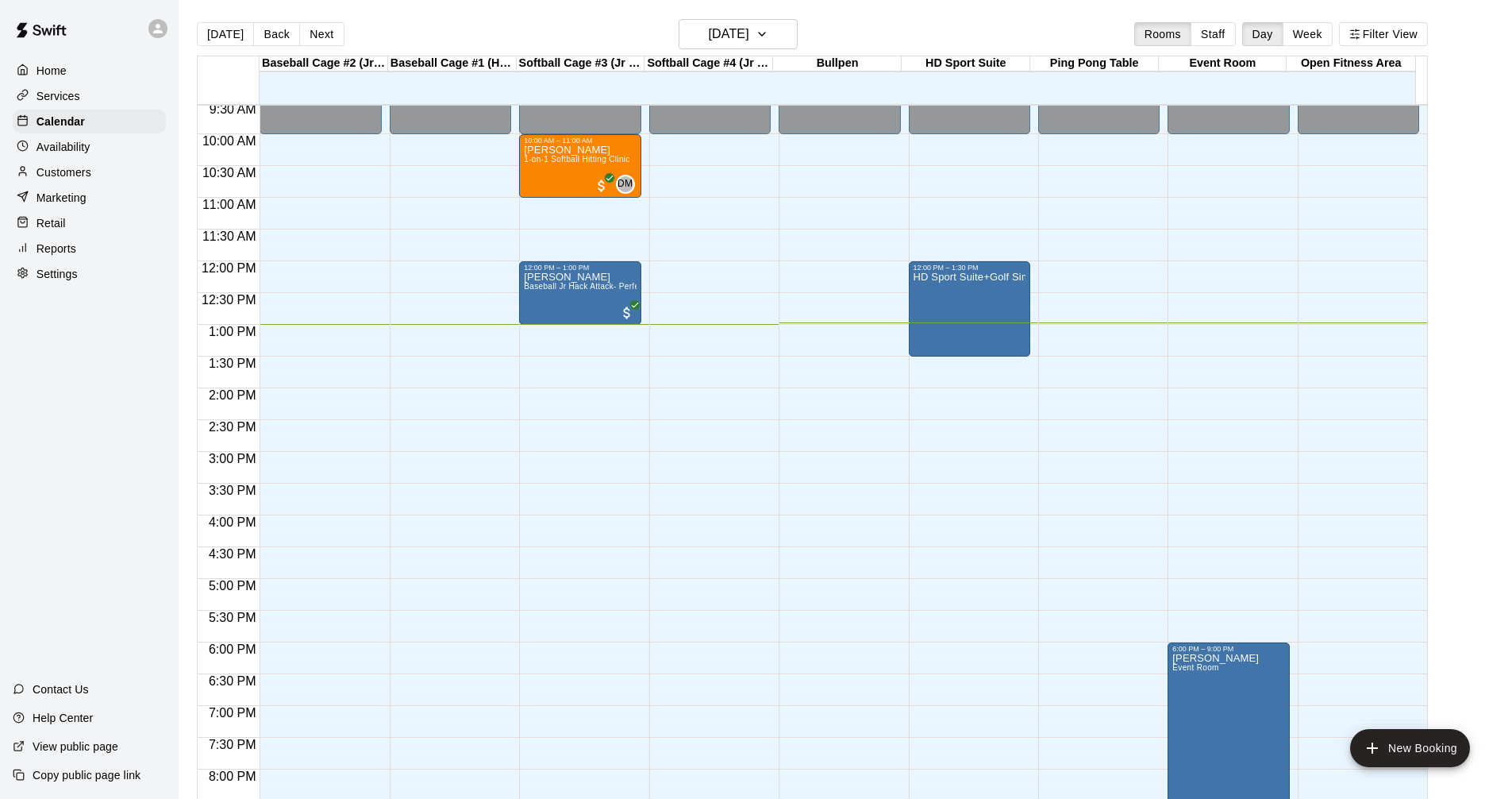
click at [837, 14] on main "[DATE] Back [DATE][DATE] Rooms Staff Day Week Filter View Baseball Cage #2 (Jr …" at bounding box center [845, 412] width 1334 height 824
click at [73, 96] on p "Services" at bounding box center [58, 96] width 44 height 16
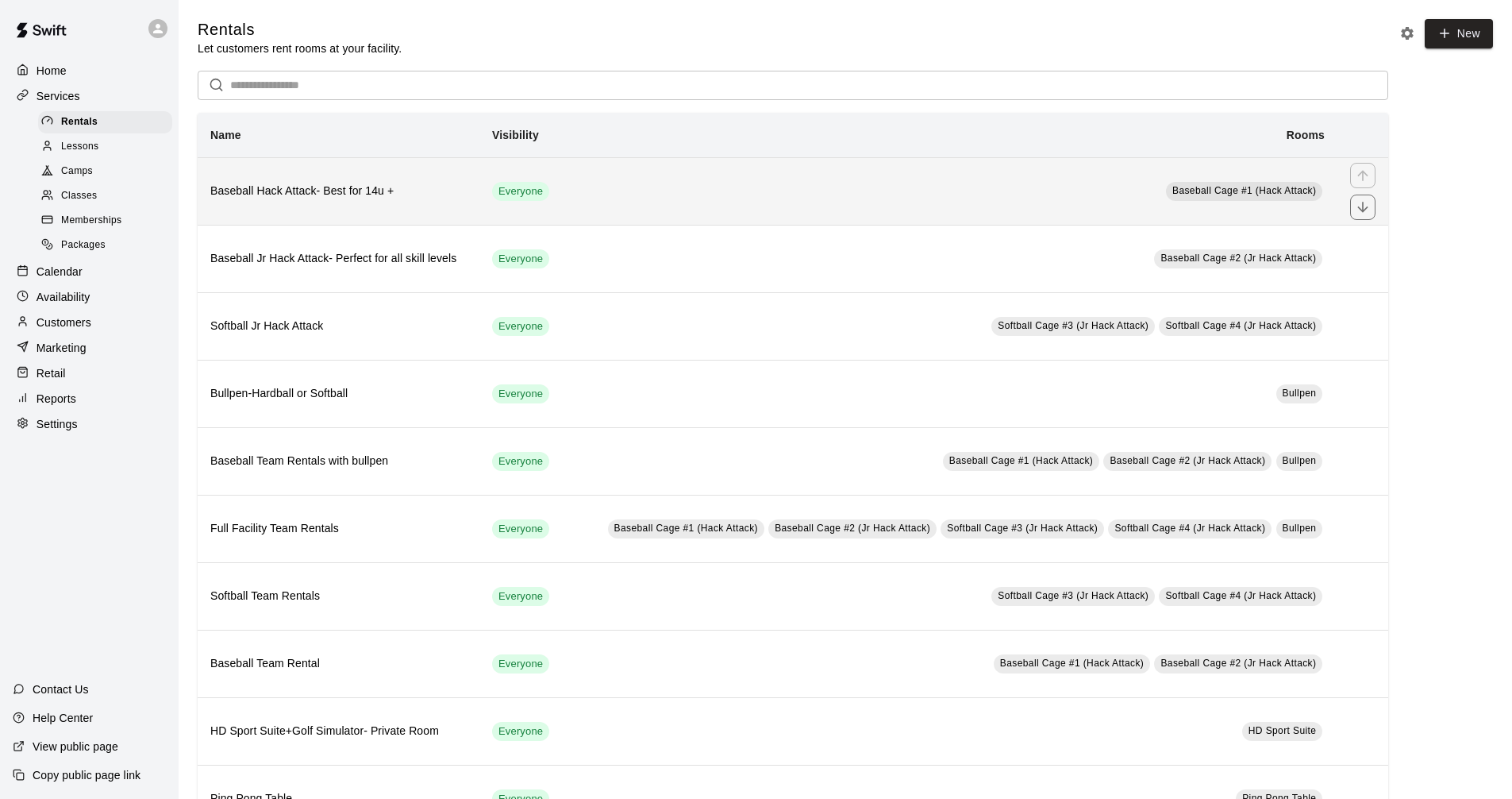
click at [791, 185] on td "Baseball Cage #1 (Hack Attack)" at bounding box center [951, 191] width 772 height 68
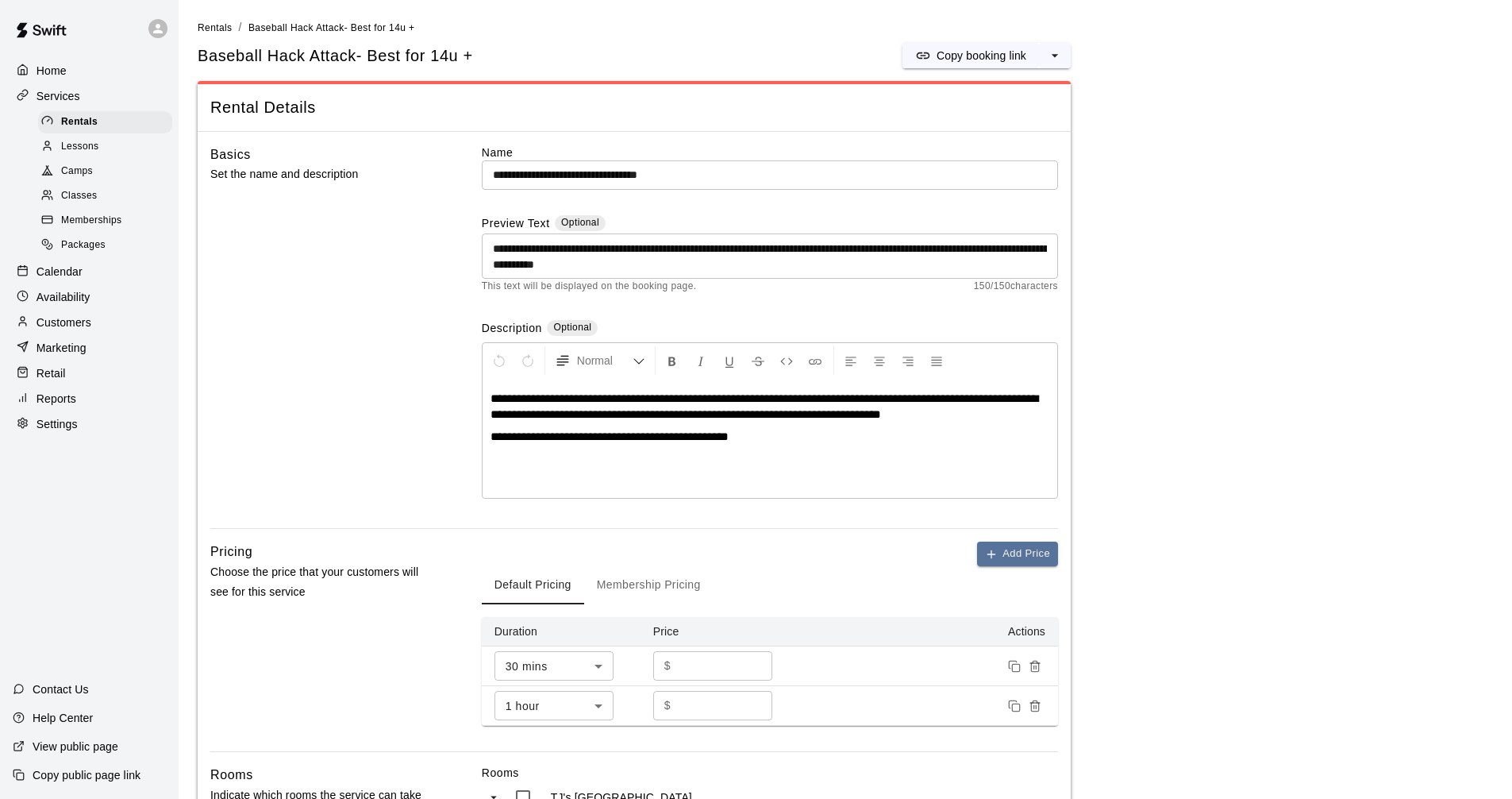
click at [405, 311] on div "Basics Set the name and description" at bounding box center [320, 336] width 221 height 384
click at [97, 284] on div "Calendar" at bounding box center [89, 271] width 153 height 23
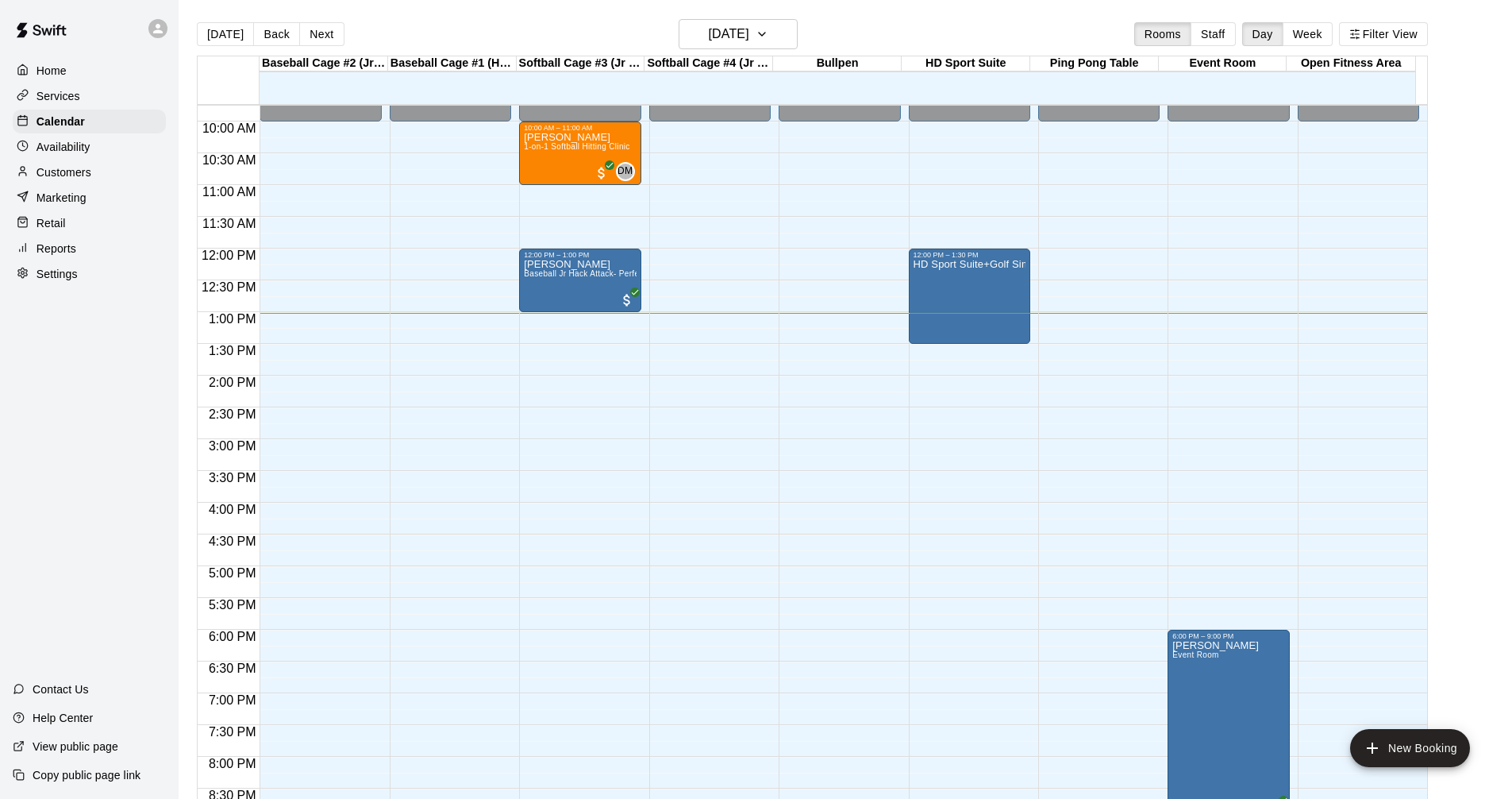
scroll to position [607, 0]
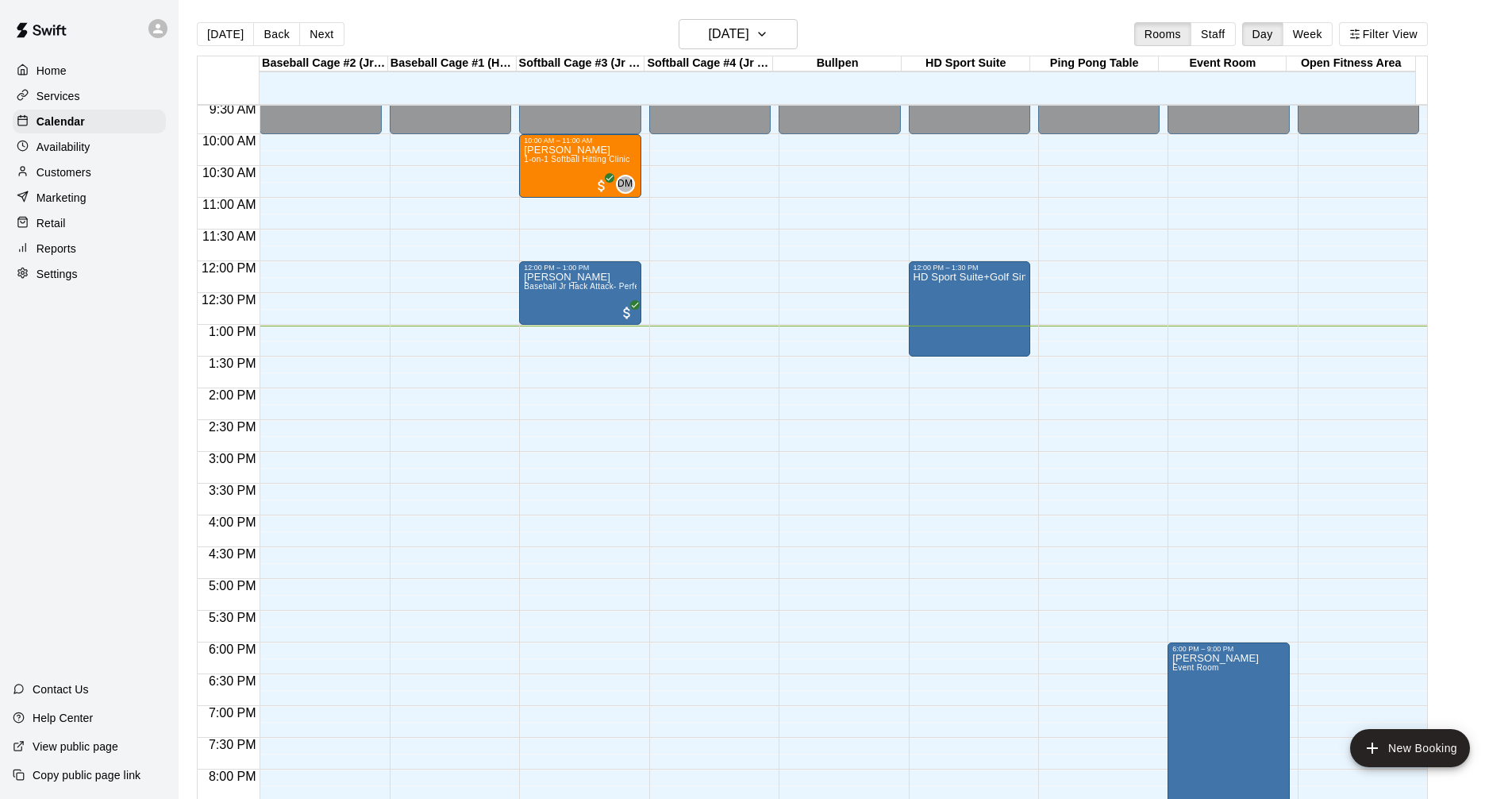
click at [1477, 202] on main "[DATE] Back [DATE][DATE] Rooms Staff Day Week Filter View Baseball Cage #2 (Jr …" at bounding box center [845, 418] width 1321 height 799
click at [75, 95] on p "Services" at bounding box center [58, 96] width 44 height 16
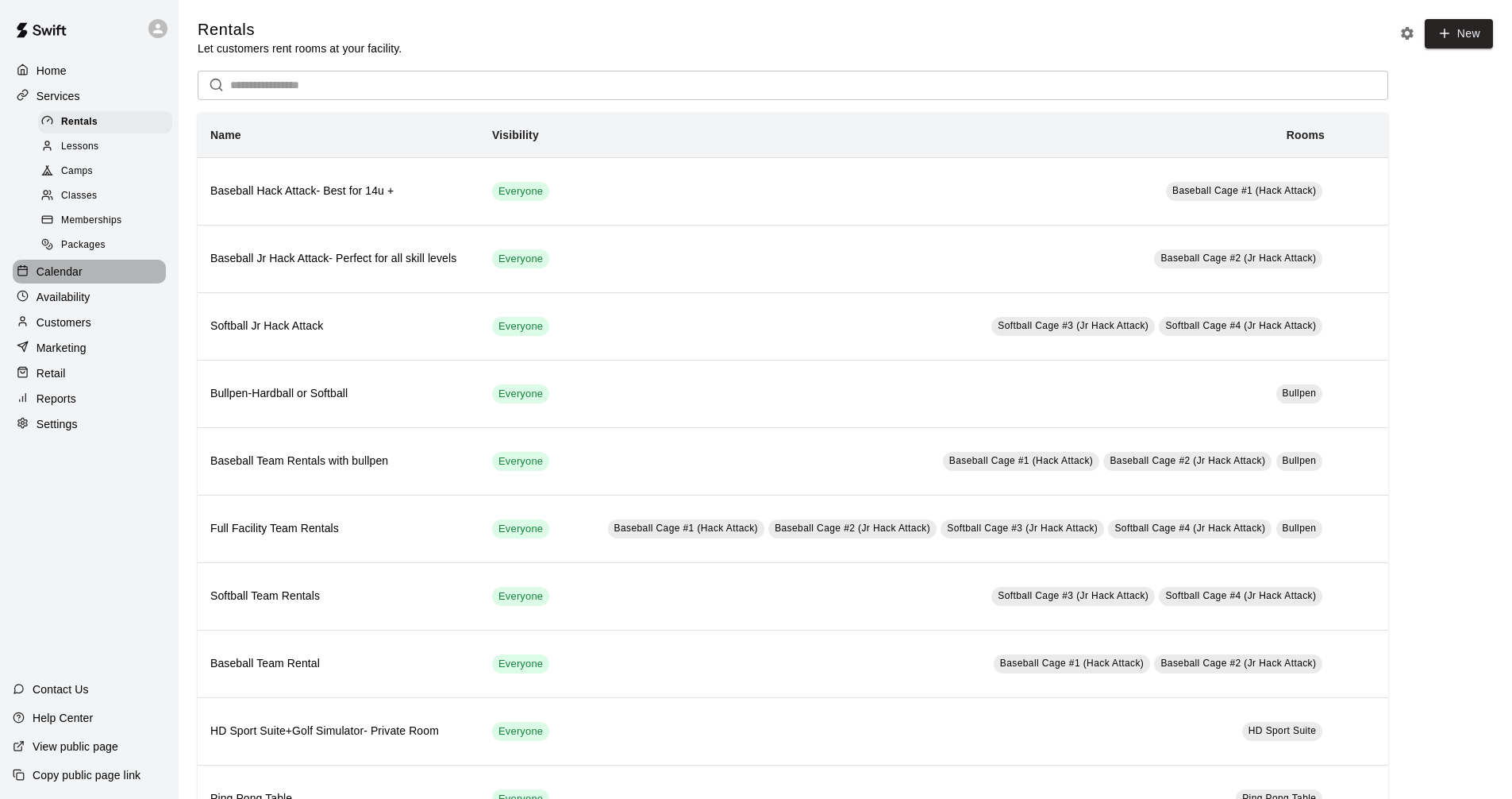
click at [91, 284] on div "Calendar" at bounding box center [89, 271] width 153 height 23
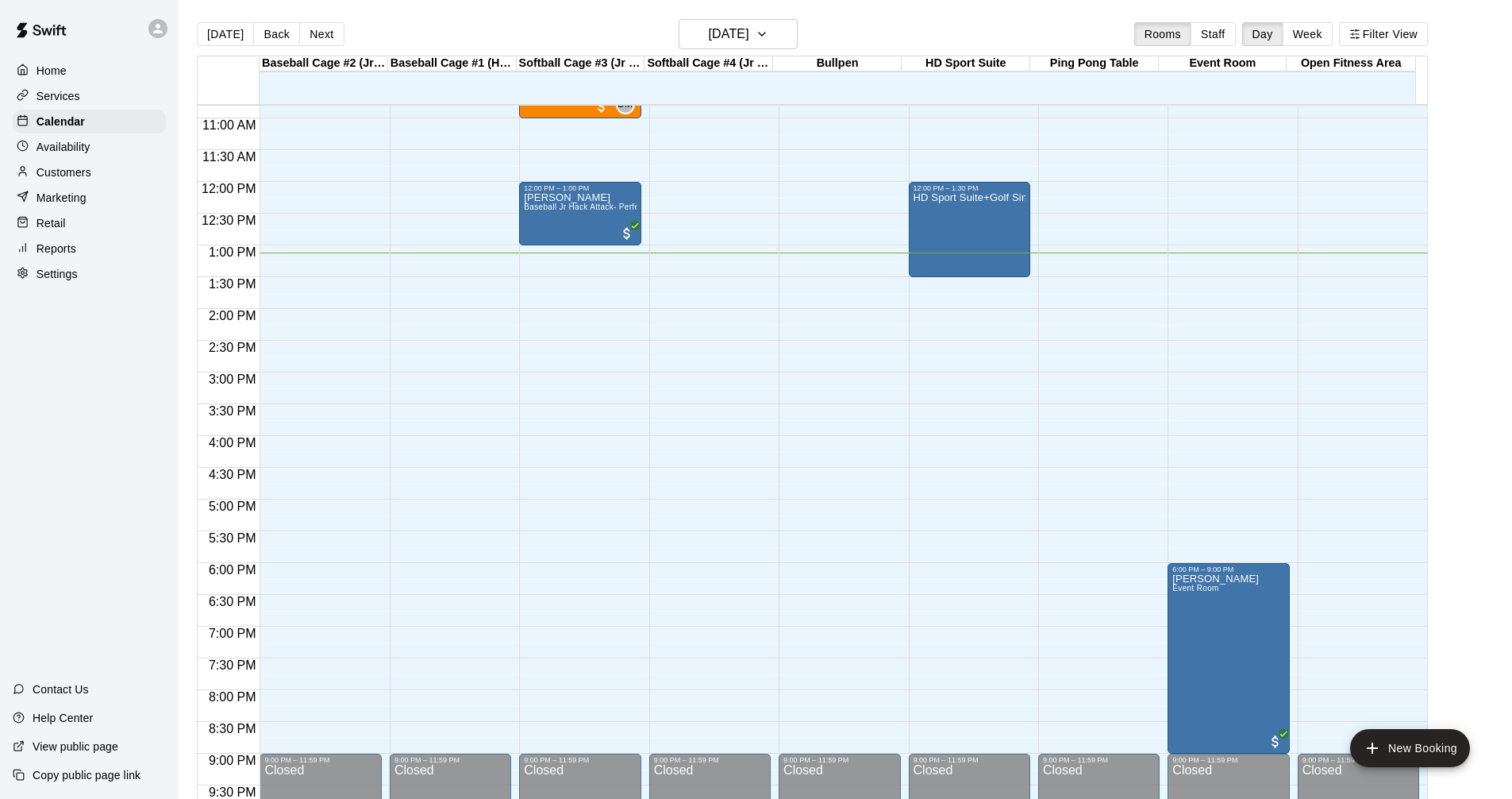
scroll to position [607, 0]
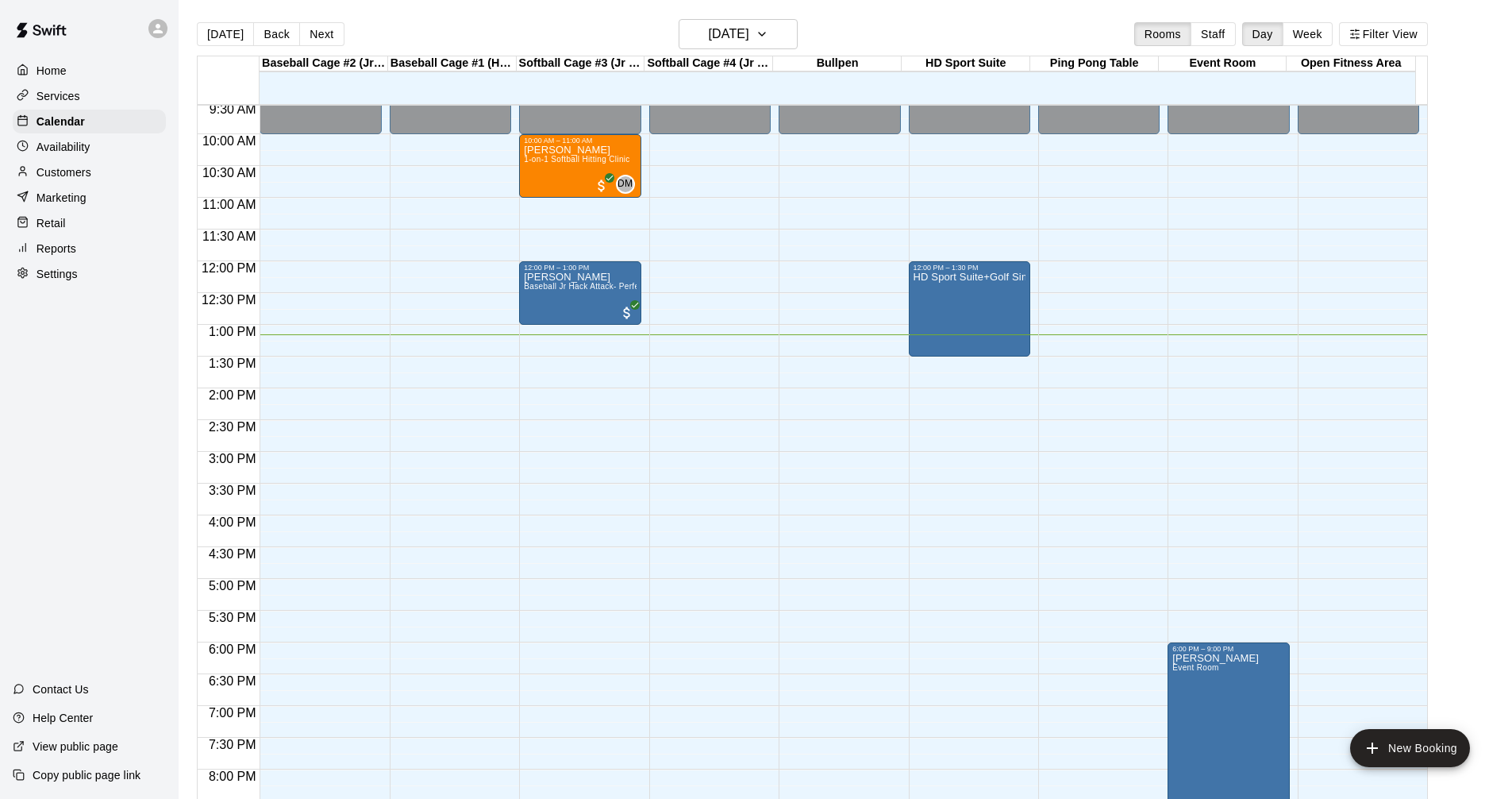
click at [104, 105] on div "Services" at bounding box center [89, 96] width 153 height 23
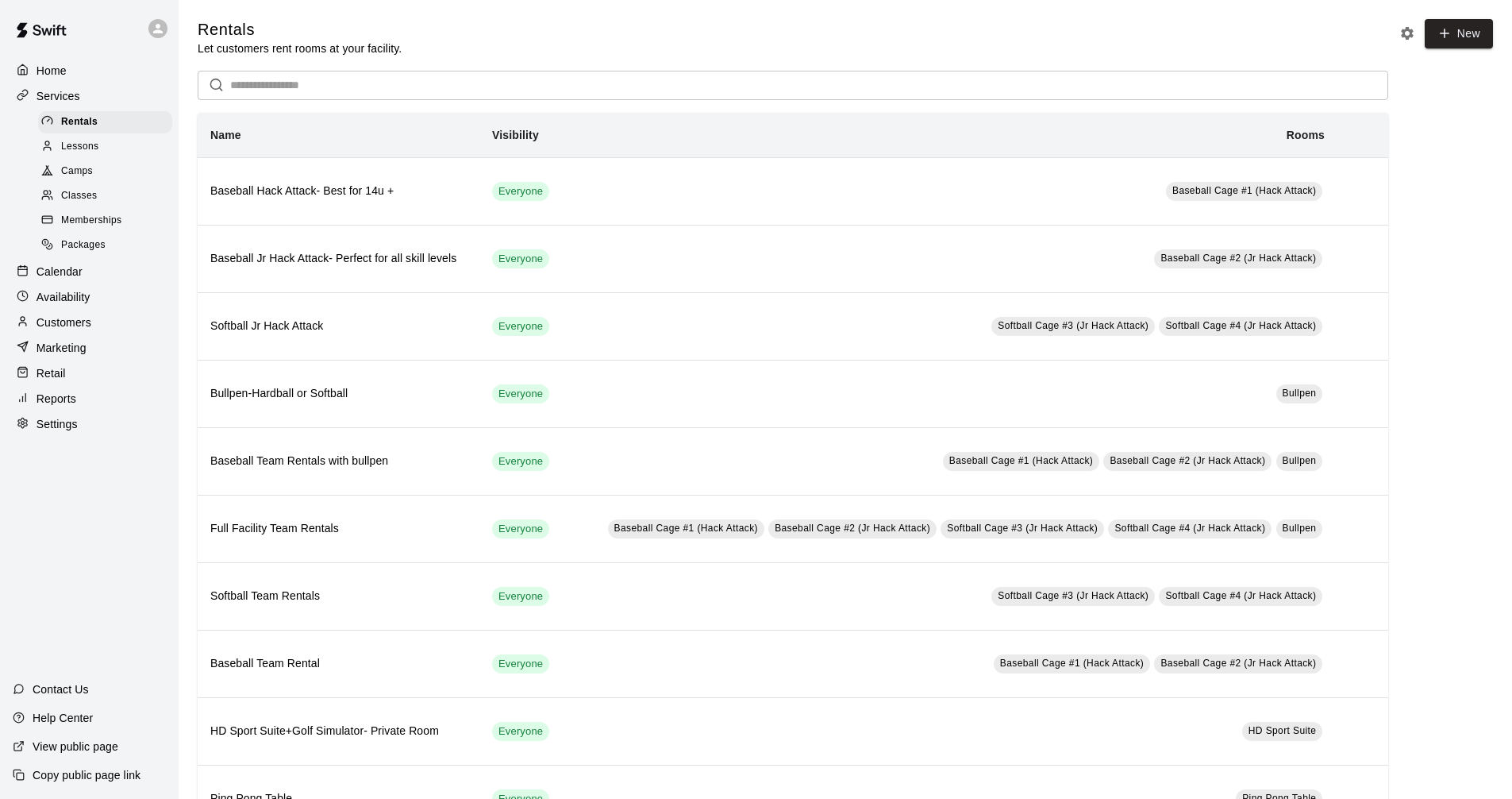
click at [84, 284] on div "Calendar" at bounding box center [89, 271] width 153 height 23
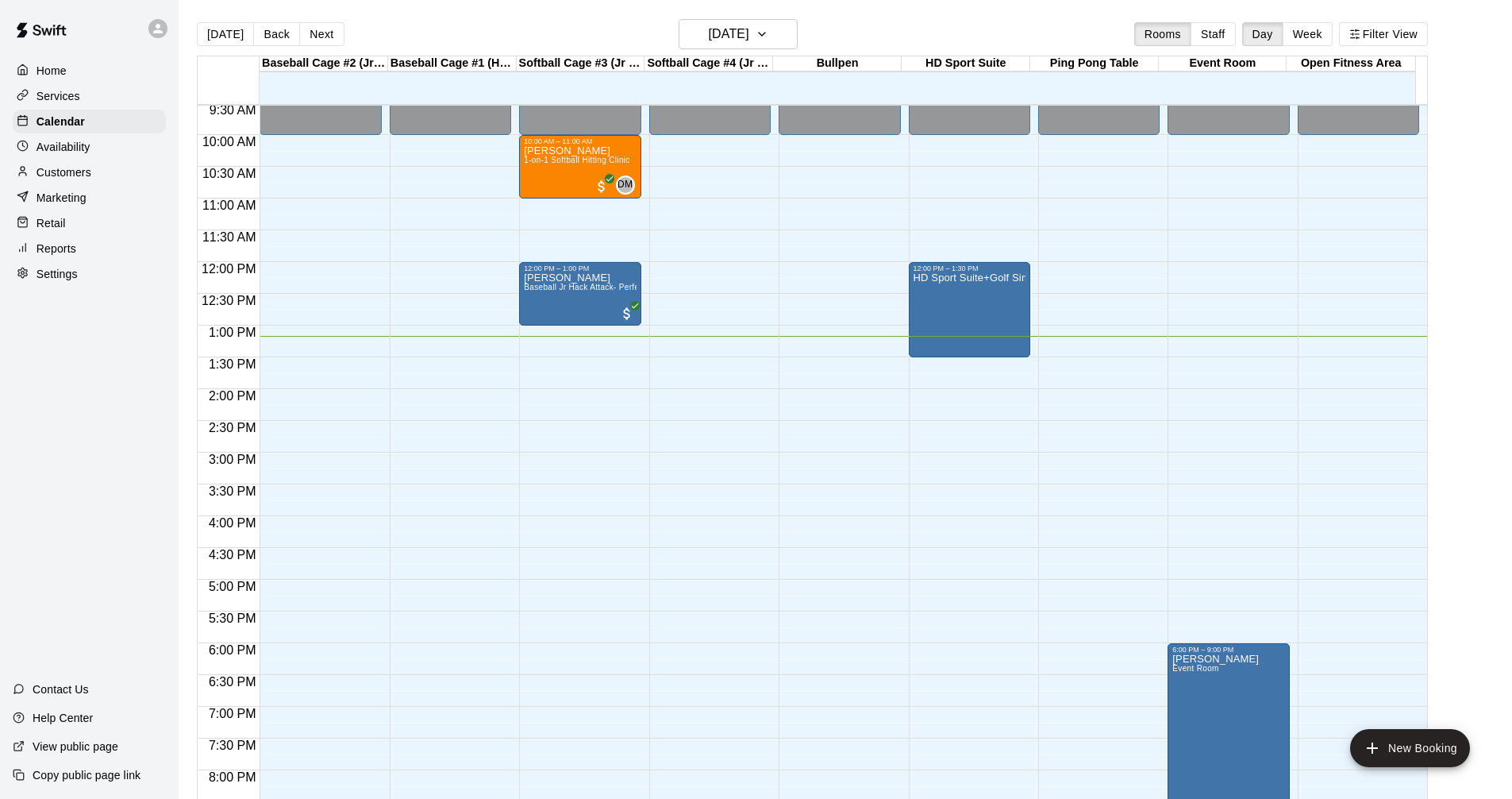
scroll to position [607, 0]
click at [95, 95] on div "Services" at bounding box center [89, 96] width 153 height 23
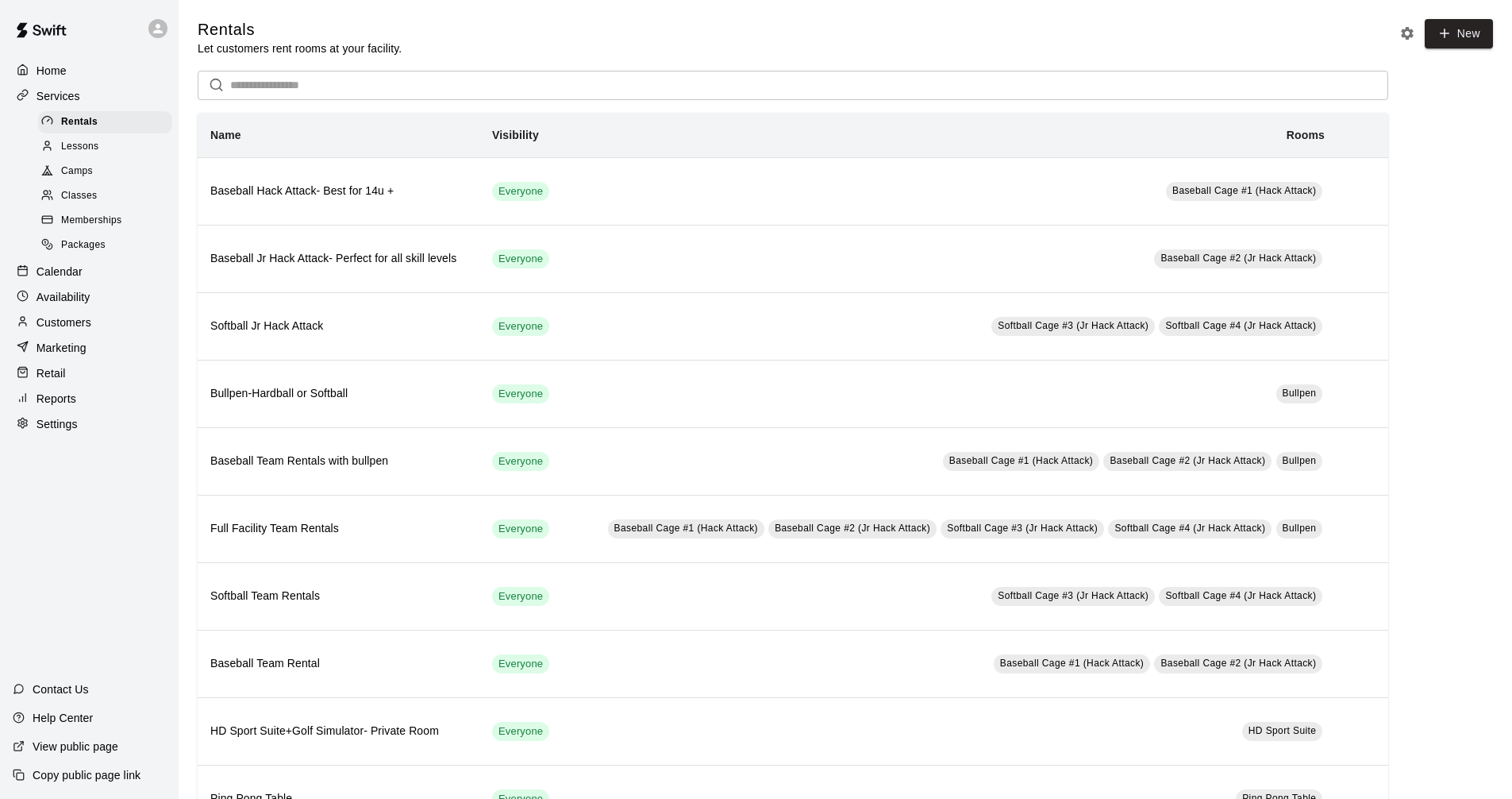
click at [85, 280] on div "Calendar" at bounding box center [89, 271] width 153 height 23
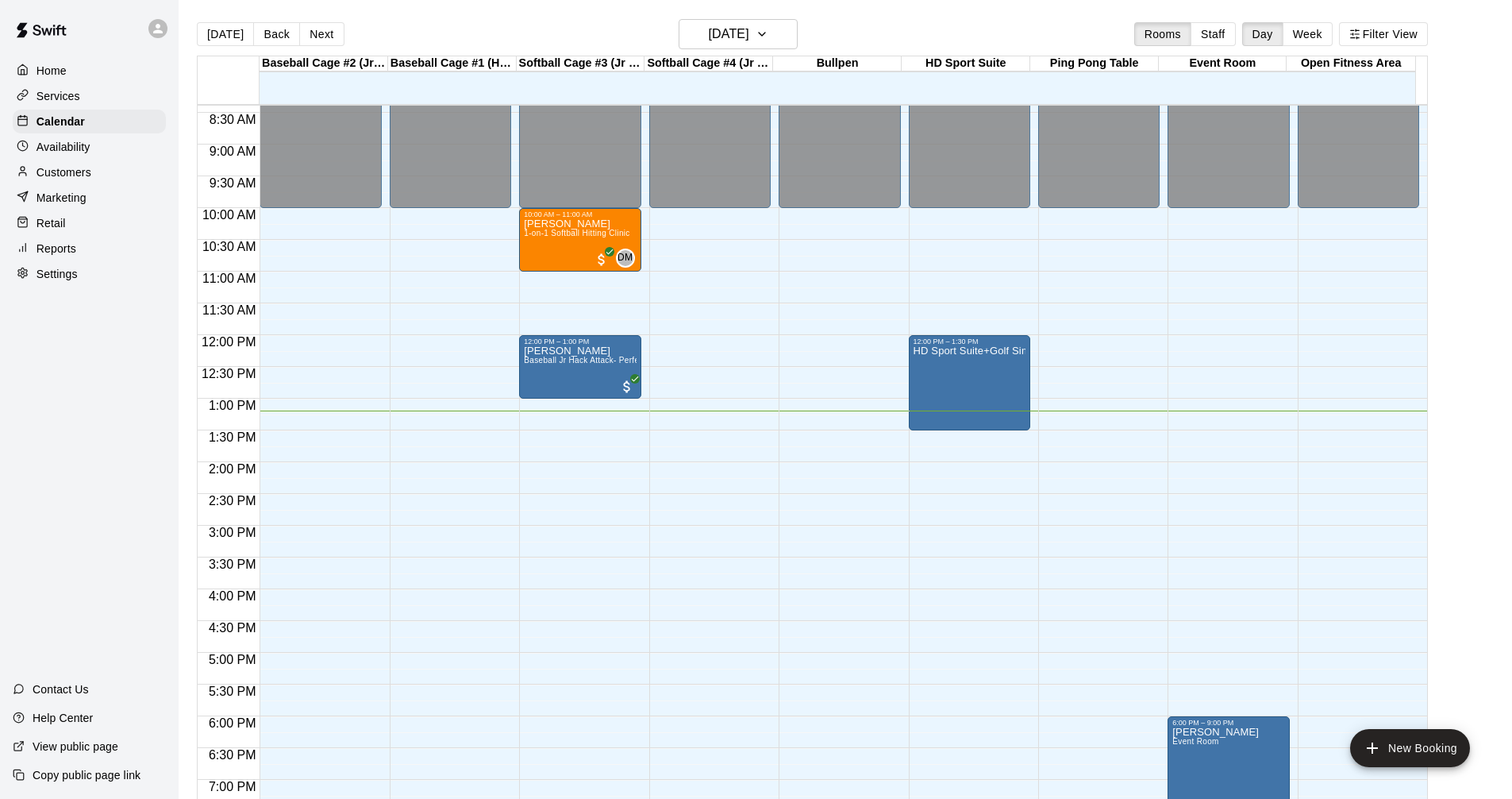
scroll to position [527, 0]
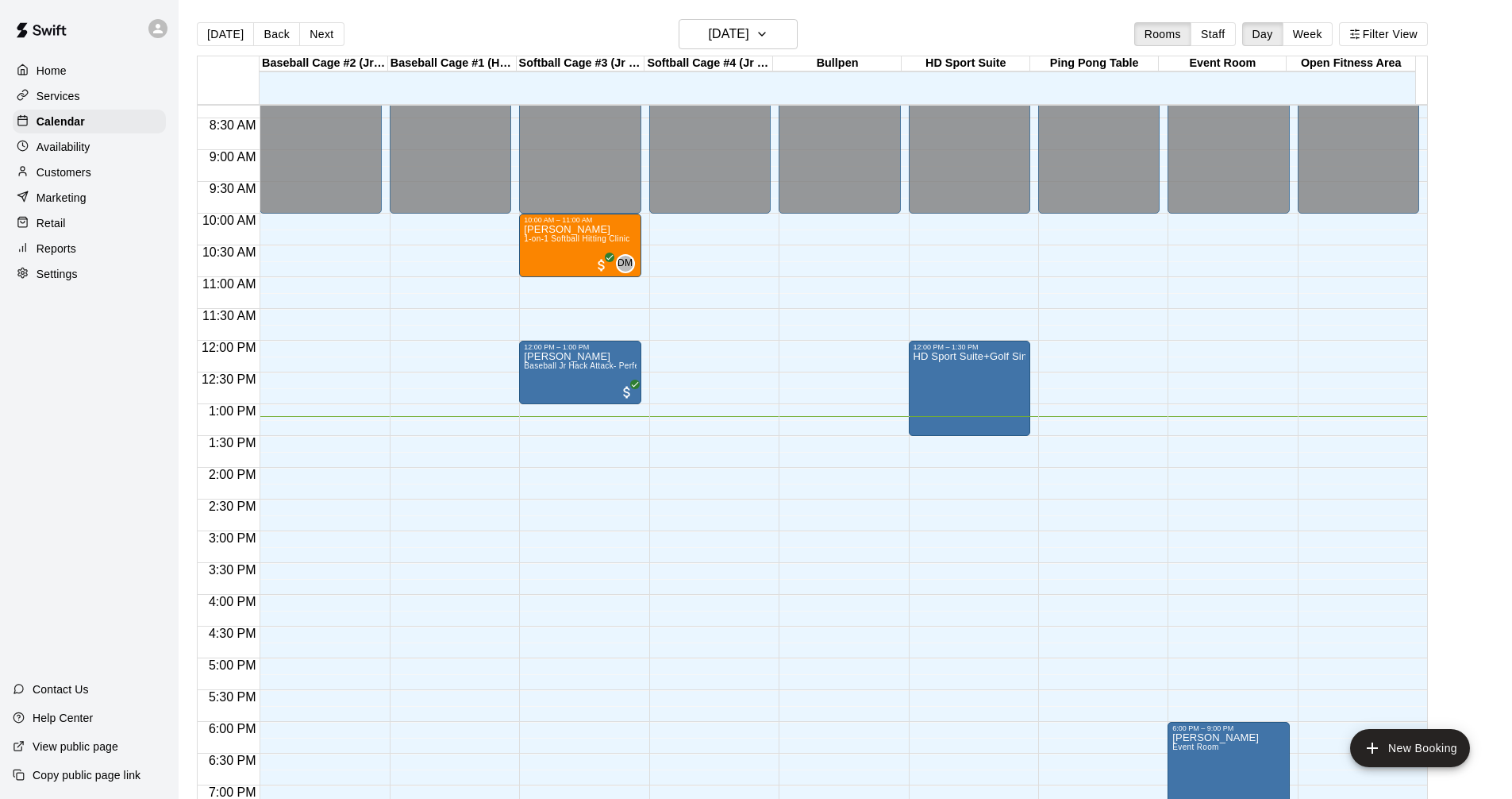
click at [99, 83] on div "Home" at bounding box center [89, 70] width 153 height 23
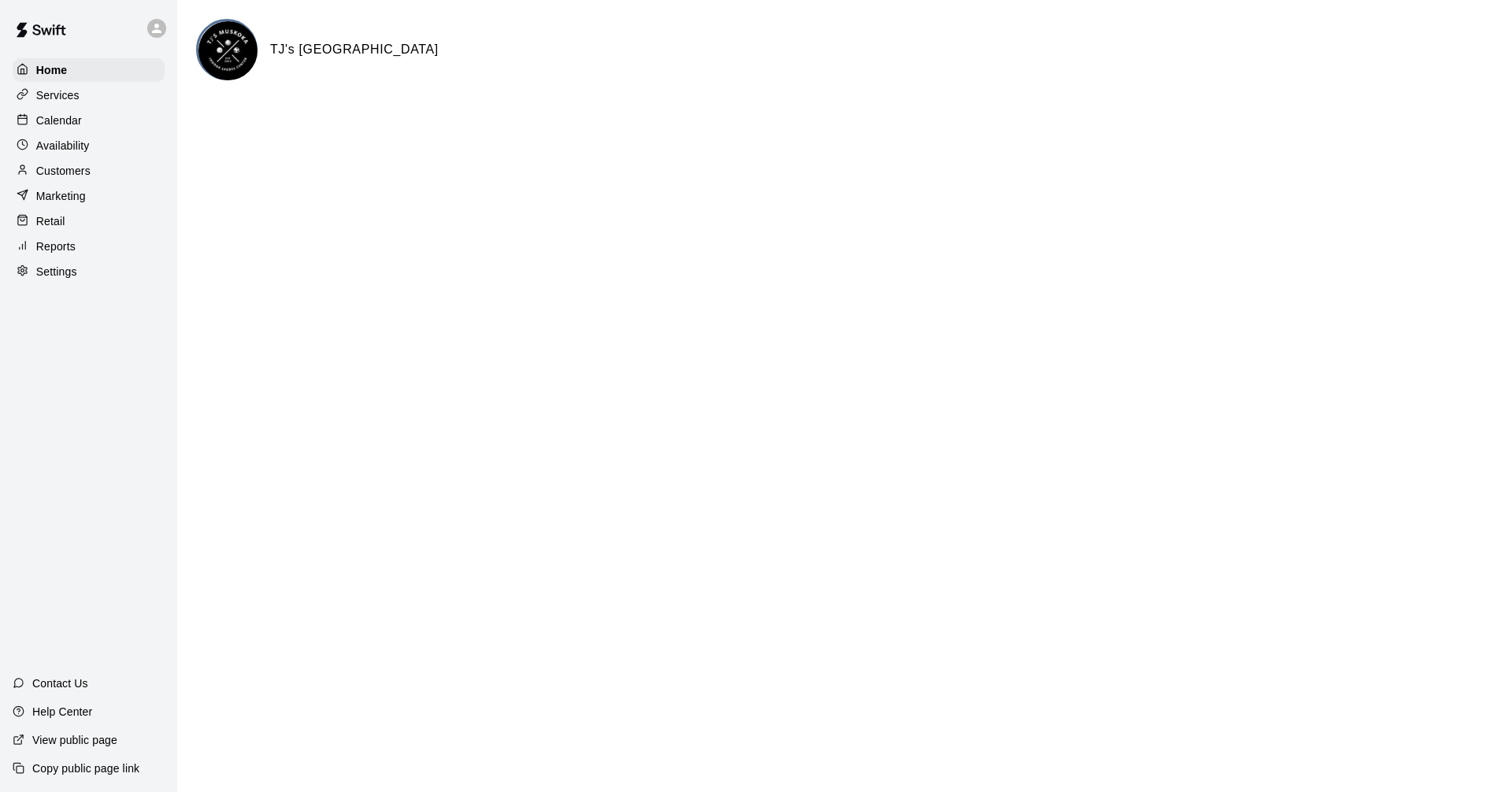
click at [106, 140] on div "Availability" at bounding box center [88, 145] width 152 height 23
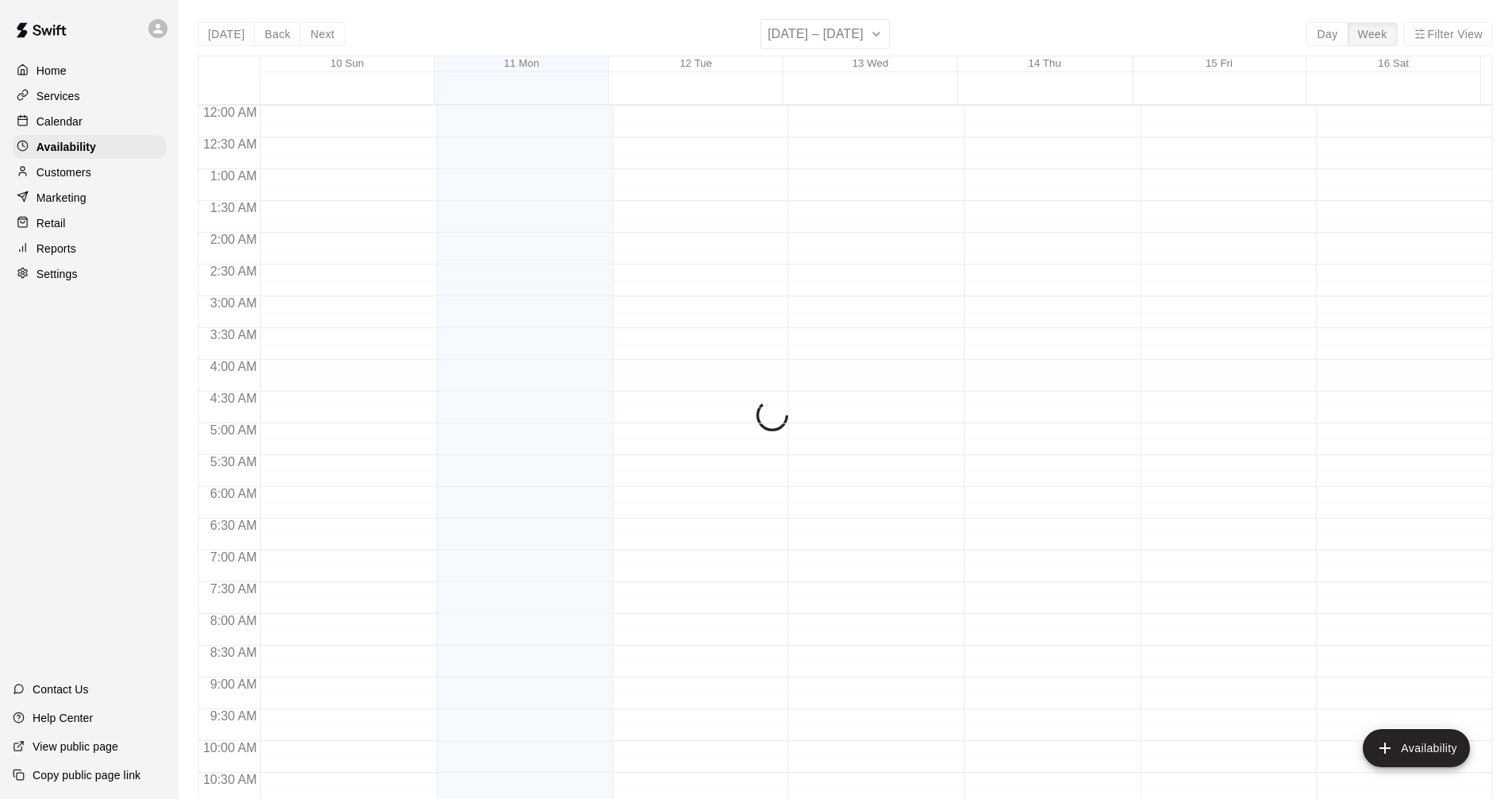
scroll to position [814, 0]
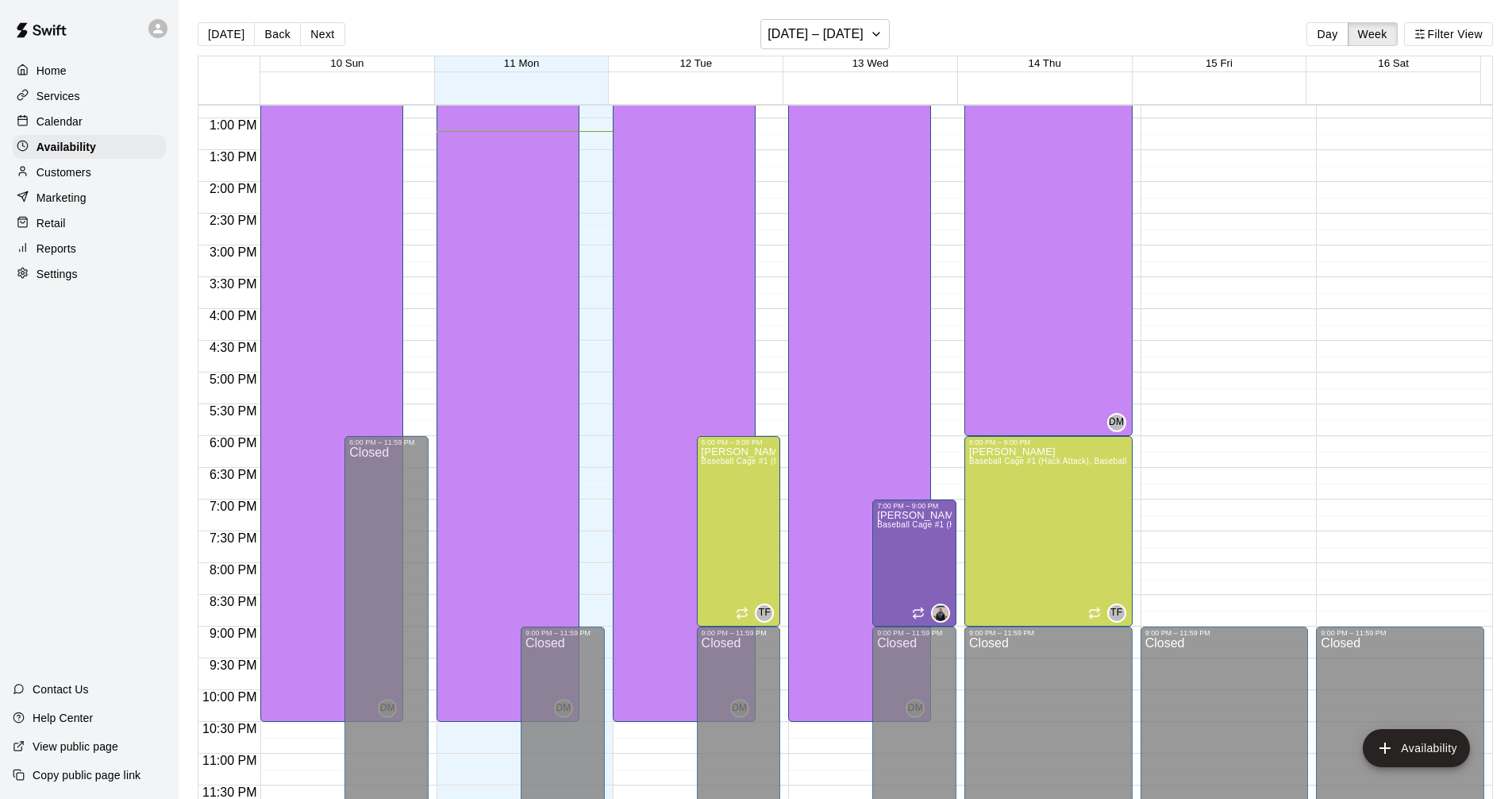
click at [95, 128] on div "Calendar" at bounding box center [89, 121] width 153 height 23
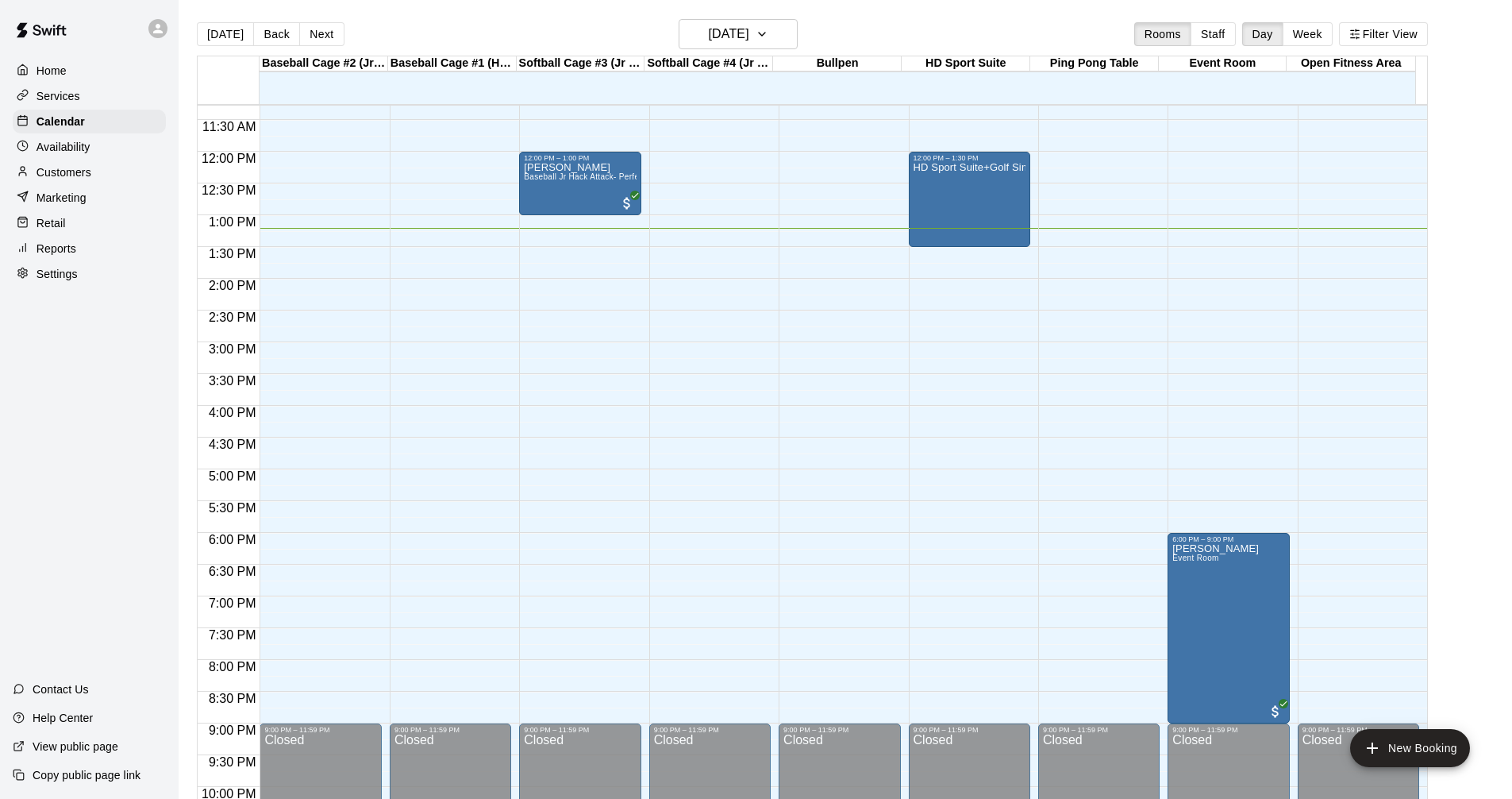
scroll to position [607, 0]
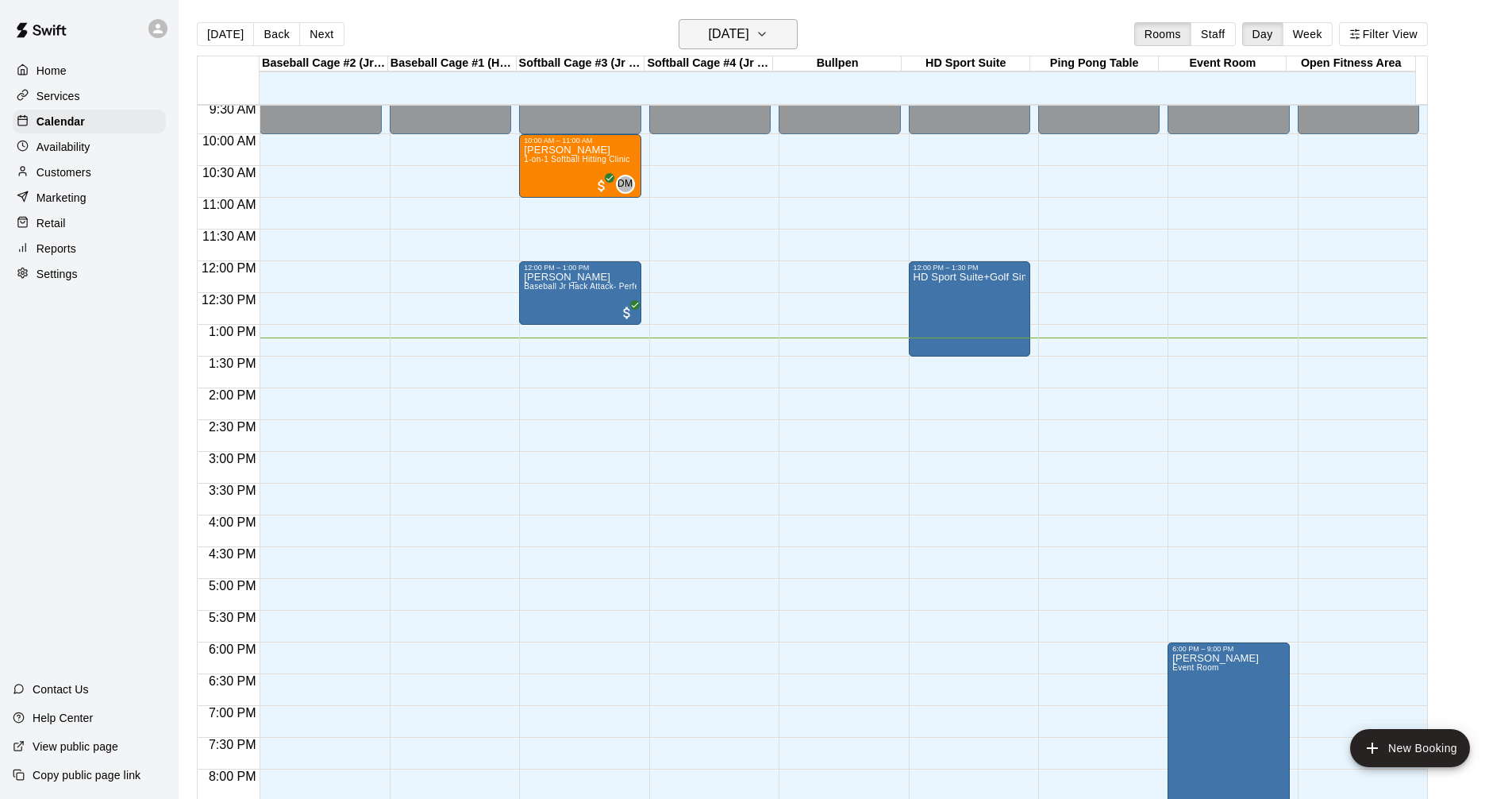
click at [749, 34] on h6 "[DATE]" at bounding box center [728, 35] width 40 height 23
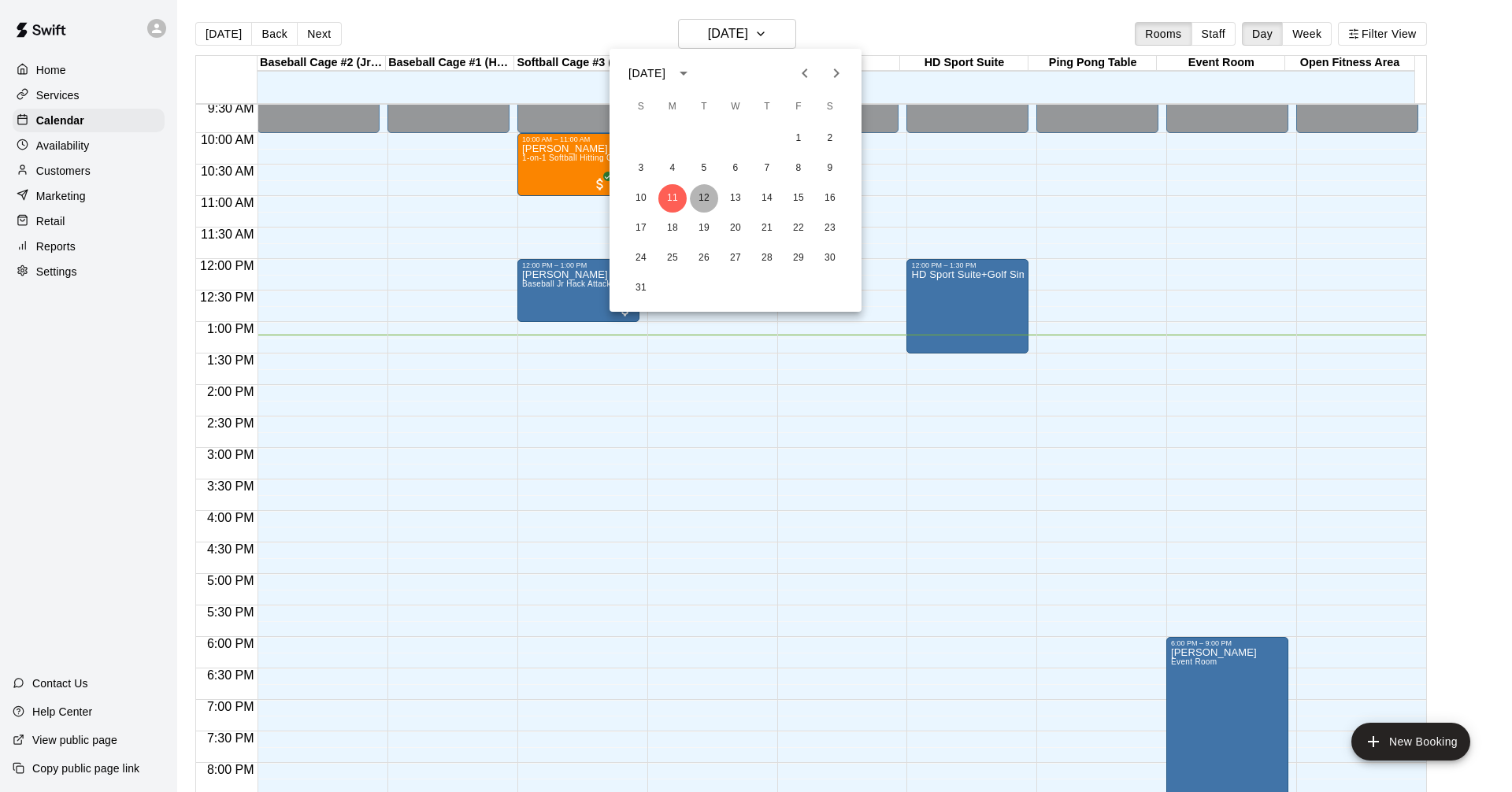
click at [707, 198] on button "12" at bounding box center [704, 198] width 28 height 28
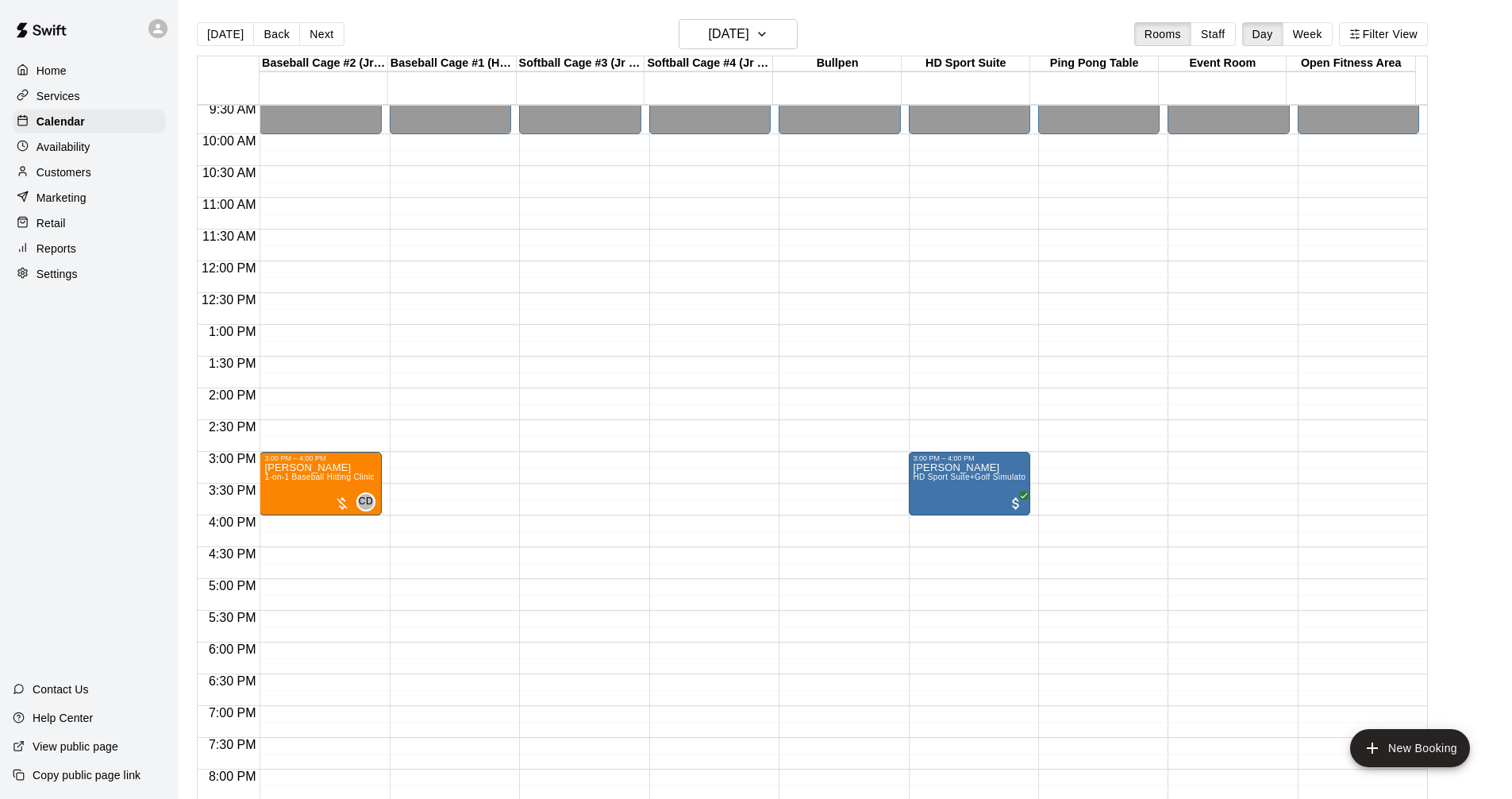
click at [763, 56] on div "Softball Cage #4 (Jr Hack Attack)" at bounding box center [709, 64] width 129 height 15
click at [780, 31] on button "[DATE]" at bounding box center [738, 34] width 119 height 30
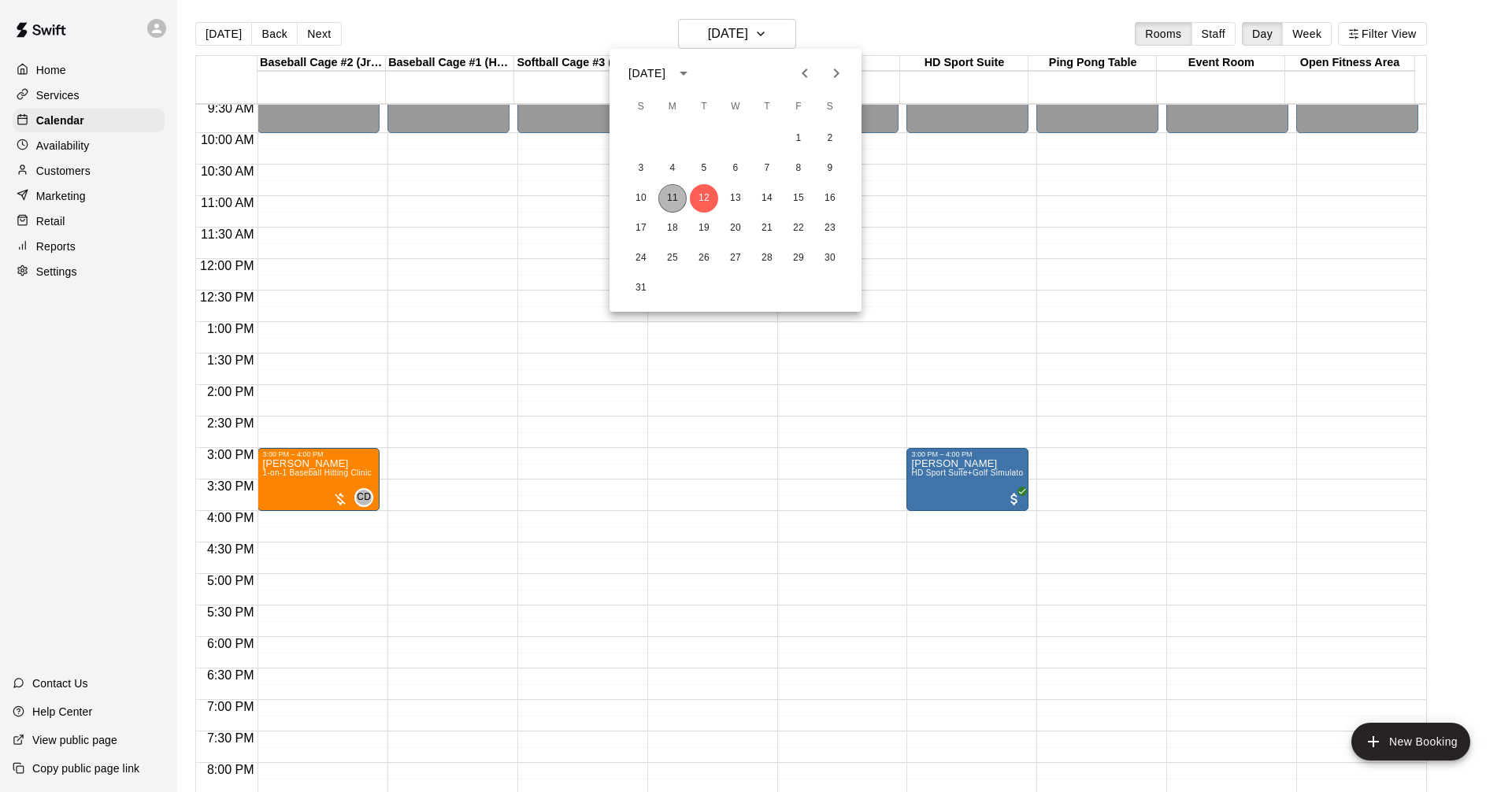
click at [674, 195] on button "11" at bounding box center [672, 198] width 28 height 28
